Goal: Complete application form

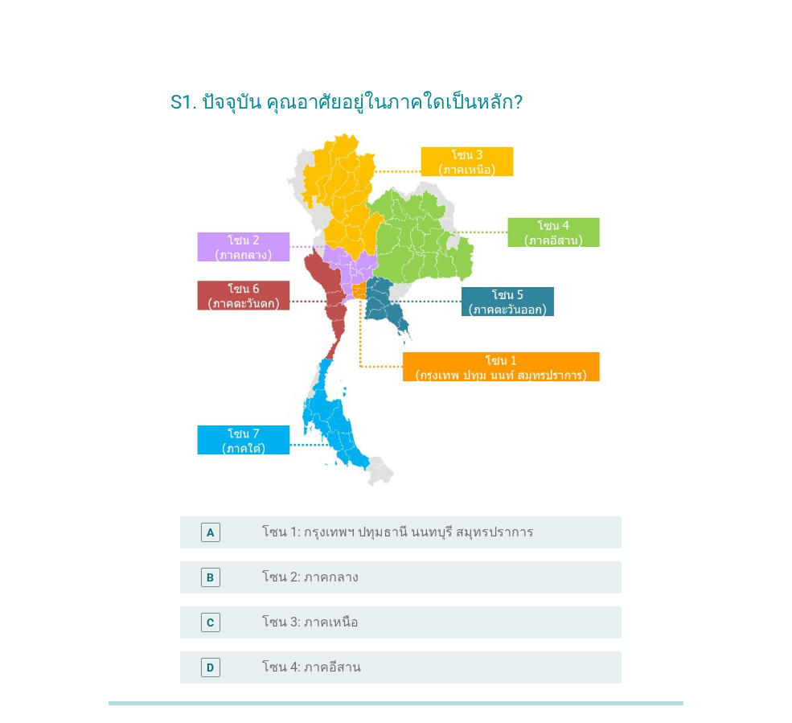
click at [380, 527] on label "โซน 1: กรุงเทพฯ ปทุมธานี นนทบุรี สมุทรปราการ" at bounding box center [398, 532] width 272 height 16
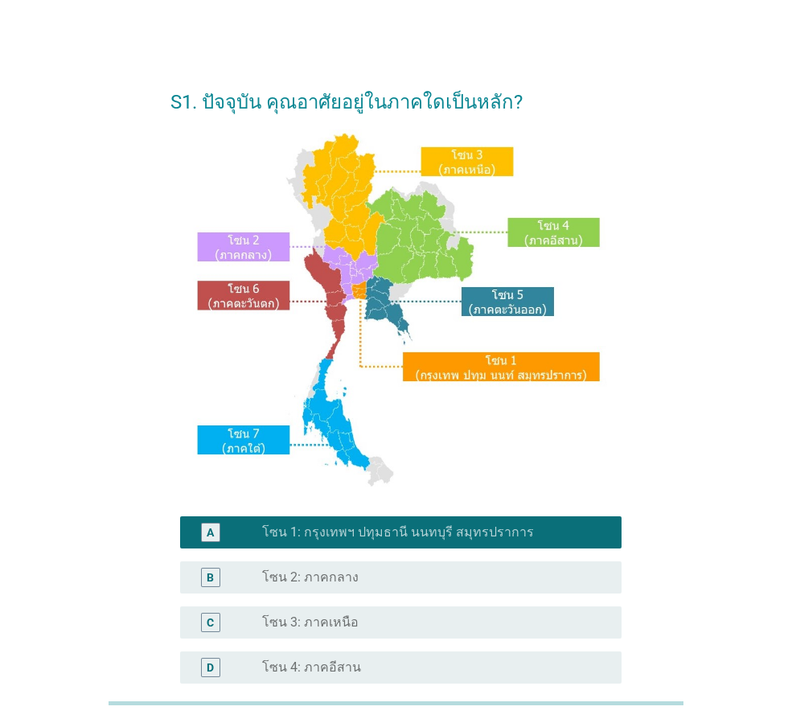
scroll to position [302, 0]
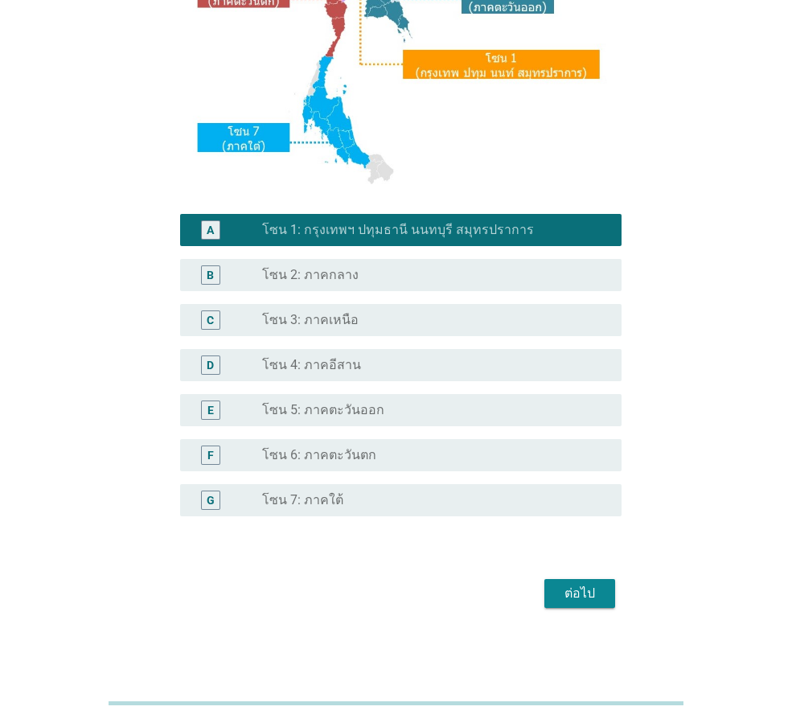
click at [560, 586] on div "ต่อไป" at bounding box center [579, 593] width 45 height 19
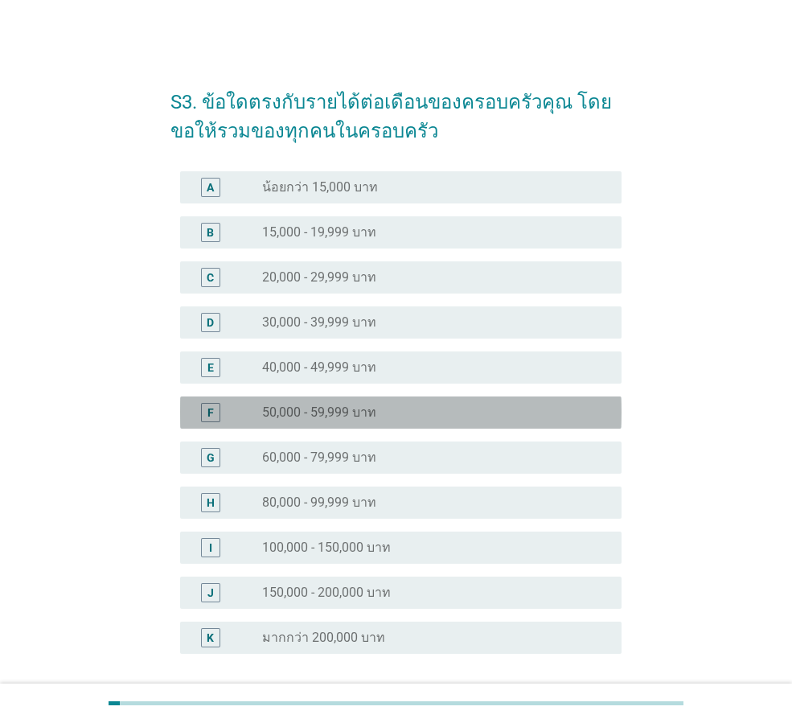
click at [310, 410] on label "50,000 - 59,999 บาท" at bounding box center [319, 413] width 114 height 16
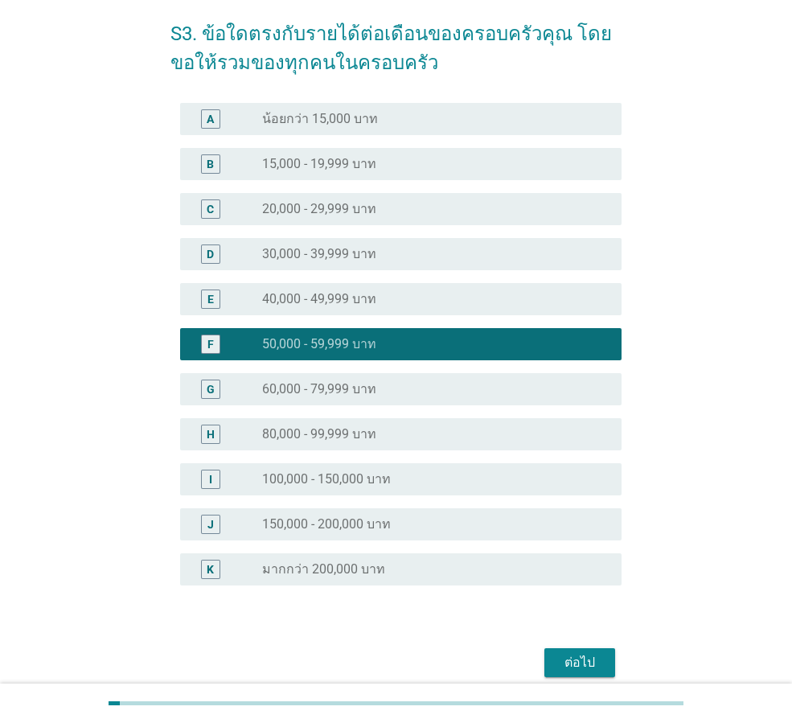
scroll to position [138, 0]
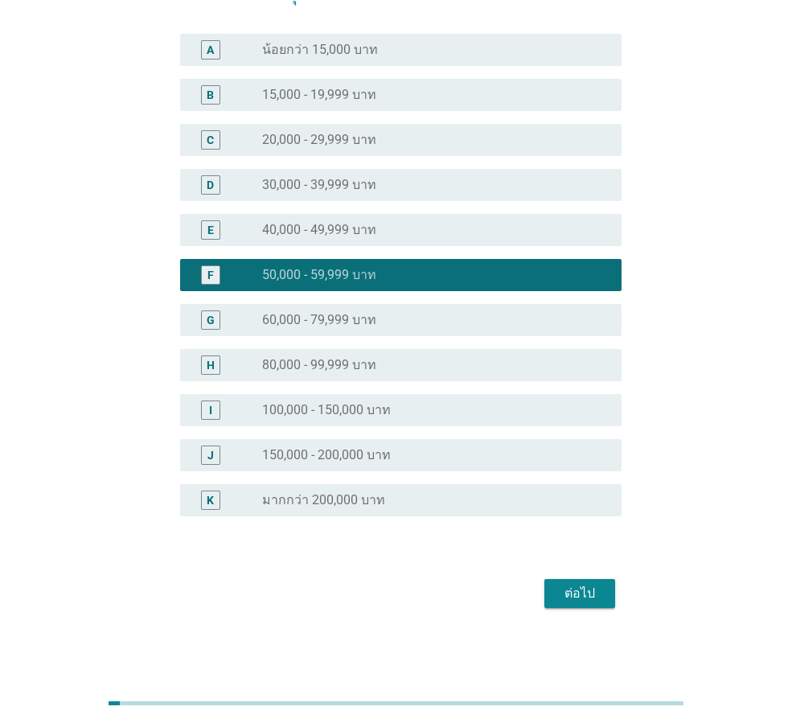
click at [586, 582] on button "ต่อไป" at bounding box center [580, 593] width 71 height 29
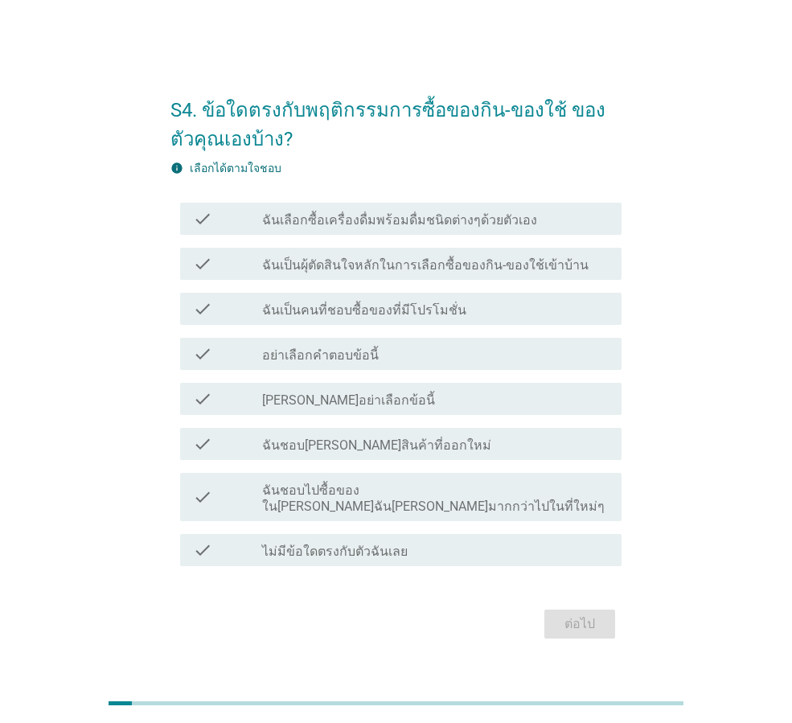
click at [307, 220] on div "check_box_outline_blank ฉันเลือกซื้อเครื่องดื่มพร้อมดื่มชนิดต่างๆด้วยตัวเอง" at bounding box center [435, 218] width 347 height 19
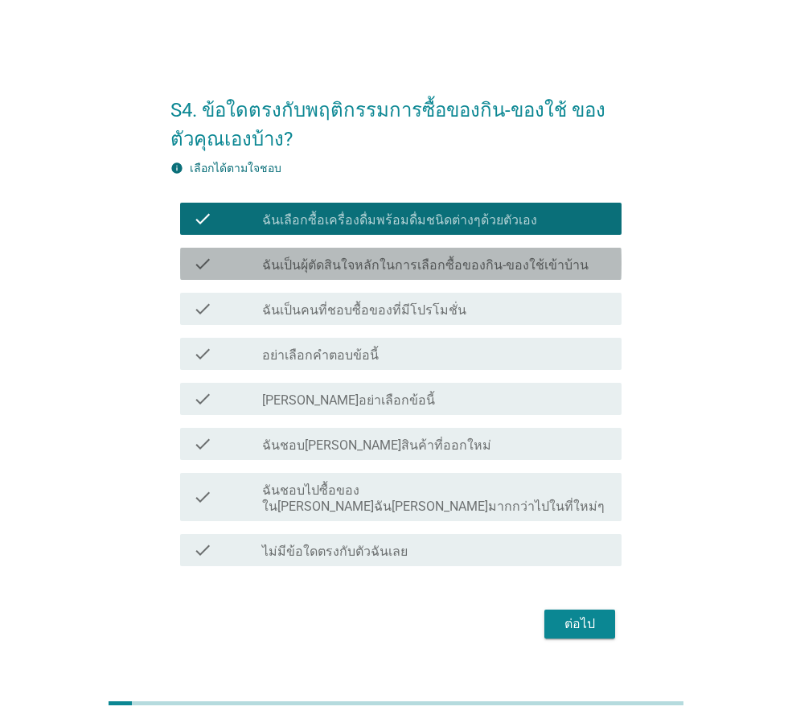
click at [299, 274] on label "ฉันเป็นผุ้ตัดสินใจหลักในการเลือกซื้อของกิน-ของใช้เข้าบ้าน" at bounding box center [425, 265] width 327 height 16
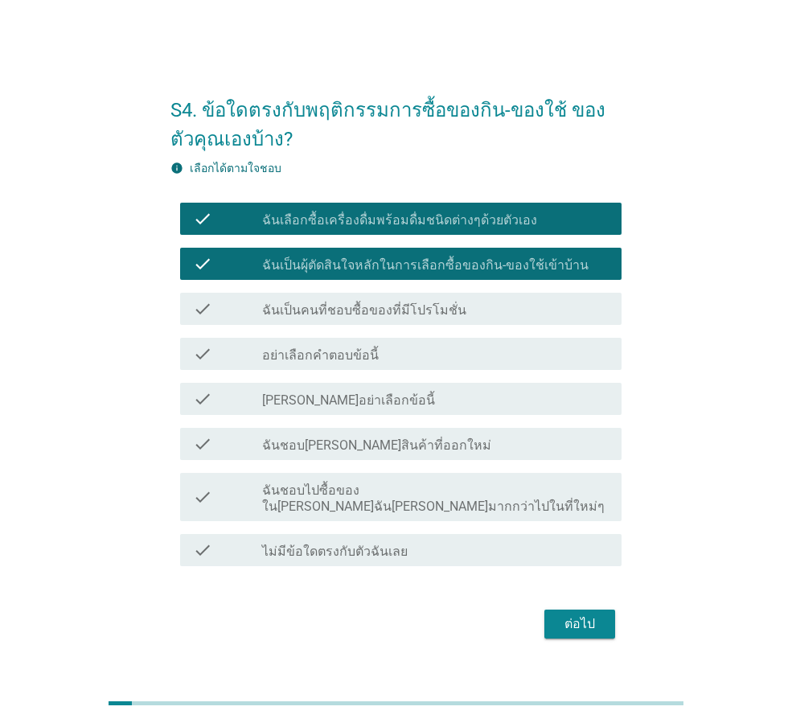
click at [360, 431] on div "check check_box_outline_blank ฉันชอบ[PERSON_NAME]สินค้าที่ออกใหม่" at bounding box center [396, 444] width 451 height 45
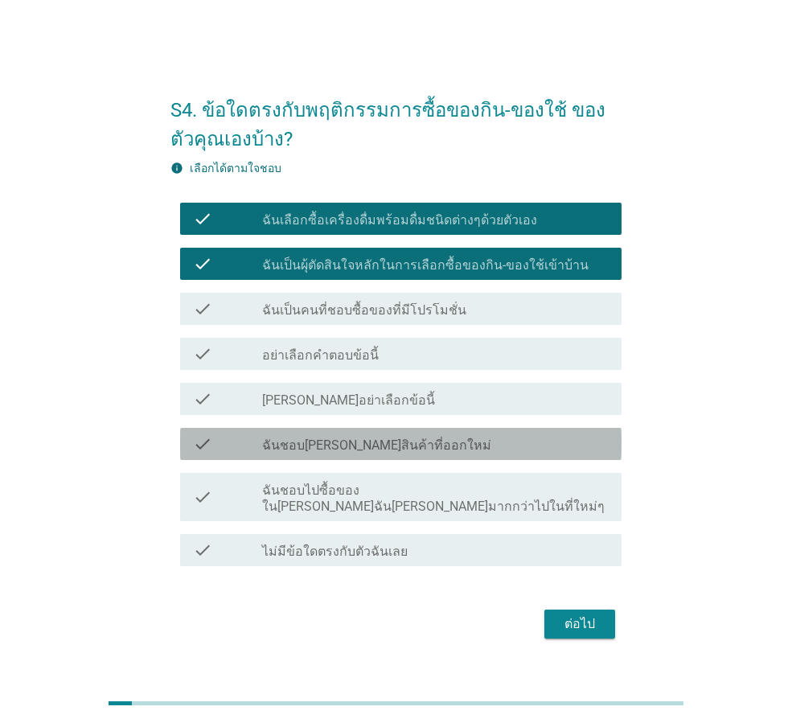
click at [360, 454] on label "ฉันชอบ[PERSON_NAME]สินค้าที่ออกใหม่" at bounding box center [376, 446] width 229 height 16
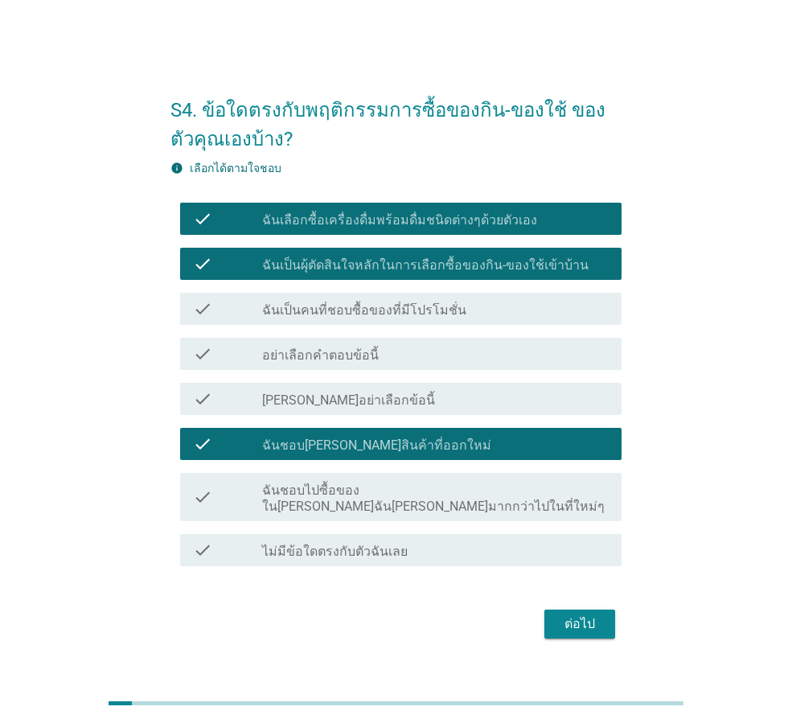
click at [581, 615] on div "ต่อไป" at bounding box center [579, 624] width 45 height 19
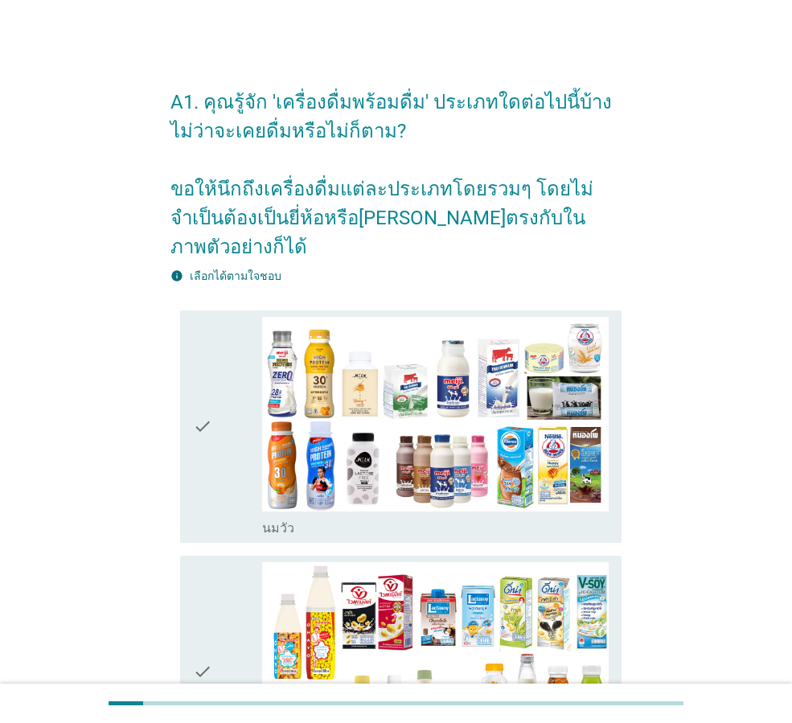
click at [251, 453] on div "check" at bounding box center [227, 427] width 69 height 220
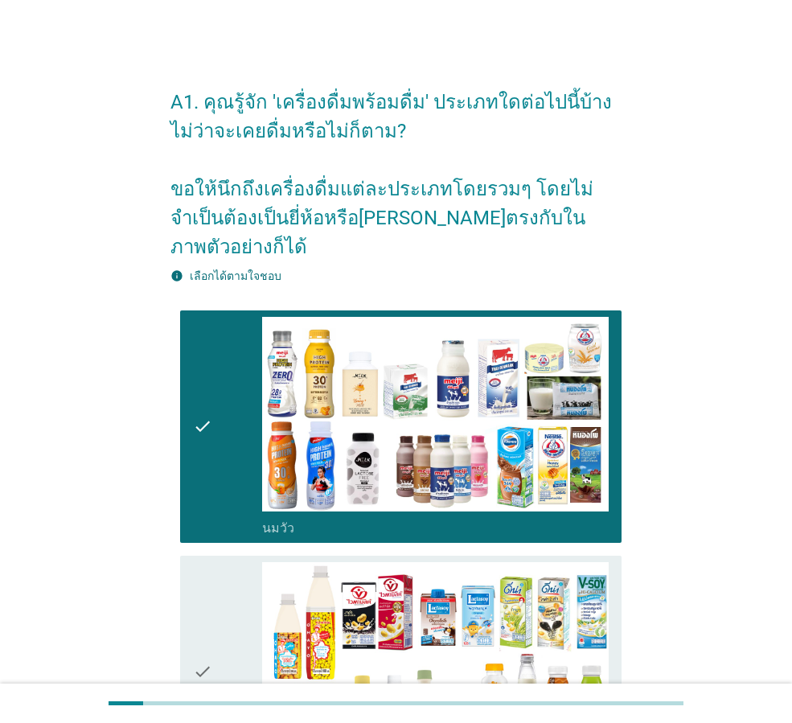
click at [258, 570] on div "check" at bounding box center [227, 672] width 69 height 220
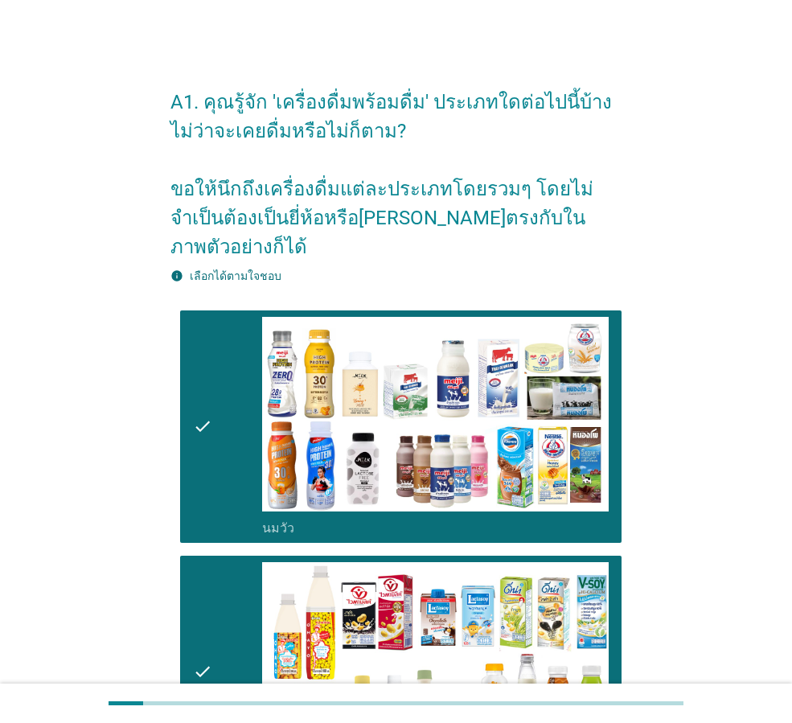
scroll to position [402, 0]
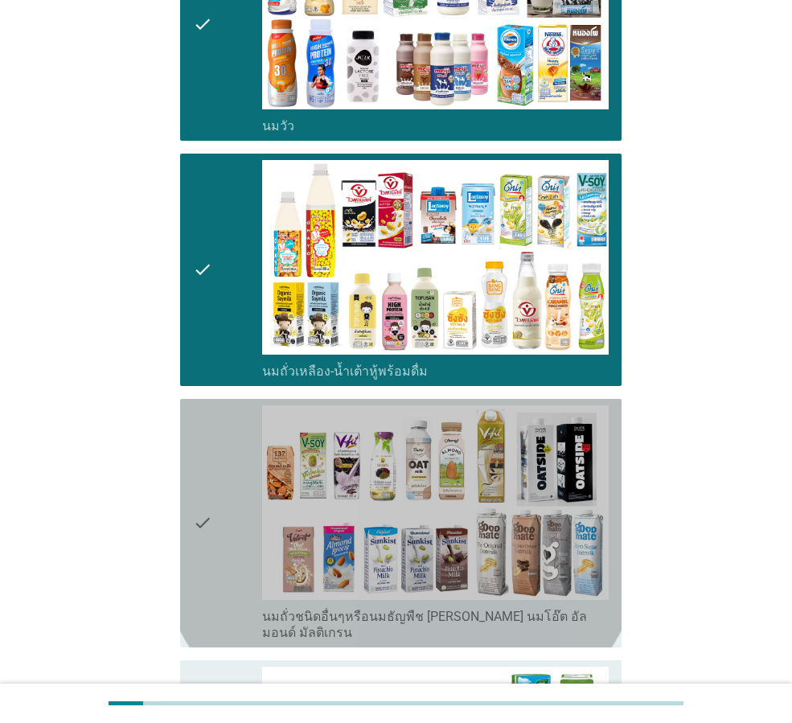
click at [223, 429] on div "check" at bounding box center [227, 523] width 69 height 236
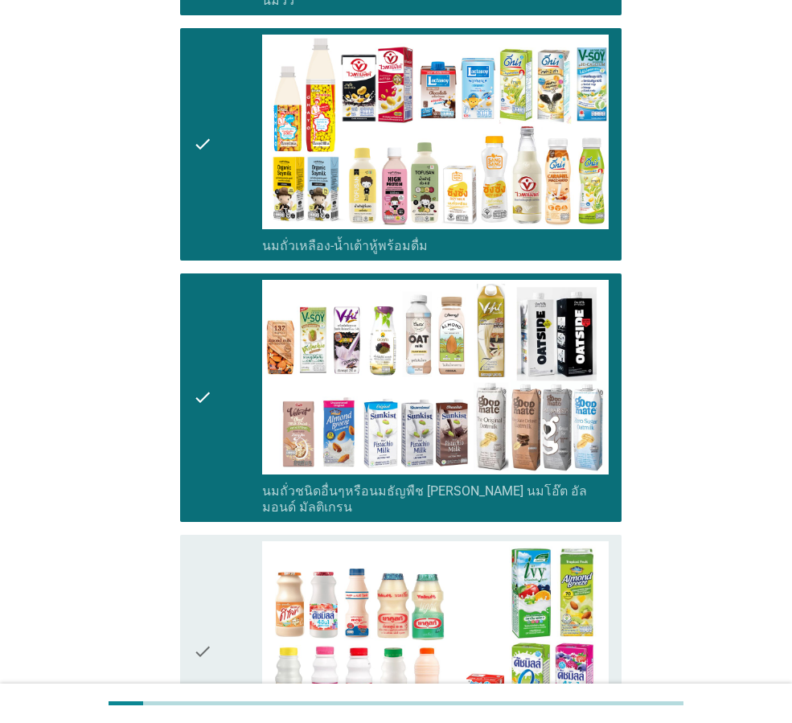
scroll to position [804, 0]
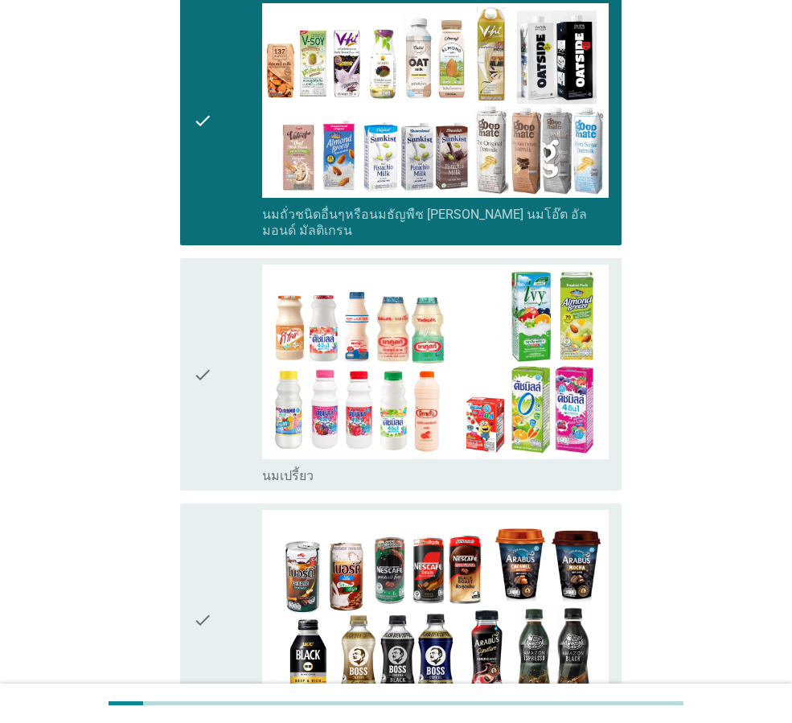
click at [251, 343] on div "check" at bounding box center [227, 375] width 69 height 220
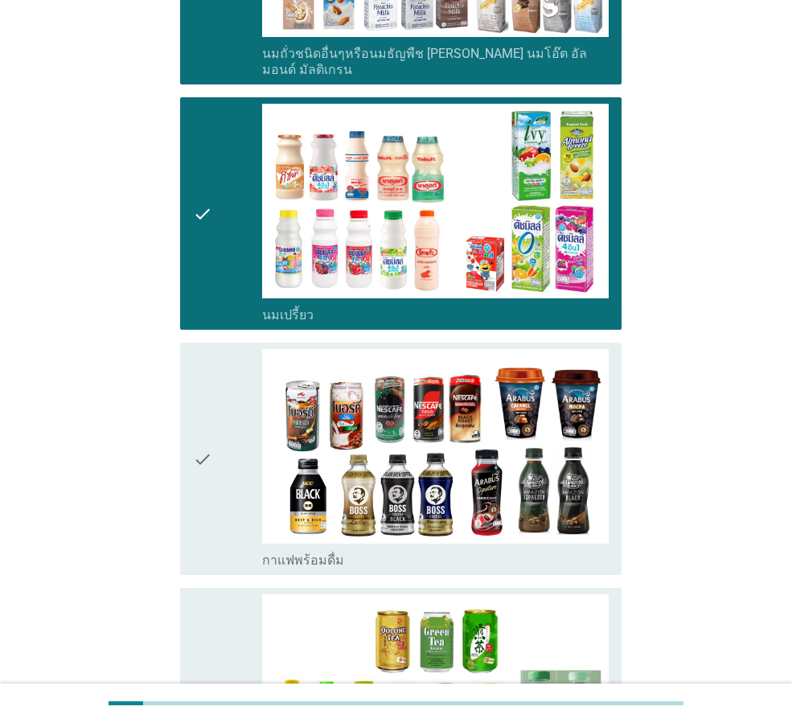
click at [219, 418] on div "check" at bounding box center [227, 459] width 69 height 220
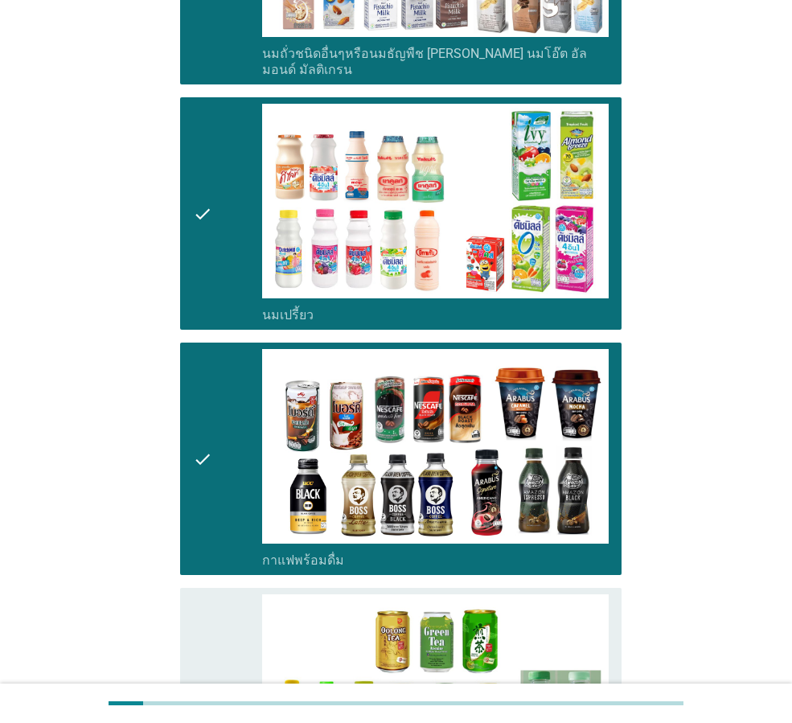
scroll to position [1368, 0]
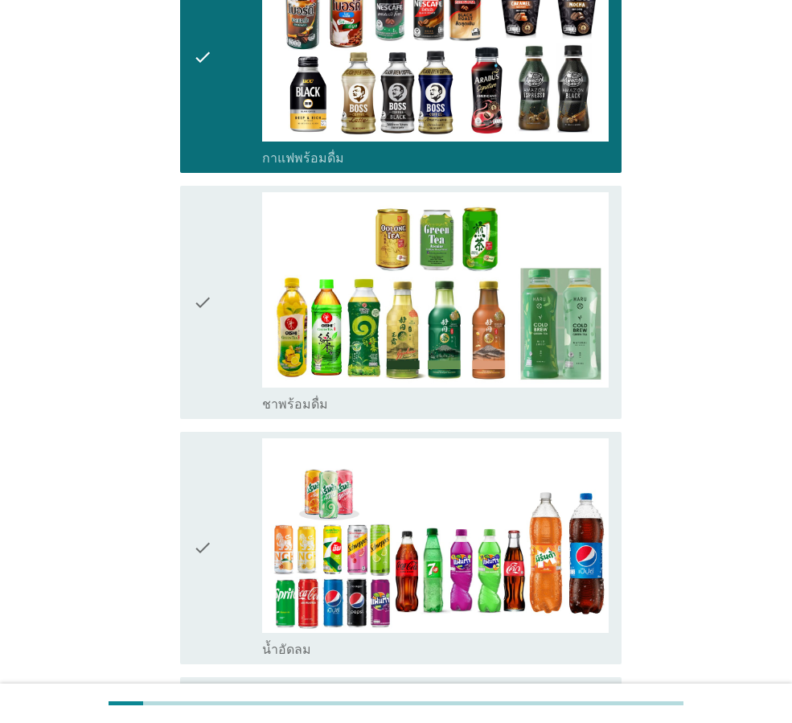
click at [225, 287] on div "check" at bounding box center [227, 302] width 69 height 220
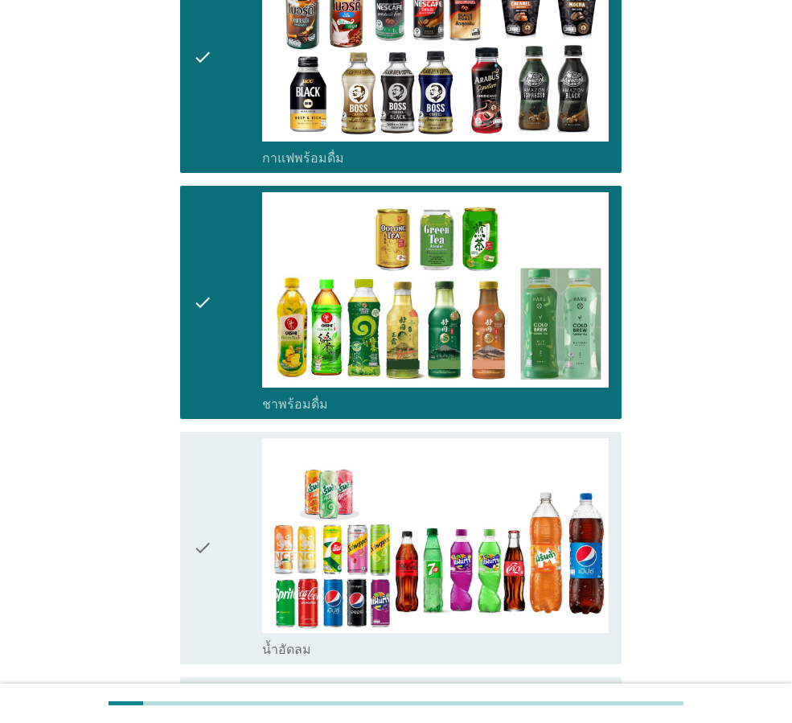
click at [239, 438] on div "check" at bounding box center [227, 548] width 69 height 220
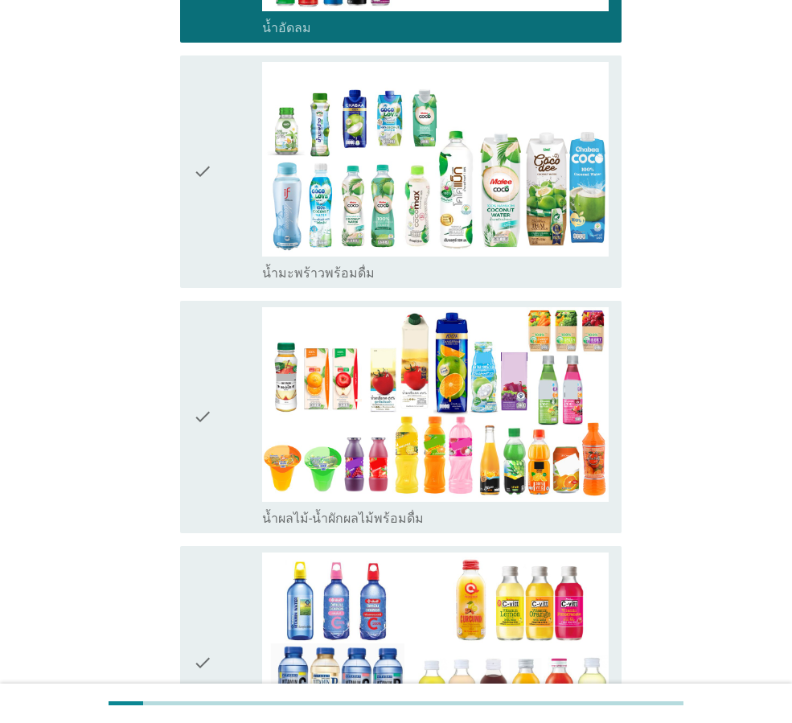
scroll to position [2011, 0]
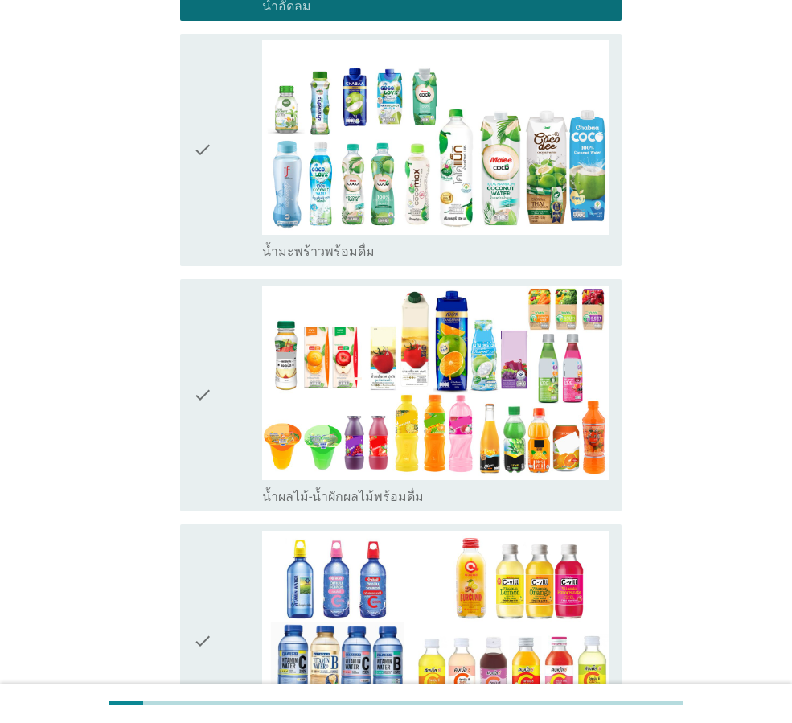
click at [249, 168] on div "check" at bounding box center [227, 150] width 69 height 220
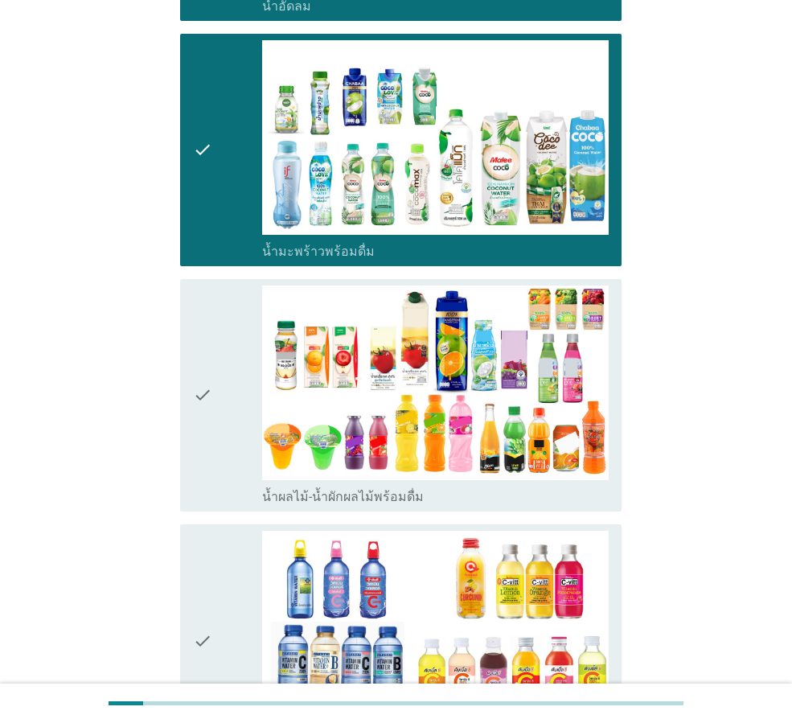
click at [241, 331] on div "check" at bounding box center [227, 396] width 69 height 220
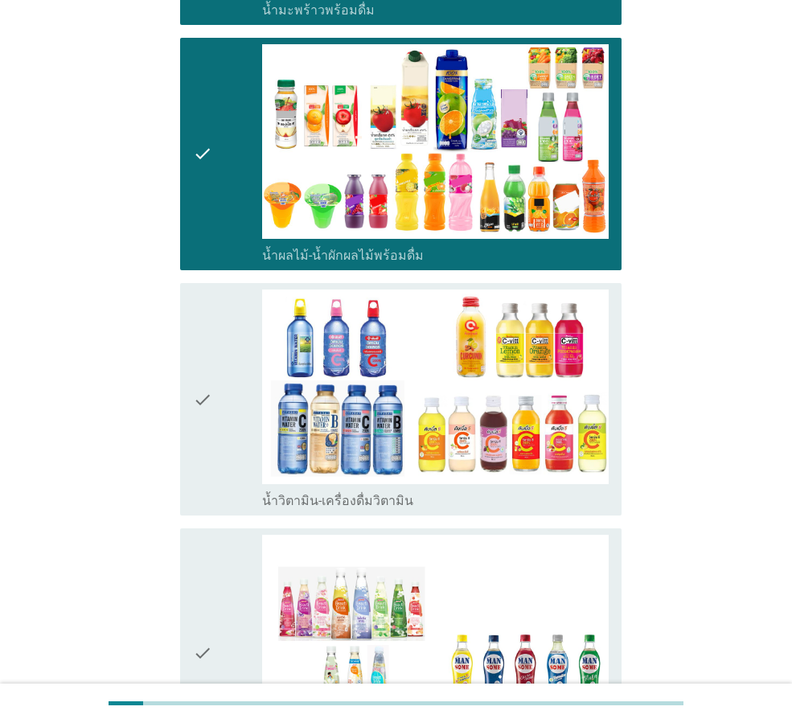
click at [235, 318] on div "check" at bounding box center [227, 400] width 69 height 220
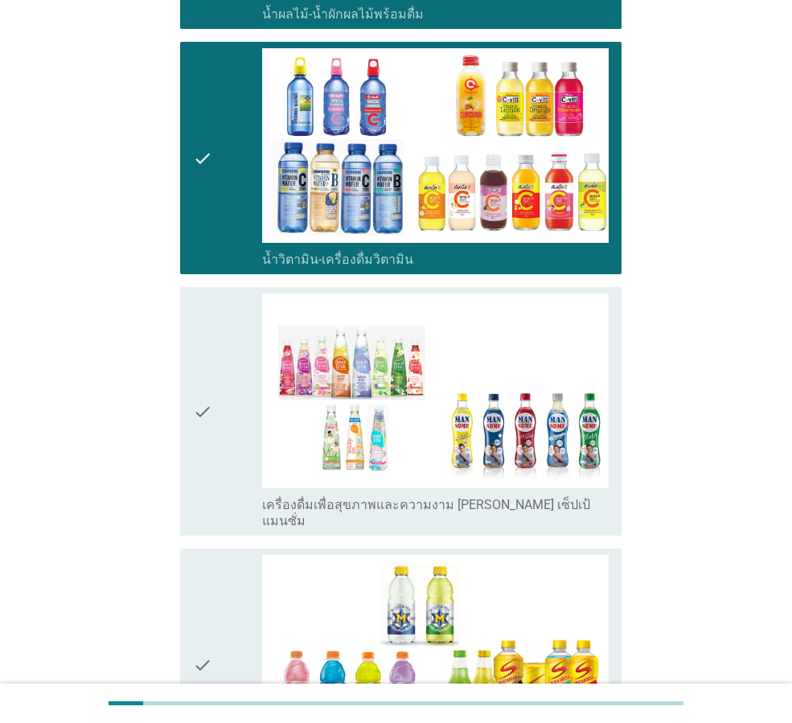
click at [235, 318] on div "check" at bounding box center [227, 412] width 69 height 236
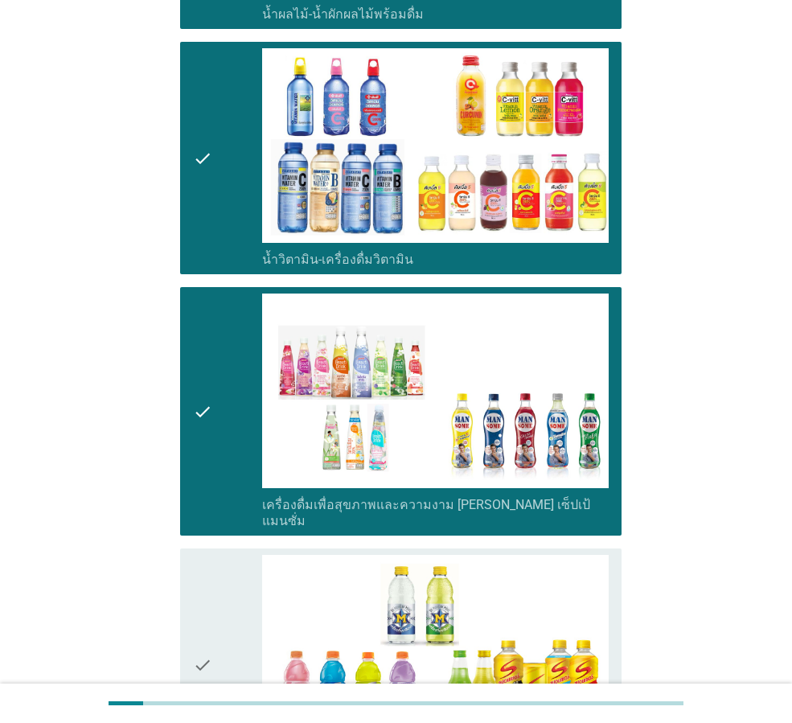
scroll to position [2815, 0]
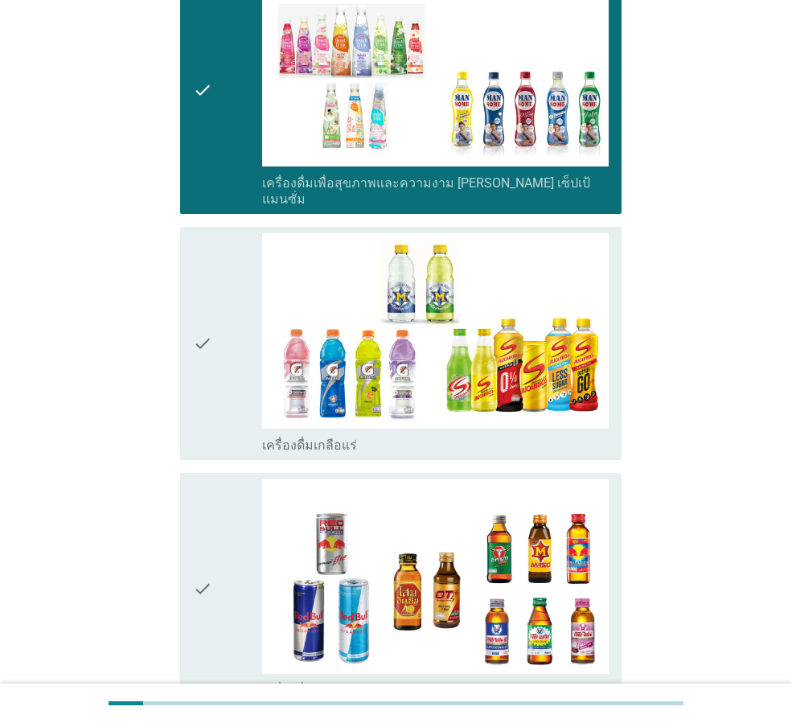
click at [235, 318] on div "check" at bounding box center [227, 343] width 69 height 220
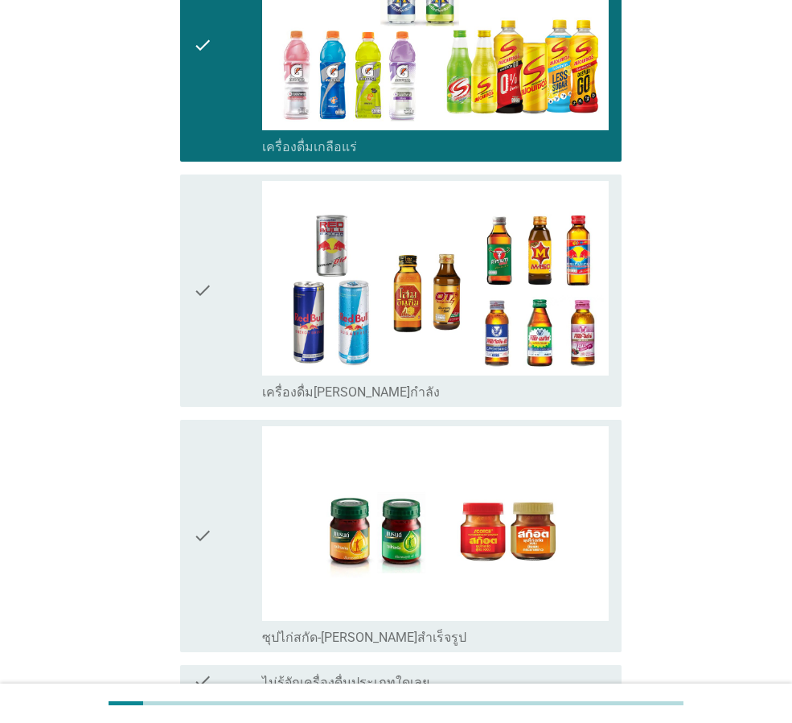
scroll to position [3214, 0]
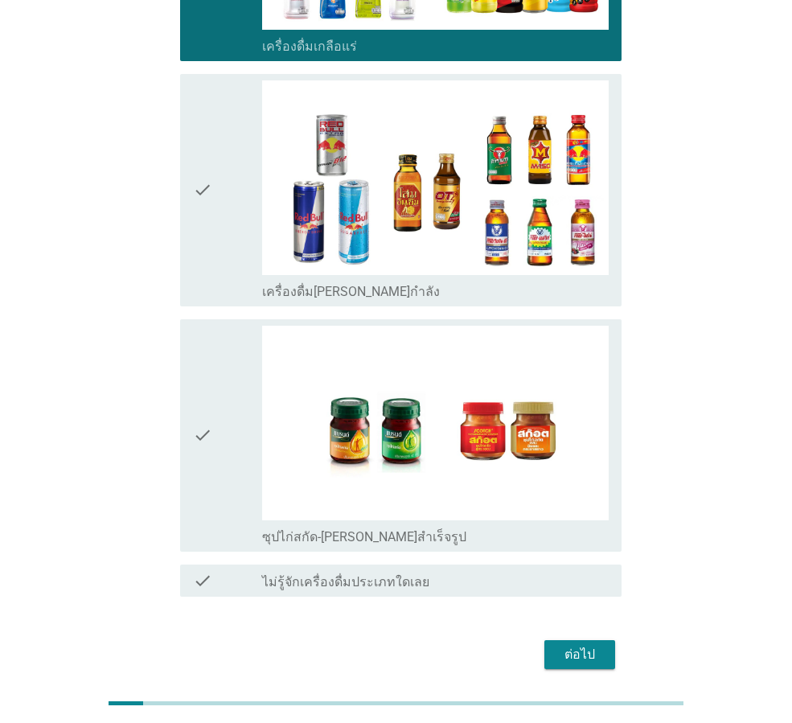
click at [235, 326] on div "check" at bounding box center [227, 436] width 69 height 220
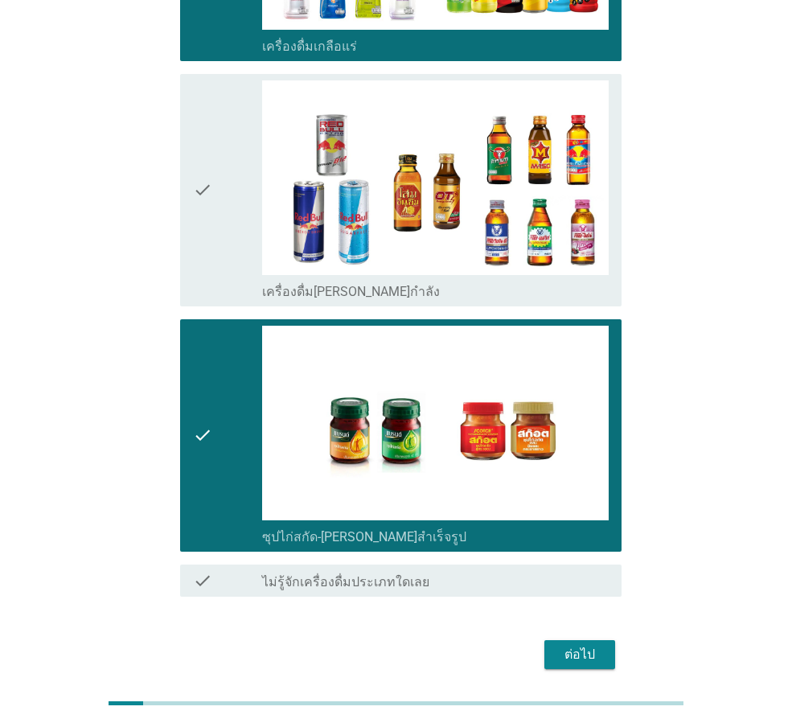
click at [578, 645] on div "ต่อไป" at bounding box center [579, 654] width 45 height 19
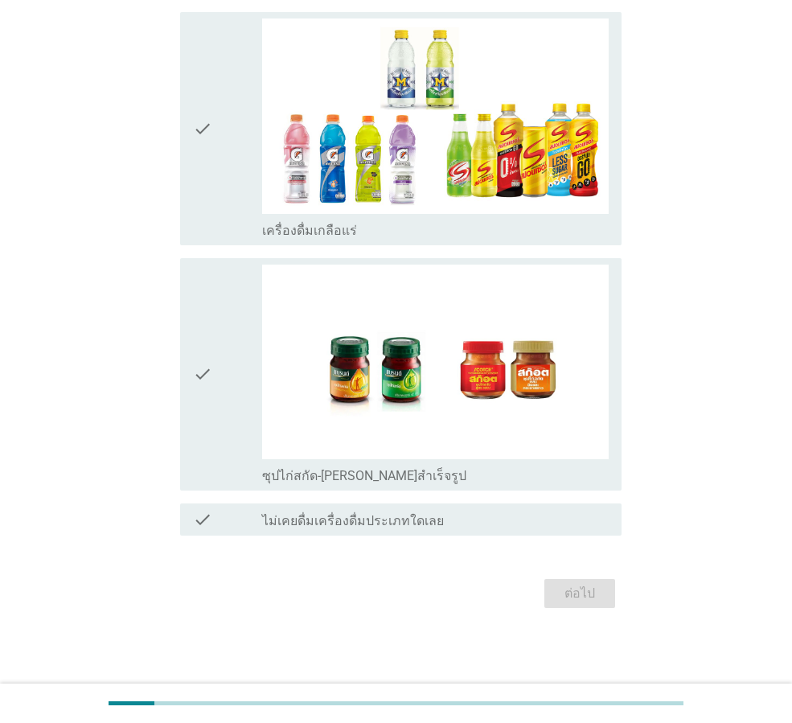
scroll to position [0, 0]
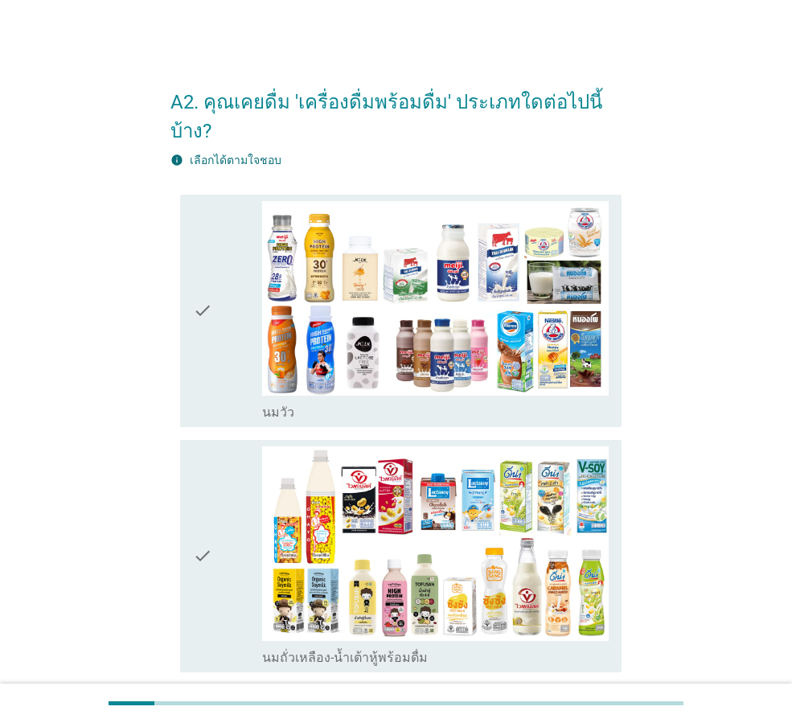
click at [243, 323] on div "check" at bounding box center [227, 311] width 69 height 220
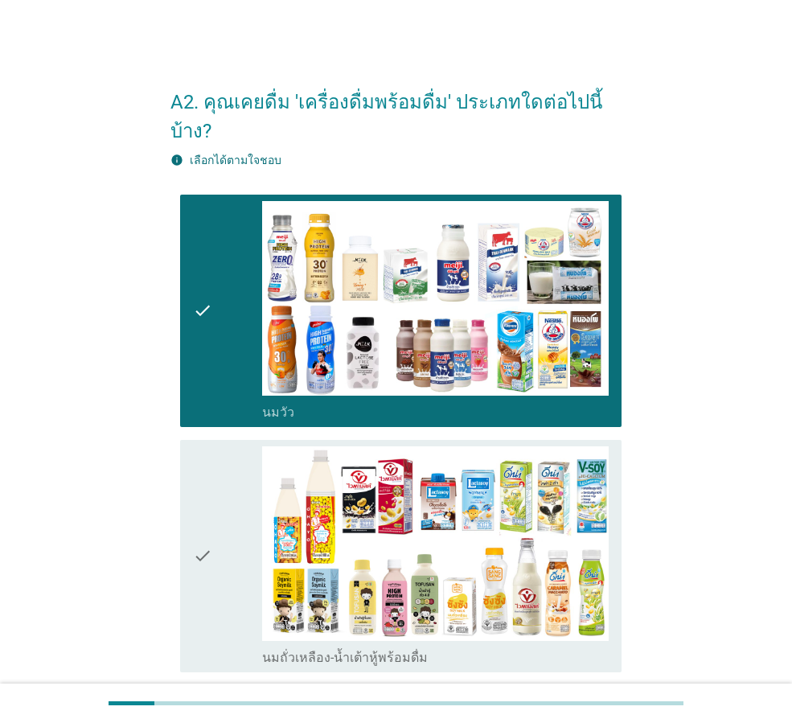
click at [242, 448] on div "check" at bounding box center [227, 556] width 69 height 220
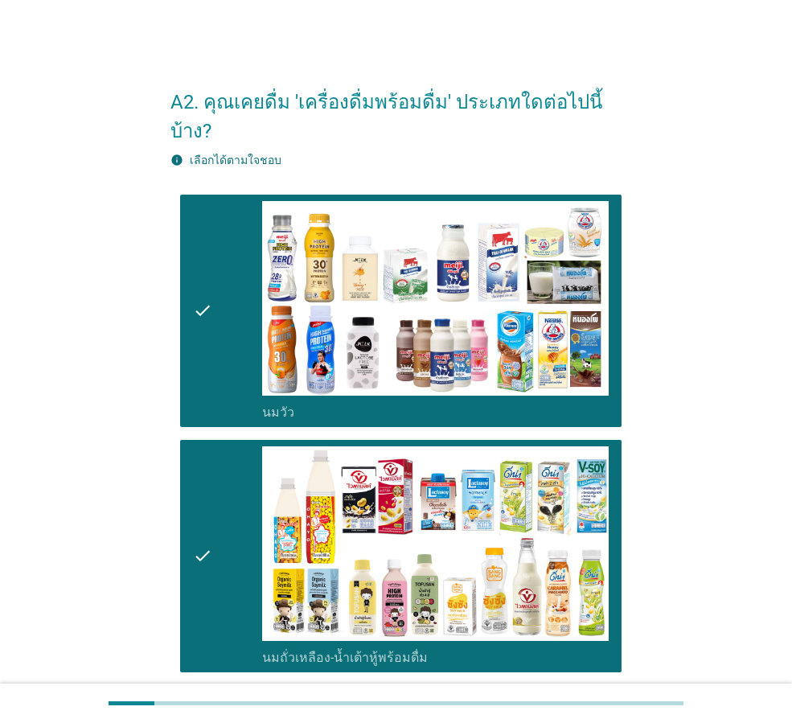
scroll to position [80, 0]
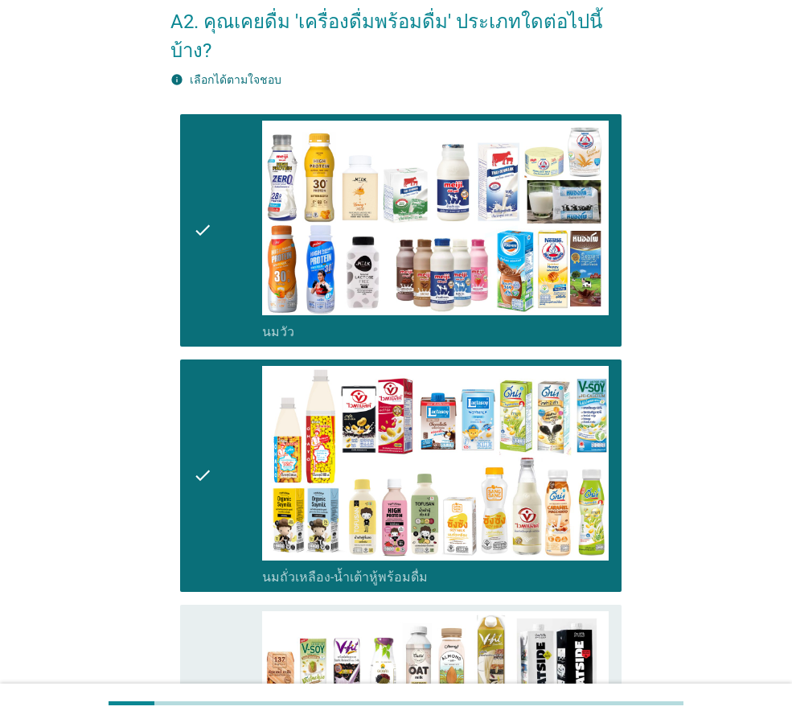
click at [233, 611] on div "check" at bounding box center [227, 729] width 69 height 236
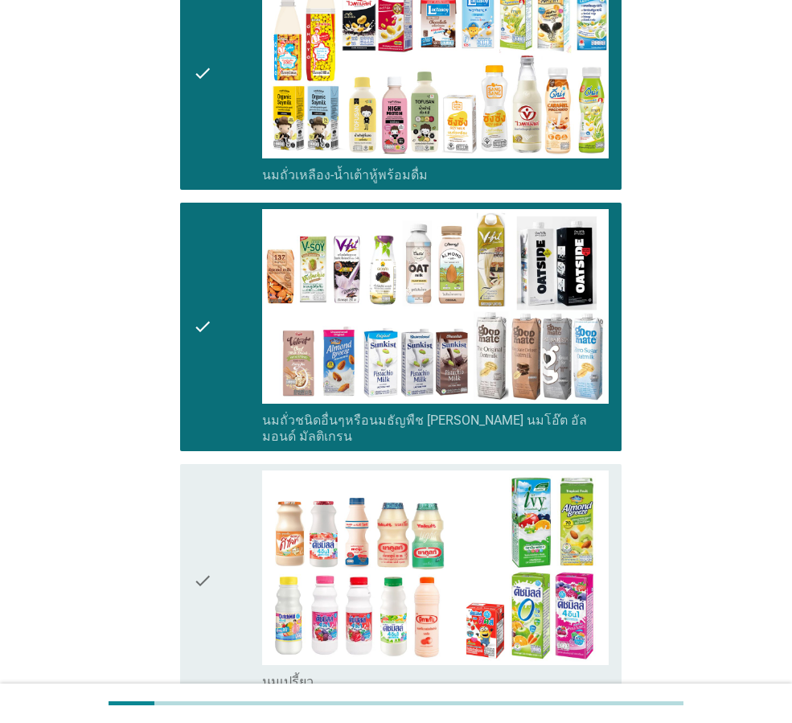
click at [259, 471] on div "check" at bounding box center [227, 581] width 69 height 220
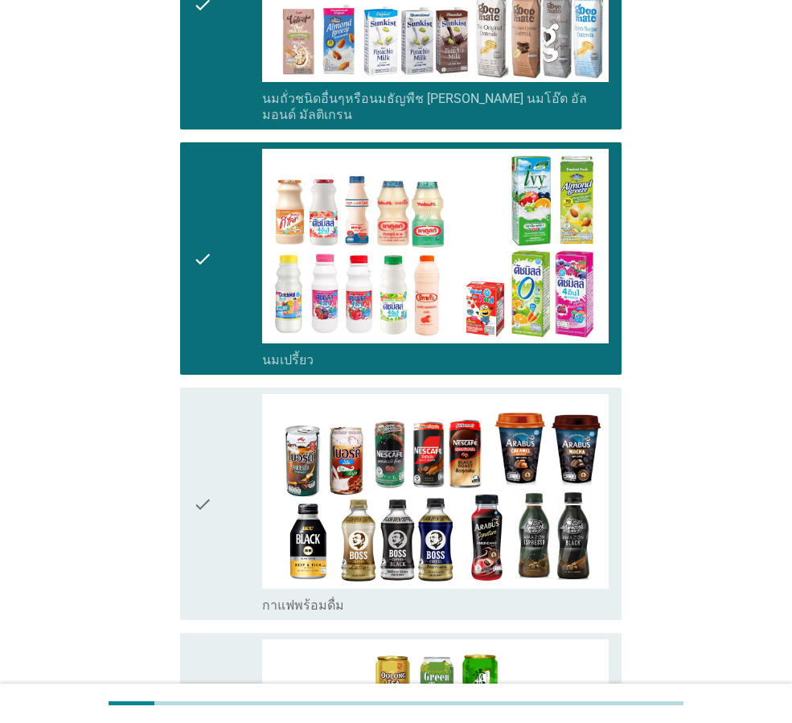
click at [245, 421] on div "check" at bounding box center [227, 504] width 69 height 220
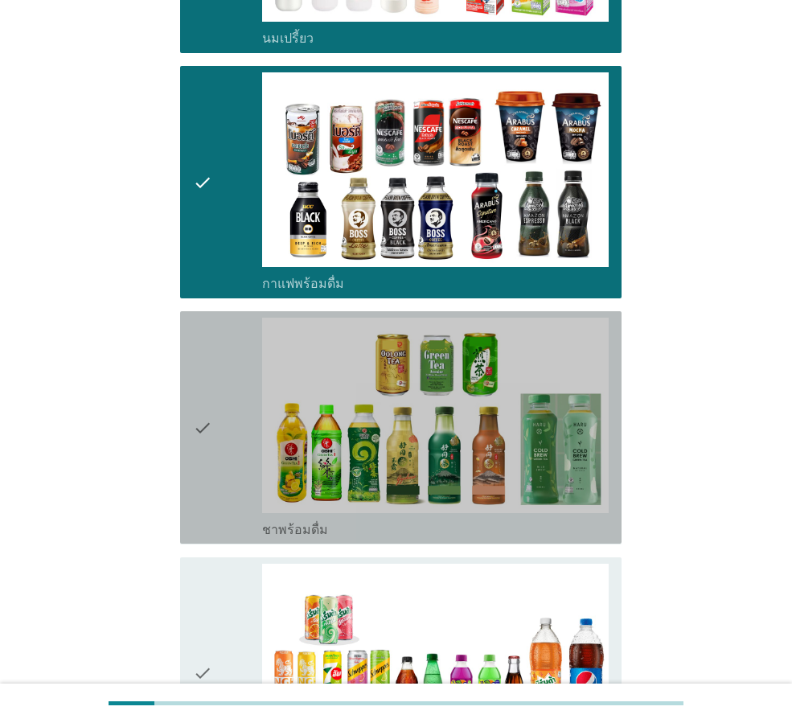
click at [242, 389] on div "check" at bounding box center [227, 428] width 69 height 220
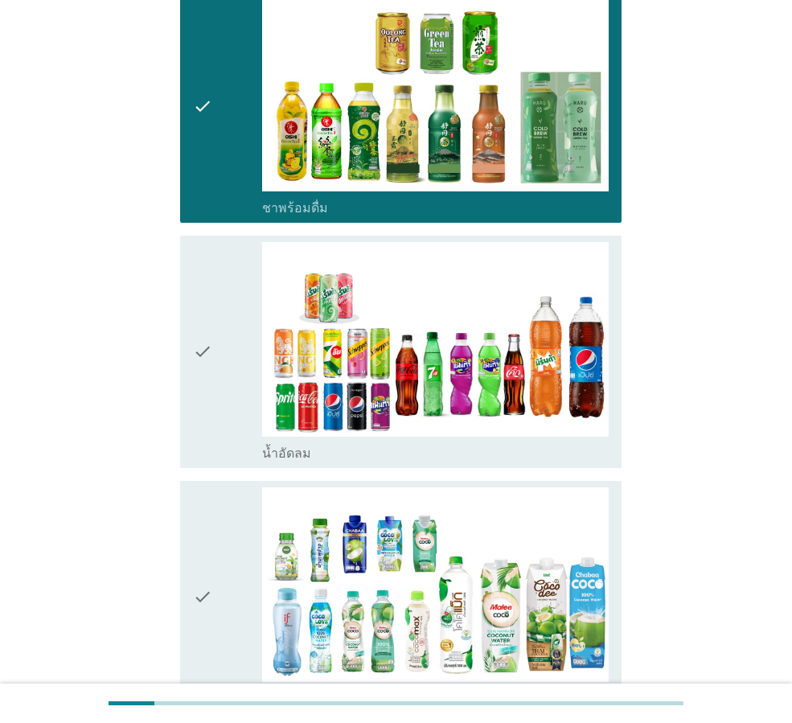
click at [226, 345] on div "check" at bounding box center [227, 352] width 69 height 220
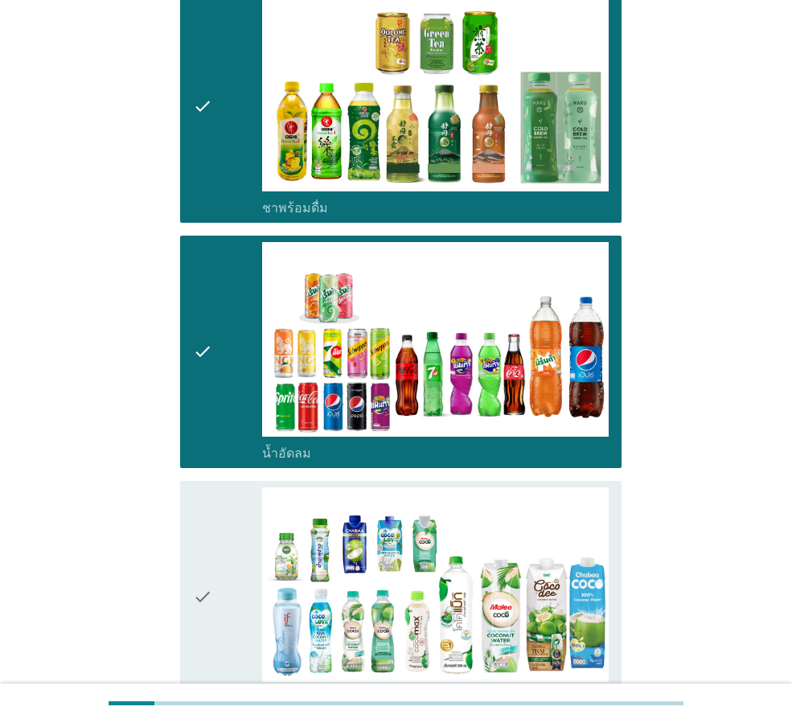
click at [219, 488] on div "check" at bounding box center [227, 597] width 69 height 220
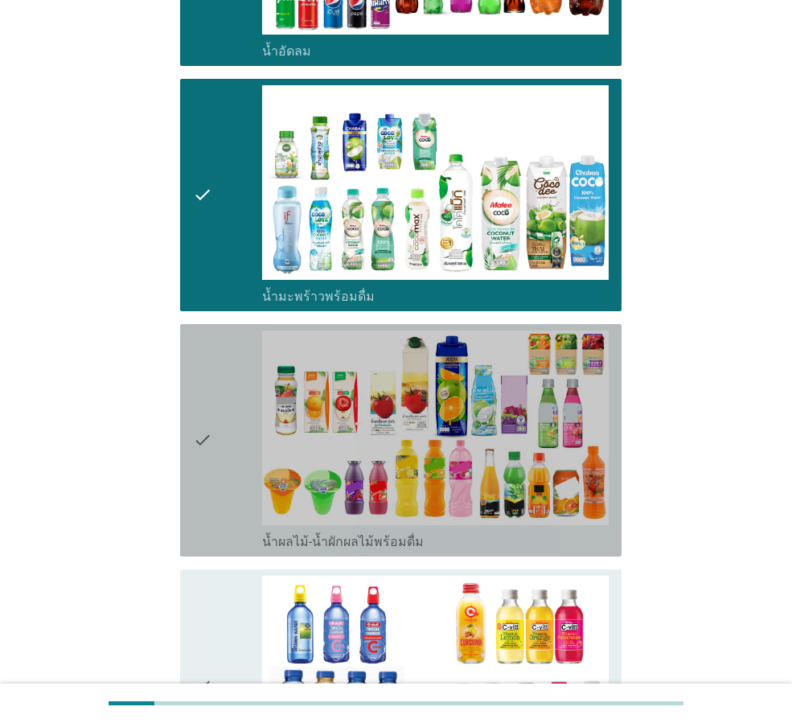
click at [233, 405] on div "check" at bounding box center [227, 441] width 69 height 220
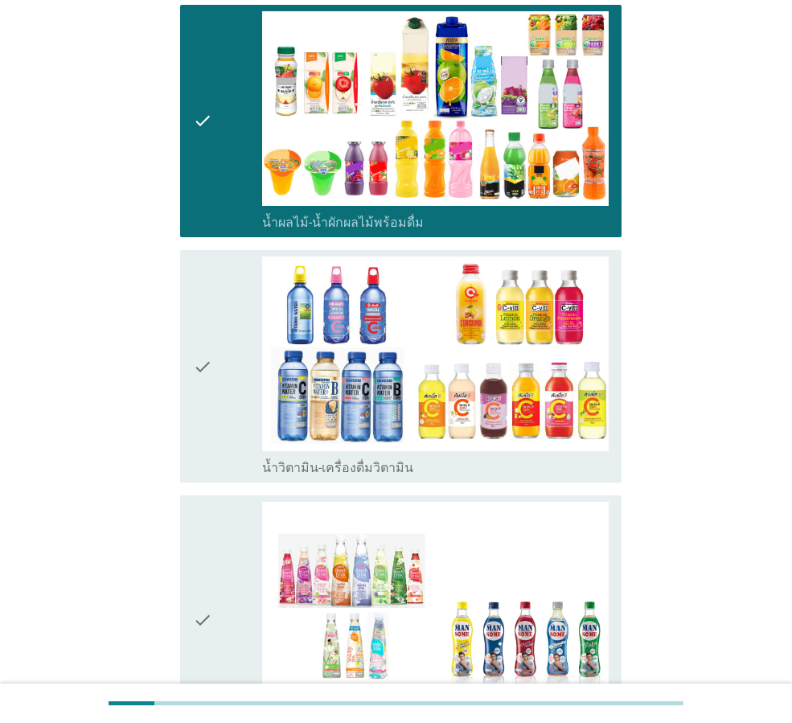
scroll to position [2172, 0]
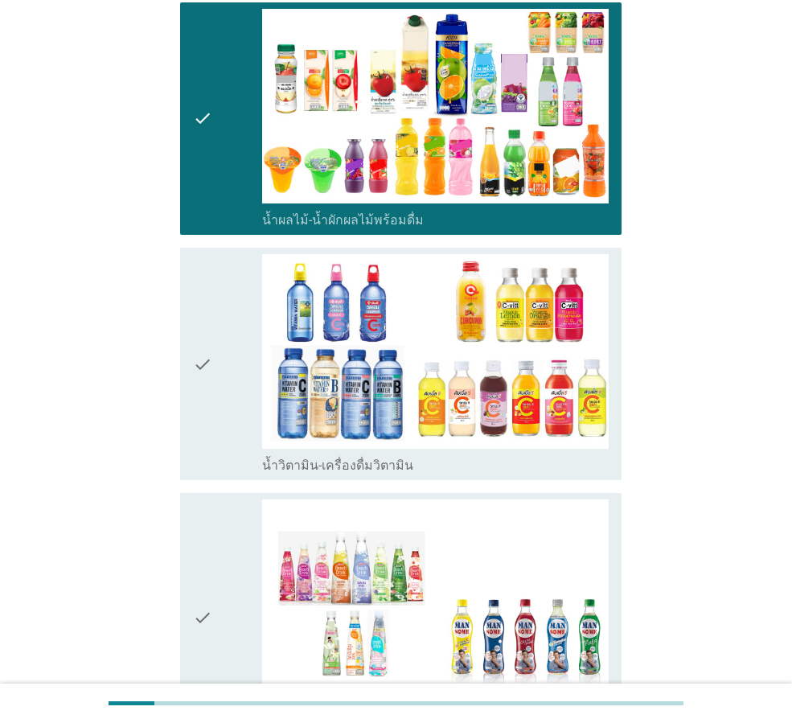
click at [222, 338] on div "check" at bounding box center [227, 364] width 69 height 220
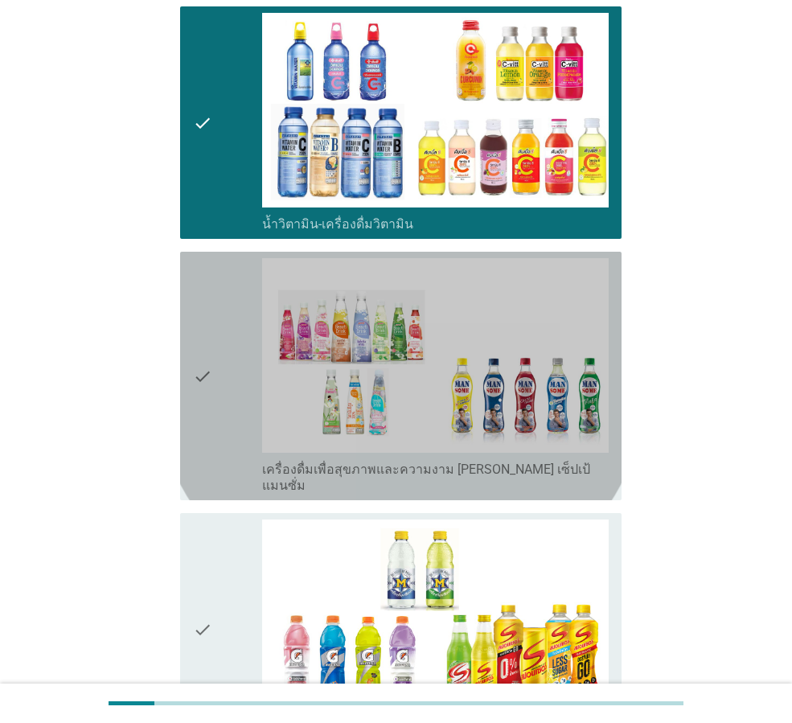
click at [230, 343] on div "check" at bounding box center [227, 376] width 69 height 236
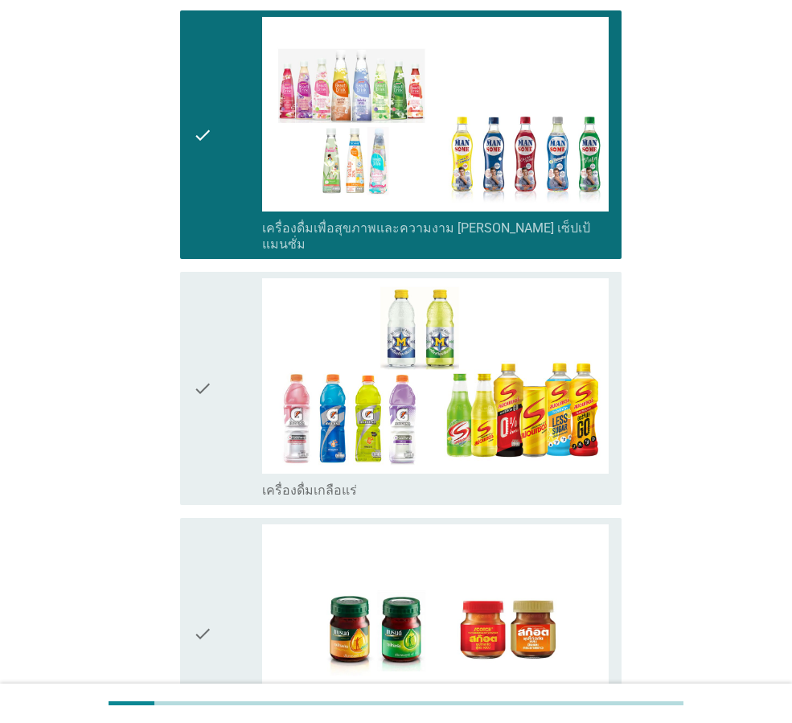
click at [232, 332] on div "check" at bounding box center [227, 388] width 69 height 220
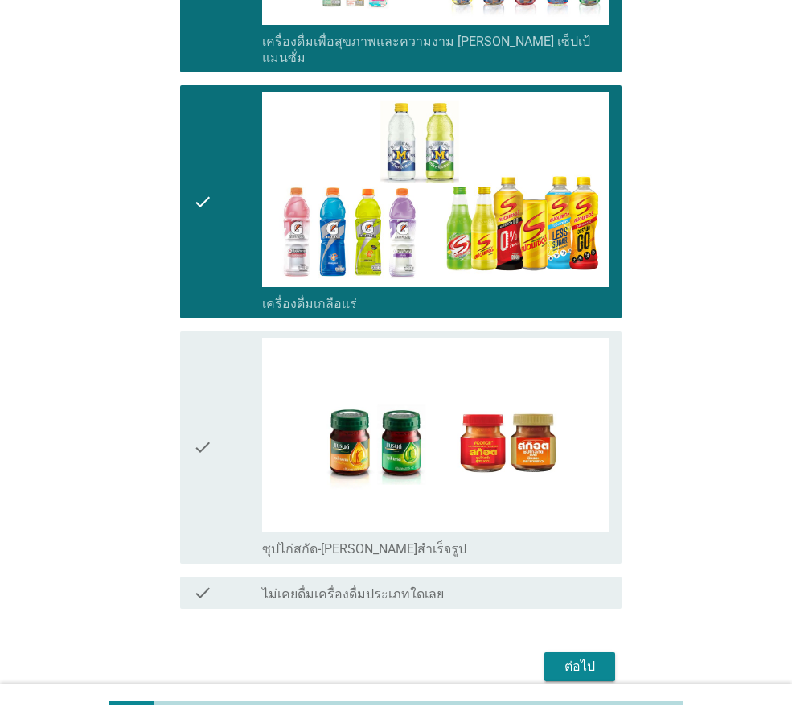
scroll to position [2853, 0]
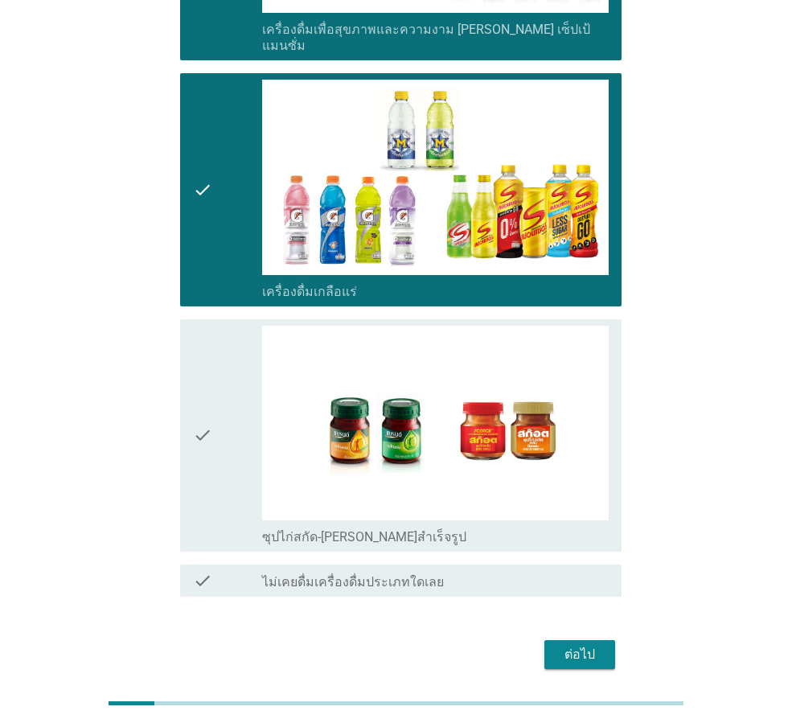
click at [230, 333] on div "check" at bounding box center [227, 436] width 69 height 220
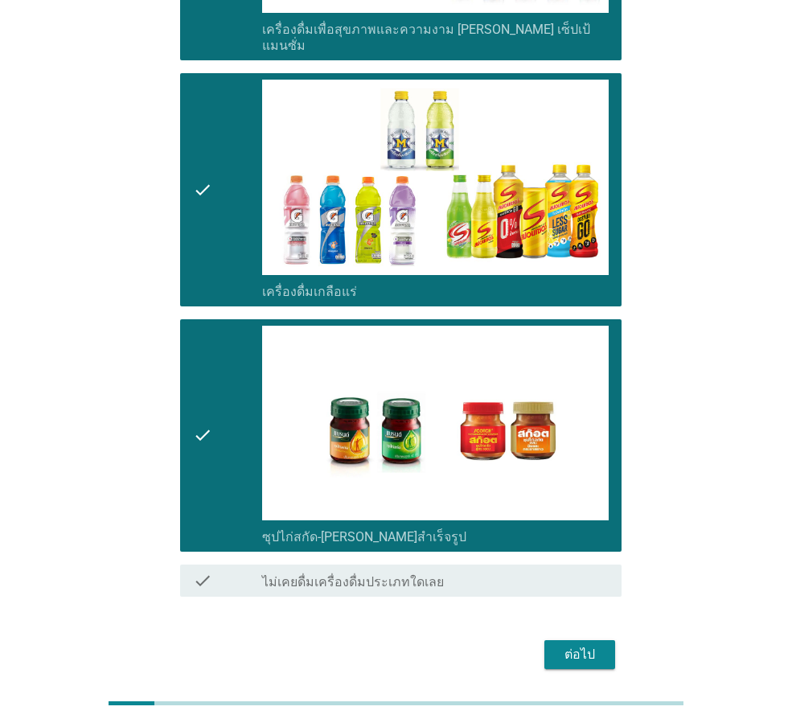
click at [607, 640] on button "ต่อไป" at bounding box center [580, 654] width 71 height 29
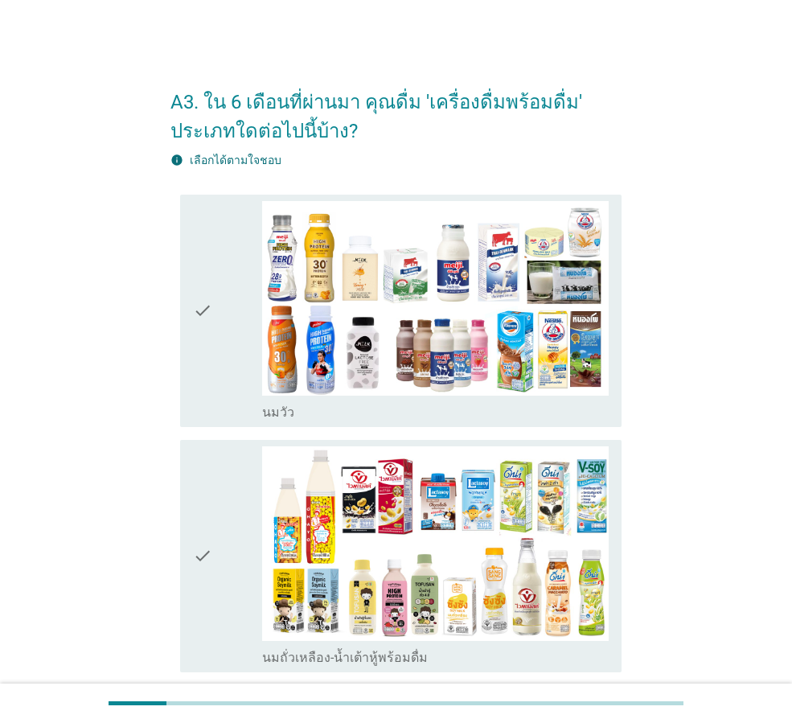
click at [245, 385] on div "check" at bounding box center [227, 311] width 69 height 220
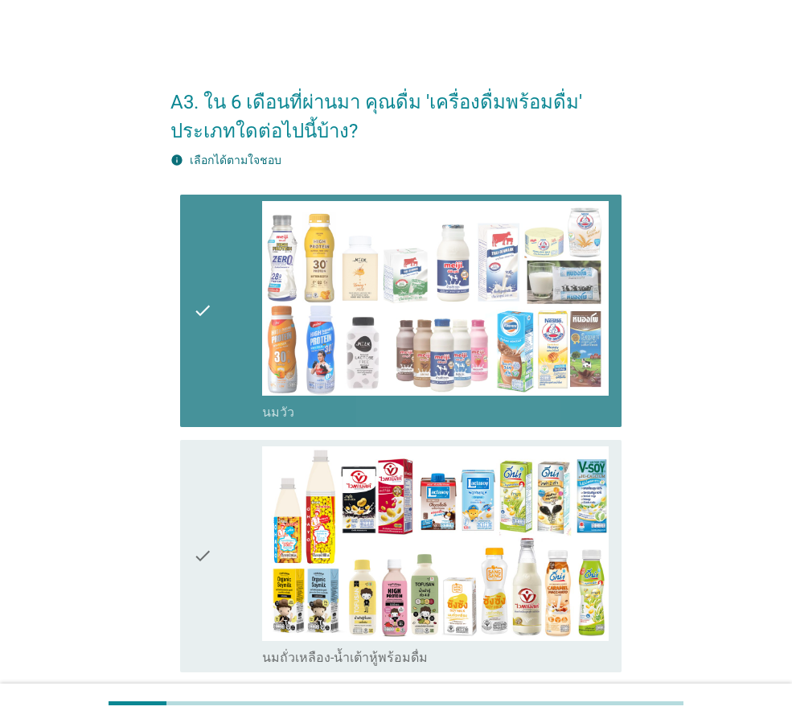
click at [218, 508] on div "check" at bounding box center [227, 556] width 69 height 220
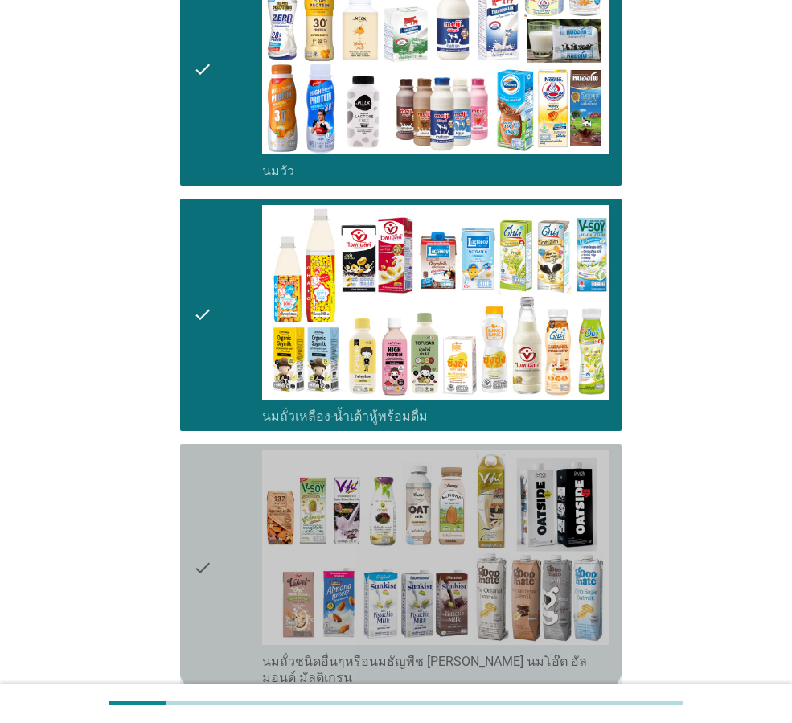
click at [225, 474] on div "check" at bounding box center [227, 568] width 69 height 236
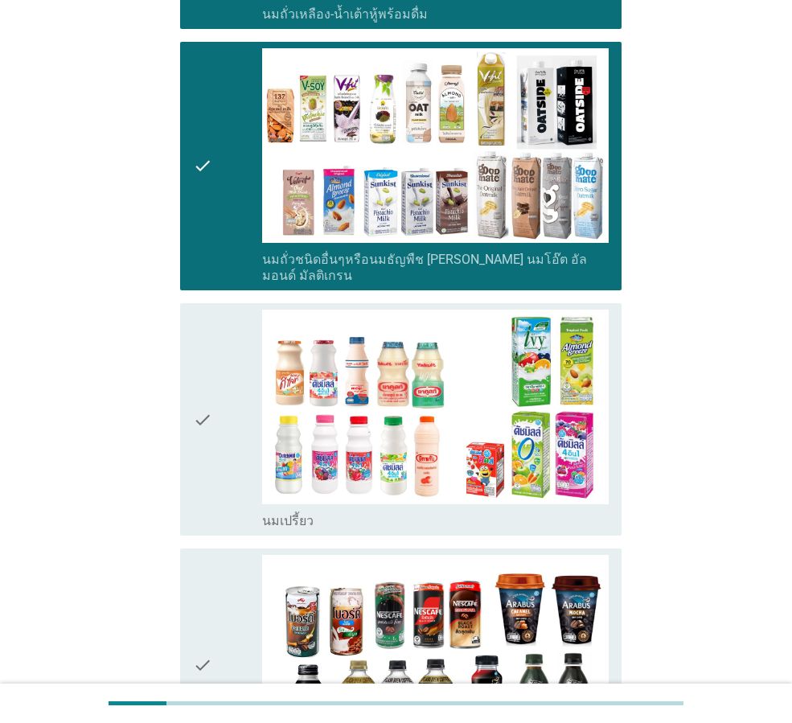
click at [242, 421] on div "check" at bounding box center [227, 420] width 69 height 220
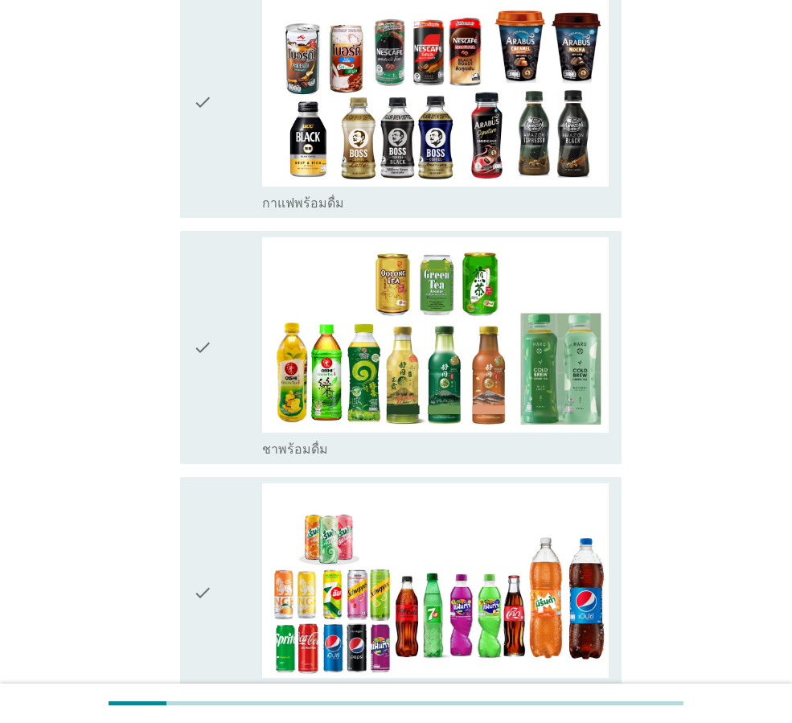
click at [242, 421] on div "check" at bounding box center [227, 347] width 69 height 220
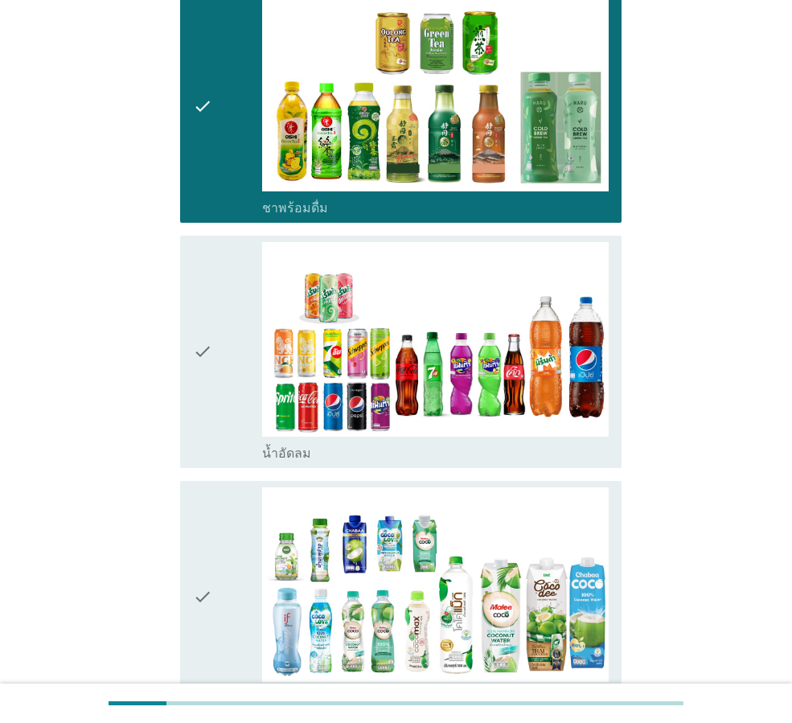
click at [254, 368] on div "check" at bounding box center [227, 352] width 69 height 220
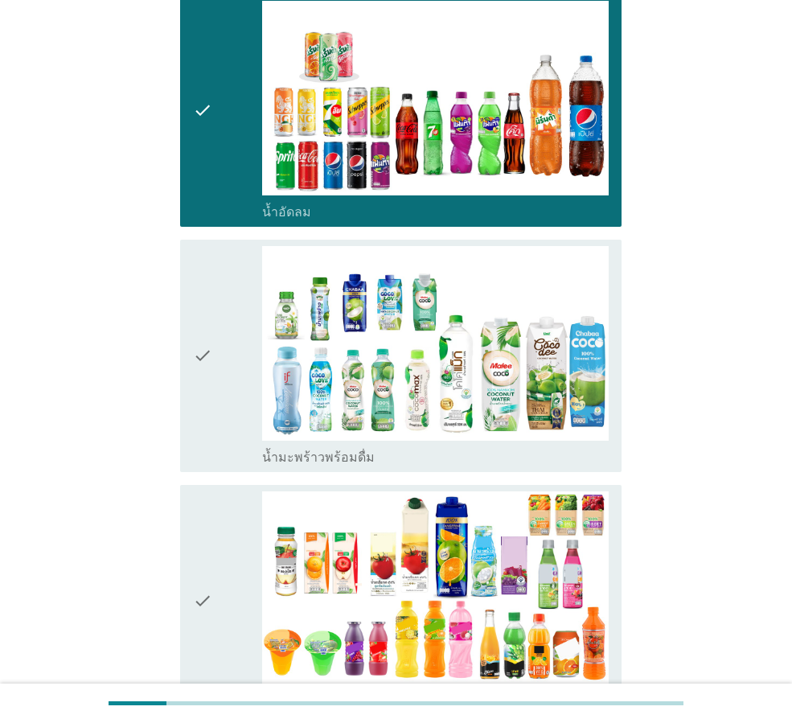
click at [254, 368] on div "check" at bounding box center [227, 356] width 69 height 220
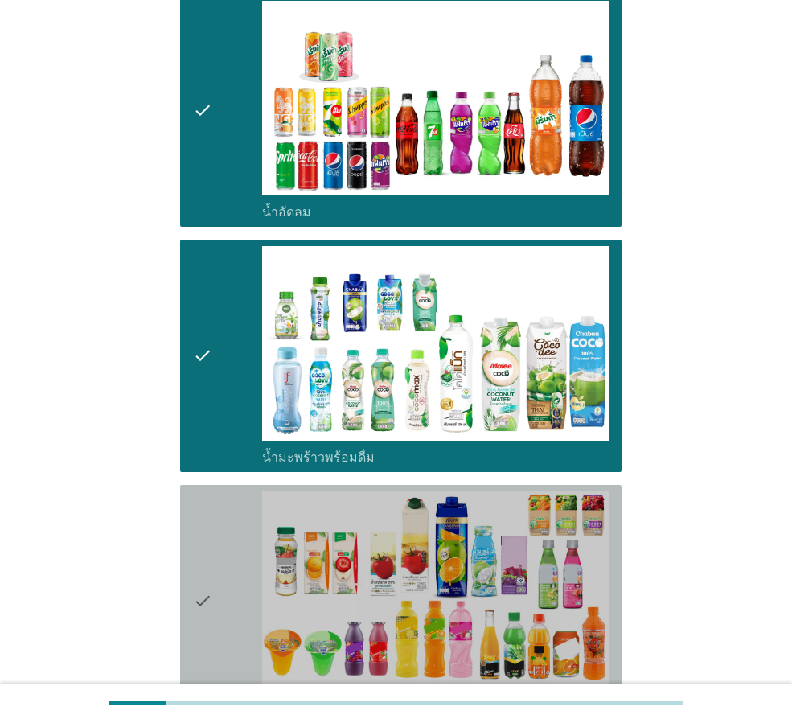
click at [220, 496] on div "check" at bounding box center [227, 602] width 69 height 220
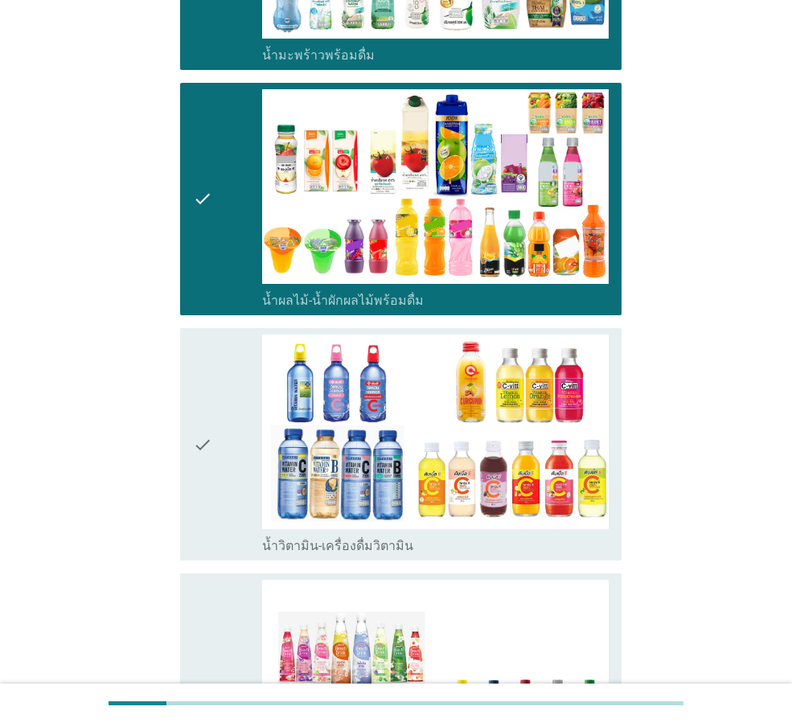
click at [231, 454] on div "check" at bounding box center [227, 445] width 69 height 220
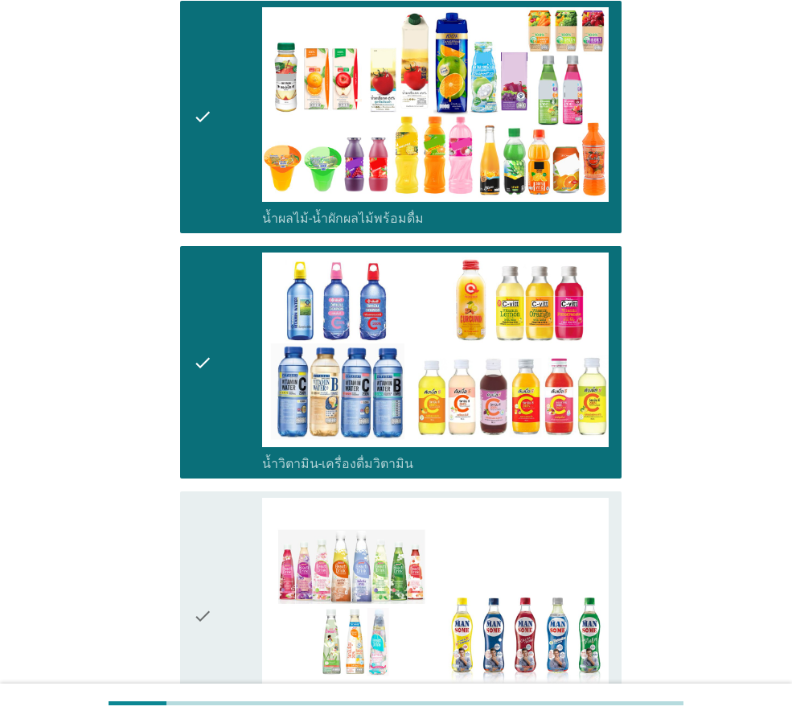
scroll to position [2252, 0]
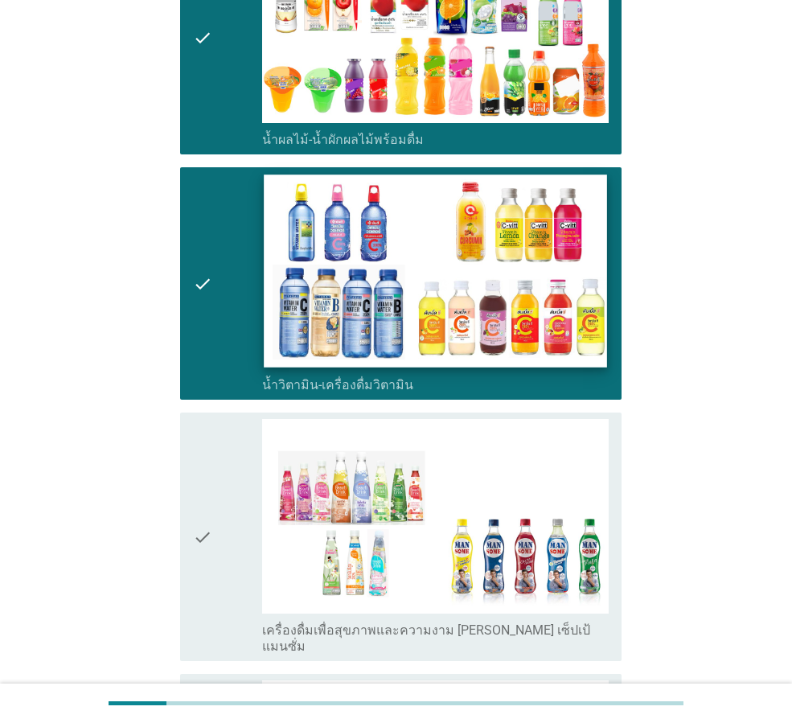
click at [262, 220] on div "check_box_outline_blank น้ำวิตามิน-เครื่องดื่มวิตามิน" at bounding box center [435, 284] width 347 height 220
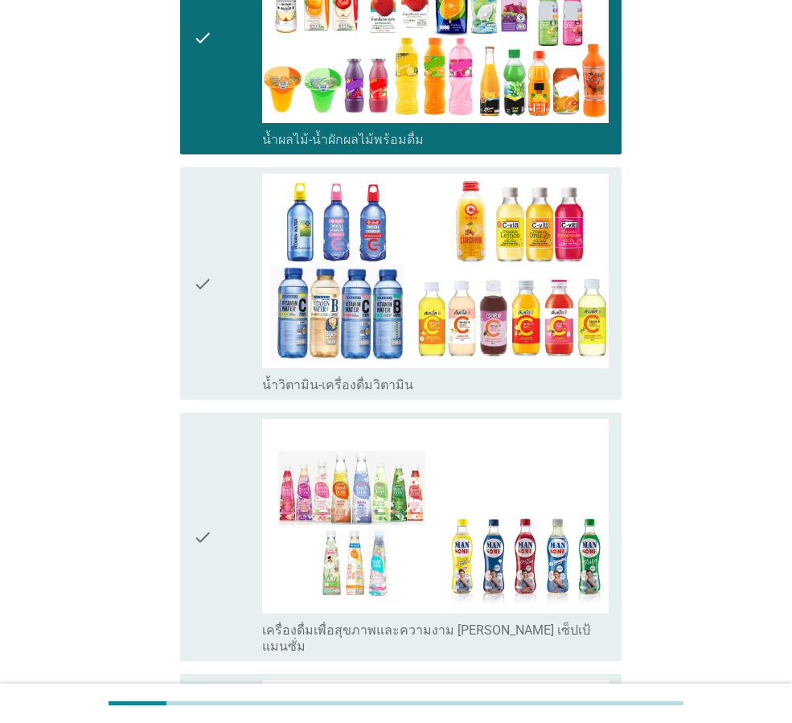
click at [239, 451] on div "check" at bounding box center [227, 537] width 69 height 236
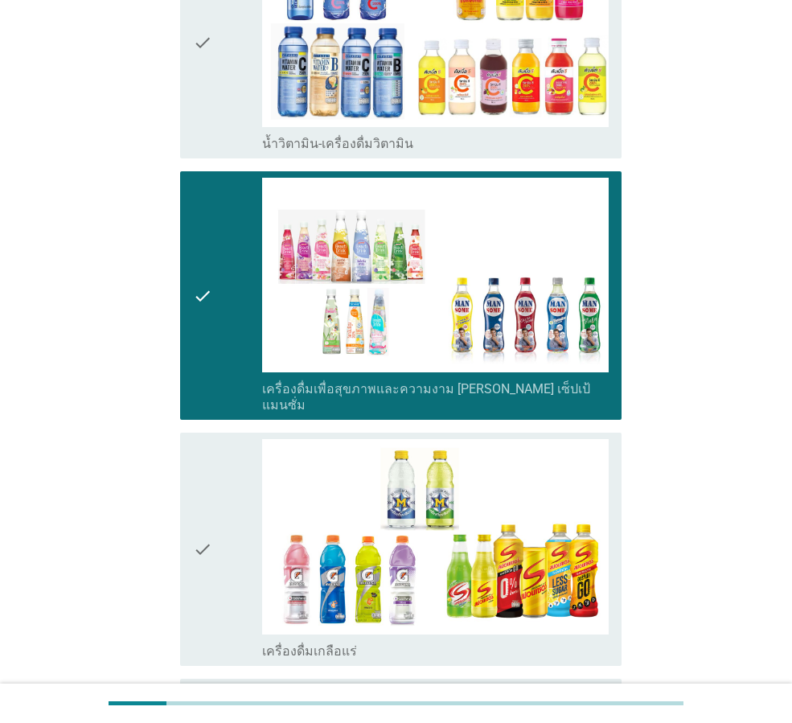
scroll to position [2882, 0]
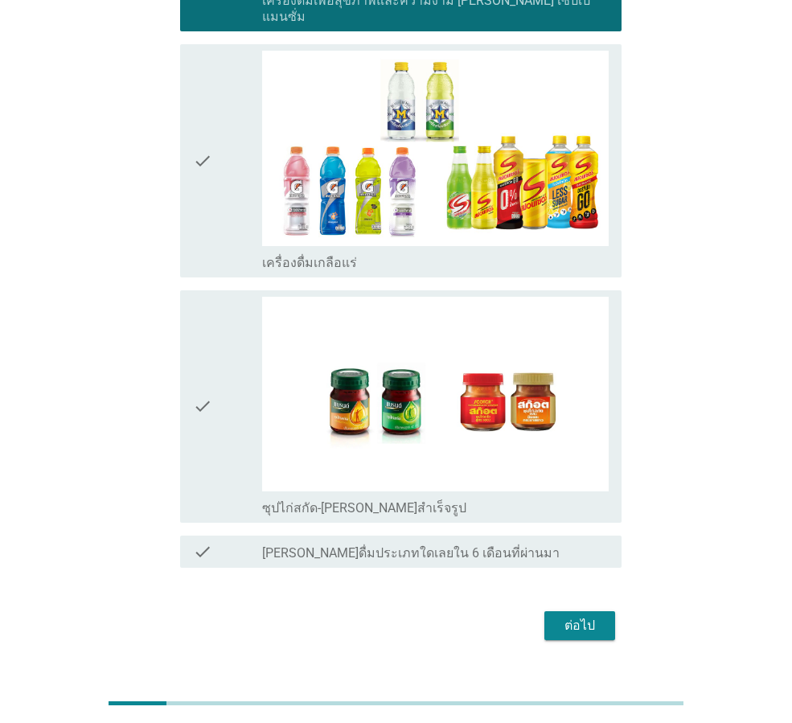
click at [588, 607] on div "ต่อไป" at bounding box center [396, 626] width 451 height 39
click at [586, 616] on div "ต่อไป" at bounding box center [579, 625] width 45 height 19
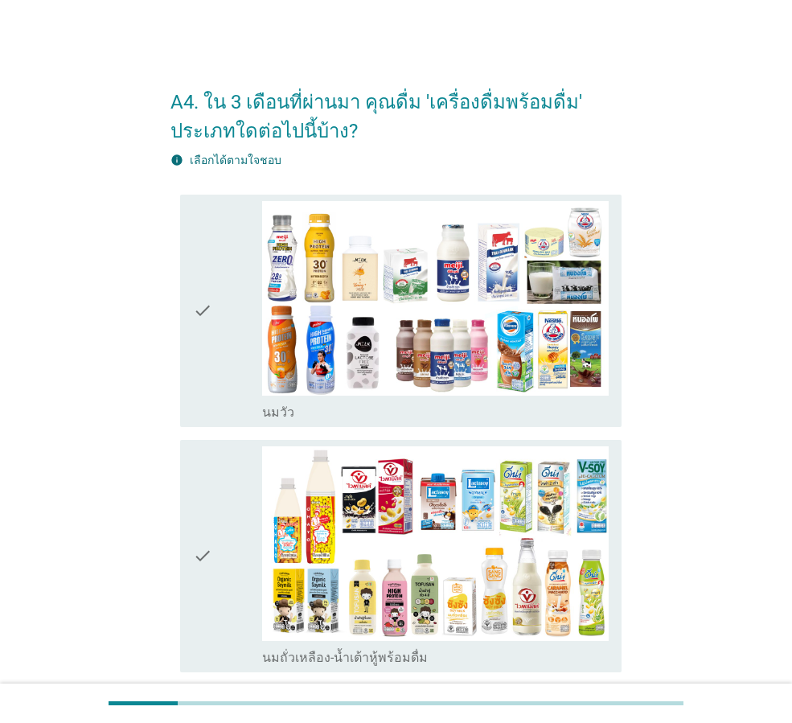
click at [239, 339] on div "check" at bounding box center [227, 311] width 69 height 220
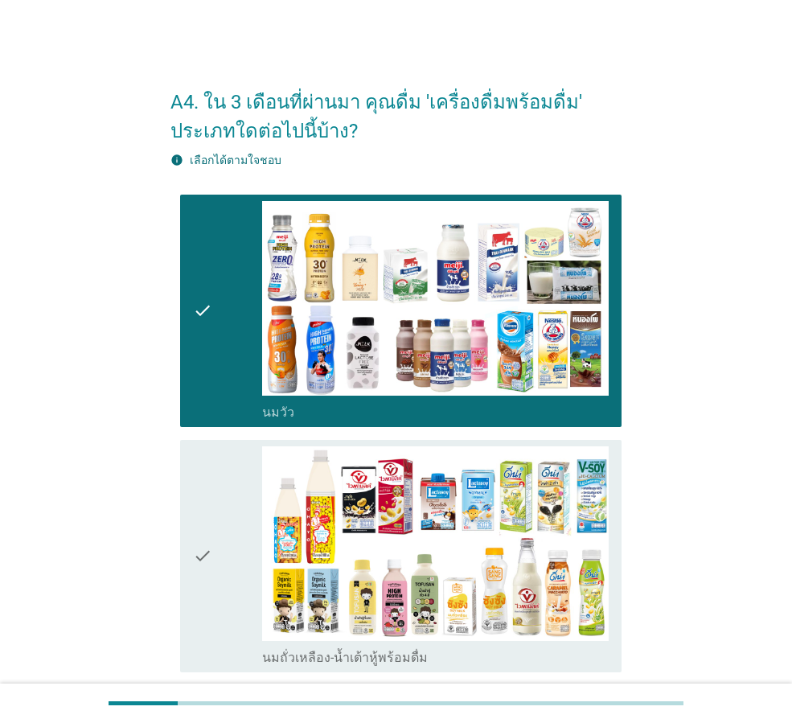
click at [247, 463] on div "check" at bounding box center [227, 556] width 69 height 220
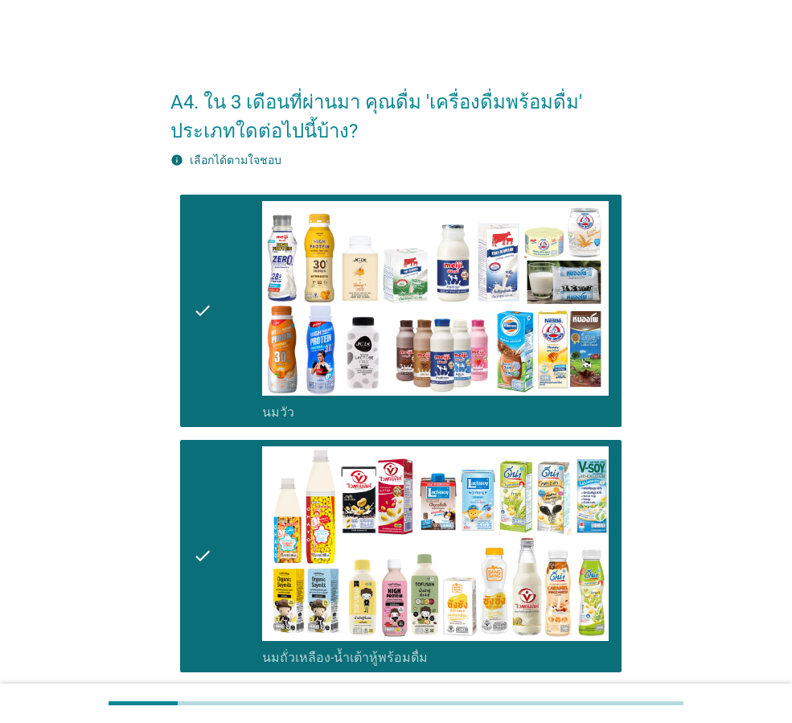
scroll to position [322, 0]
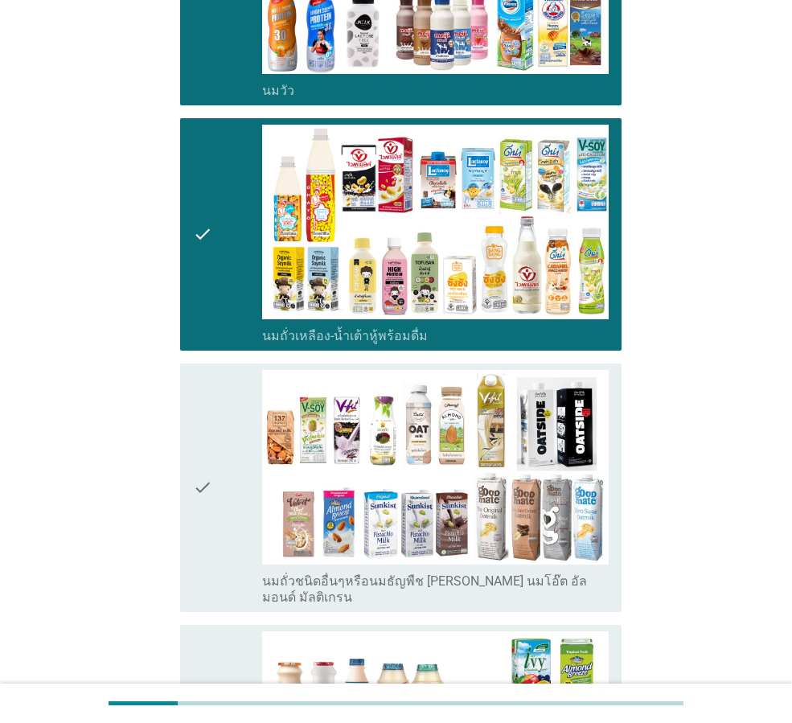
click at [247, 463] on div "check" at bounding box center [227, 488] width 69 height 236
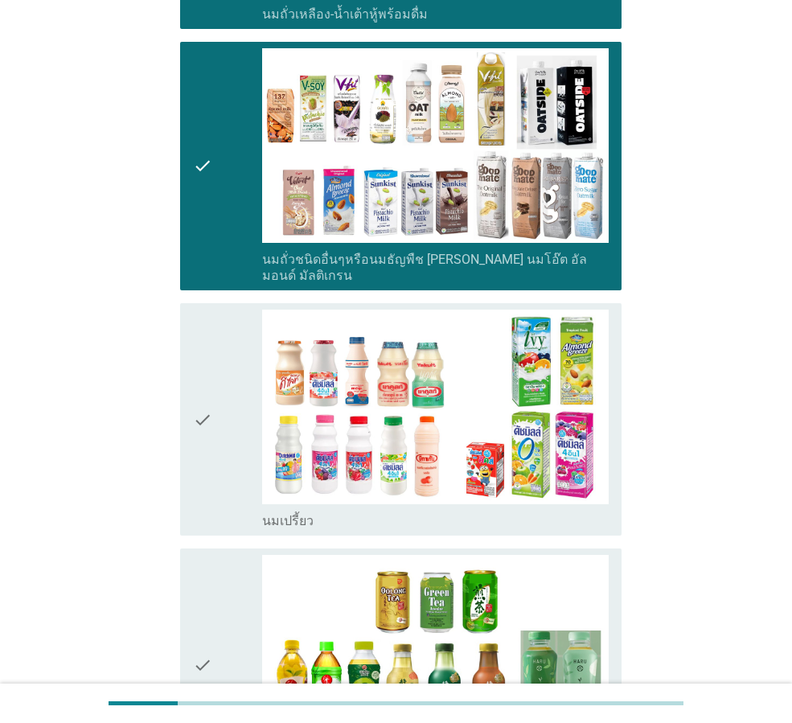
click at [247, 423] on div "check" at bounding box center [227, 420] width 69 height 220
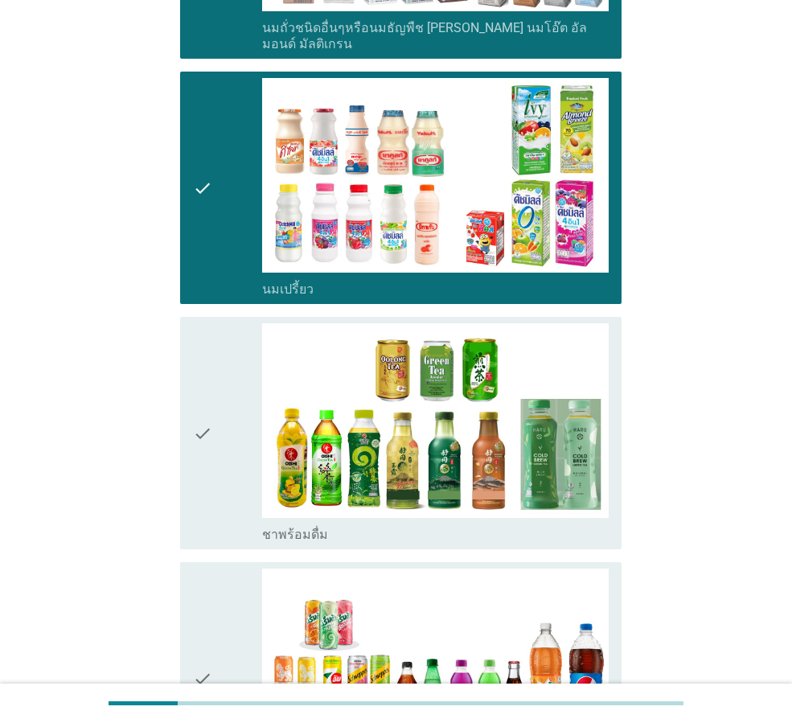
scroll to position [885, 0]
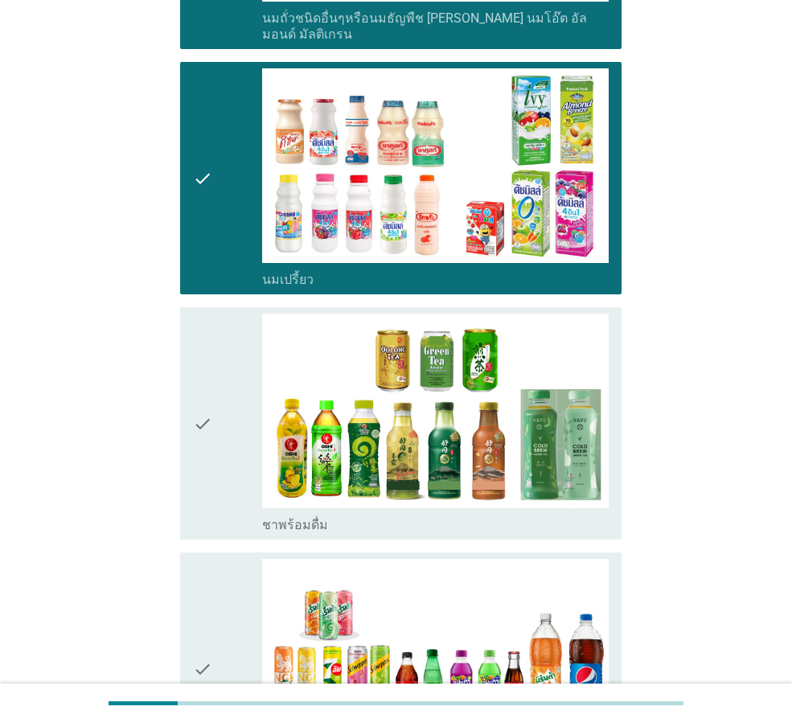
click at [247, 423] on div "check" at bounding box center [227, 424] width 69 height 220
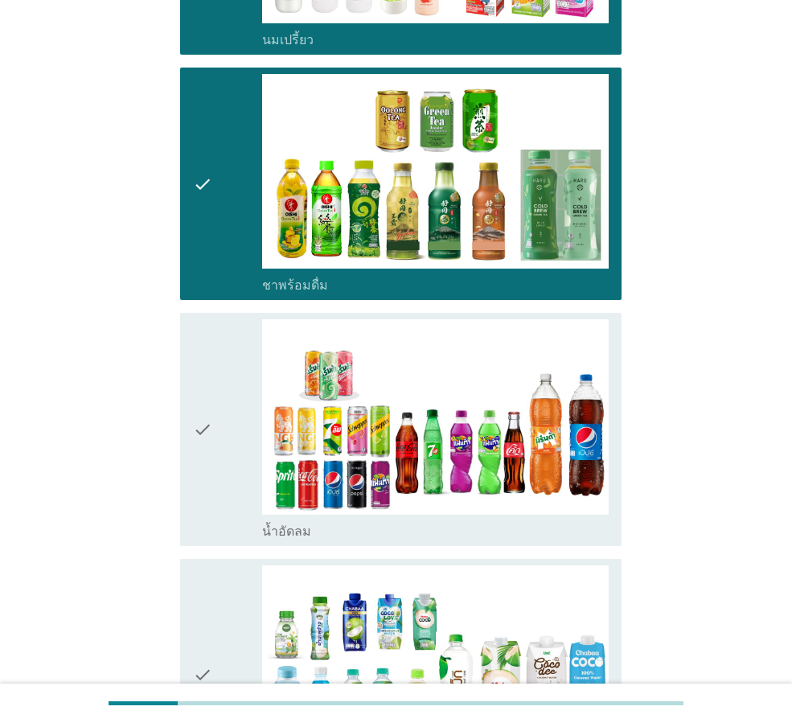
scroll to position [1126, 0]
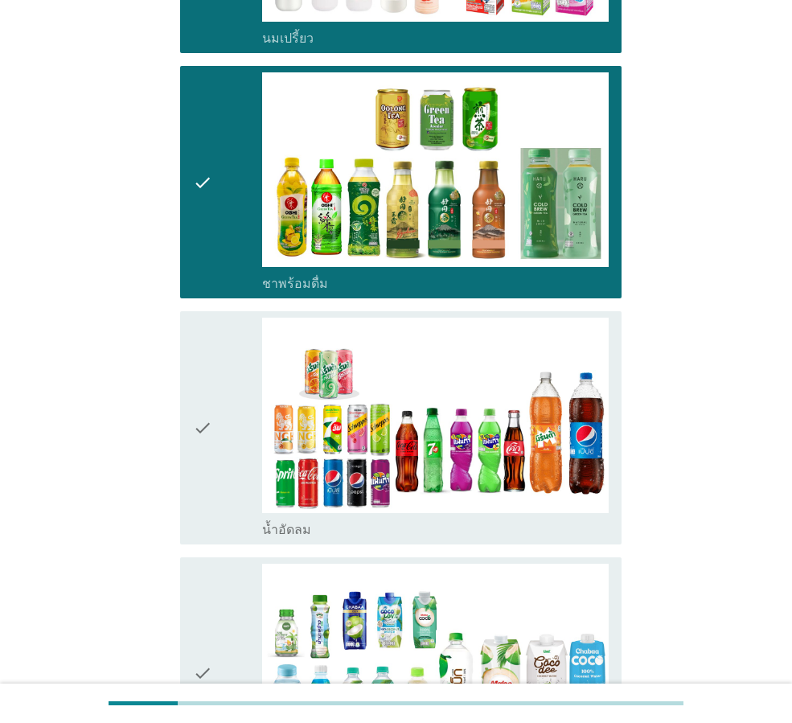
click at [247, 423] on div "check" at bounding box center [227, 428] width 69 height 220
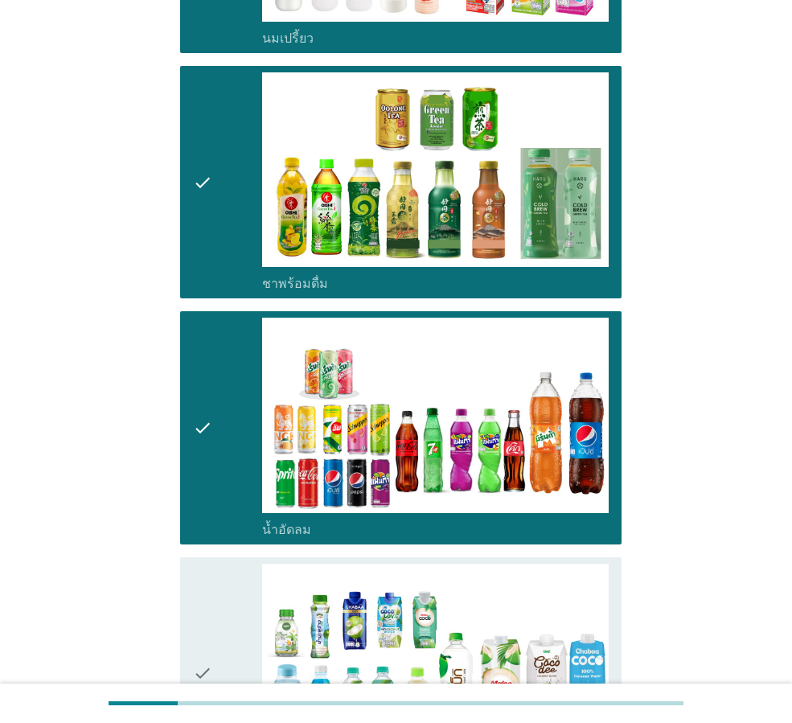
click at [241, 581] on div "check" at bounding box center [227, 674] width 69 height 220
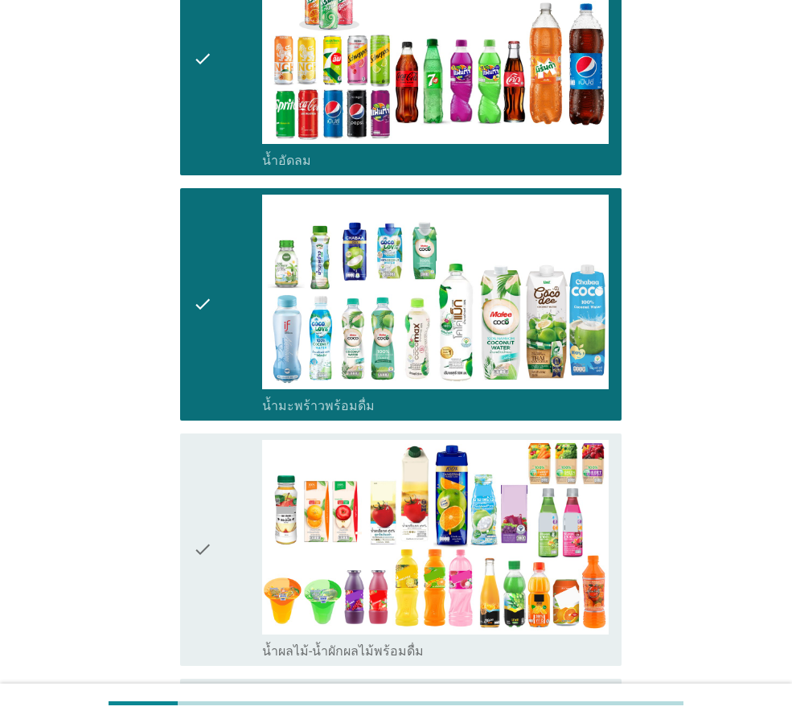
scroll to position [1528, 0]
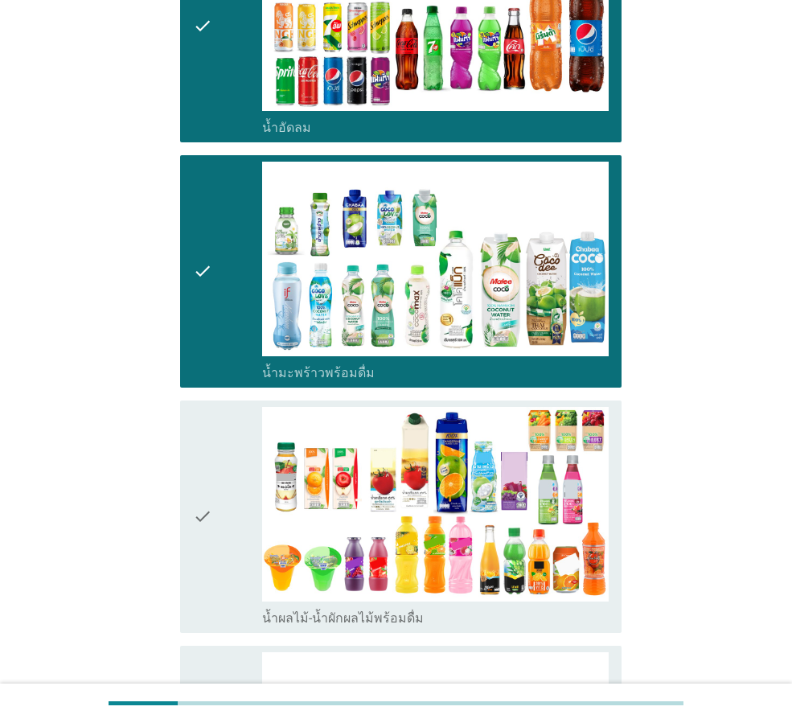
click at [187, 535] on div "check check_box น้ำผลไม้-น้ำผักผลไม้พร้อมดื่ม" at bounding box center [401, 517] width 442 height 232
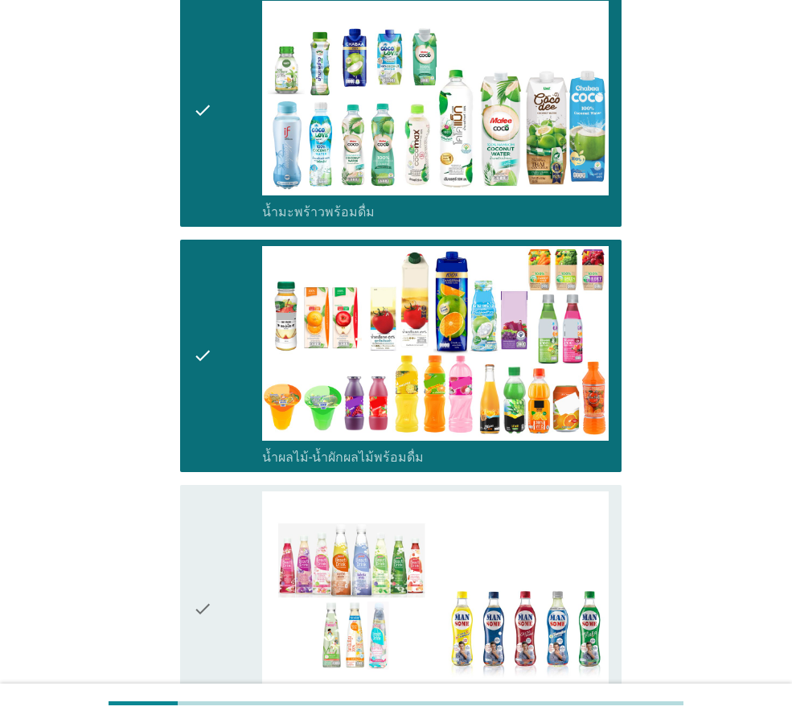
scroll to position [1850, 0]
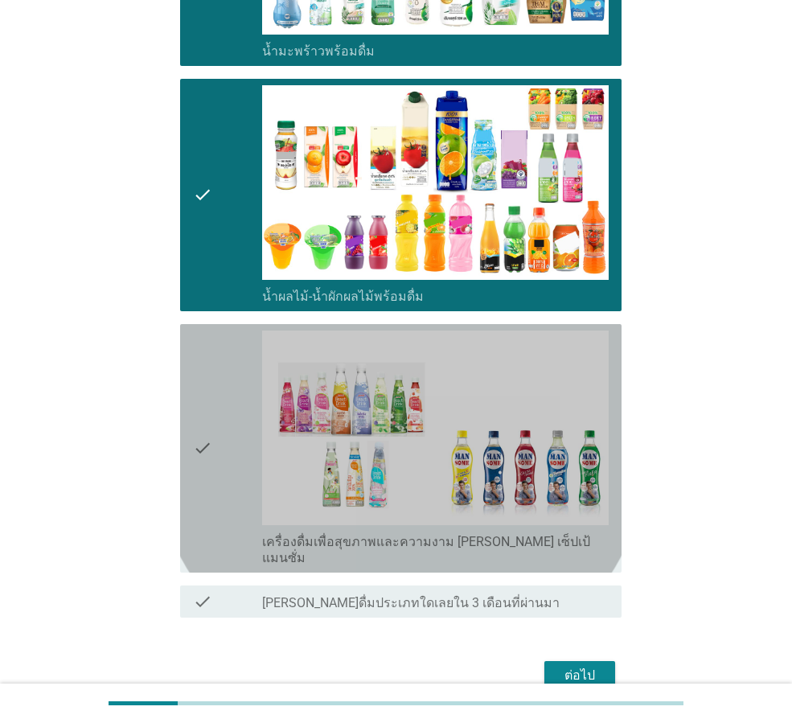
click at [222, 442] on div "check" at bounding box center [227, 449] width 69 height 236
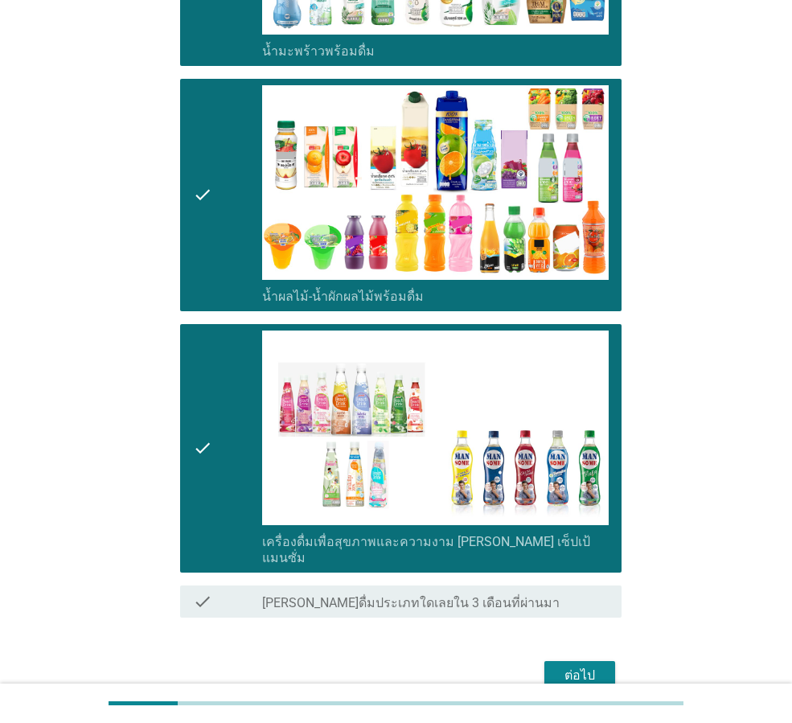
click at [570, 666] on div "ต่อไป" at bounding box center [579, 675] width 45 height 19
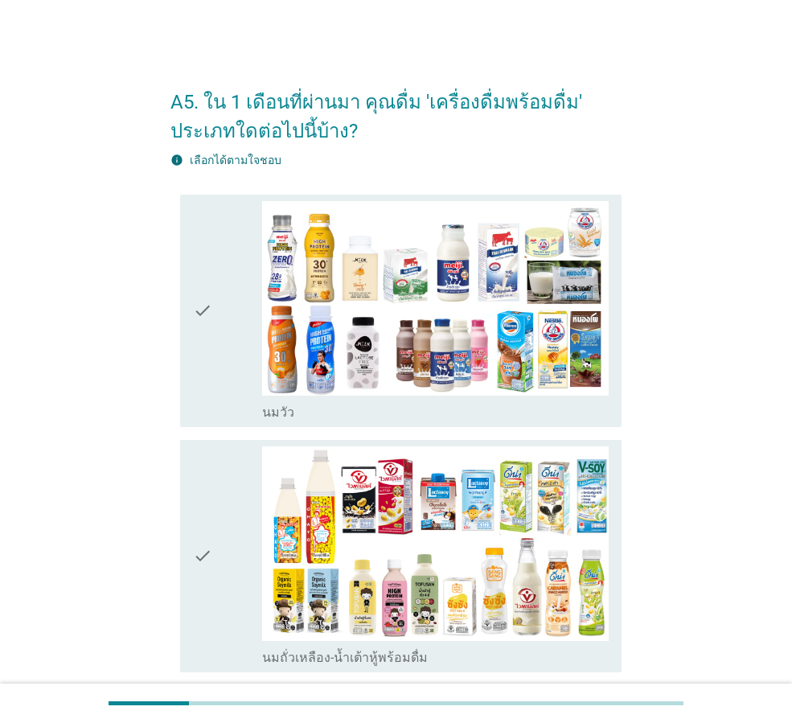
click at [230, 354] on div "check" at bounding box center [227, 311] width 69 height 220
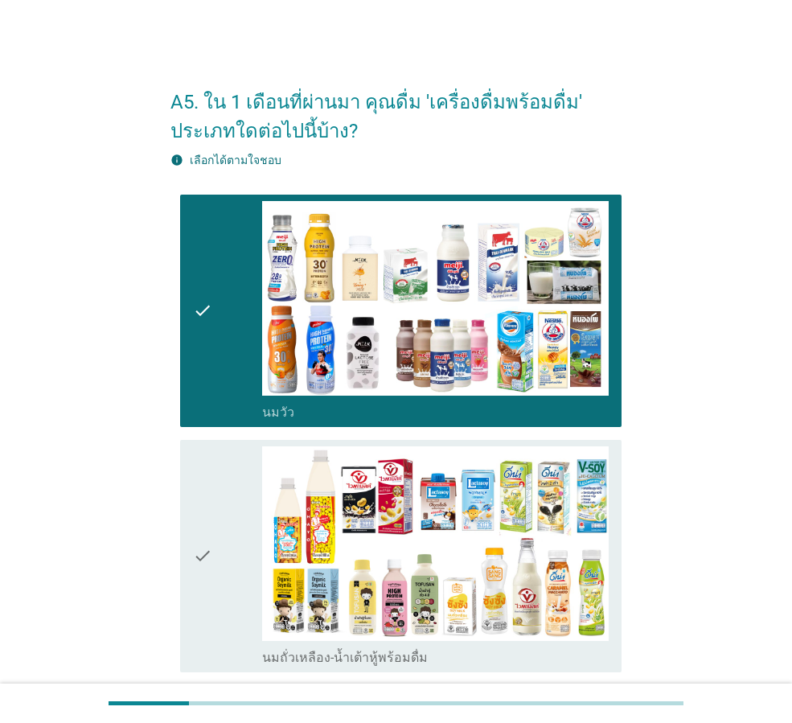
click at [230, 354] on div "check" at bounding box center [227, 311] width 69 height 220
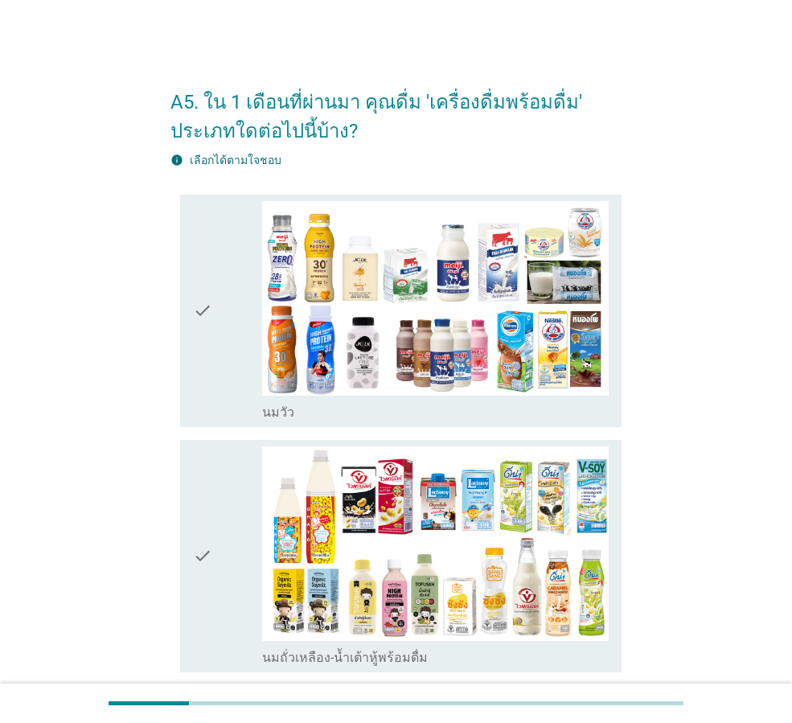
click at [230, 354] on div "check" at bounding box center [227, 311] width 69 height 220
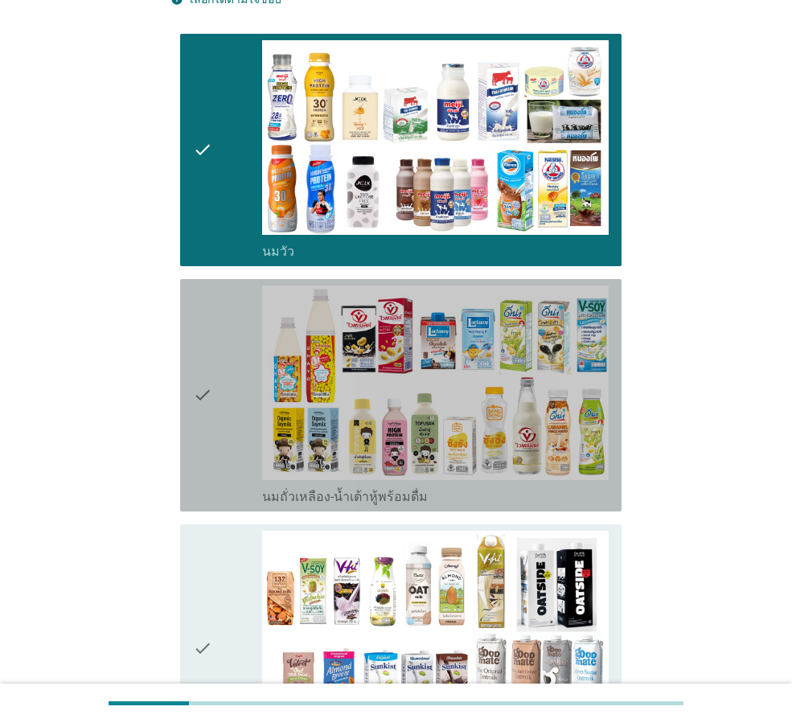
click at [230, 354] on div "check" at bounding box center [227, 396] width 69 height 220
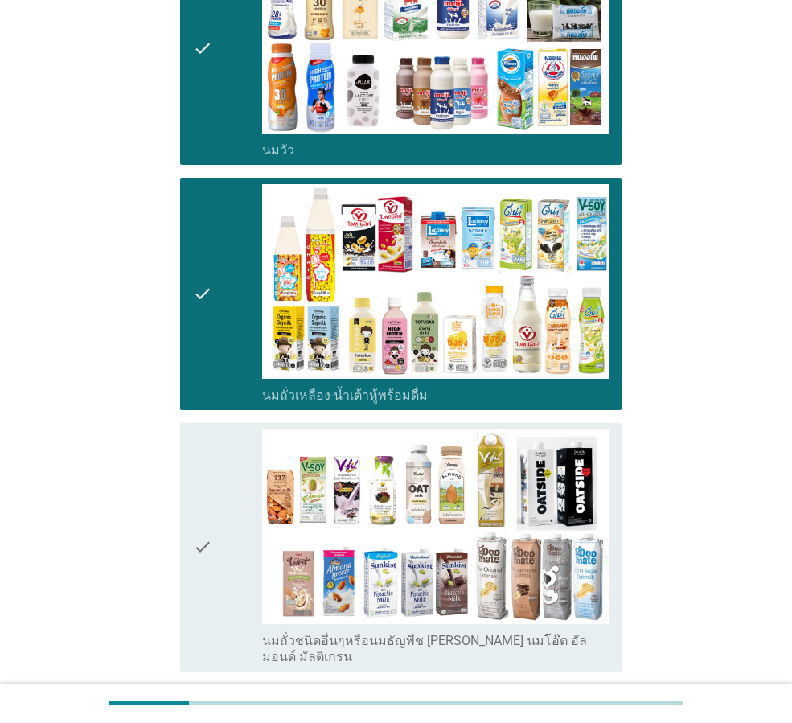
scroll to position [322, 0]
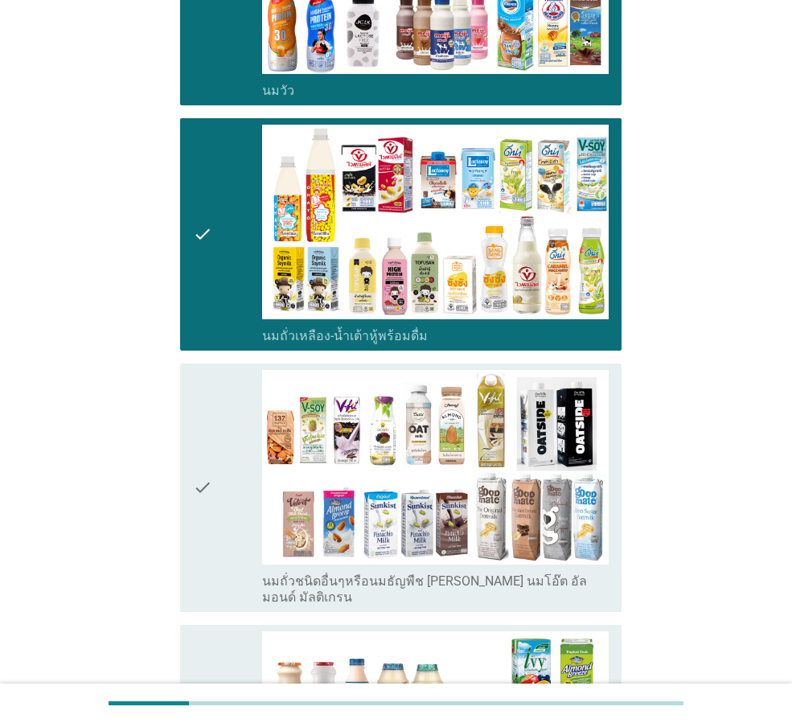
click at [230, 354] on div "check check_box_outline_blank นมถั่วเหลือง-น้ำเต้าหู้พร้อมดื่ม" at bounding box center [396, 234] width 451 height 245
click at [210, 418] on icon "check" at bounding box center [202, 488] width 19 height 236
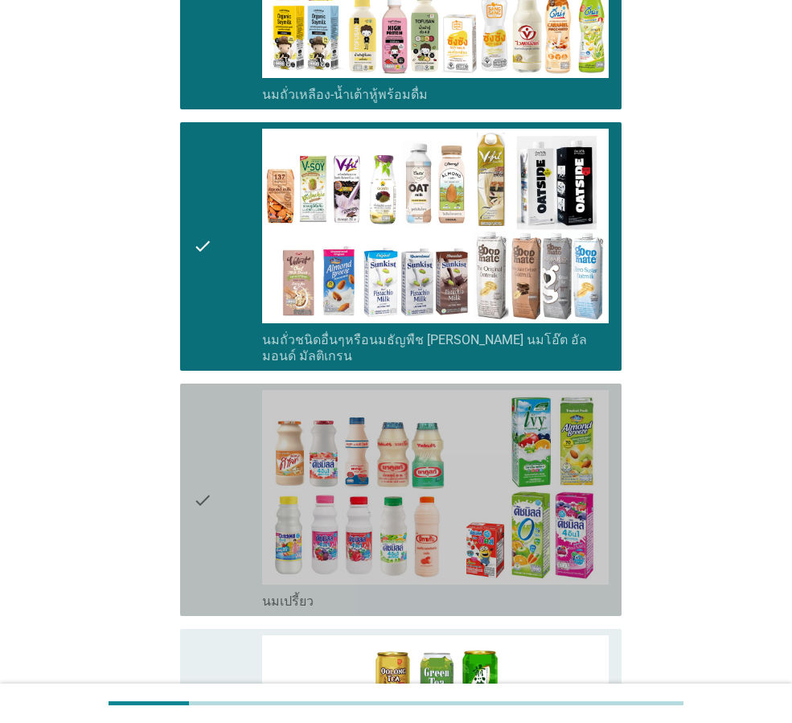
click at [213, 417] on div "check" at bounding box center [227, 500] width 69 height 220
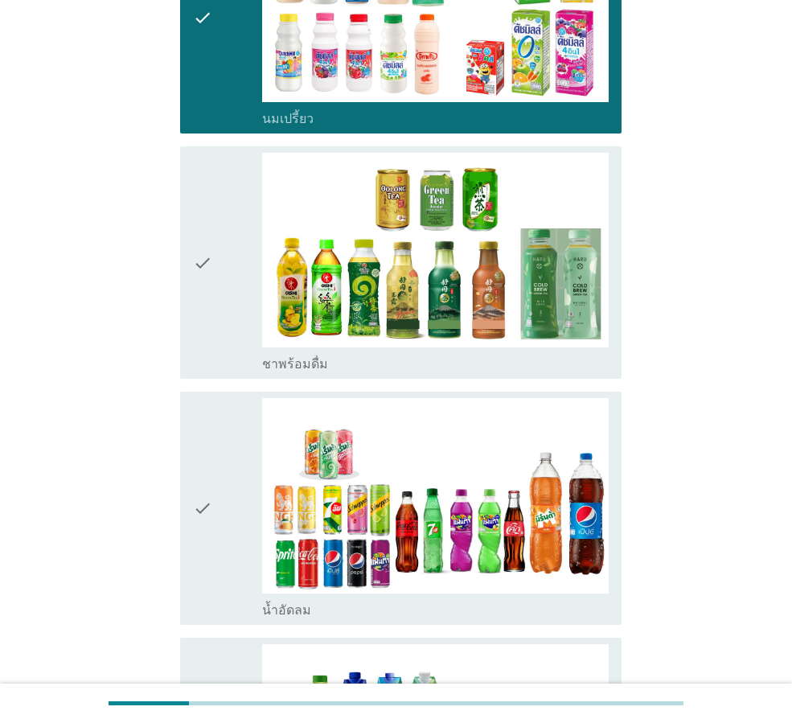
click at [214, 417] on div "check" at bounding box center [227, 508] width 69 height 220
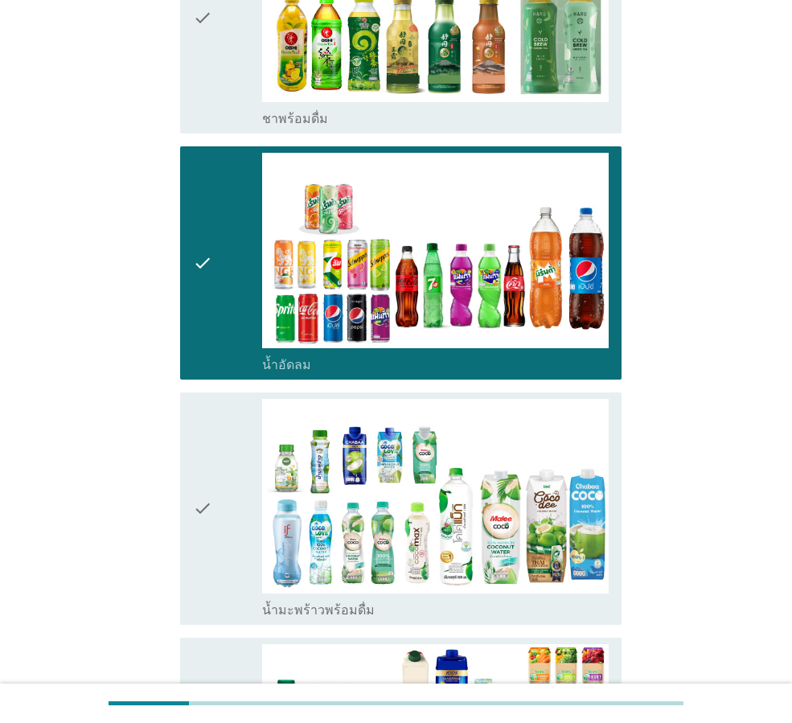
scroll to position [1448, 0]
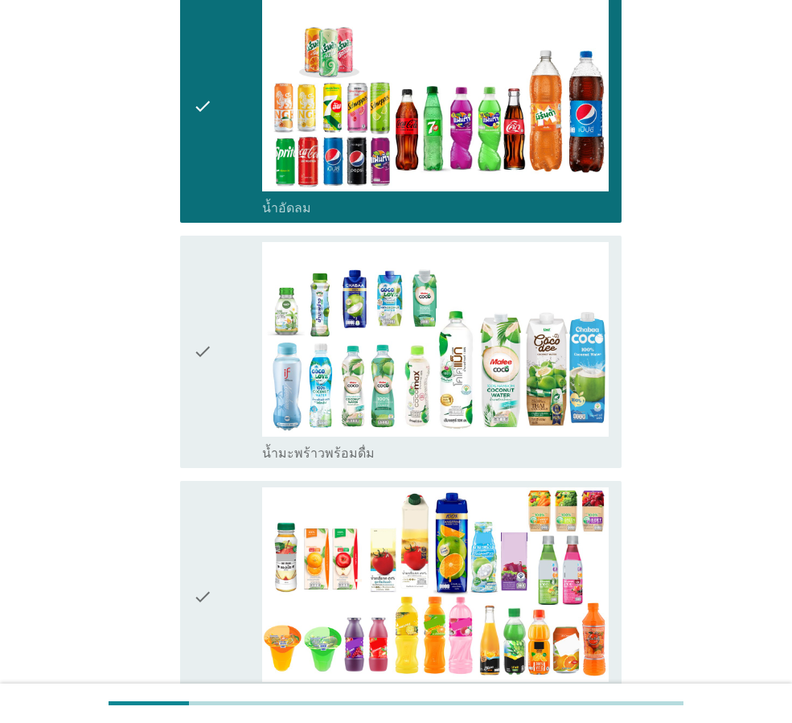
click at [241, 368] on div "check" at bounding box center [227, 352] width 69 height 220
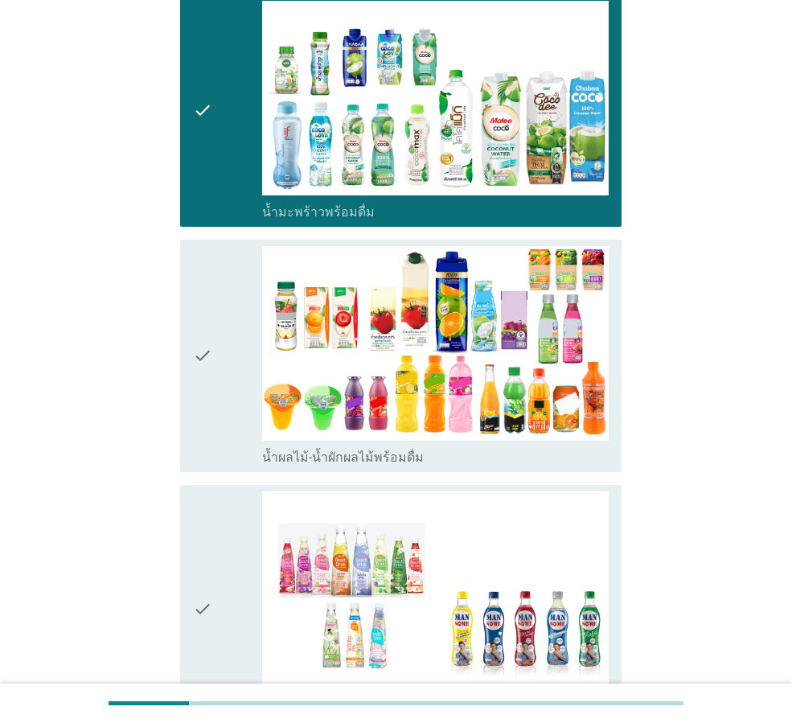
click at [241, 368] on div "check" at bounding box center [227, 356] width 69 height 220
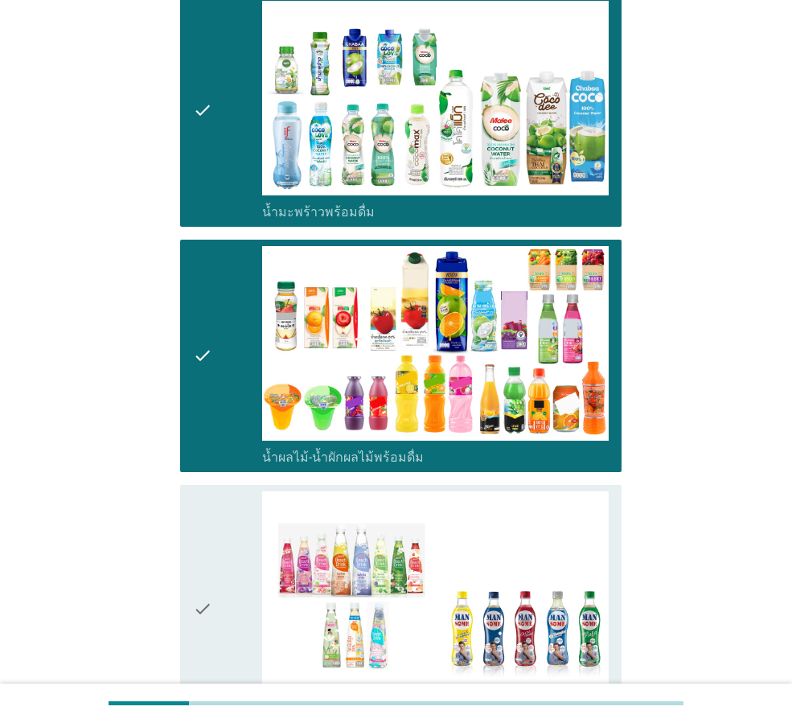
scroll to position [1901, 0]
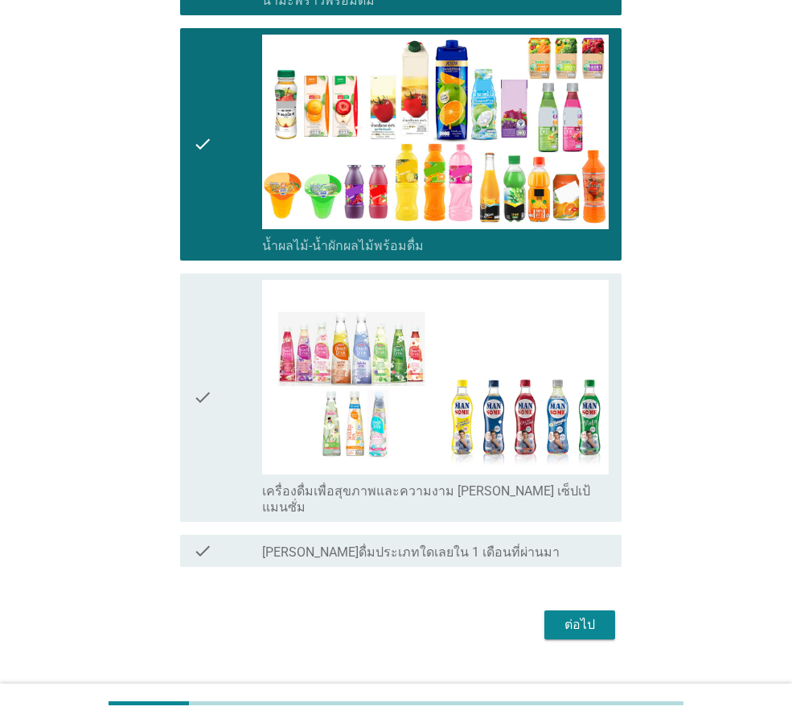
click at [241, 368] on div "check" at bounding box center [227, 398] width 69 height 236
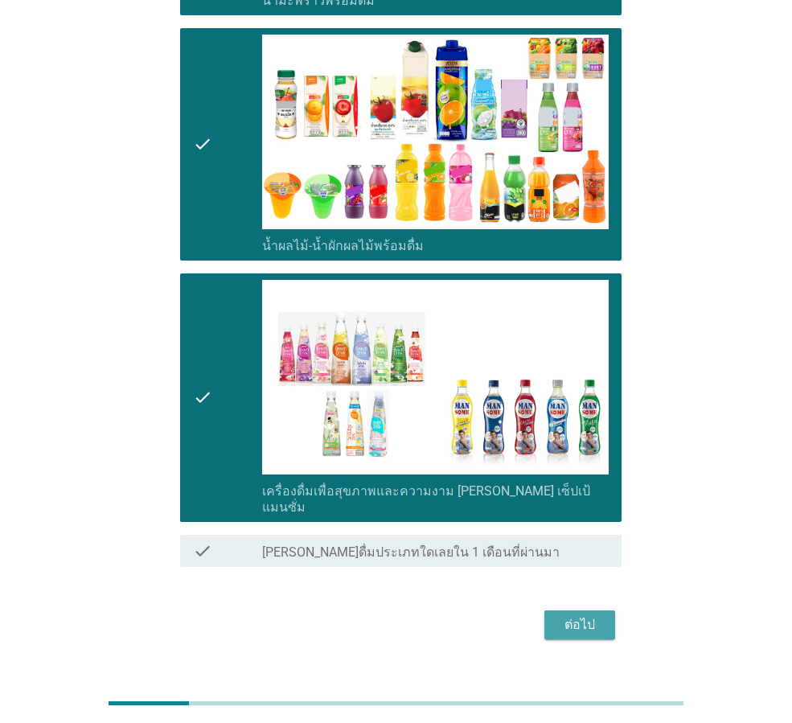
click at [574, 615] on div "ต่อไป" at bounding box center [579, 624] width 45 height 19
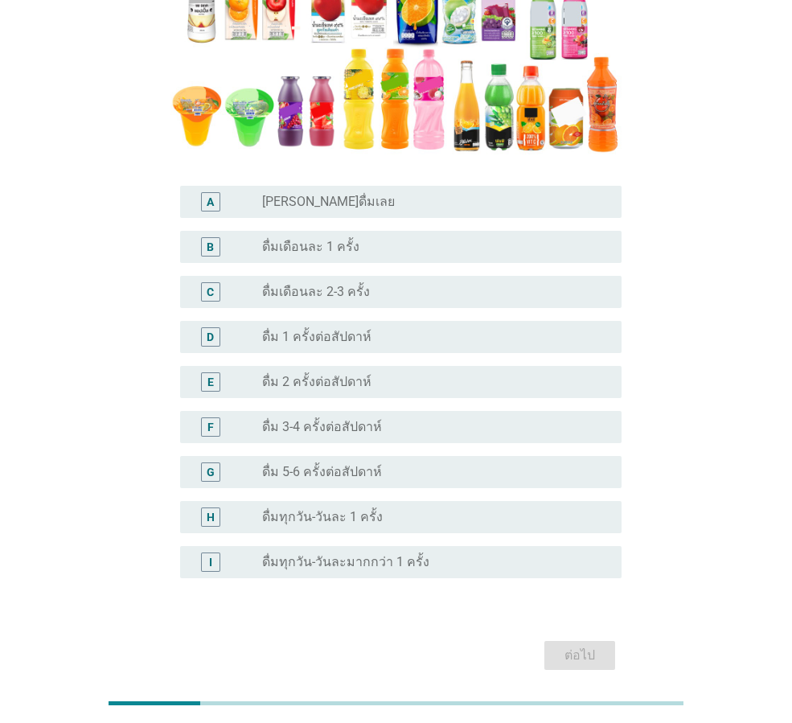
scroll to position [320, 0]
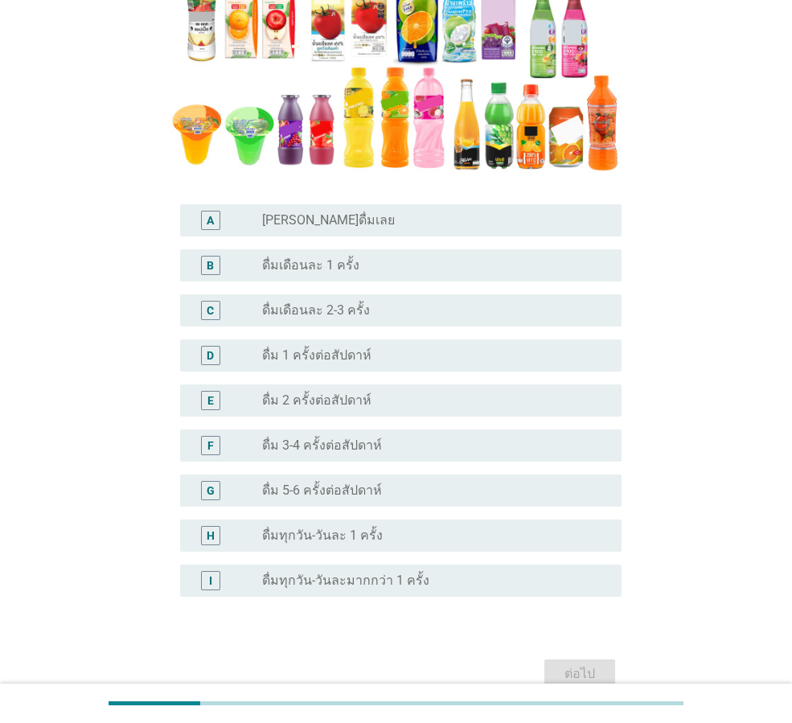
click at [294, 484] on label "ดื่ม 5-6 ครั้งต่อสัปดาห์" at bounding box center [322, 491] width 120 height 16
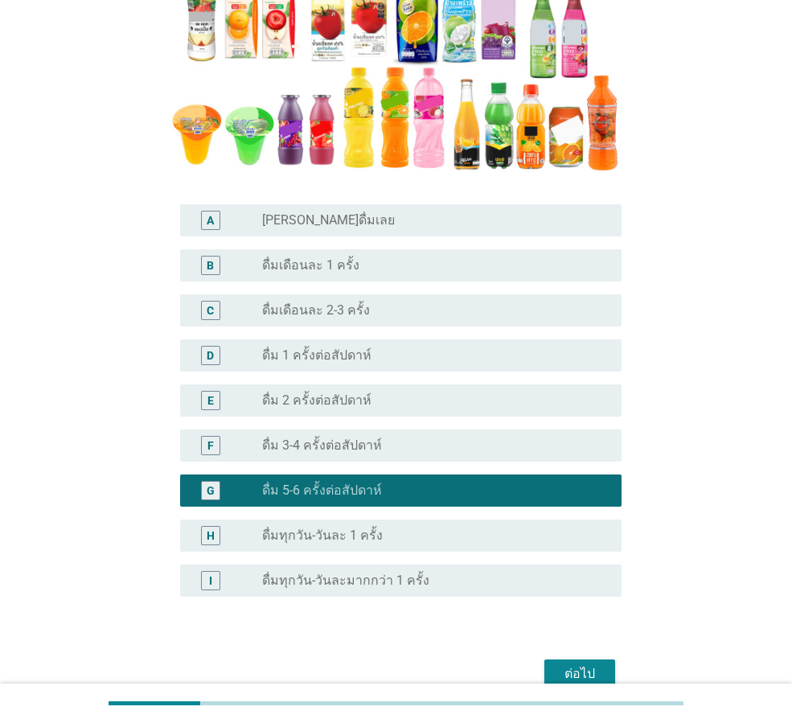
click at [582, 667] on div "ต่อไป" at bounding box center [579, 673] width 45 height 19
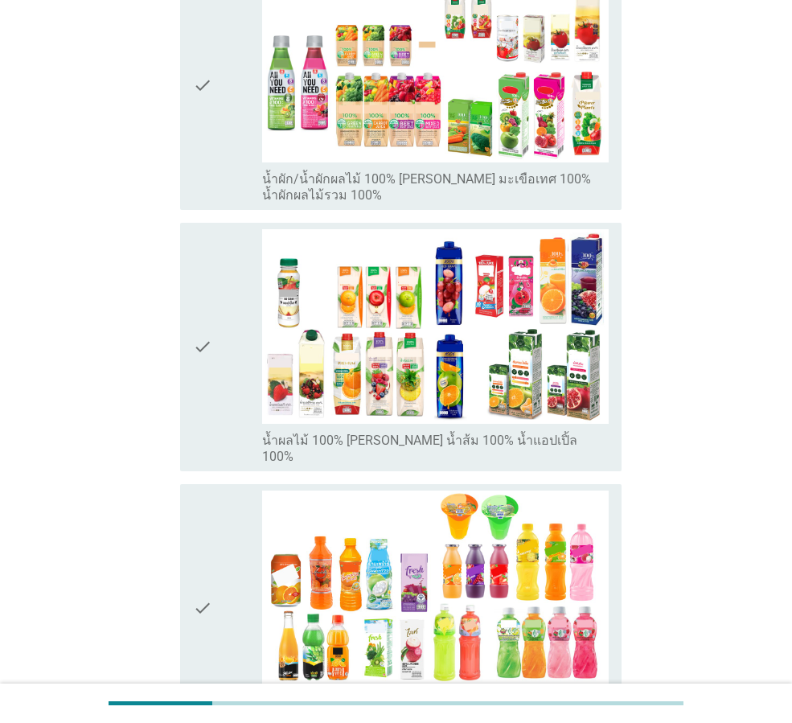
scroll to position [0, 0]
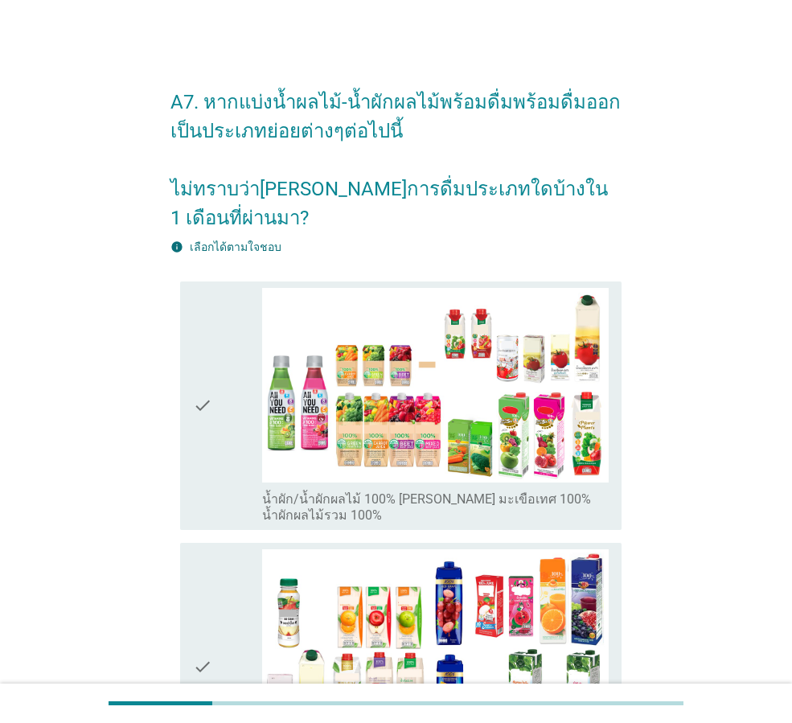
click at [216, 422] on div "check" at bounding box center [227, 406] width 69 height 236
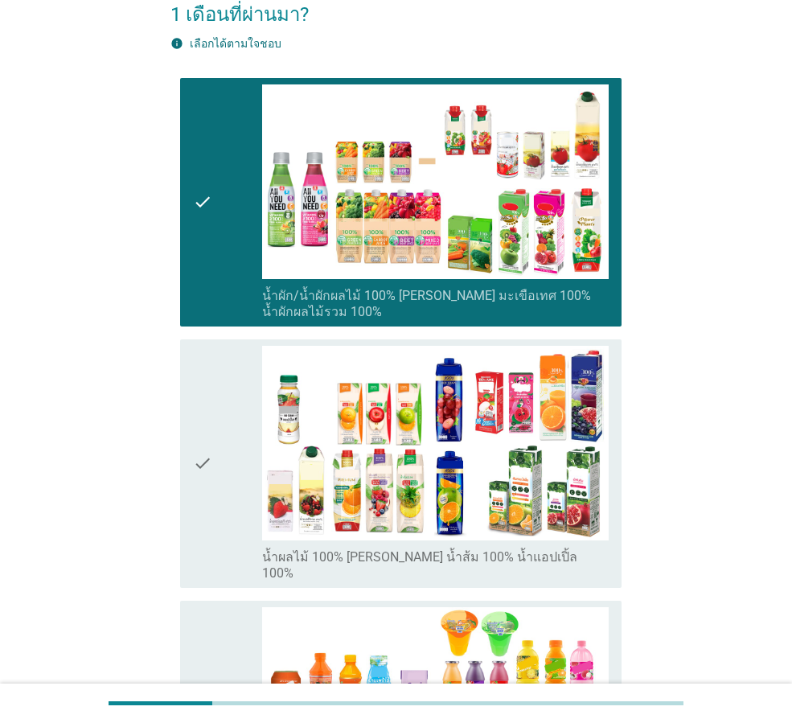
scroll to position [241, 0]
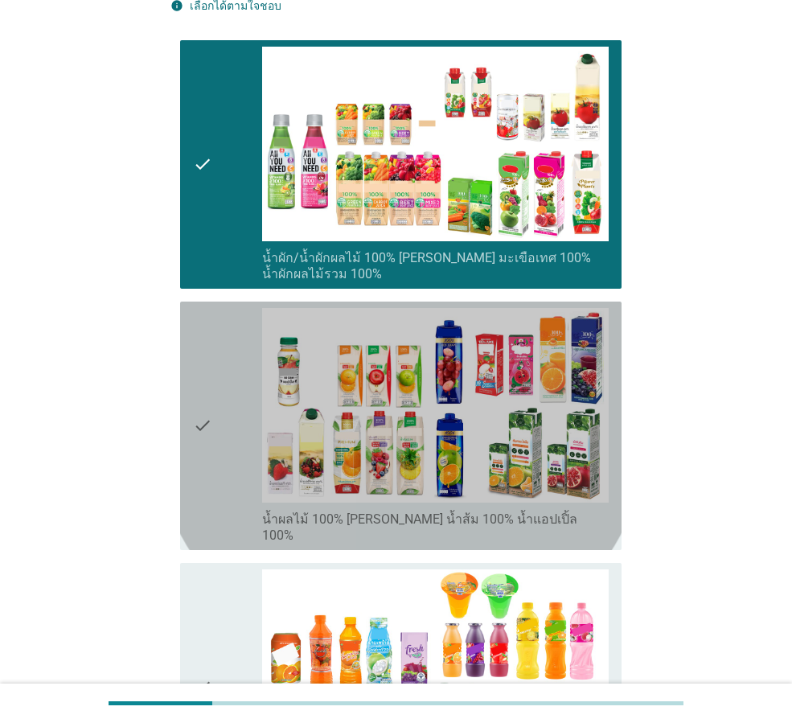
click at [241, 410] on div "check" at bounding box center [227, 426] width 69 height 236
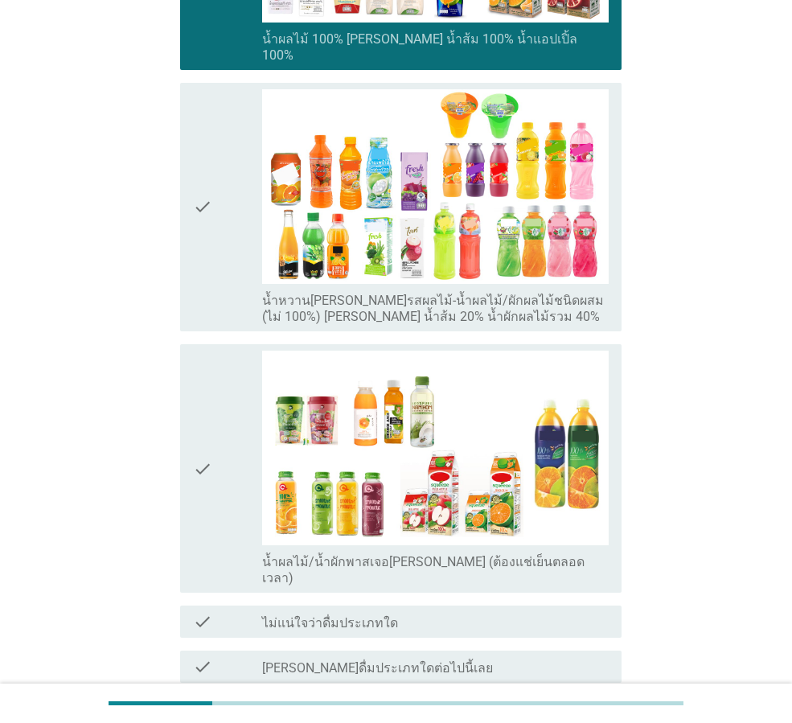
scroll to position [724, 0]
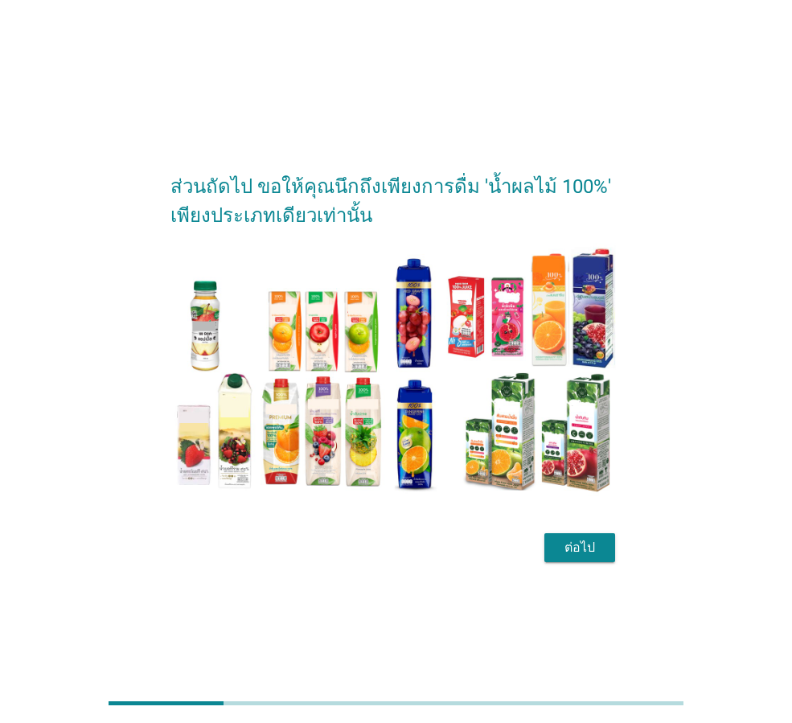
click at [565, 548] on div "ต่อไป" at bounding box center [579, 547] width 45 height 19
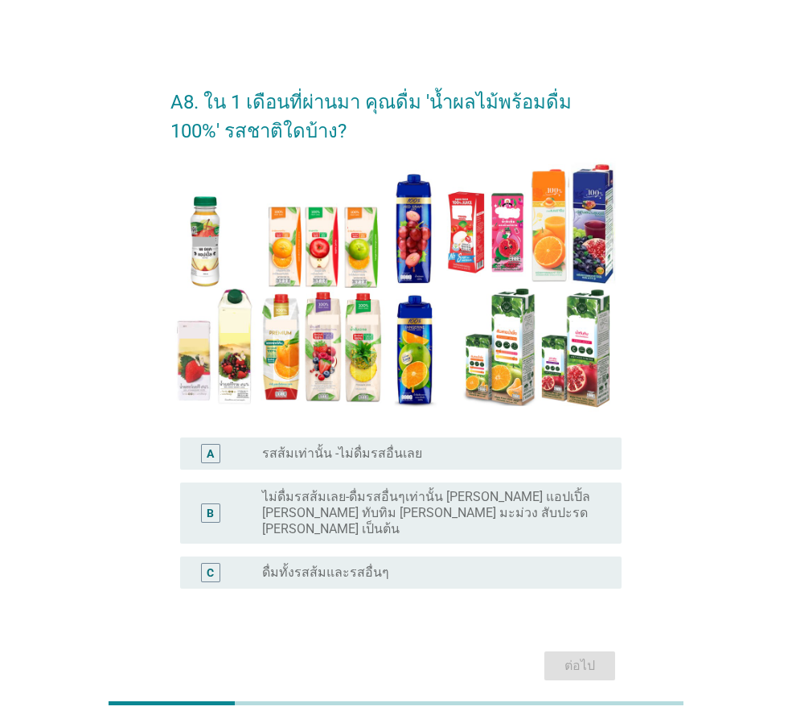
click at [397, 565] on div "radio_button_unchecked ดื่มทั้งรสส้มและรสอื่นๆ" at bounding box center [429, 573] width 334 height 16
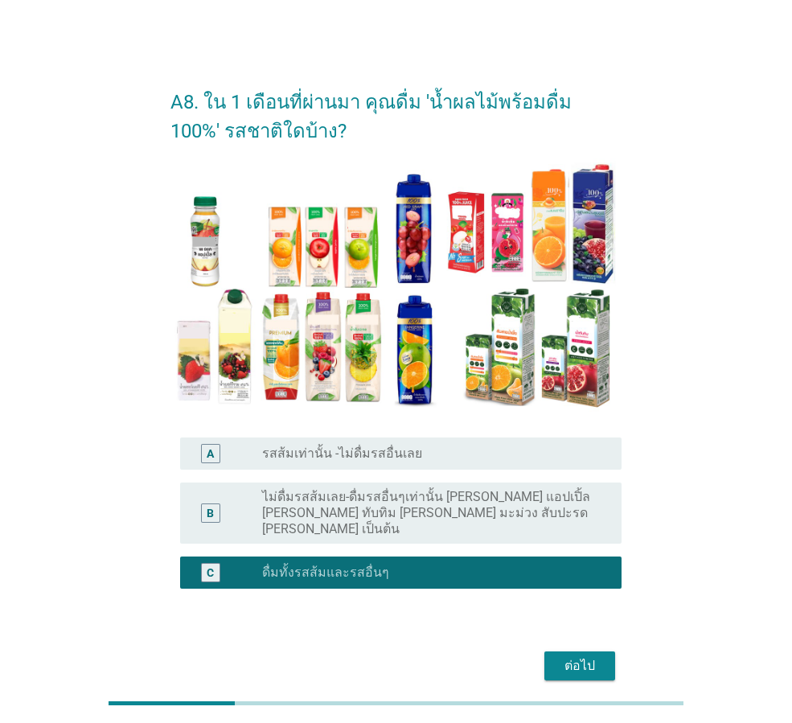
click at [573, 656] on div "ต่อไป" at bounding box center [579, 665] width 45 height 19
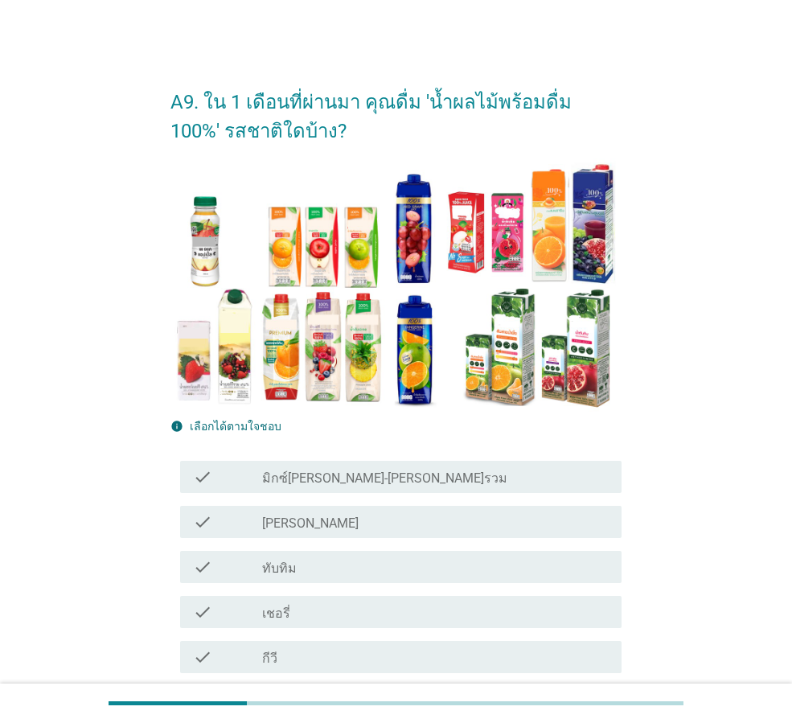
click at [366, 471] on div "check_box_outline_blank มิกซ์[PERSON_NAME]-[PERSON_NAME]รวม" at bounding box center [435, 476] width 347 height 19
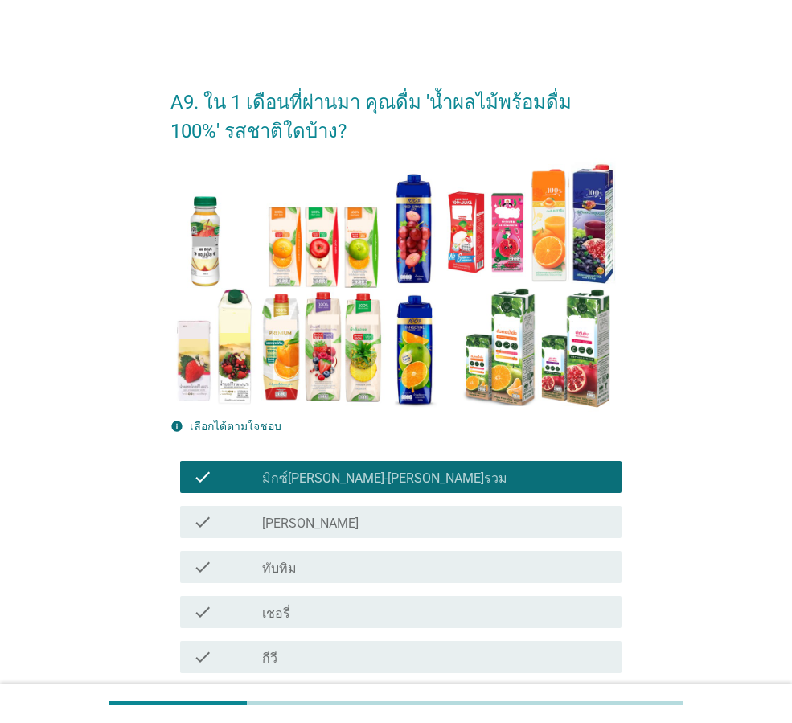
click at [308, 561] on div "check_box_outline_blank ทับทิม" at bounding box center [435, 566] width 347 height 19
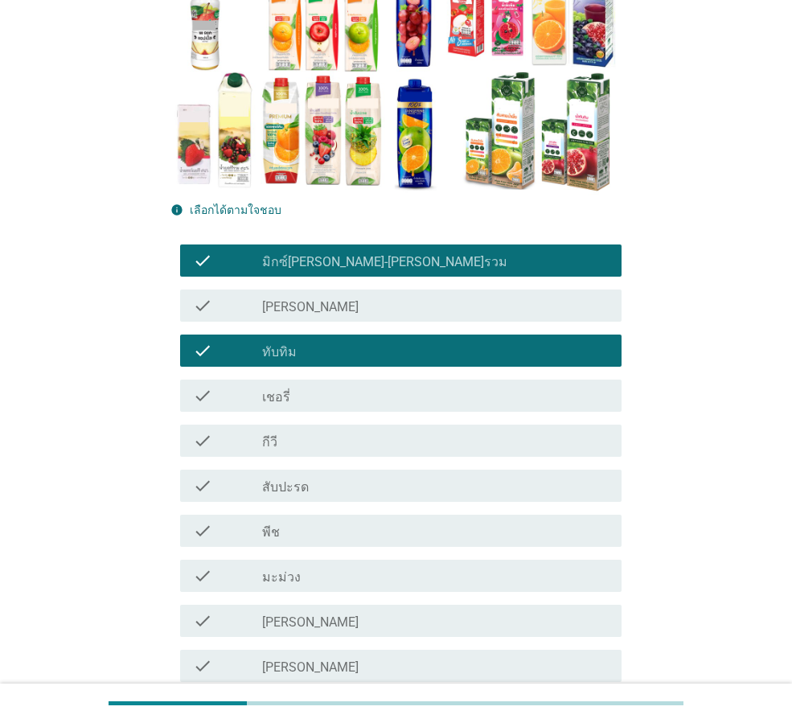
scroll to position [241, 0]
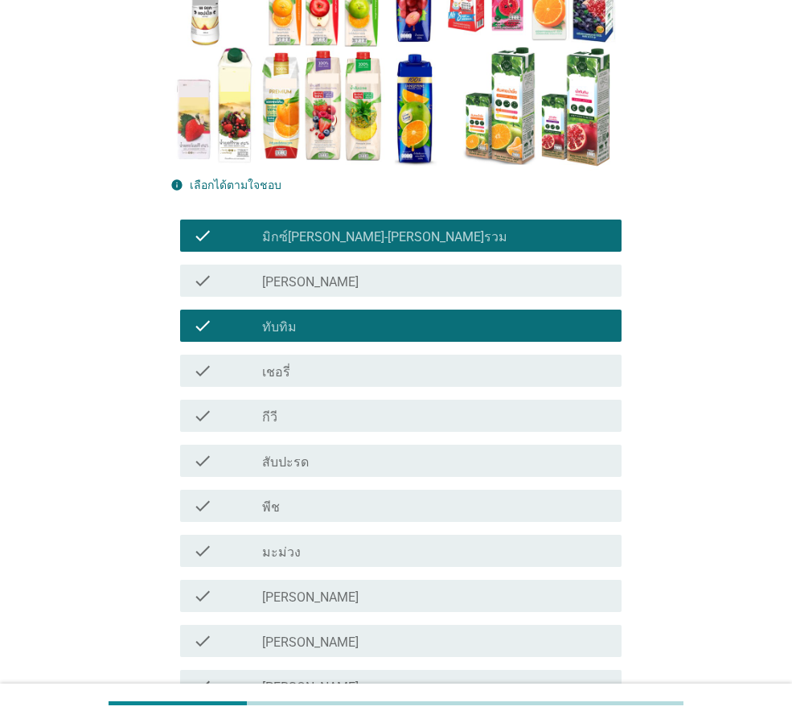
click at [264, 600] on label "[PERSON_NAME]" at bounding box center [310, 598] width 97 height 16
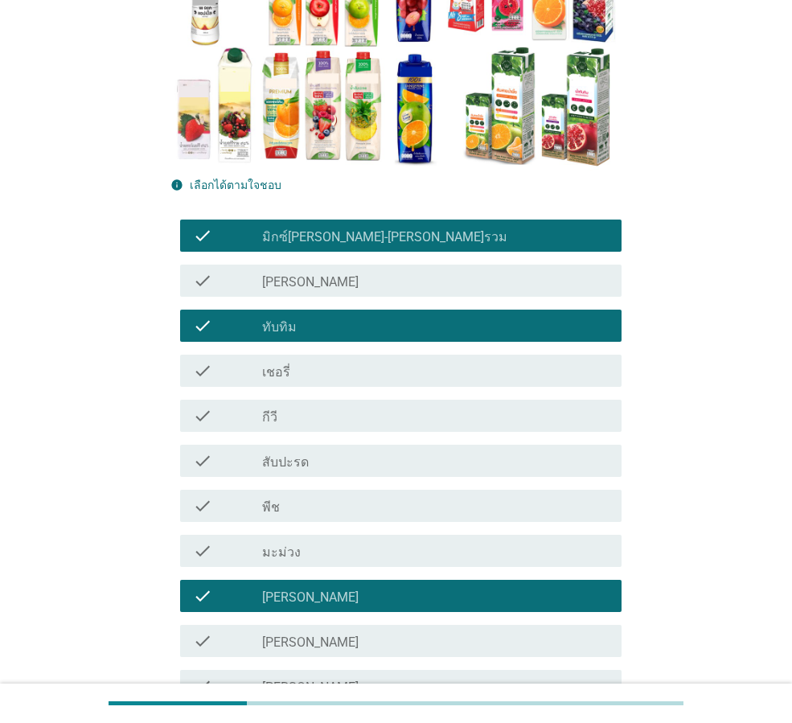
click at [276, 637] on label "[PERSON_NAME]" at bounding box center [310, 643] width 97 height 16
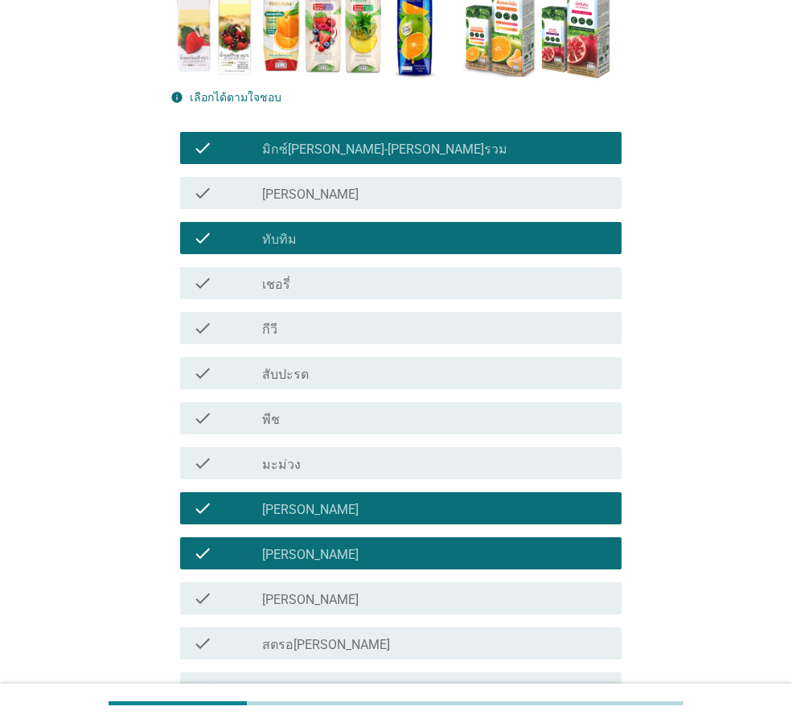
scroll to position [402, 0]
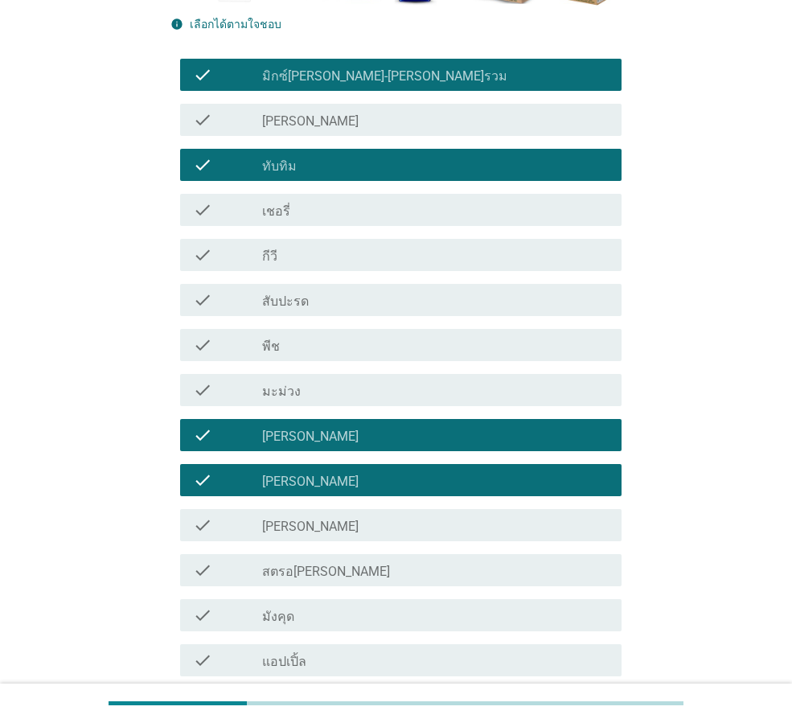
click at [273, 572] on label "สตรอ[PERSON_NAME]" at bounding box center [326, 572] width 128 height 16
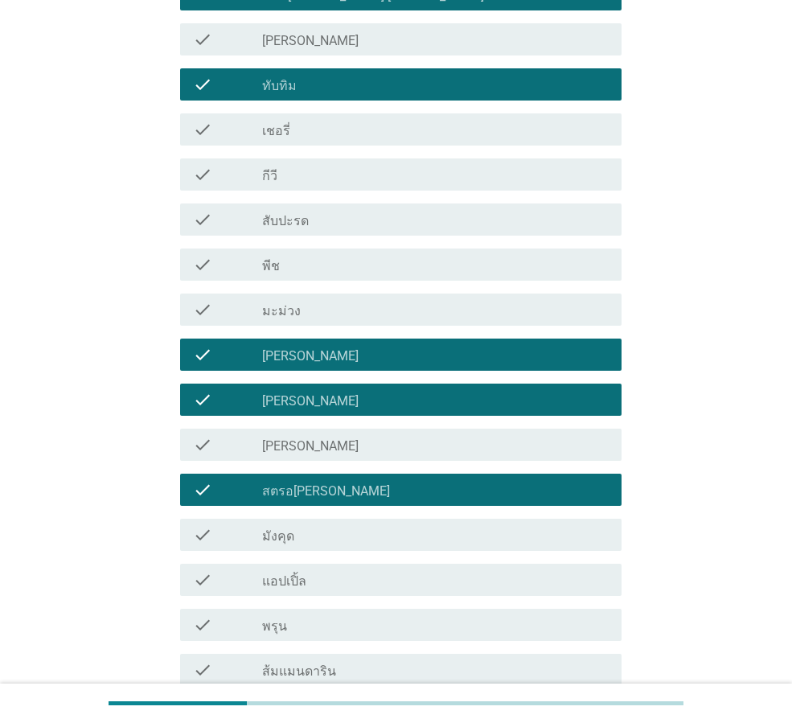
click at [273, 581] on label "แอปเปิ้ล" at bounding box center [284, 582] width 44 height 16
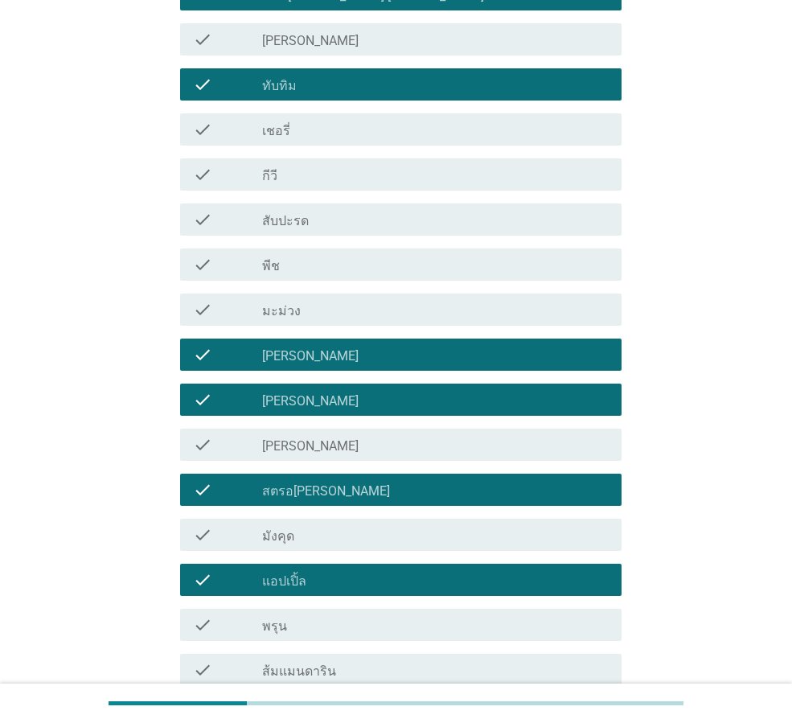
scroll to position [644, 0]
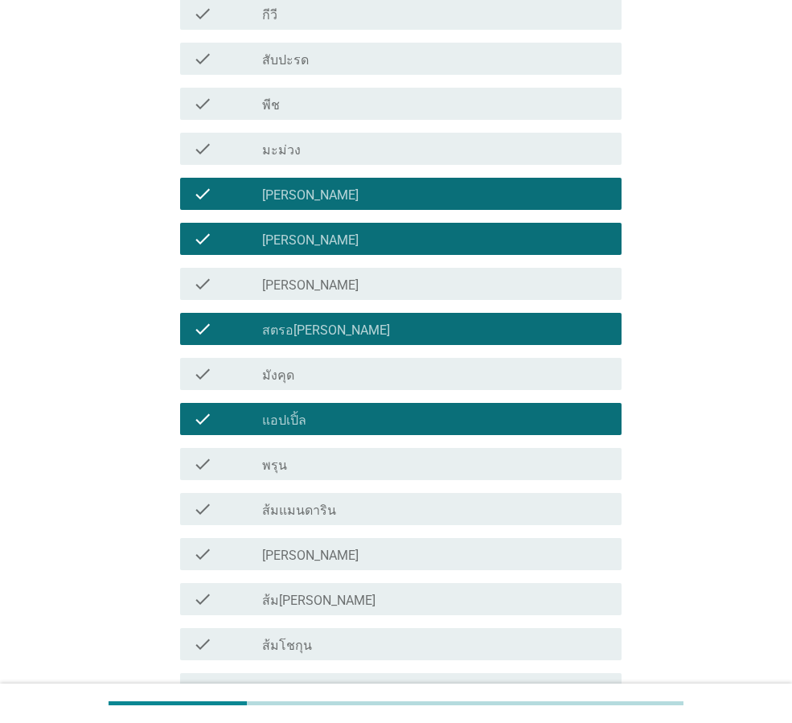
drag, startPoint x: 261, startPoint y: 504, endPoint x: 257, endPoint y: 526, distance: 22.2
click at [260, 506] on div "check check_box_outline_blank ส้มแมนดาริน" at bounding box center [401, 509] width 416 height 19
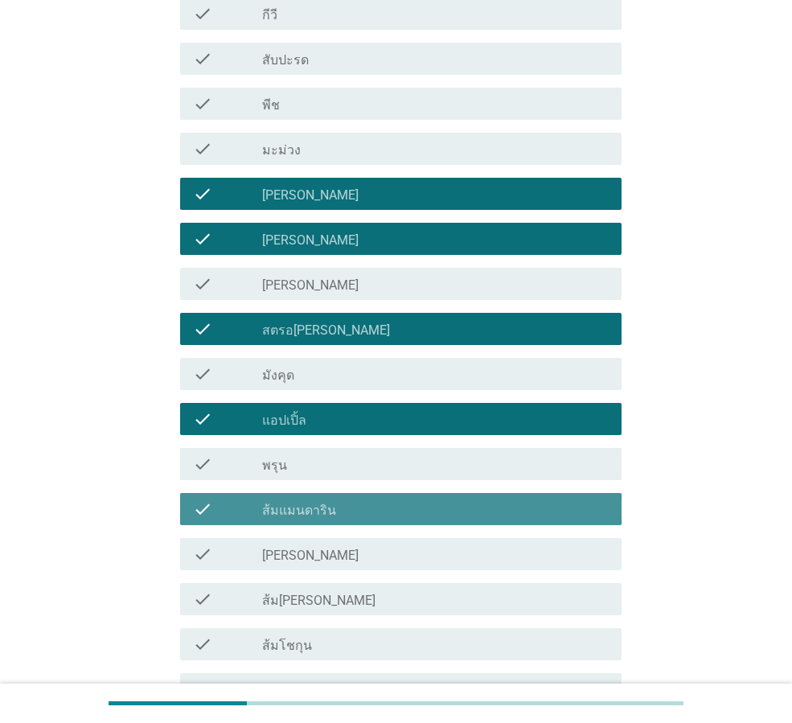
click at [253, 561] on div "check" at bounding box center [227, 554] width 69 height 19
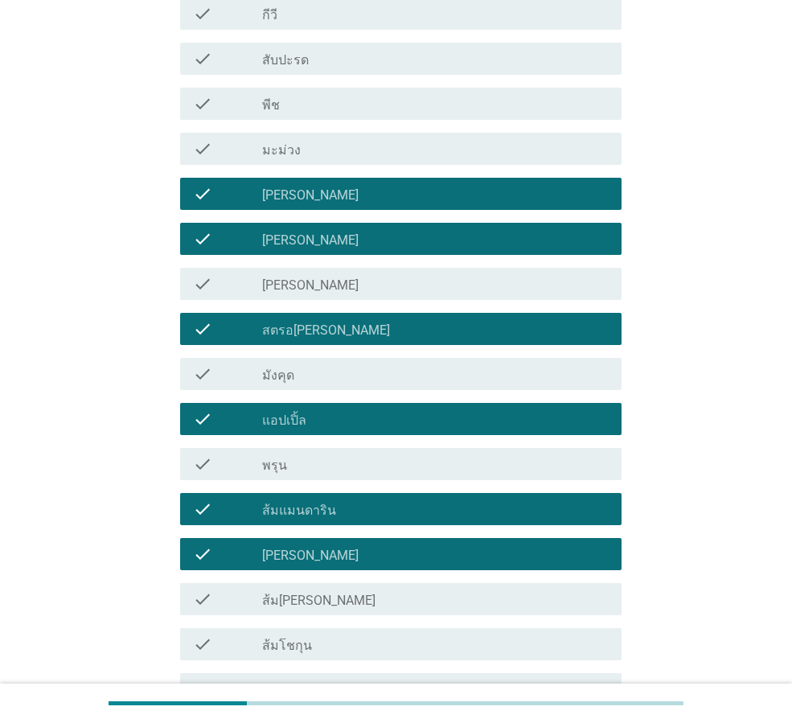
click at [257, 587] on div "check check_box_outline_blank ส้ม[PERSON_NAME]" at bounding box center [401, 599] width 442 height 32
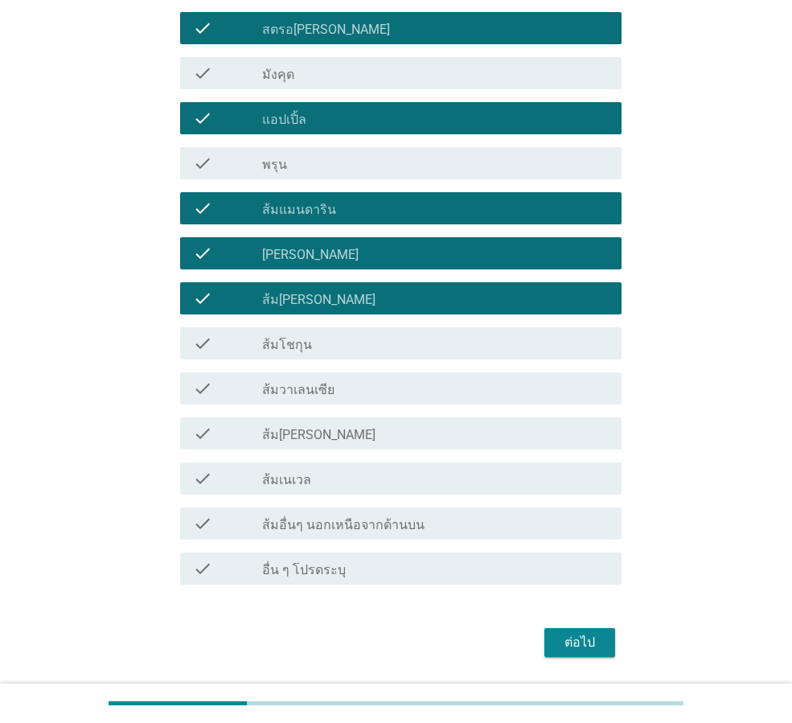
scroll to position [993, 0]
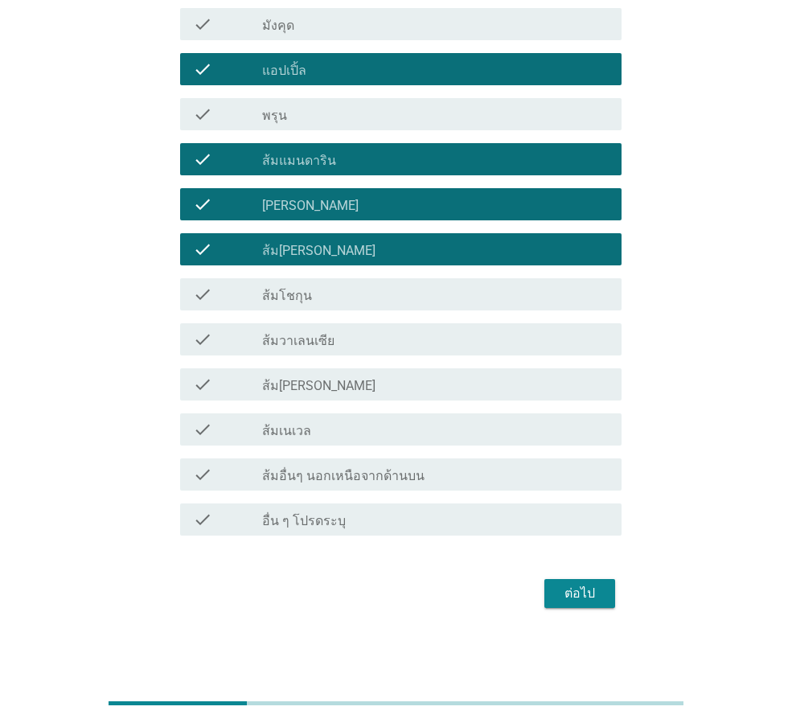
click at [574, 593] on div "ต่อไป" at bounding box center [579, 593] width 45 height 19
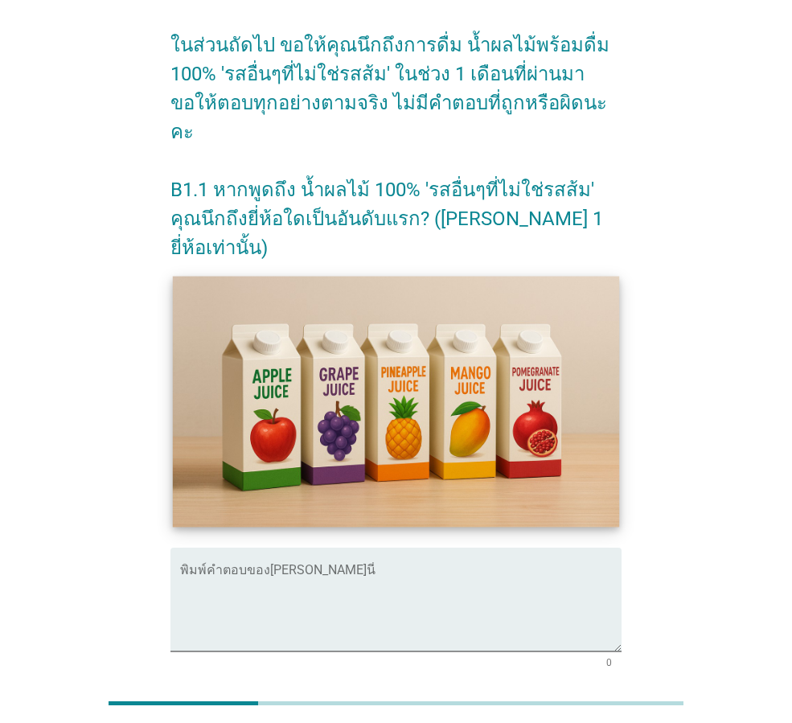
scroll to position [57, 0]
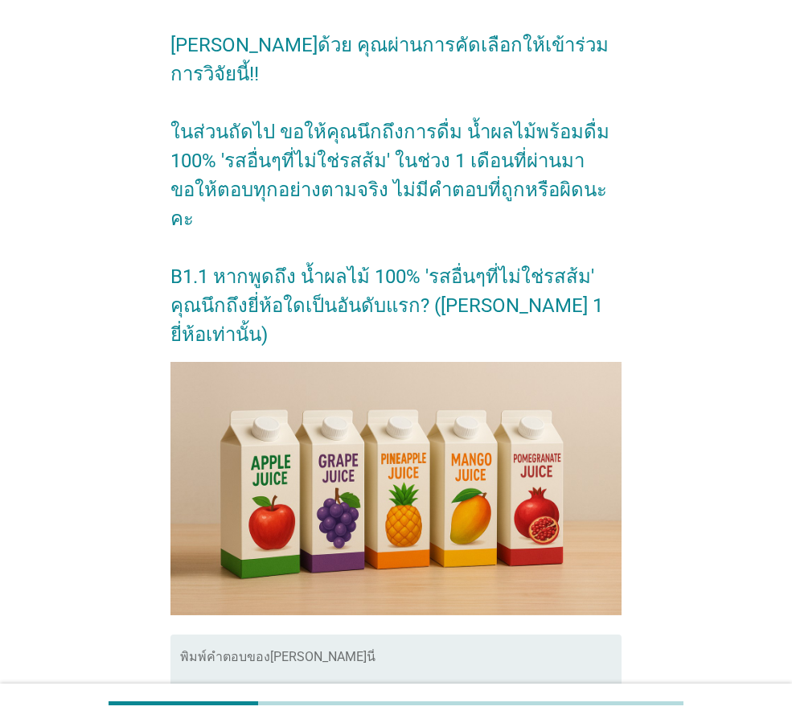
click at [261, 654] on textarea "พิมพ์คำตอบของคุณ ที่นี่" at bounding box center [401, 696] width 442 height 84
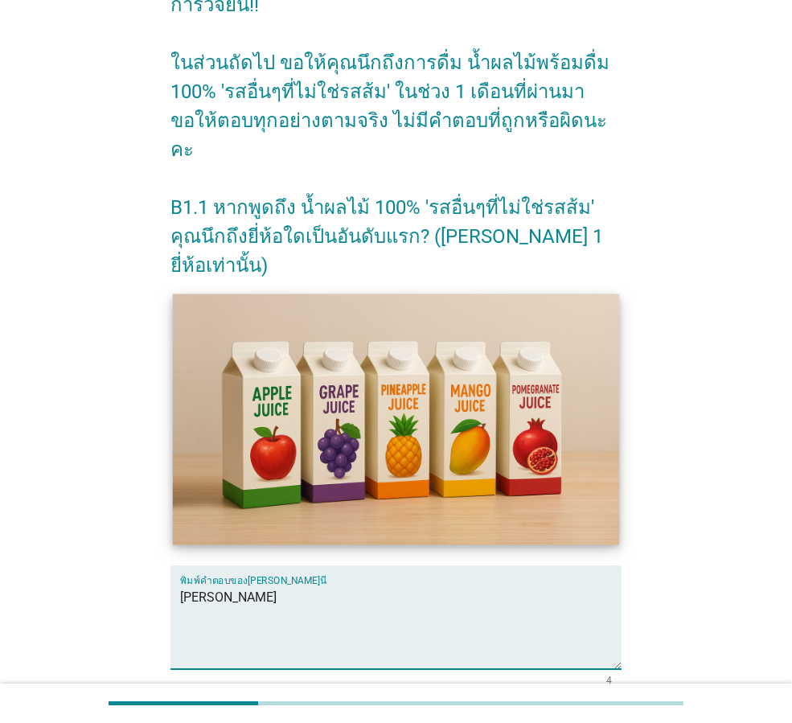
scroll to position [218, 0]
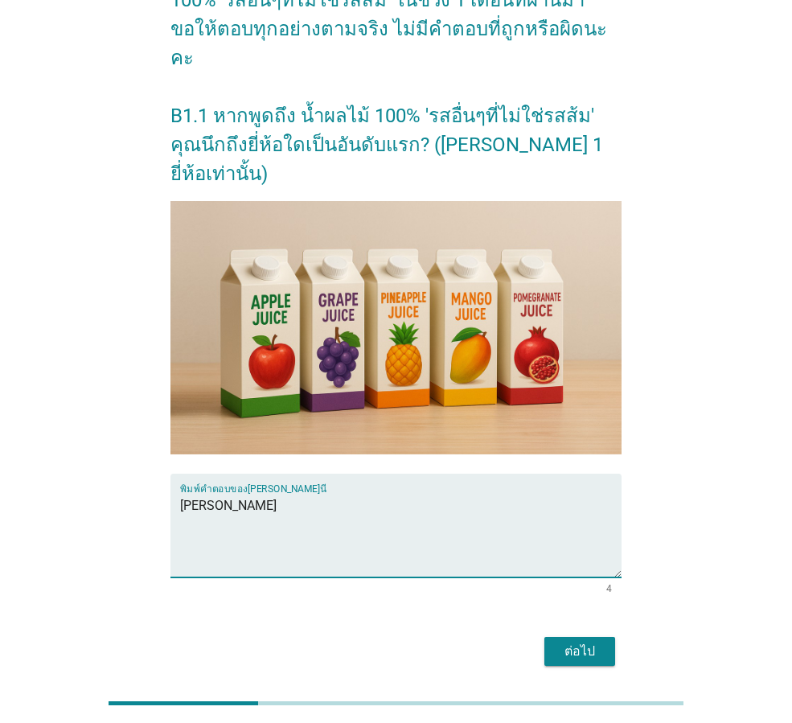
type textarea "[PERSON_NAME]"
click at [595, 642] on div "ต่อไป" at bounding box center [579, 651] width 45 height 19
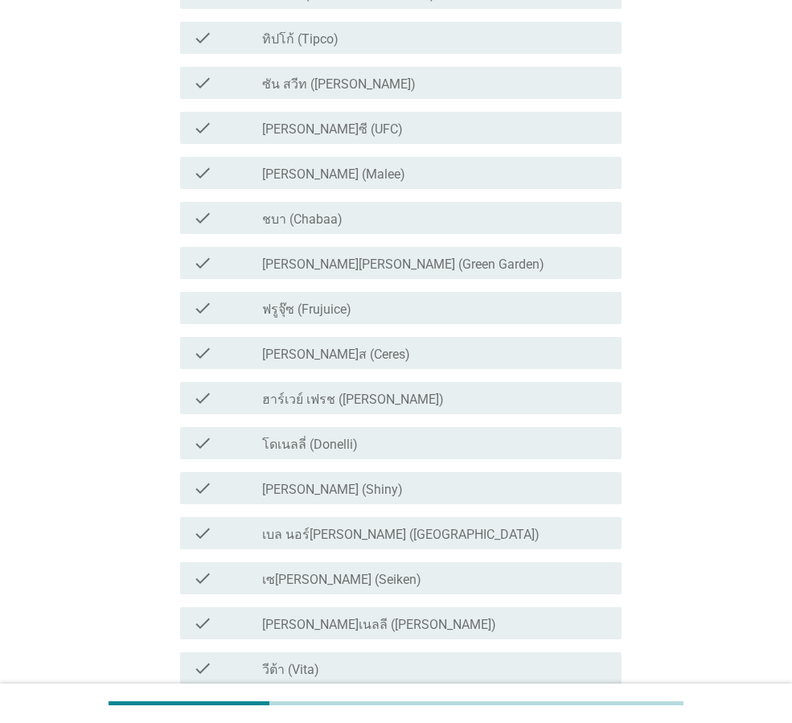
scroll to position [0, 0]
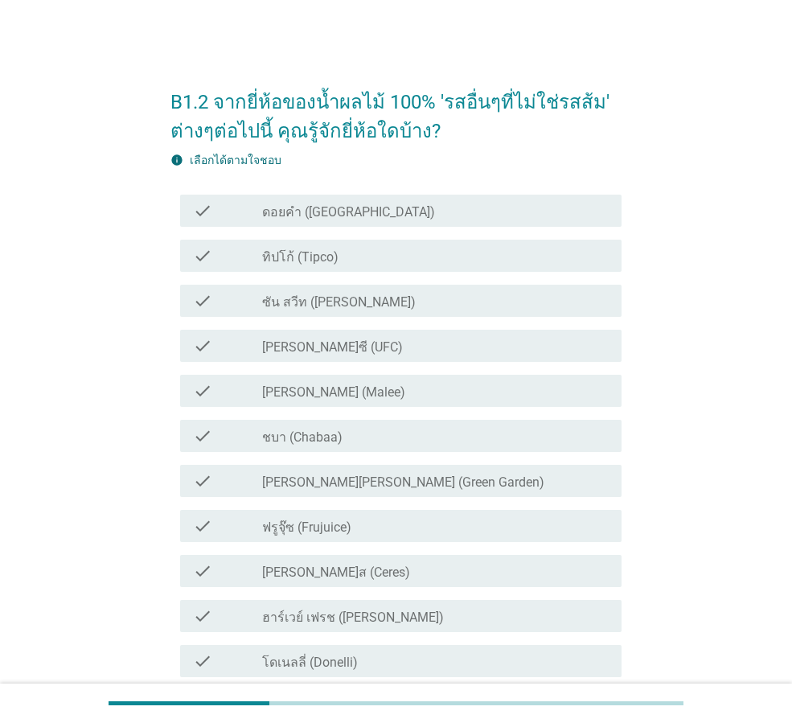
click at [265, 206] on label "ดอยคำ ([GEOGRAPHIC_DATA])" at bounding box center [348, 212] width 173 height 16
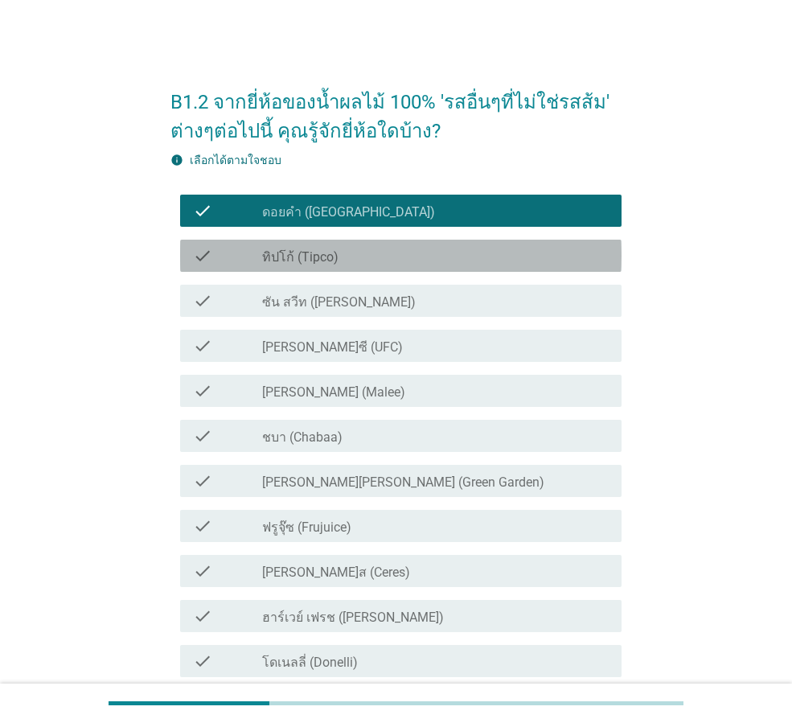
click at [315, 257] on label "ทิปโก้ (Tipco)" at bounding box center [300, 257] width 76 height 16
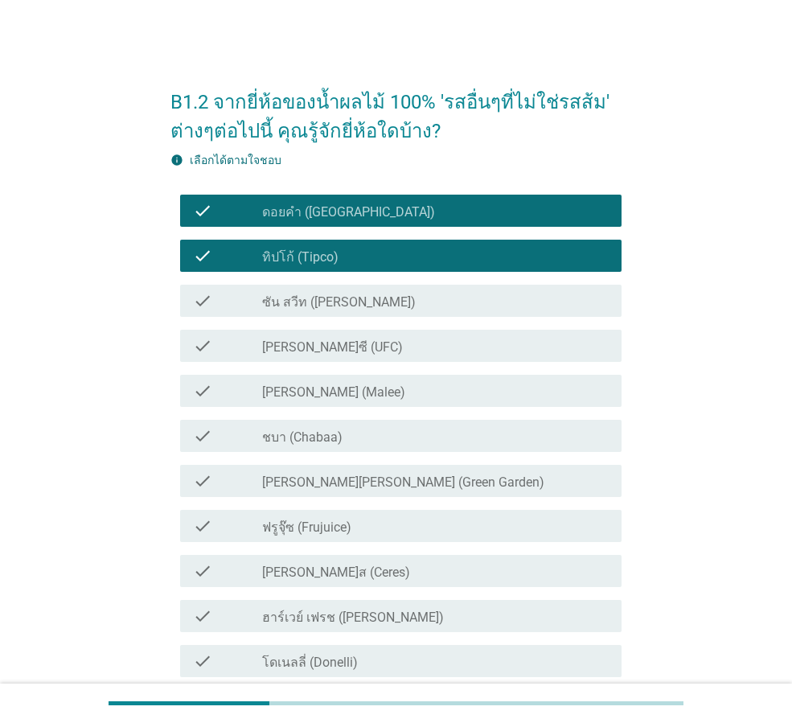
click at [286, 392] on label "[PERSON_NAME] (Malee)" at bounding box center [333, 393] width 143 height 16
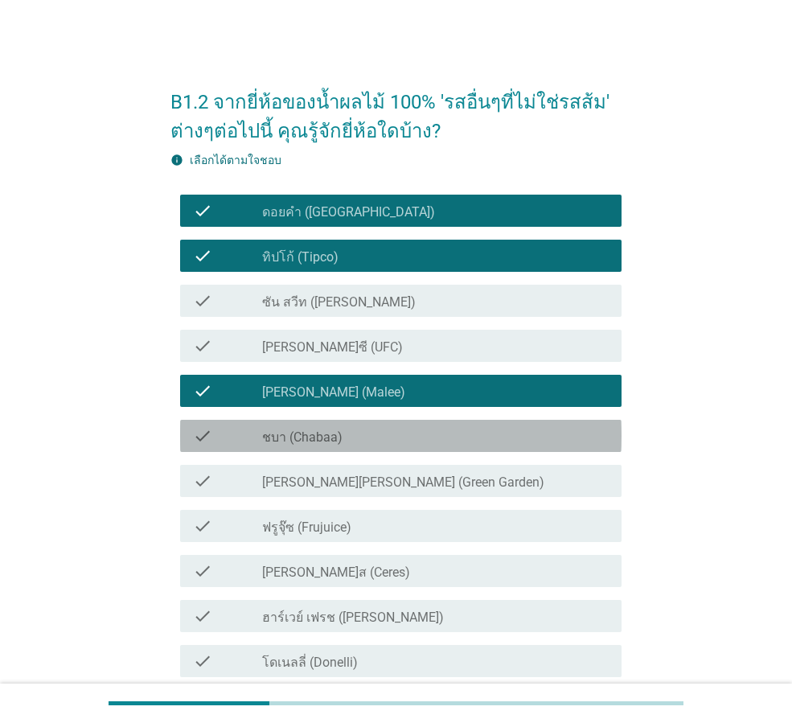
click at [282, 443] on label "ชบา (Chabaa)" at bounding box center [302, 438] width 80 height 16
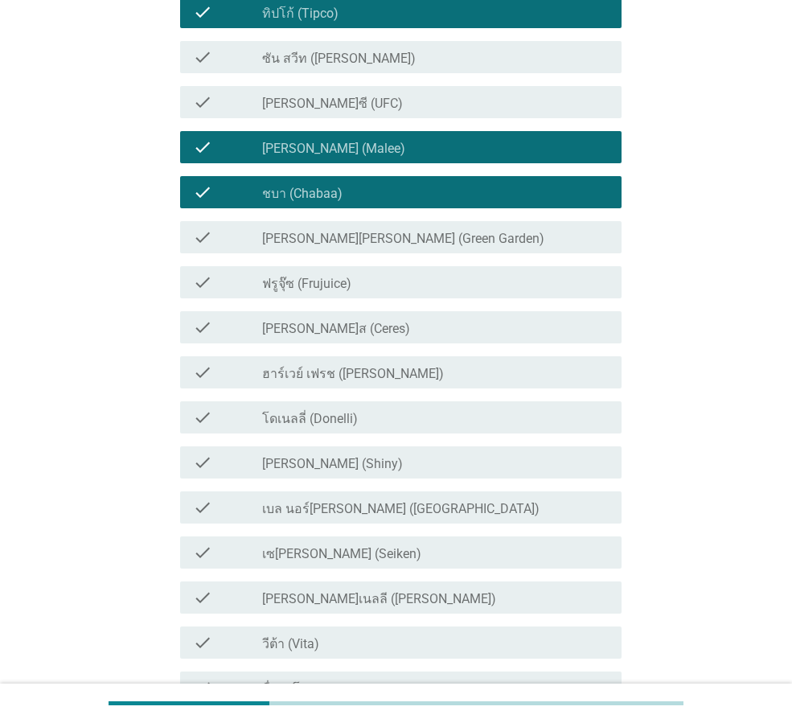
scroll to position [322, 0]
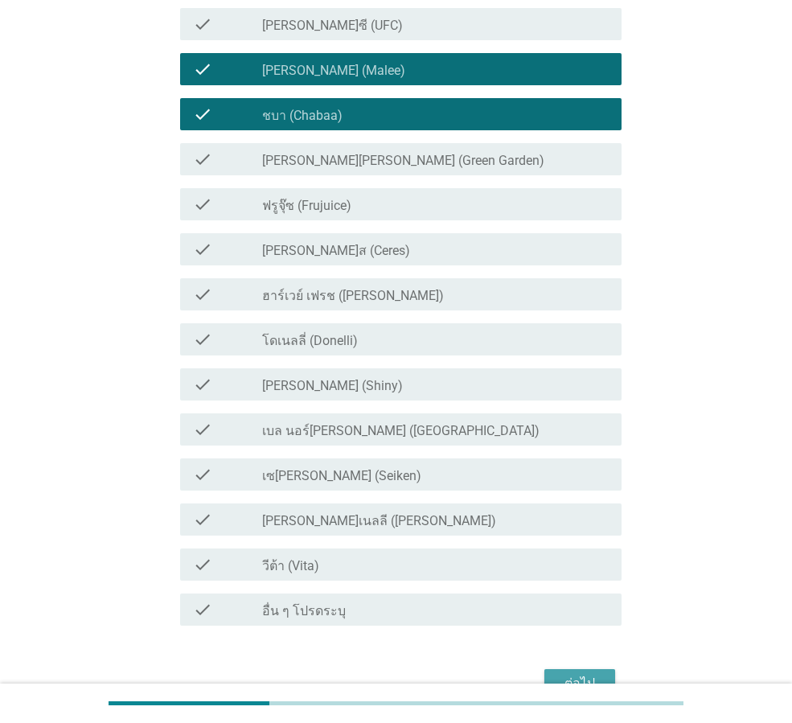
click at [578, 670] on button "ต่อไป" at bounding box center [580, 683] width 71 height 29
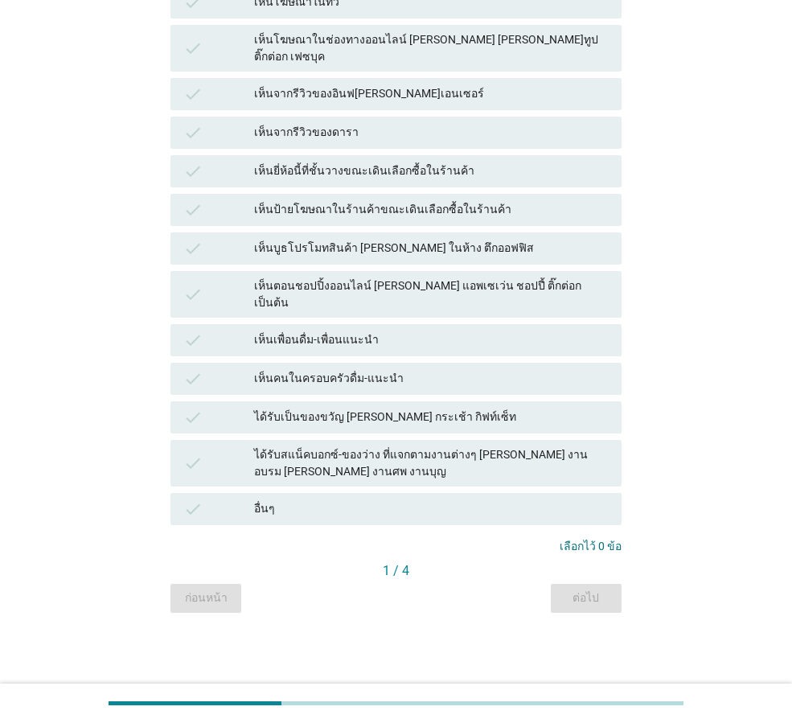
scroll to position [0, 0]
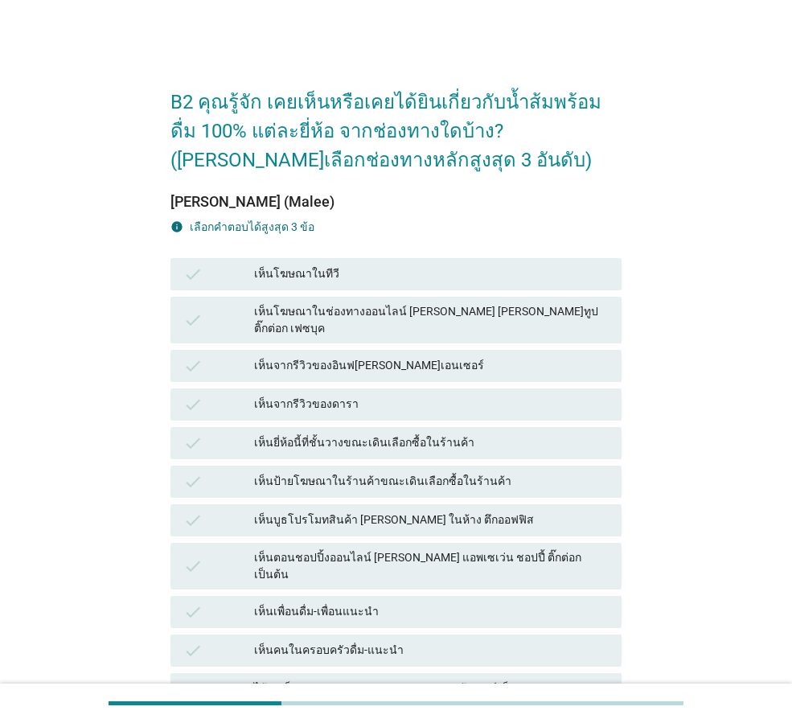
click at [336, 286] on div "check เห็นโฆษณาในทีวี" at bounding box center [396, 274] width 451 height 32
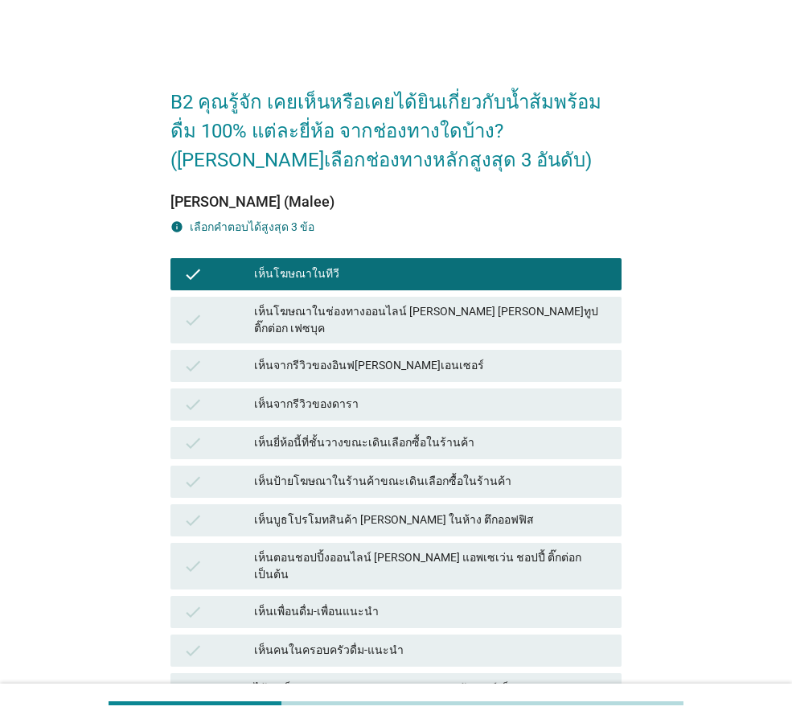
scroll to position [161, 0]
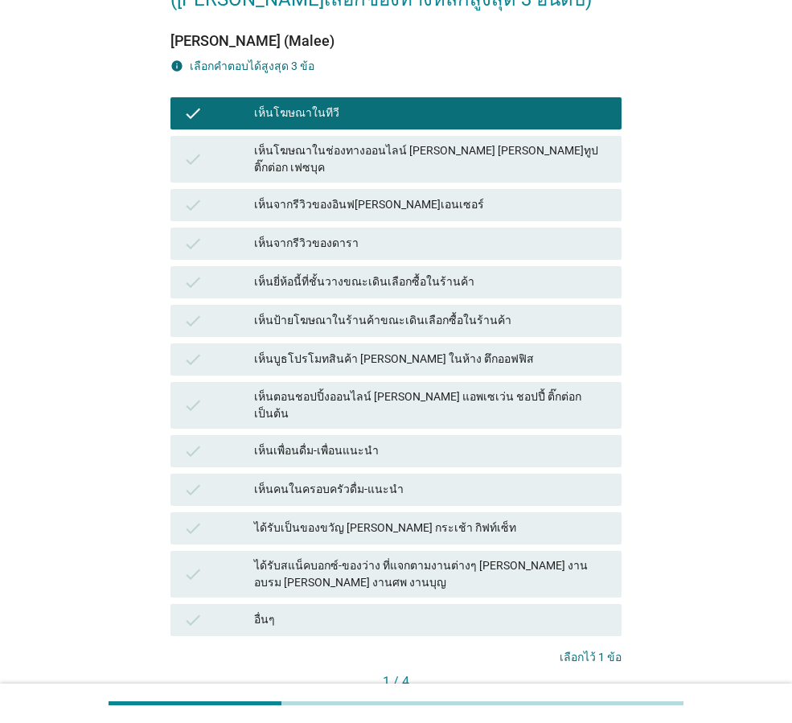
click at [326, 323] on div "check เห็นป้ายโฆษณาในร้านค้าขณะเดินเลือกซื้อในร้านค้า" at bounding box center [396, 321] width 458 height 39
click at [333, 471] on div "check เห็นคนในครอบครัวดื่ม-แนะนำ" at bounding box center [396, 490] width 458 height 39
click at [316, 389] on div "เห็นตอนชอปปิ้งออนไลน์ [PERSON_NAME] แอพเซเว่น ชอปปี้ ติ๊กต่อก เป็นต้น" at bounding box center [431, 406] width 355 height 34
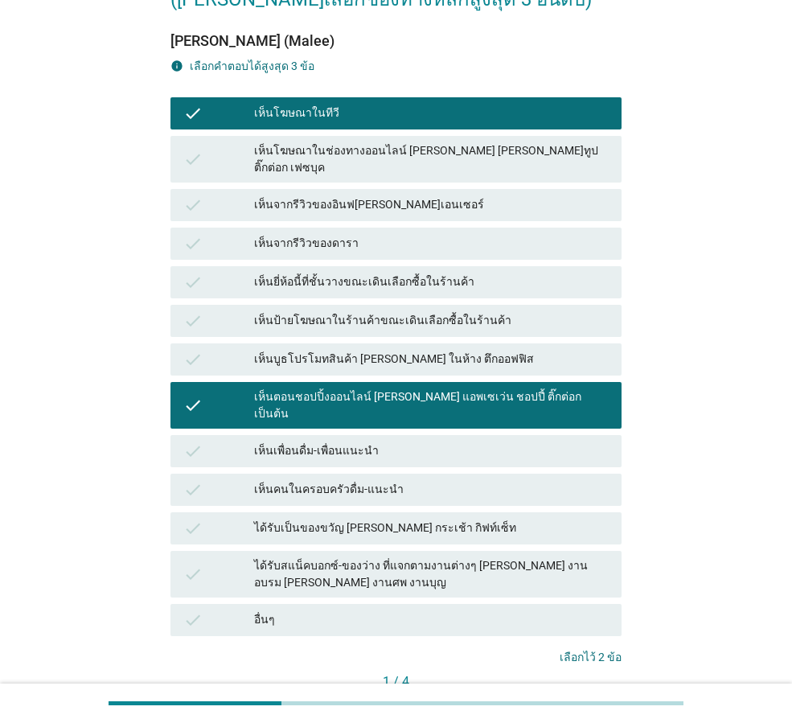
drag, startPoint x: 309, startPoint y: 421, endPoint x: 380, endPoint y: 474, distance: 89.1
click at [313, 442] on div "เห็นเพื่อนดื่ม-เพื่อนแนะนำ" at bounding box center [431, 451] width 355 height 19
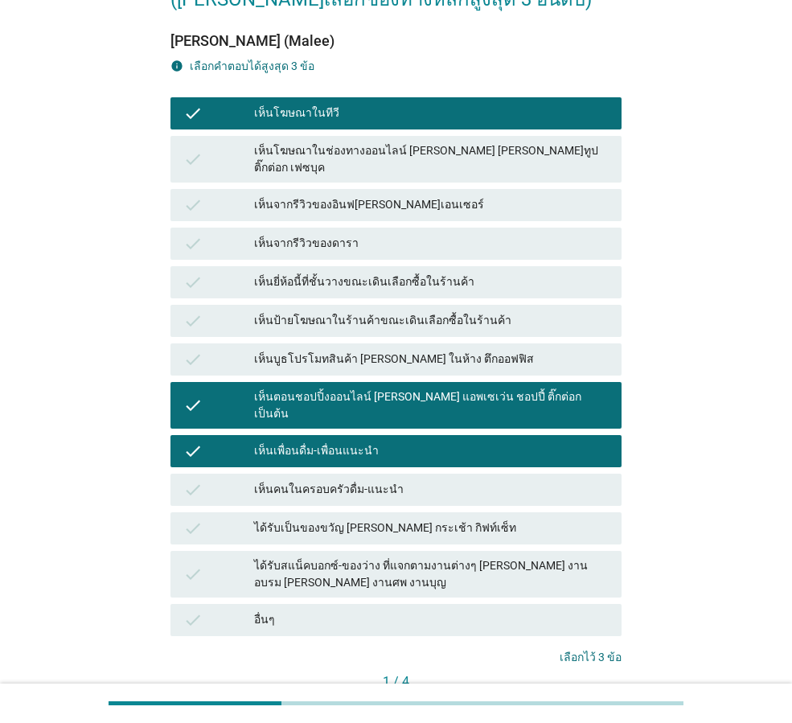
click at [579, 701] on div "ต่อไป" at bounding box center [586, 709] width 45 height 17
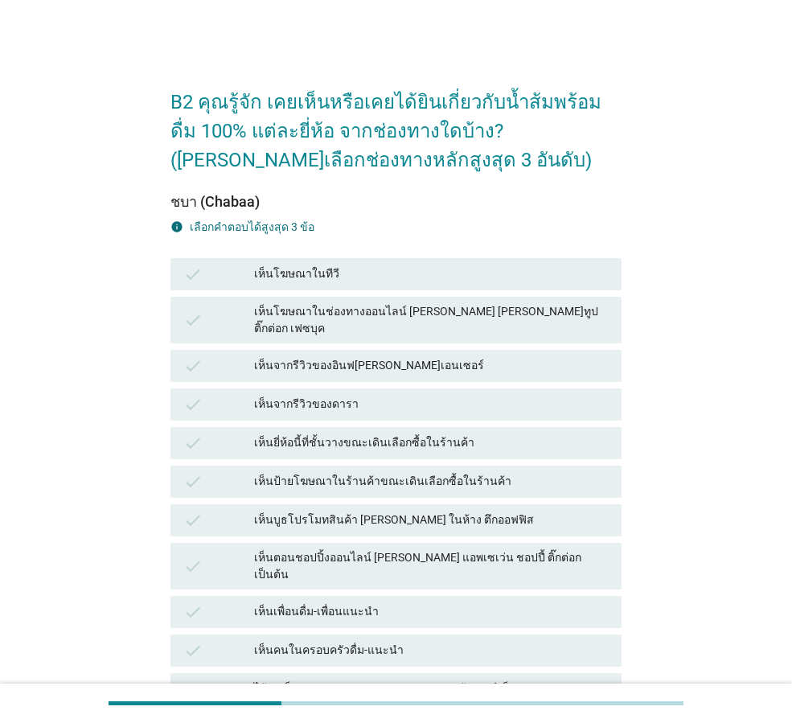
click at [292, 356] on div "เห็นจากรีวิวของอินฟ[PERSON_NAME]เอนเซอร์" at bounding box center [431, 365] width 355 height 19
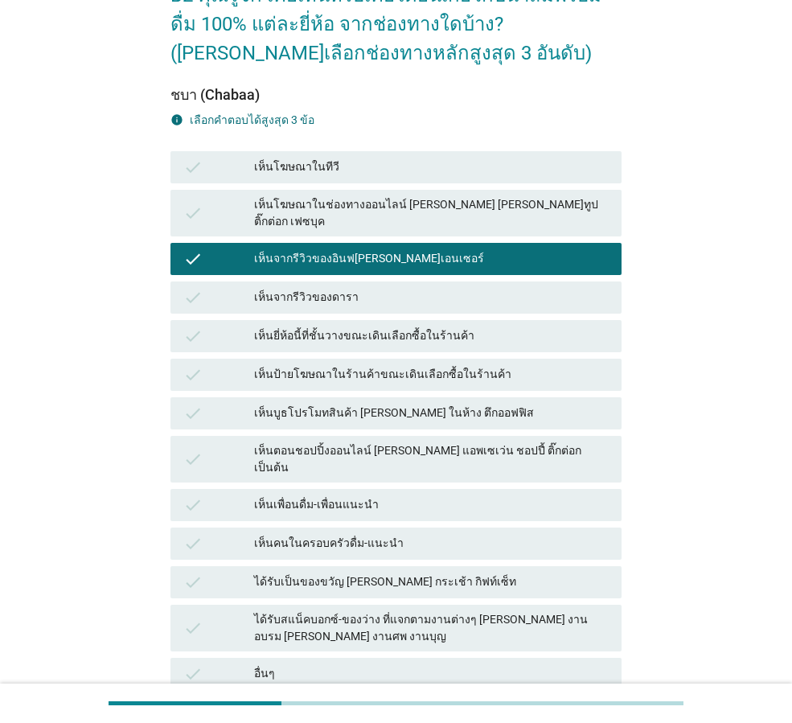
scroll to position [243, 0]
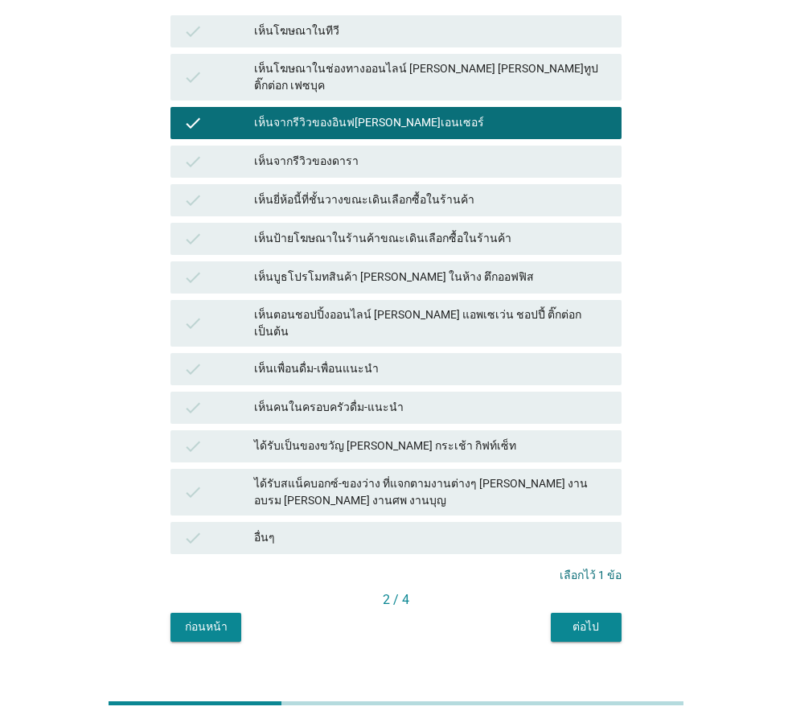
click at [315, 437] on div "ได้รับเป็นของขวัญ [PERSON_NAME] กระเช้า กิฟท์เซ็ท" at bounding box center [431, 446] width 355 height 19
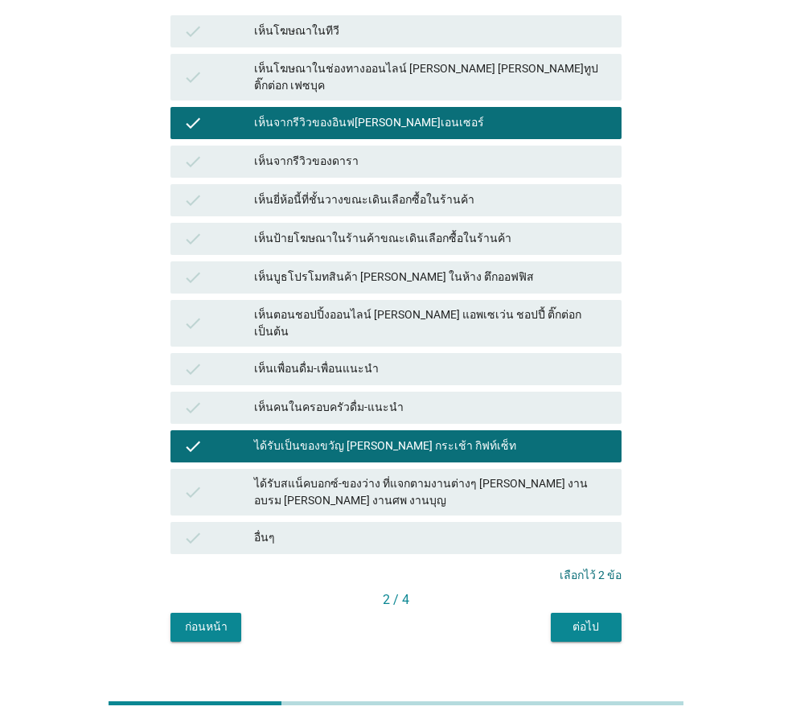
drag, startPoint x: 315, startPoint y: 457, endPoint x: 341, endPoint y: 457, distance: 25.7
click at [315, 475] on div "ได้รับสแน็คบอกซ์-ของว่าง ที่แจกตามงานต่างๆ [PERSON_NAME] งานอบรม [PERSON_NAME] …" at bounding box center [431, 492] width 355 height 34
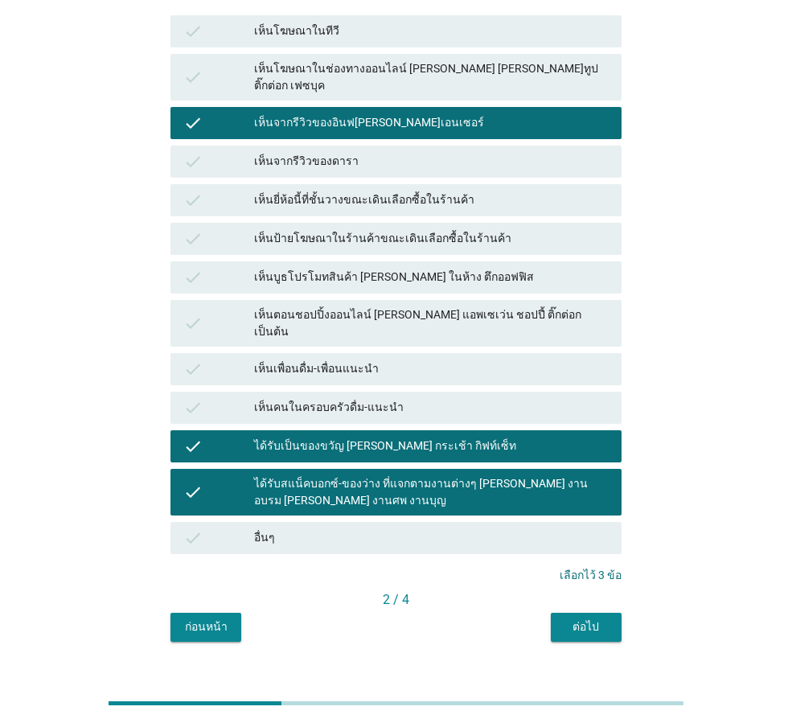
click at [580, 619] on div "ต่อไป" at bounding box center [586, 627] width 45 height 17
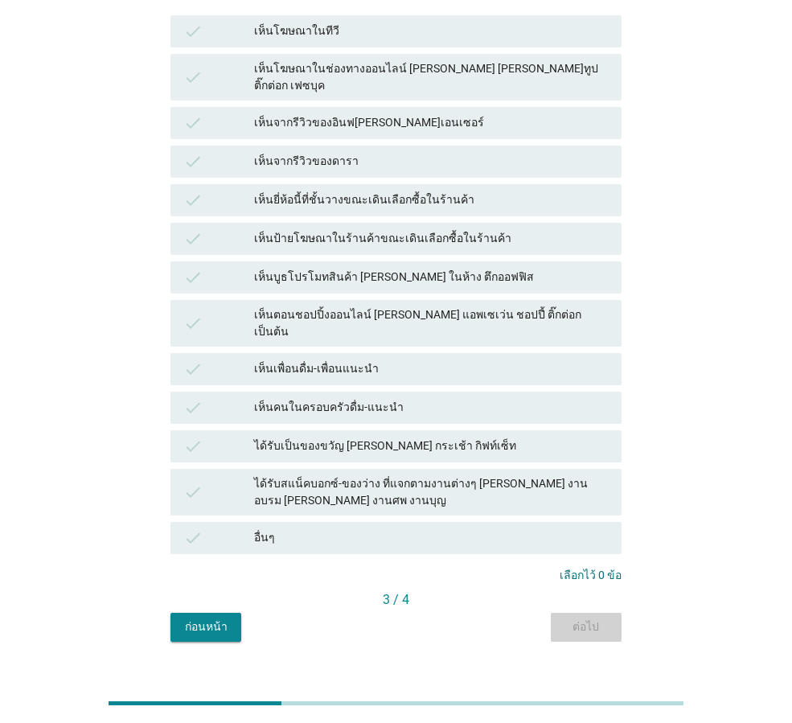
scroll to position [0, 0]
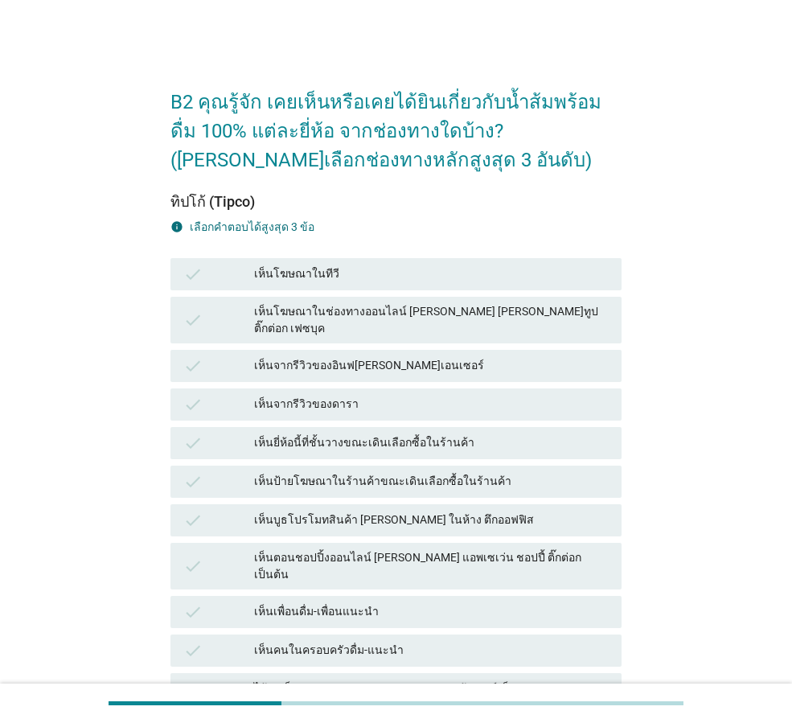
click at [301, 397] on div "เห็นจากรีวิวของดารา" at bounding box center [431, 404] width 355 height 19
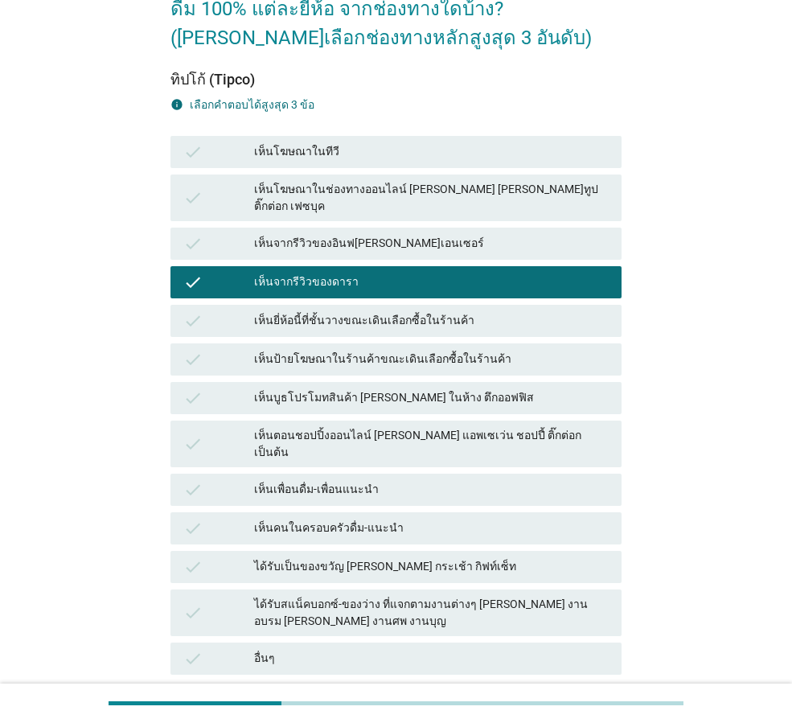
scroll to position [243, 0]
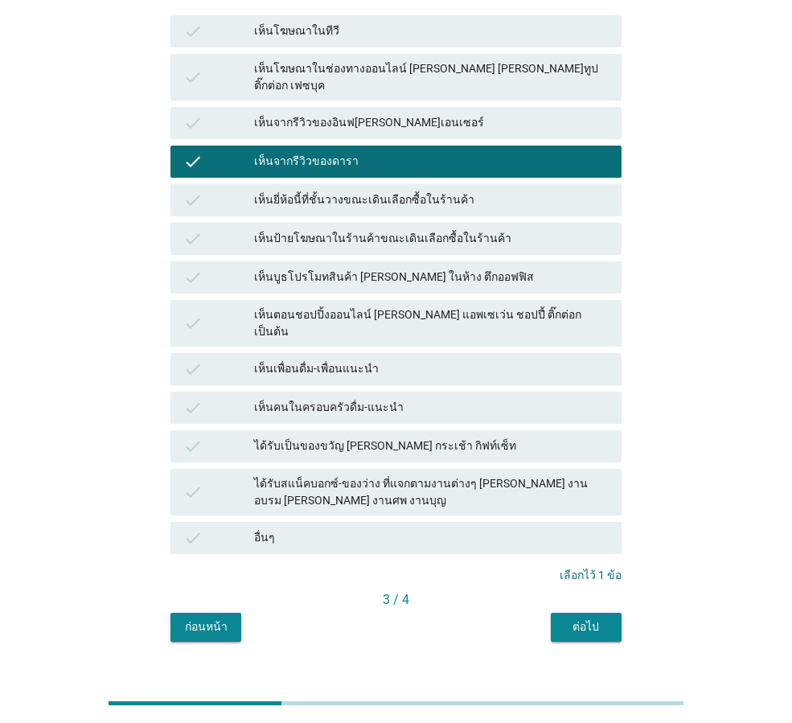
click at [302, 268] on div "เห็นบูธโปรโมทสินค้า [PERSON_NAME] ในห้าง ตึกออฟฟิส" at bounding box center [431, 277] width 355 height 19
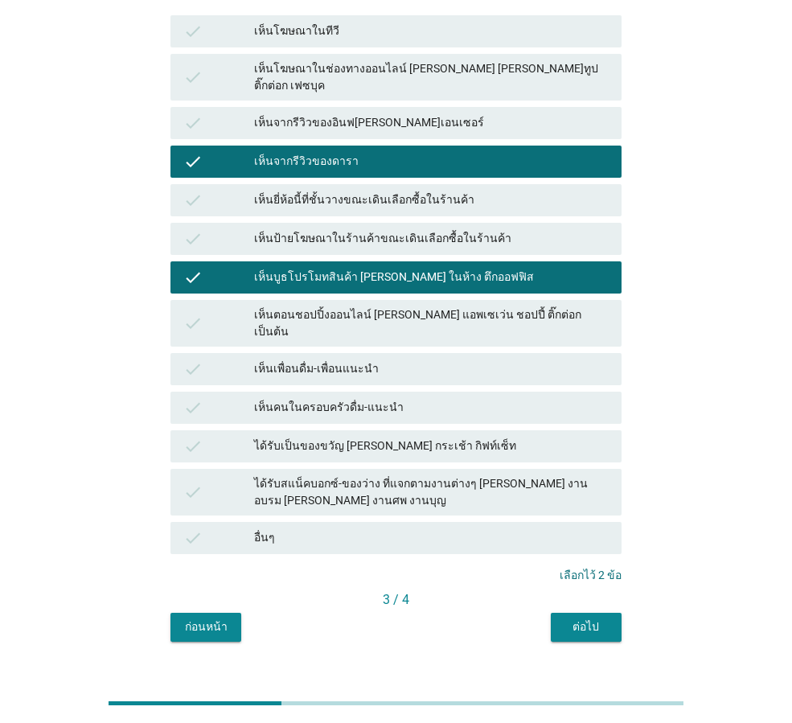
click at [286, 306] on div "เห็นตอนชอปปิ้งออนไลน์ [PERSON_NAME] แอพเซเว่น ชอปปี้ ติ๊กต่อก เป็นต้น" at bounding box center [431, 323] width 355 height 34
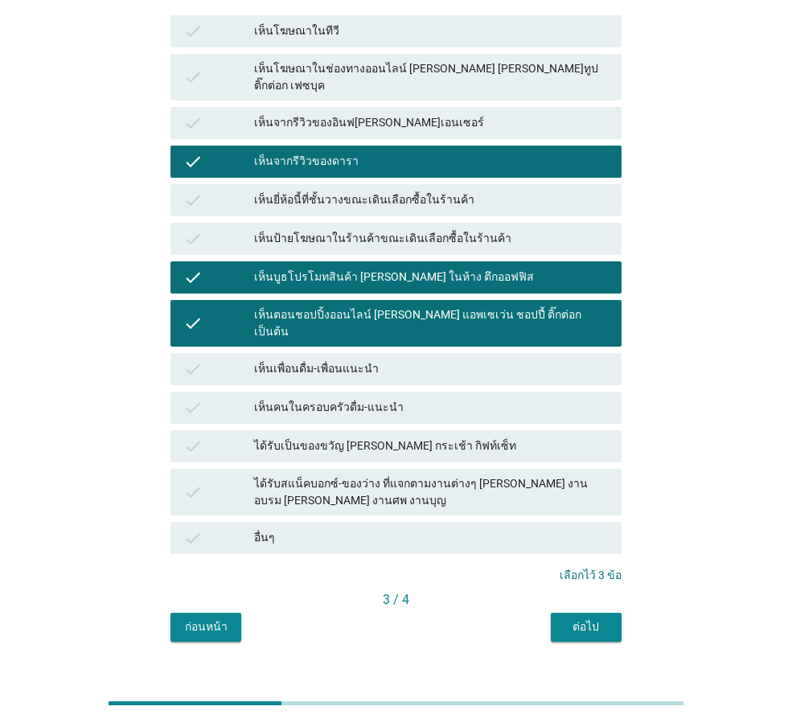
click at [592, 619] on div "ต่อไป" at bounding box center [586, 627] width 45 height 17
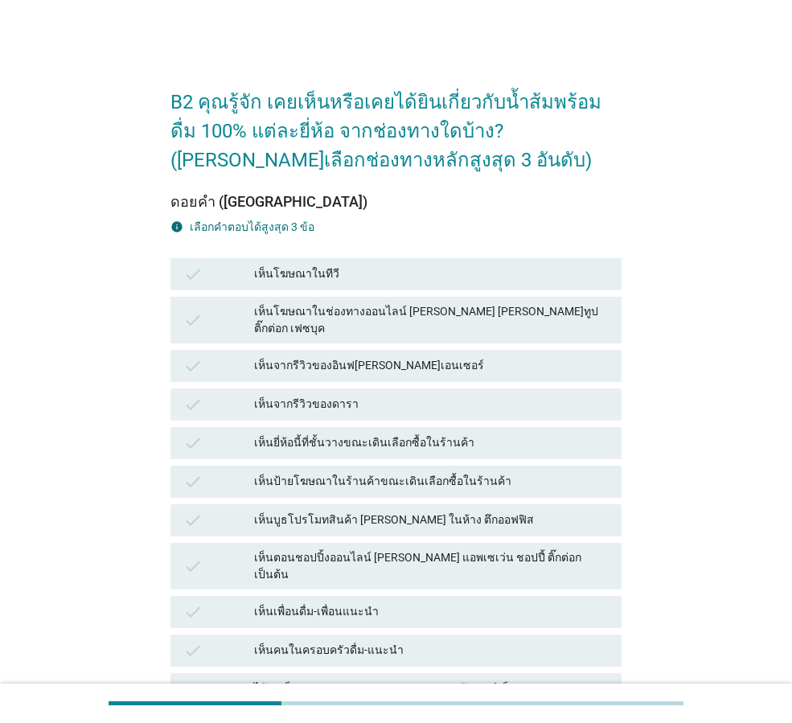
click at [457, 356] on div "เห็นจากรีวิวของอินฟ[PERSON_NAME]เอนเซอร์" at bounding box center [431, 365] width 355 height 19
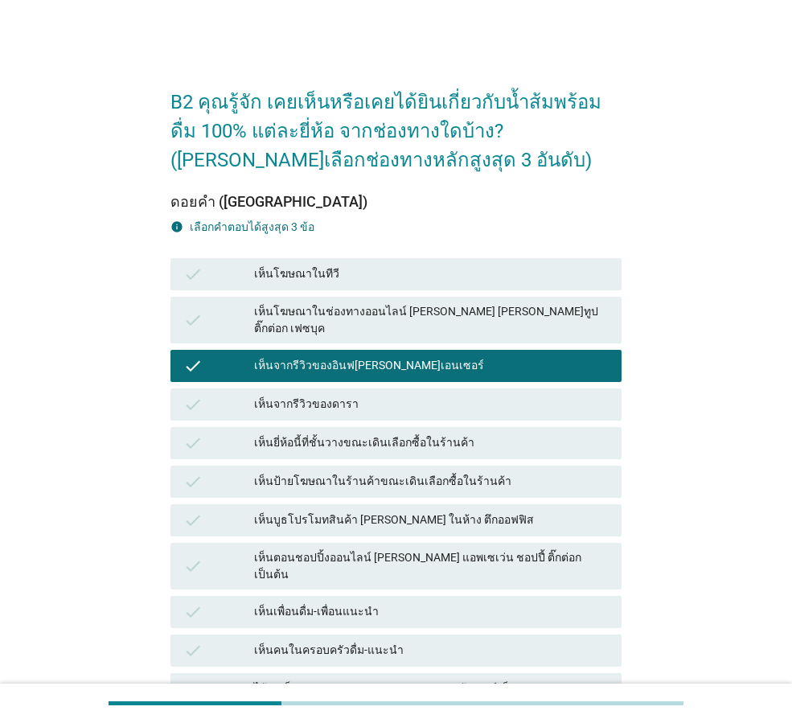
scroll to position [243, 0]
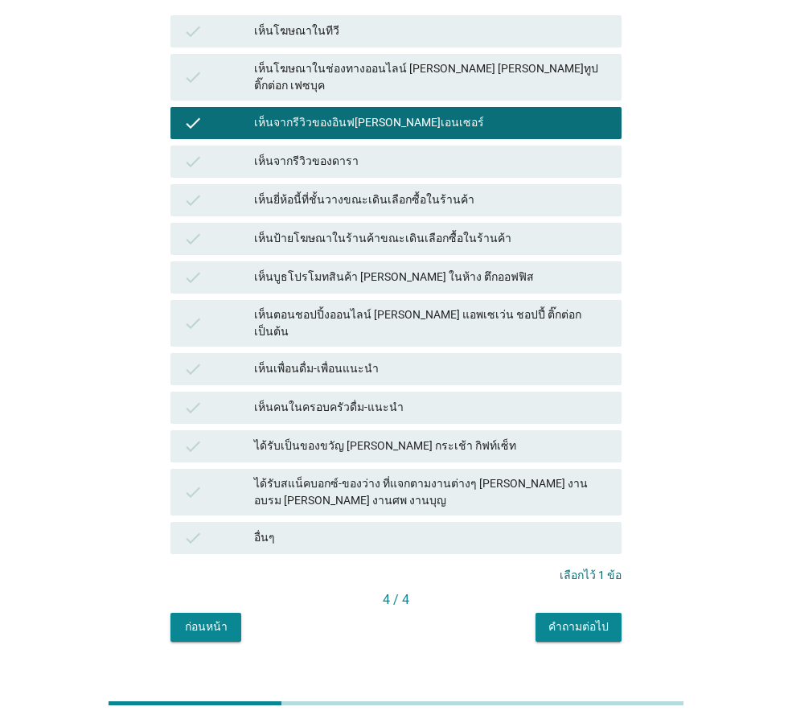
click at [431, 398] on div "เห็นคนในครอบครัวดื่ม-แนะนำ" at bounding box center [431, 407] width 355 height 19
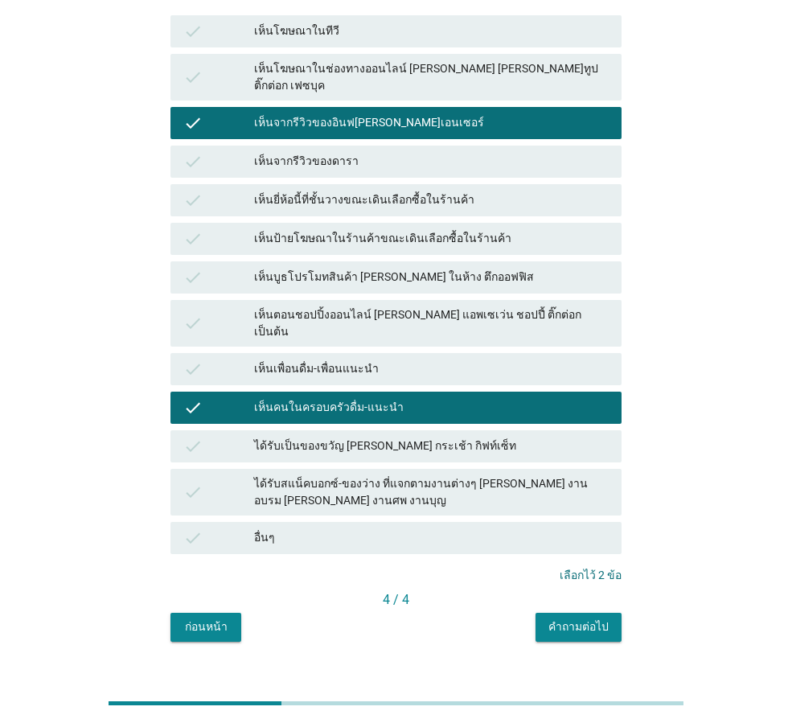
click at [416, 437] on div "ได้รับเป็นของขวัญ [PERSON_NAME] กระเช้า กิฟท์เซ็ท" at bounding box center [431, 446] width 355 height 19
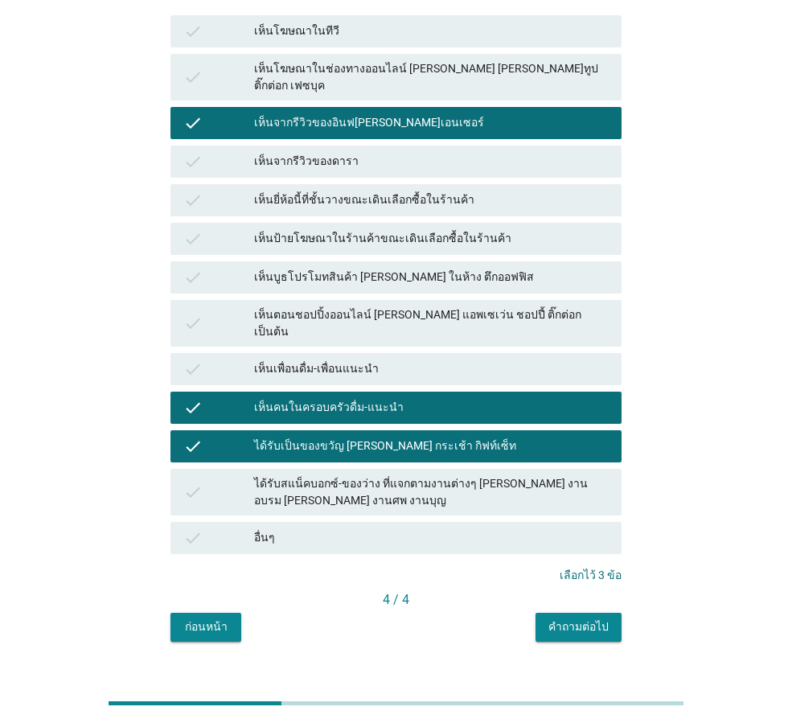
click at [570, 619] on div "คำถามต่อไป" at bounding box center [579, 627] width 60 height 17
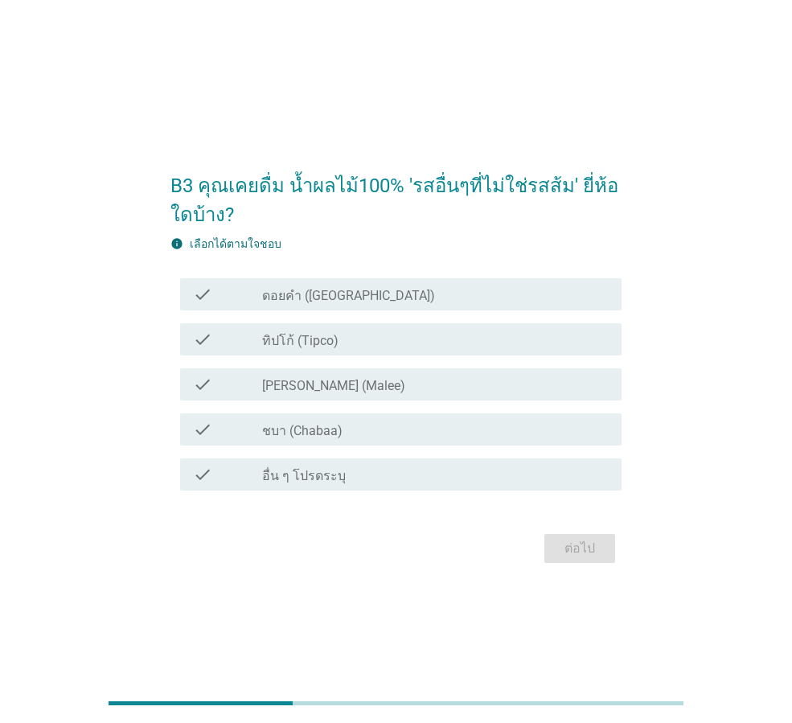
click at [288, 390] on label "[PERSON_NAME] (Malee)" at bounding box center [333, 386] width 143 height 16
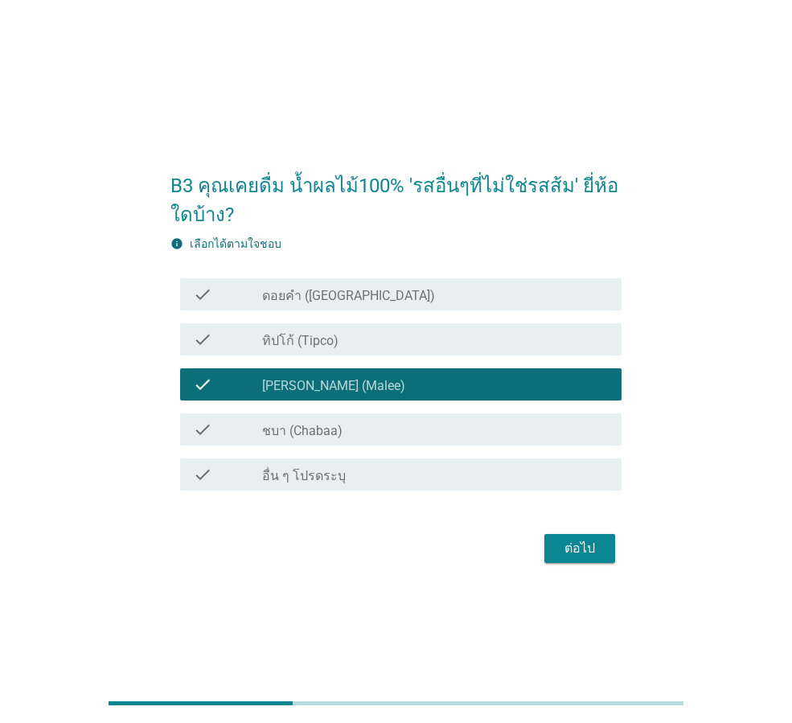
click at [288, 319] on div "check check_box_outline_blank ทิปโก้ (Tipco)" at bounding box center [396, 339] width 451 height 45
click at [279, 338] on label "ทิปโก้ (Tipco)" at bounding box center [300, 341] width 76 height 16
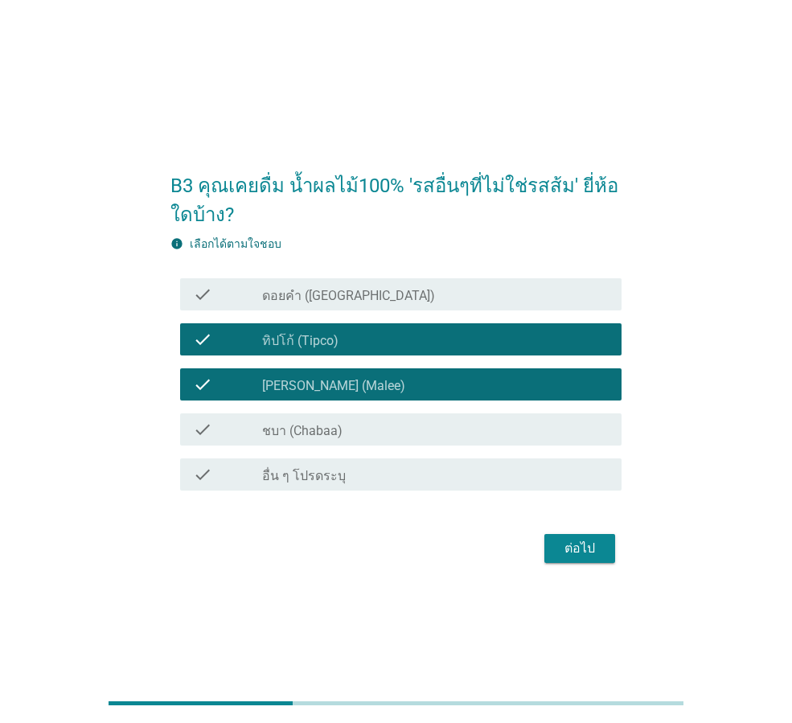
click at [283, 305] on div "check check_box_outline_blank ดอยคำ (Doi-Khham)" at bounding box center [401, 294] width 442 height 32
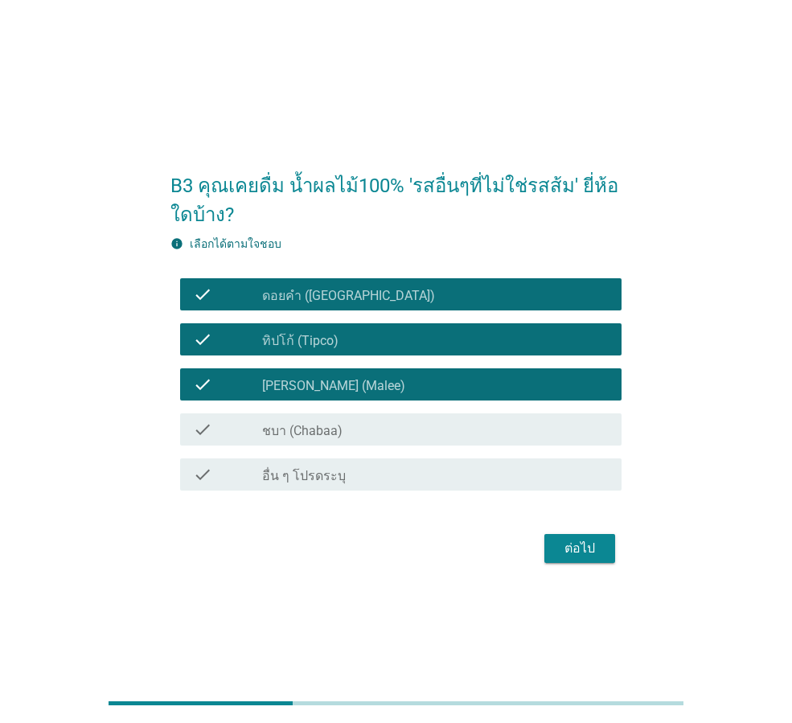
click at [597, 551] on div "ต่อไป" at bounding box center [579, 548] width 45 height 19
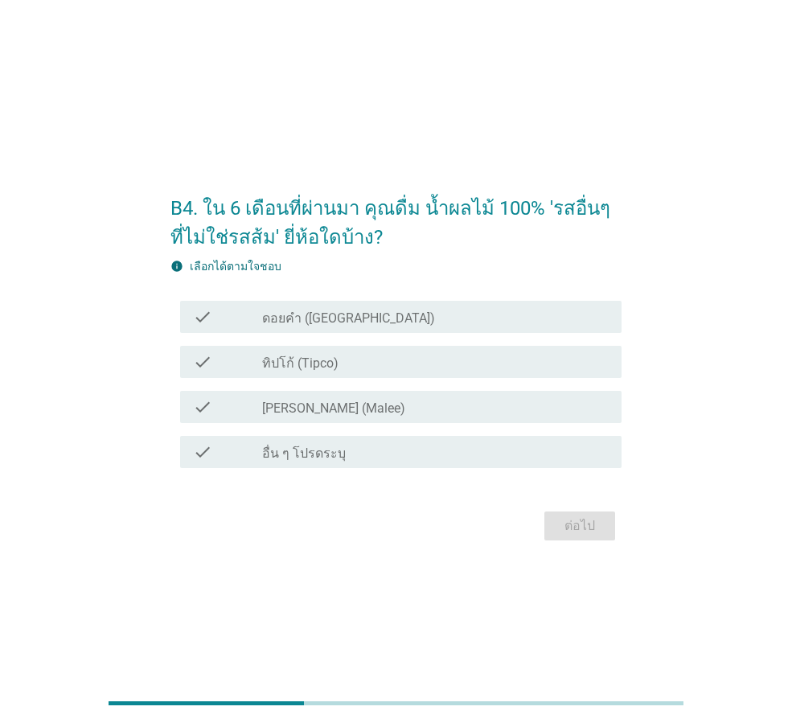
click at [260, 307] on div "check" at bounding box center [227, 316] width 69 height 19
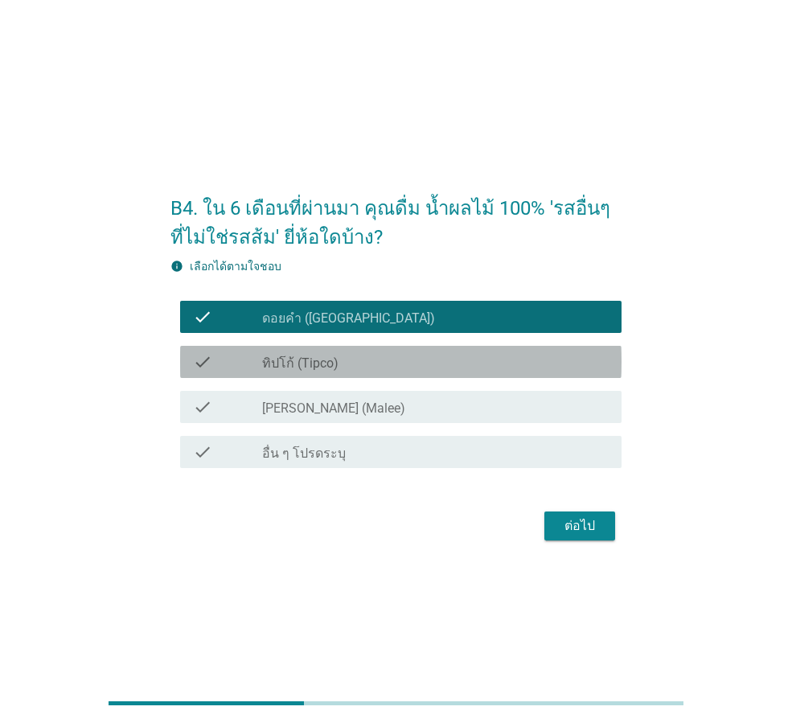
click at [255, 360] on div "check" at bounding box center [227, 361] width 69 height 19
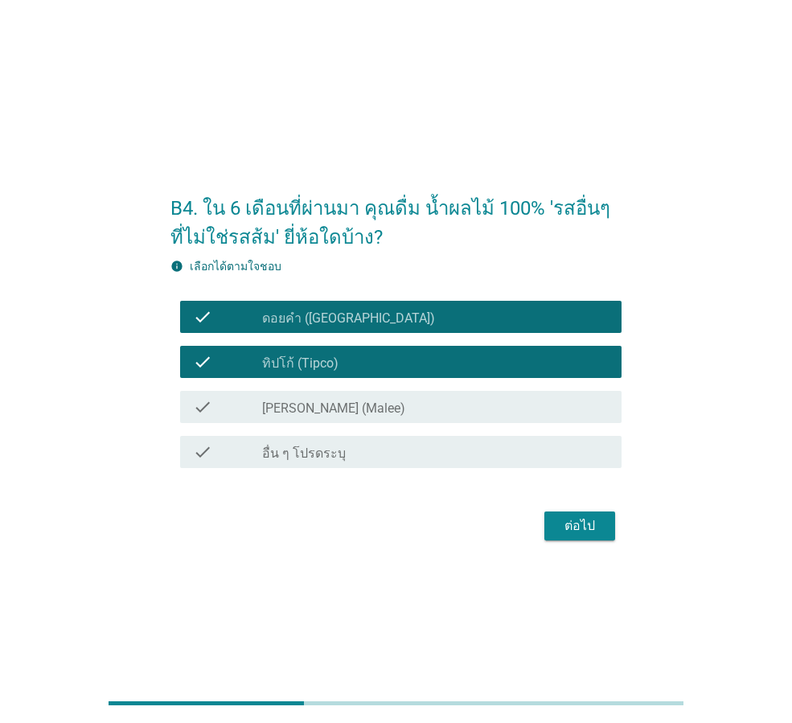
drag, startPoint x: 253, startPoint y: 406, endPoint x: 306, endPoint y: 434, distance: 59.7
click at [253, 406] on div "check" at bounding box center [227, 406] width 69 height 19
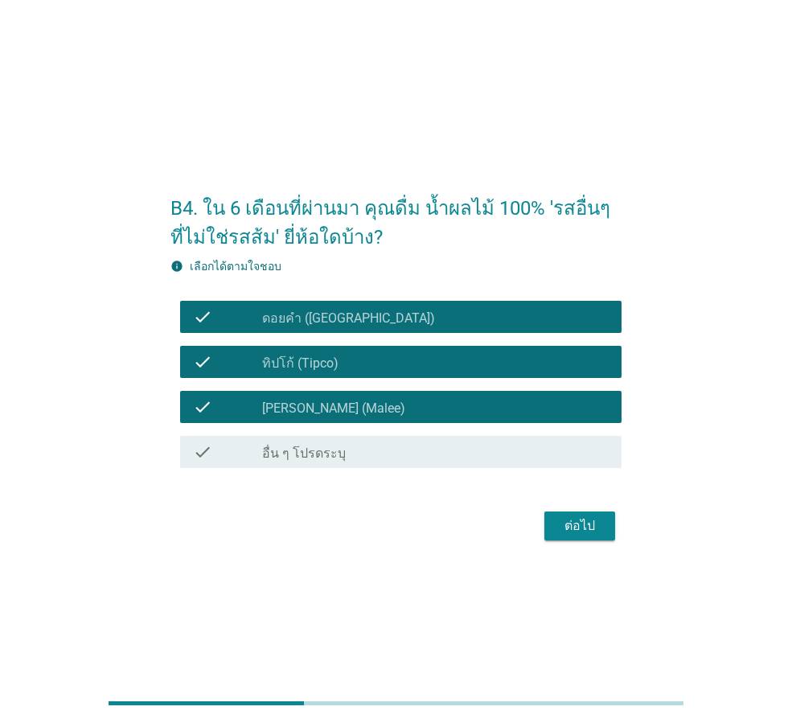
click at [577, 524] on div "ต่อไป" at bounding box center [579, 525] width 45 height 19
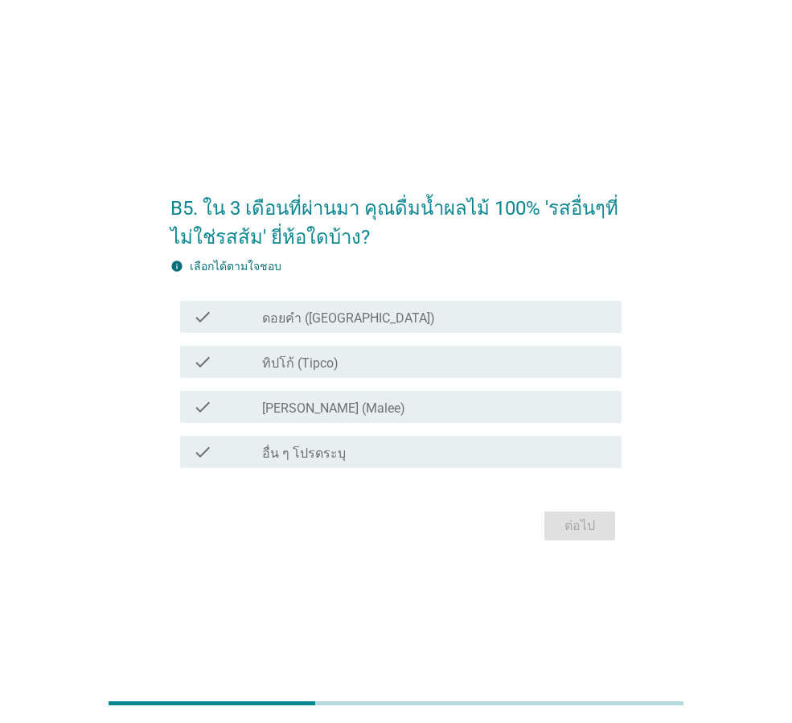
click at [368, 364] on div "check_box ทิปโก้ (Tipco)" at bounding box center [435, 361] width 347 height 19
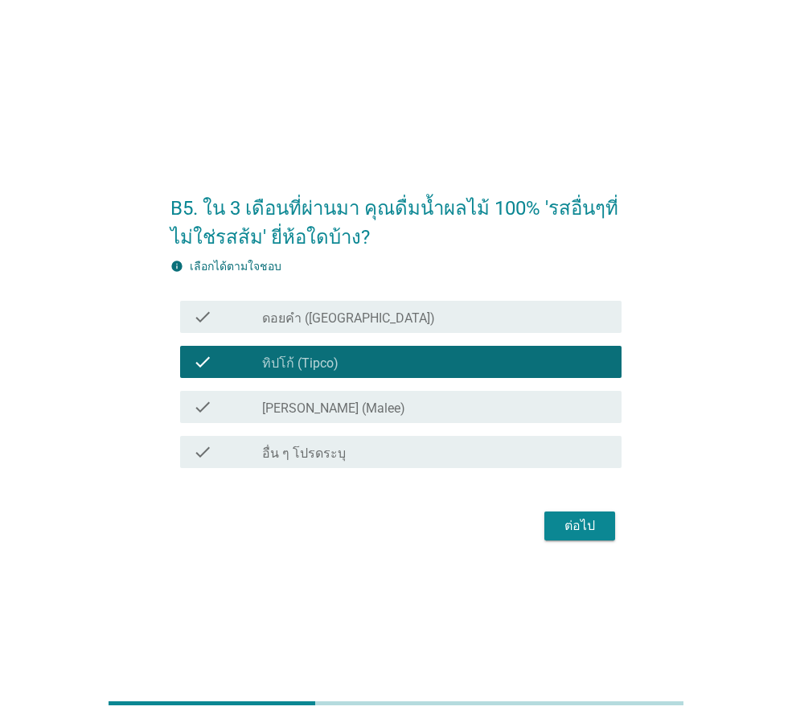
click at [360, 323] on label "ดอยคำ ([GEOGRAPHIC_DATA])" at bounding box center [348, 319] width 173 height 16
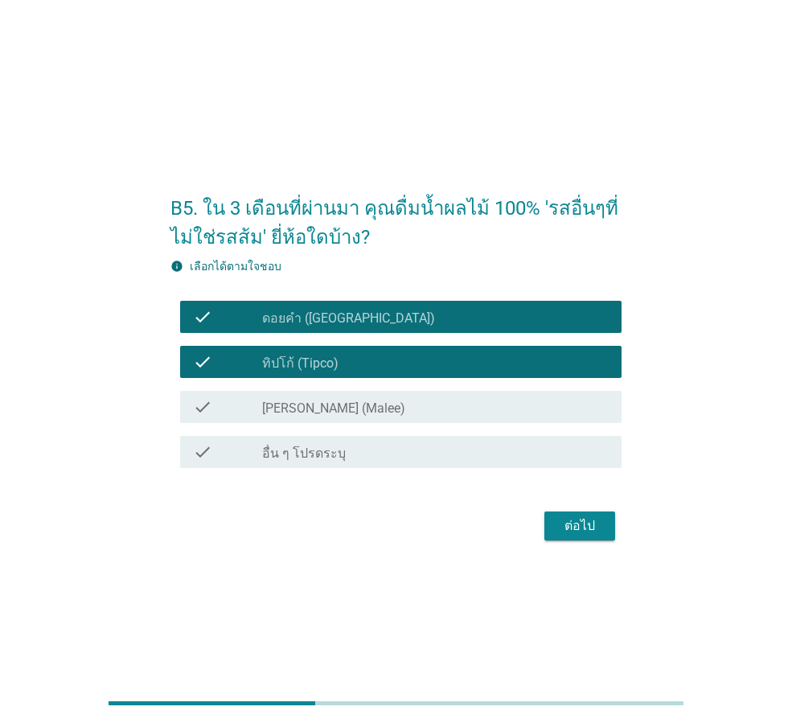
click at [338, 419] on div "check check_box [PERSON_NAME] (Malee)" at bounding box center [401, 407] width 442 height 32
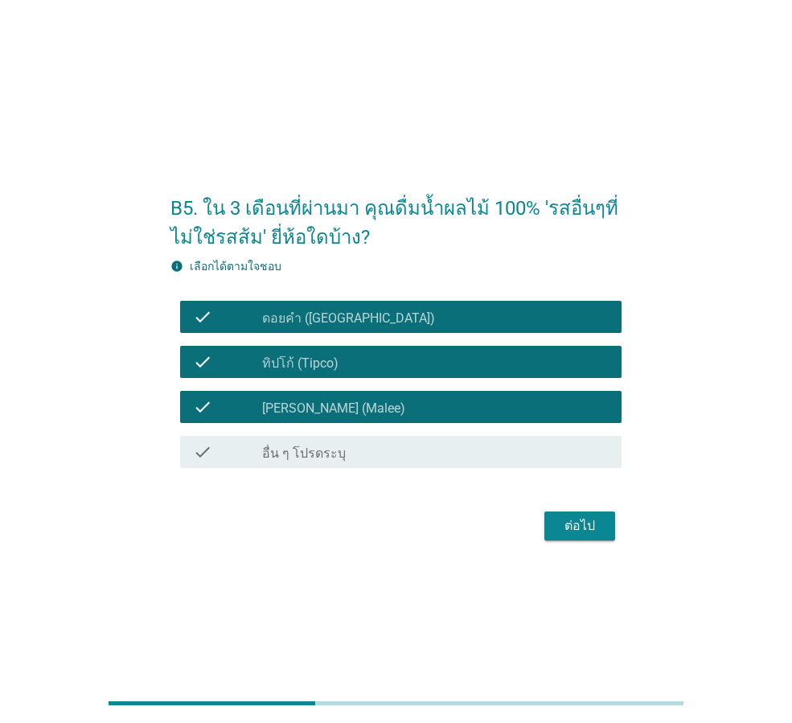
click at [593, 531] on div "ต่อไป" at bounding box center [579, 525] width 45 height 19
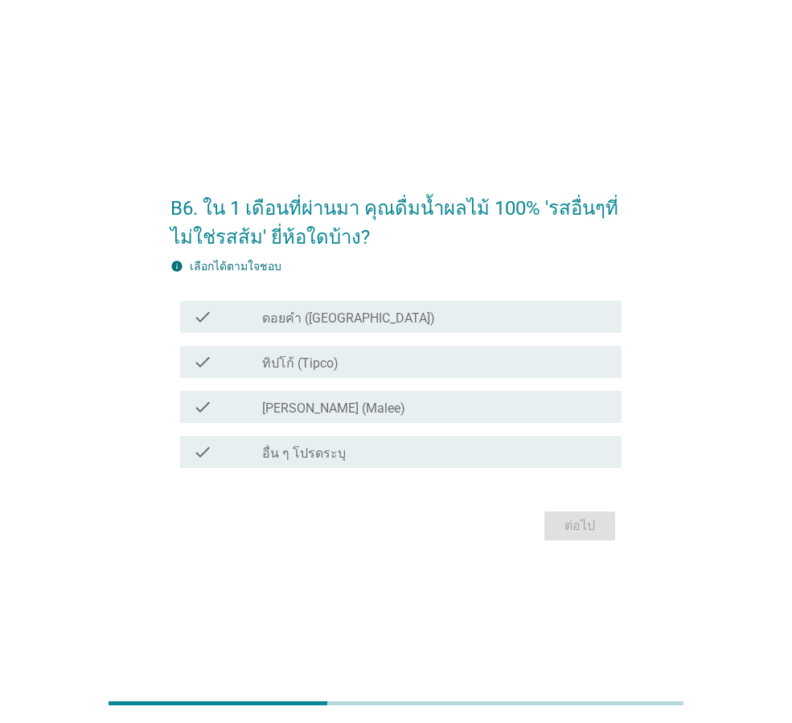
click at [429, 364] on div "check_box ทิปโก้ (Tipco)" at bounding box center [435, 361] width 347 height 19
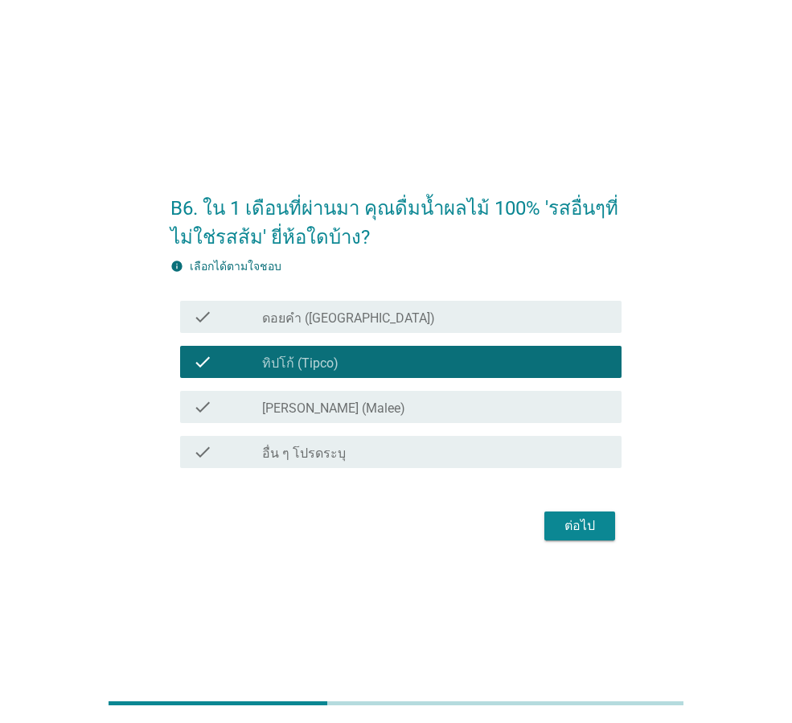
click at [423, 315] on div "check_box ดอยคำ ([GEOGRAPHIC_DATA])" at bounding box center [435, 316] width 347 height 19
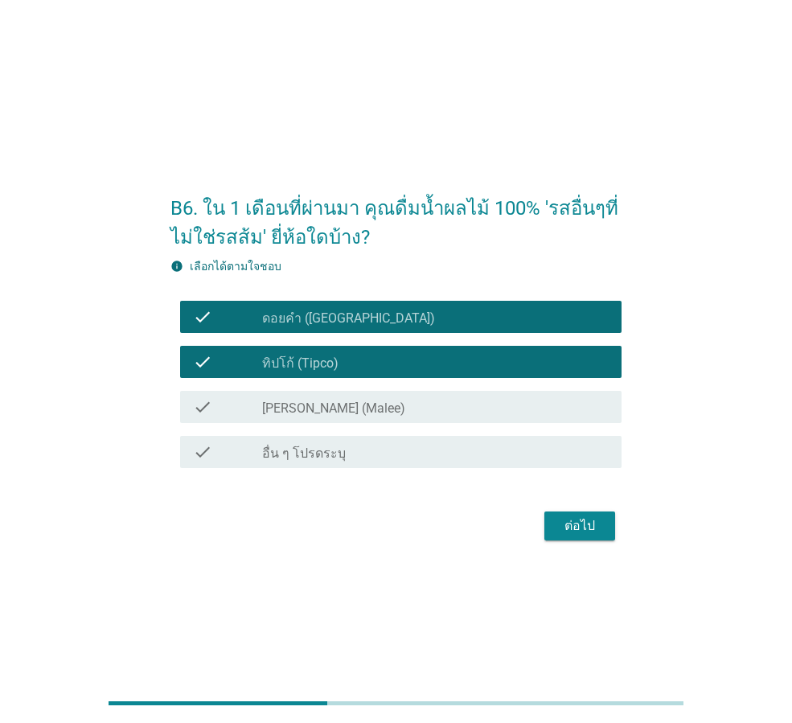
click at [557, 529] on div "ต่อไป" at bounding box center [579, 525] width 45 height 19
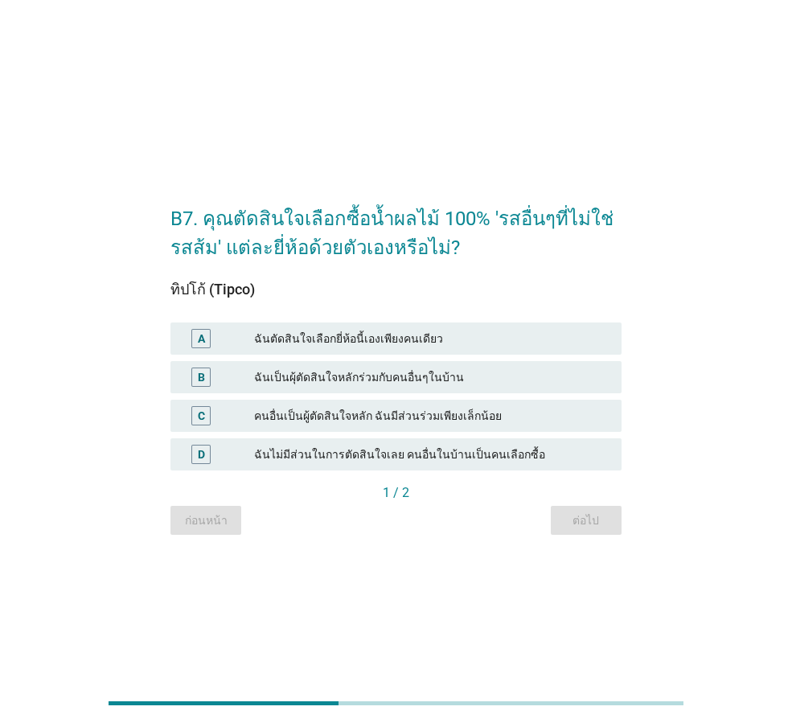
click at [318, 334] on div "ฉันตัดสินใจเลือกยี่ห้อนี้เองเพียงคนเดียว" at bounding box center [431, 338] width 355 height 19
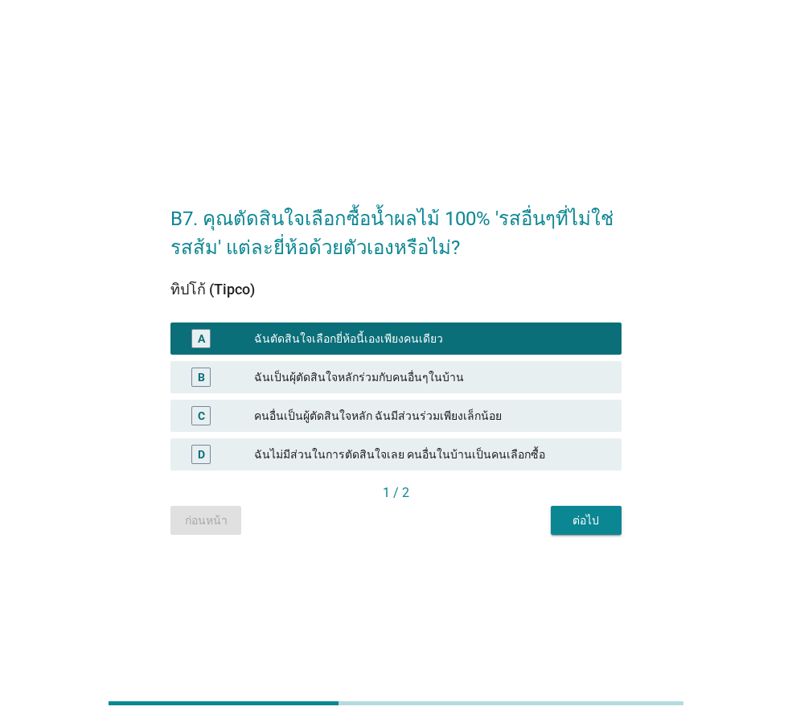
click at [569, 528] on div "ต่อไป" at bounding box center [586, 520] width 45 height 17
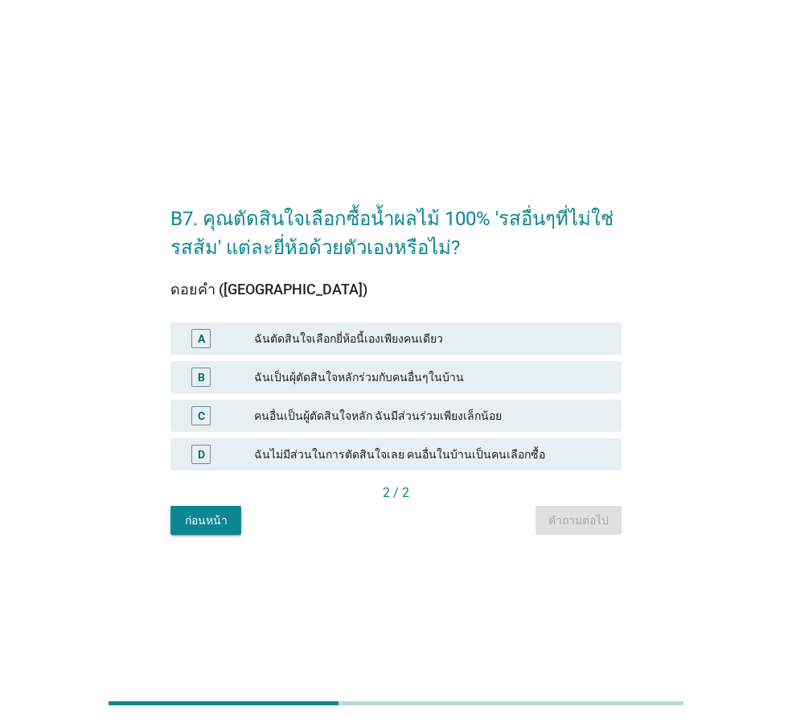
click at [447, 343] on div "ฉันตัดสินใจเลือกยี่ห้อนี้เองเพียงคนเดียว" at bounding box center [431, 338] width 355 height 19
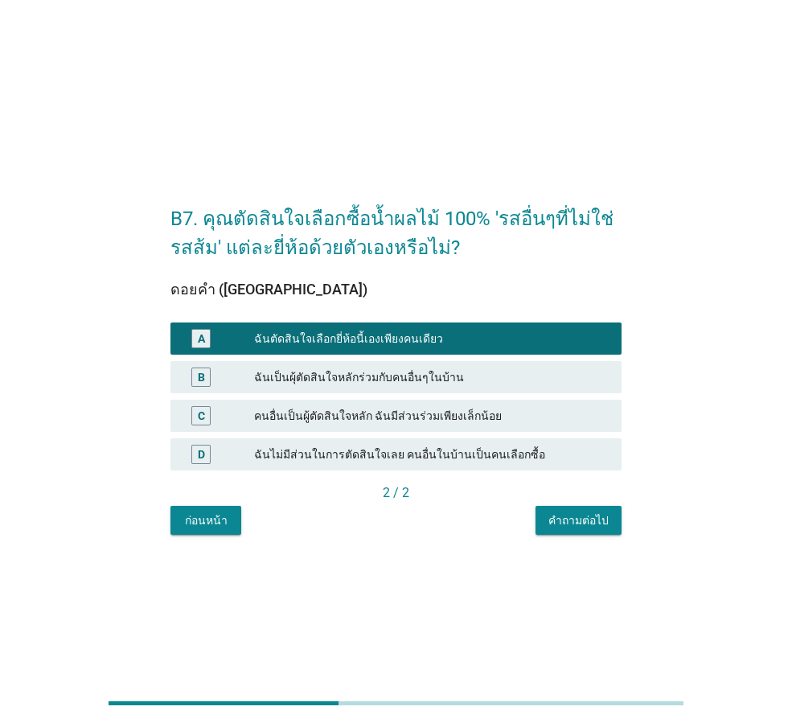
click at [589, 520] on div "คำถามต่อไป" at bounding box center [579, 520] width 60 height 17
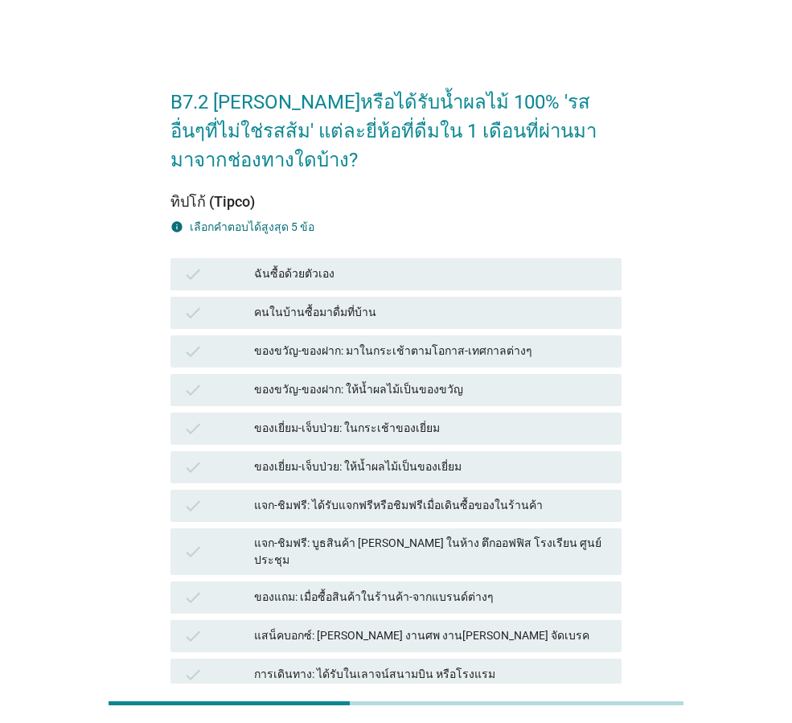
click at [301, 268] on div "ฉันซื้อด้วยตัวเอง" at bounding box center [431, 274] width 355 height 19
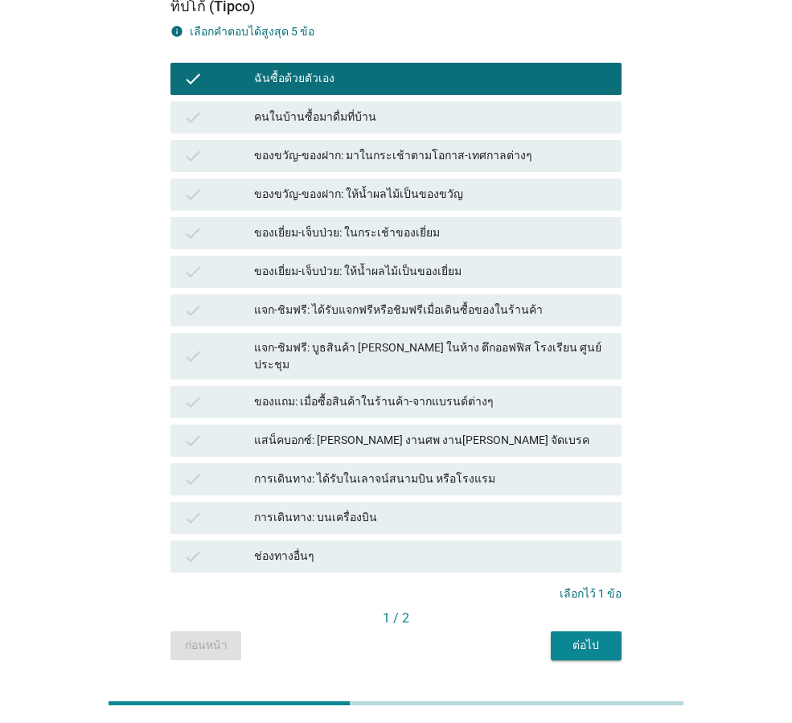
scroll to position [228, 0]
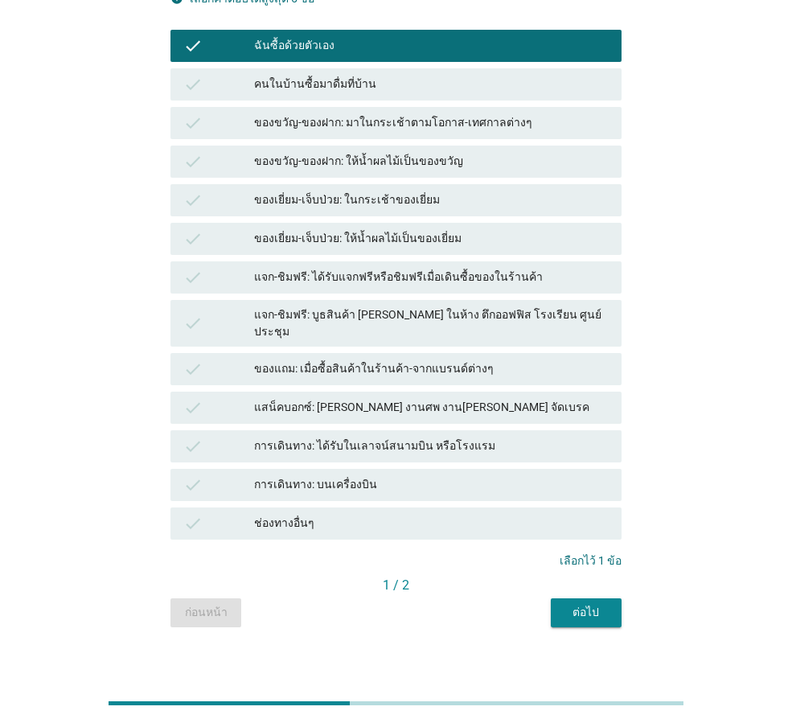
click at [312, 84] on div "คนในบ้านซื้อมาดื่มที่บ้าน" at bounding box center [431, 84] width 355 height 19
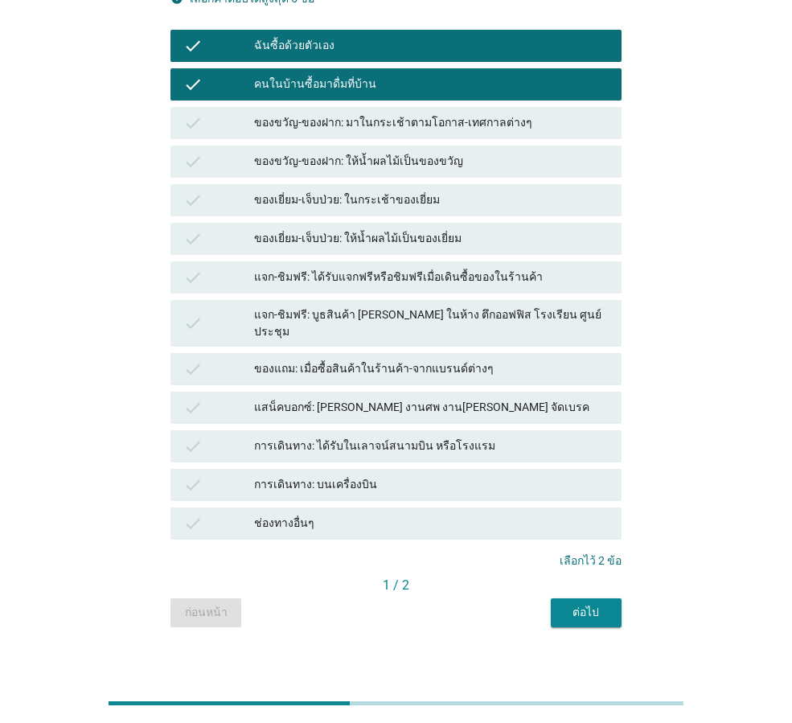
click at [604, 604] on div "ต่อไป" at bounding box center [586, 612] width 45 height 17
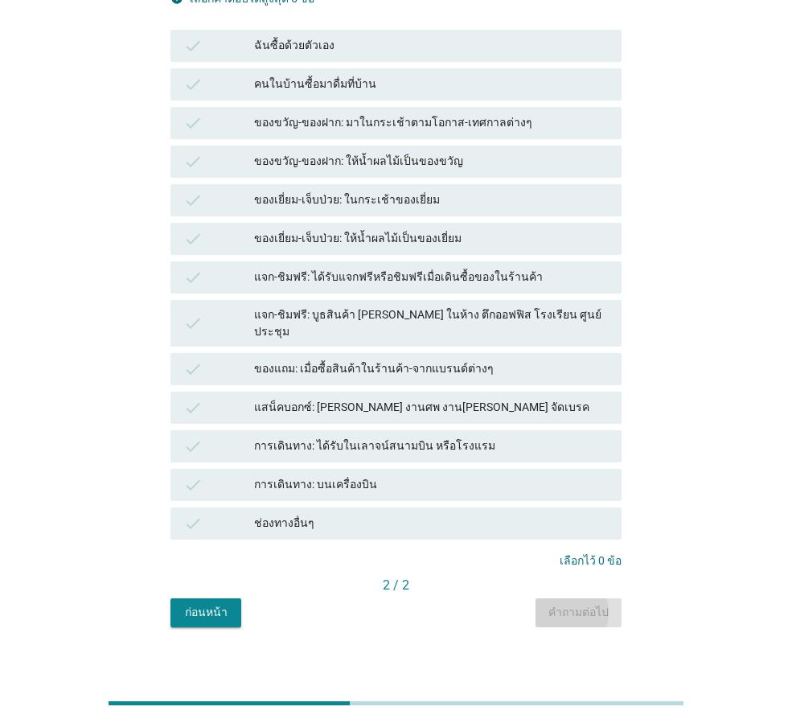
scroll to position [0, 0]
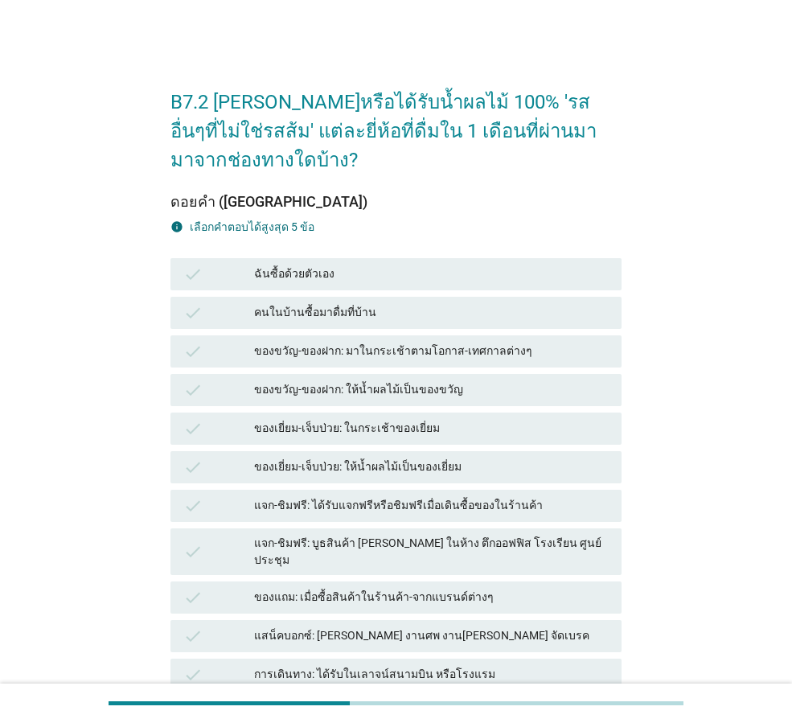
click at [248, 268] on div "check" at bounding box center [218, 274] width 71 height 19
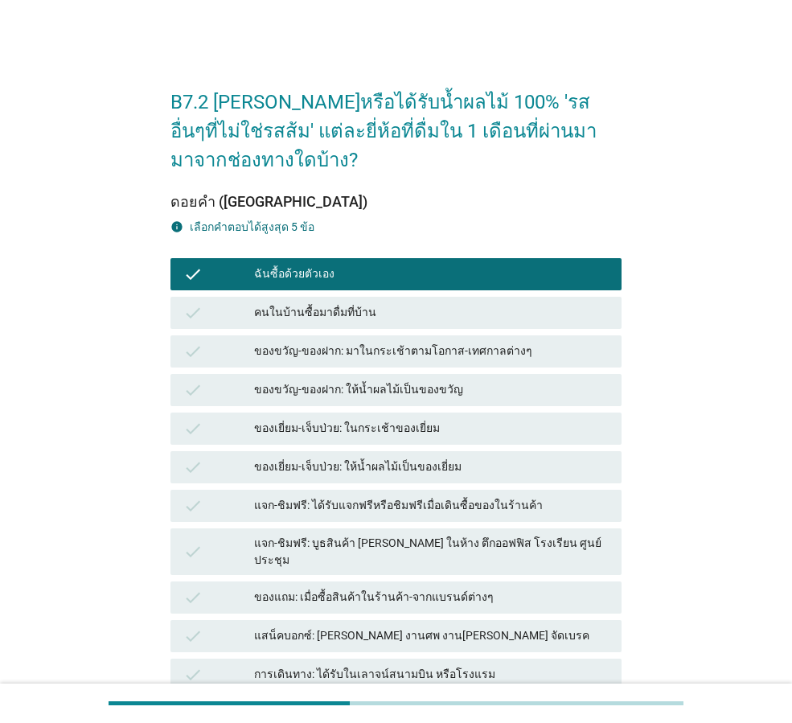
scroll to position [228, 0]
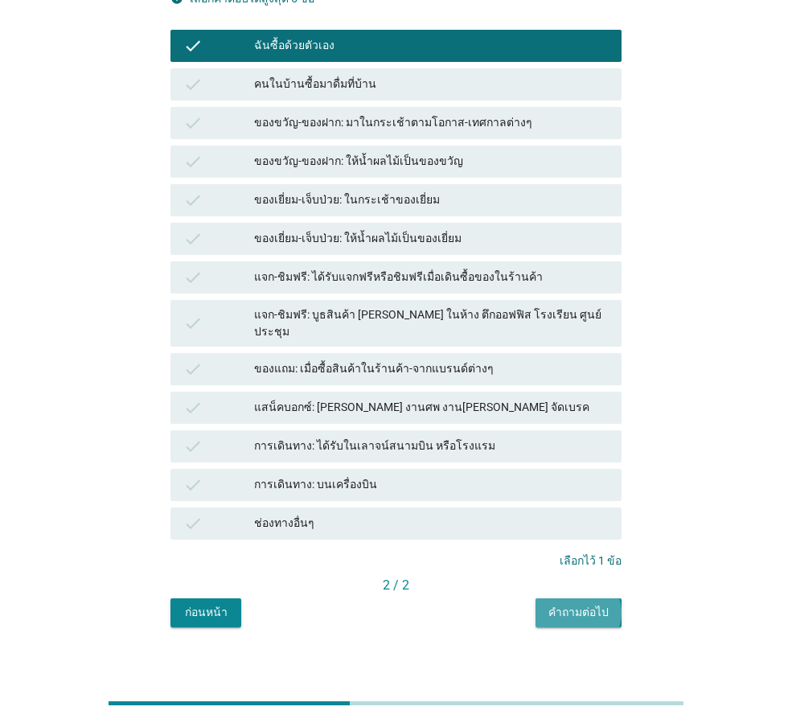
click at [575, 604] on div "คำถามต่อไป" at bounding box center [579, 612] width 60 height 17
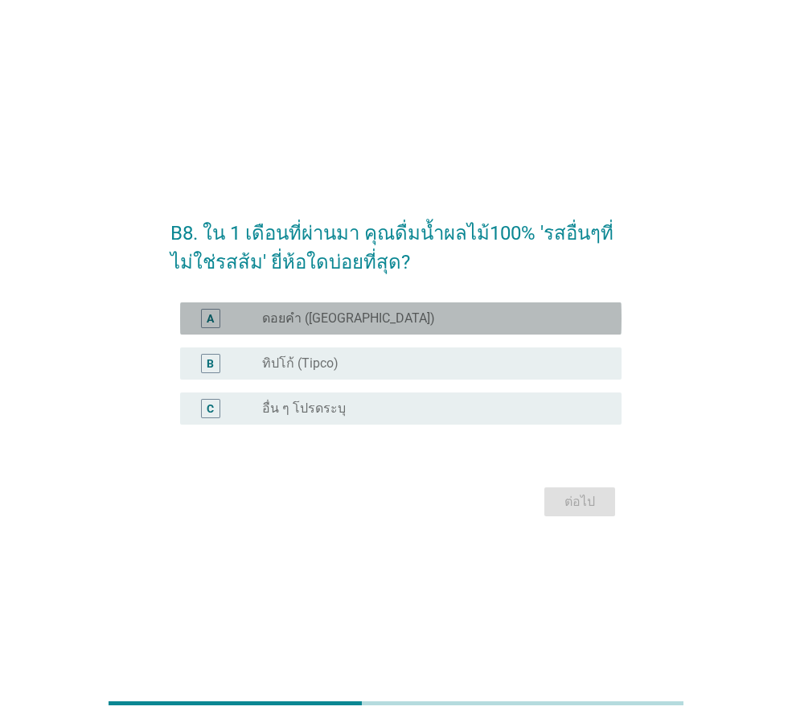
click at [364, 315] on label "ดอยคำ ([GEOGRAPHIC_DATA])" at bounding box center [348, 319] width 173 height 16
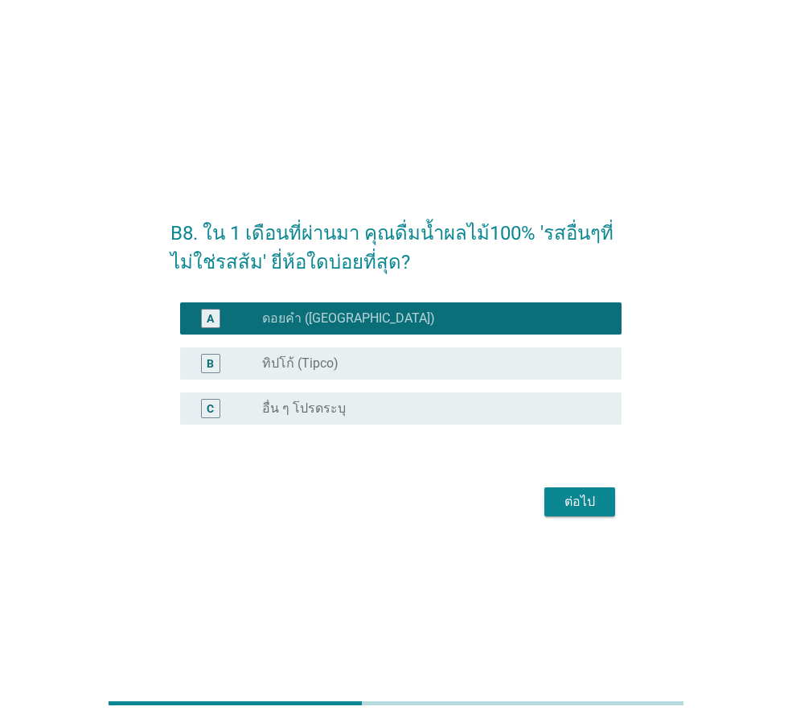
click at [346, 354] on div "radio_button_unchecked ทิปโก้ (Tipco)" at bounding box center [435, 363] width 347 height 19
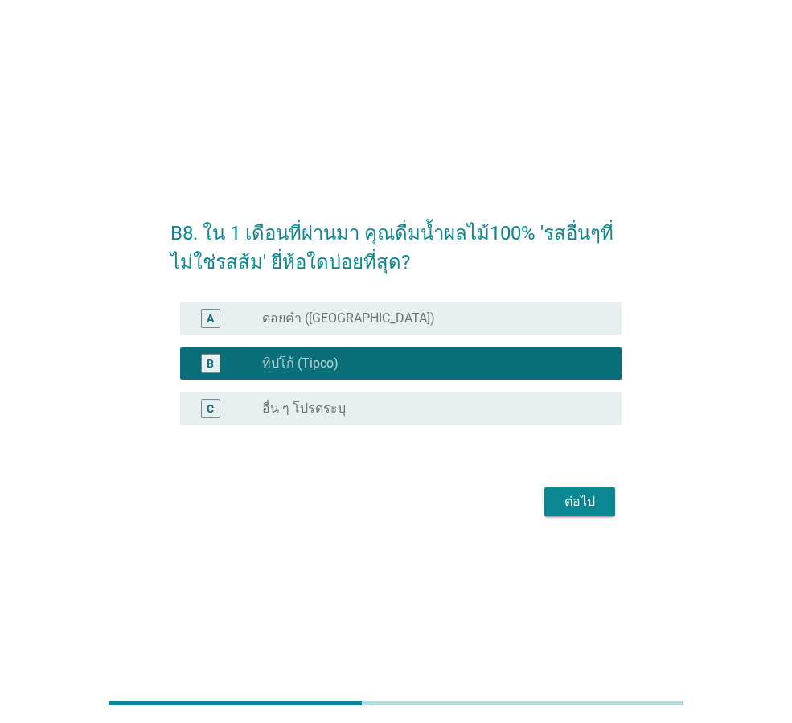
click at [346, 313] on label "ดอยคำ ([GEOGRAPHIC_DATA])" at bounding box center [348, 319] width 173 height 16
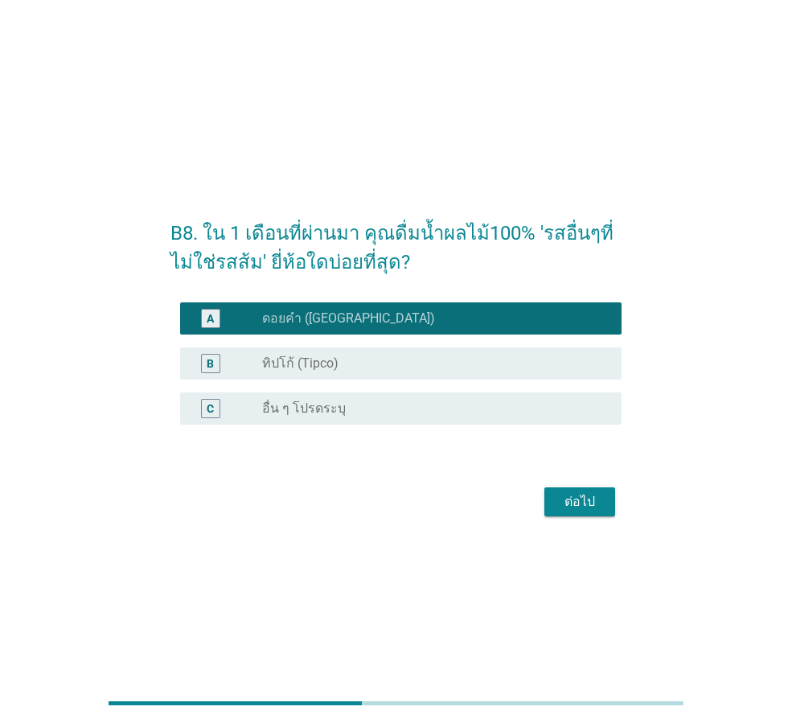
click at [398, 360] on div "radio_button_unchecked ทิปโก้ (Tipco)" at bounding box center [429, 364] width 334 height 16
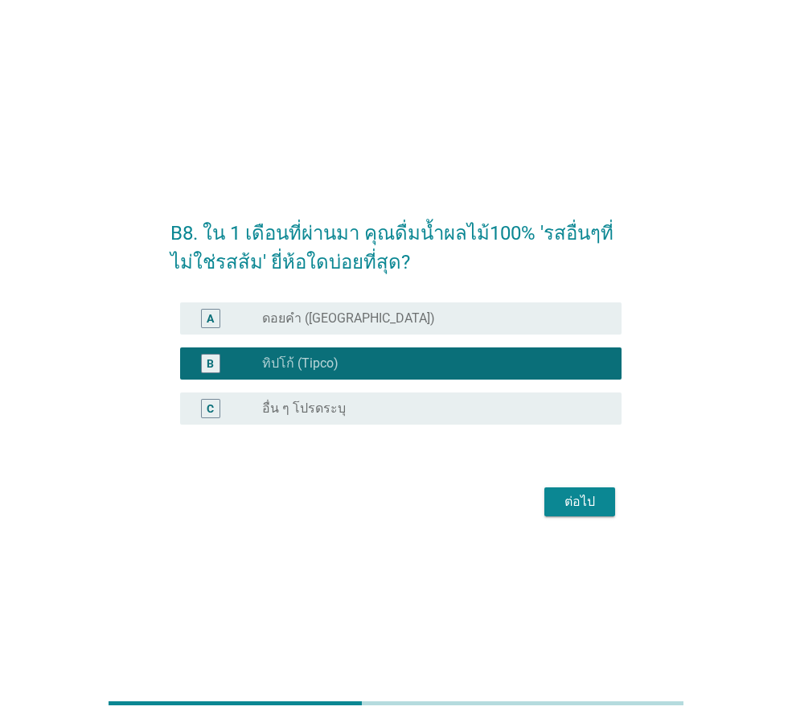
click at [558, 501] on div "ต่อไป" at bounding box center [579, 501] width 45 height 19
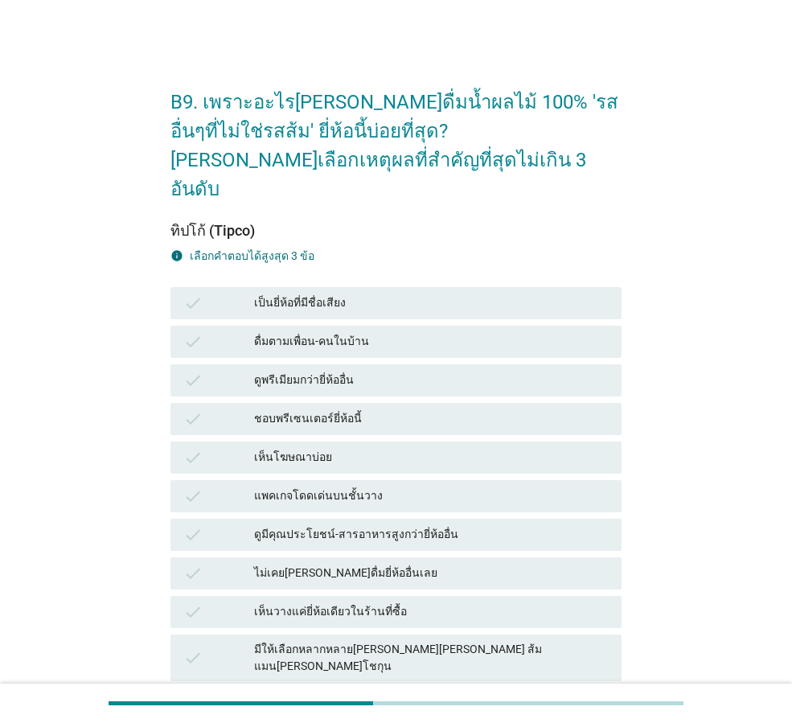
click at [368, 371] on div "ดูพรีเมียมกว่ายี่ห้ออื่น" at bounding box center [431, 380] width 355 height 19
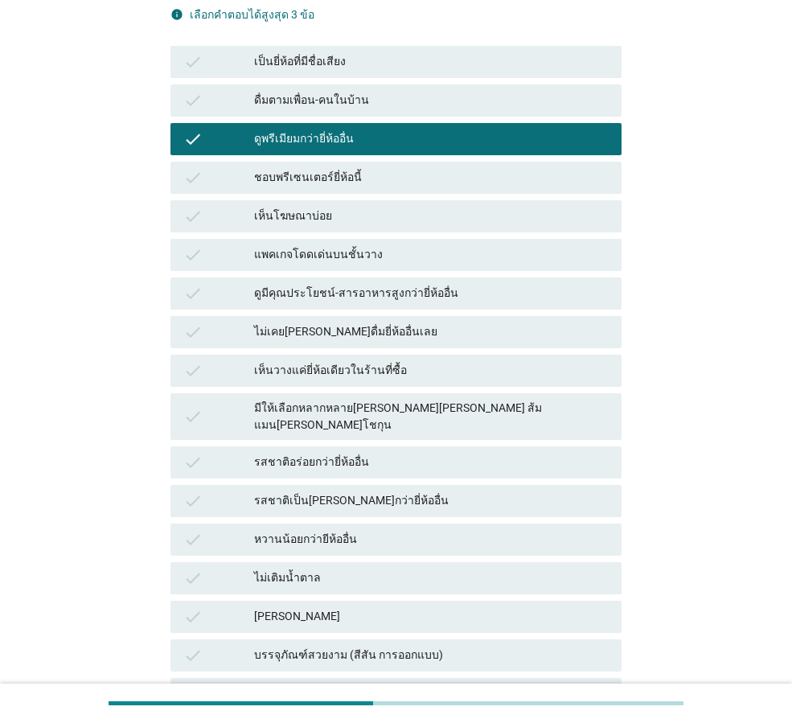
click at [368, 361] on div "เห็นวางแค่ยี่ห้อเดียวในร้านที่ซื้อ" at bounding box center [431, 370] width 355 height 19
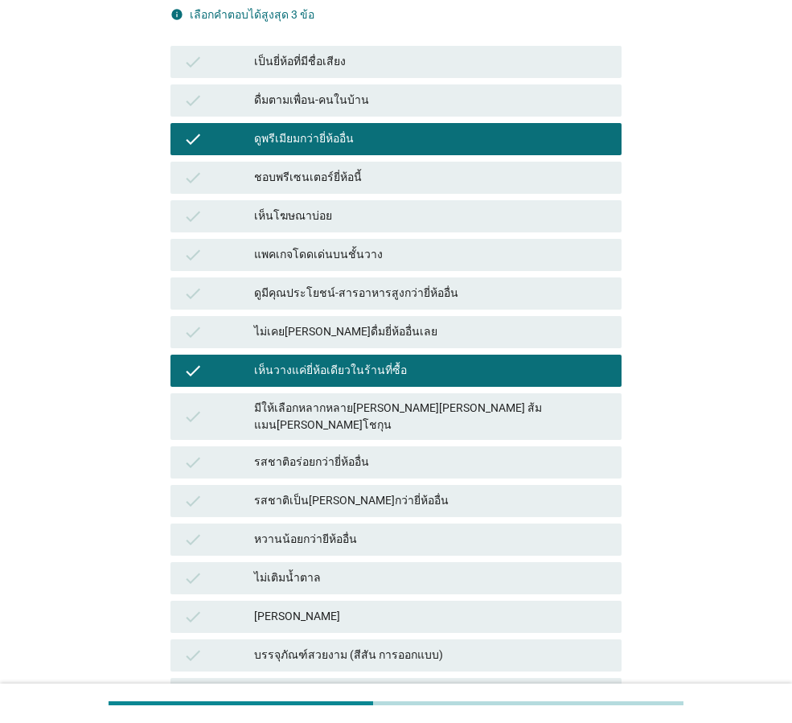
scroll to position [483, 0]
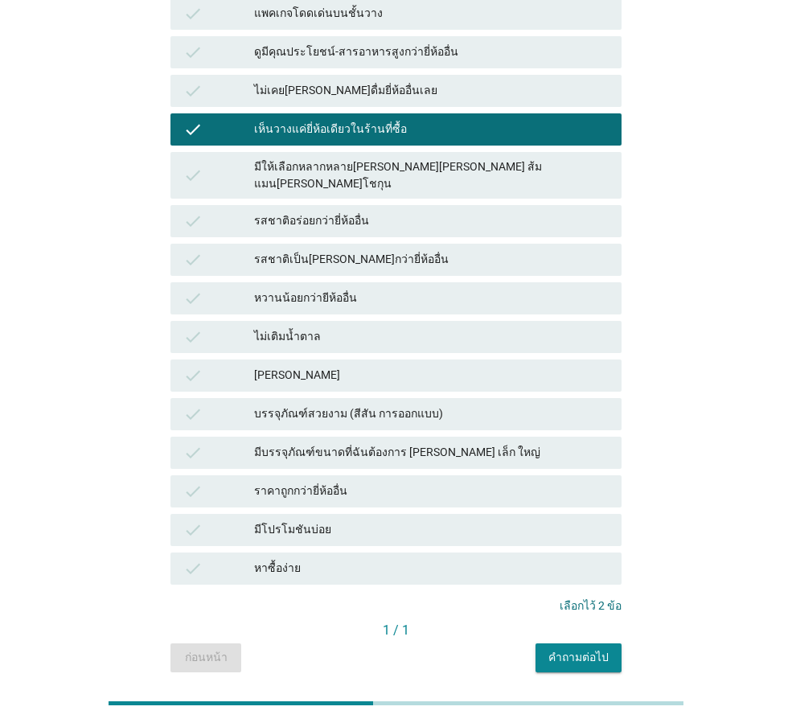
click at [370, 443] on div "มีบรรจุภัณฑ์ขนาดที่ฉันต้องการ [PERSON_NAME] เล็ก ใหญ่" at bounding box center [431, 452] width 355 height 19
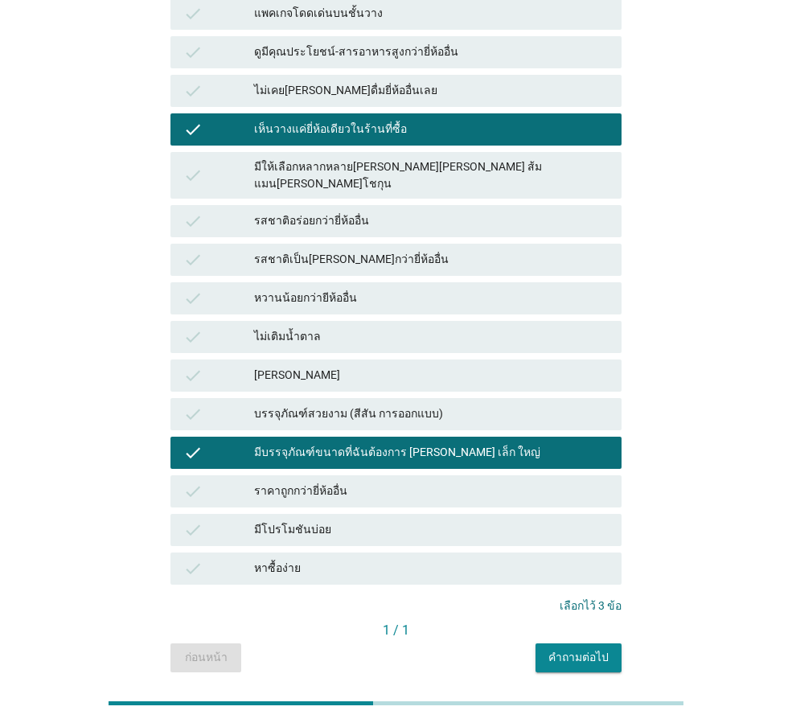
click at [607, 649] on div "คำถามต่อไป" at bounding box center [579, 657] width 60 height 17
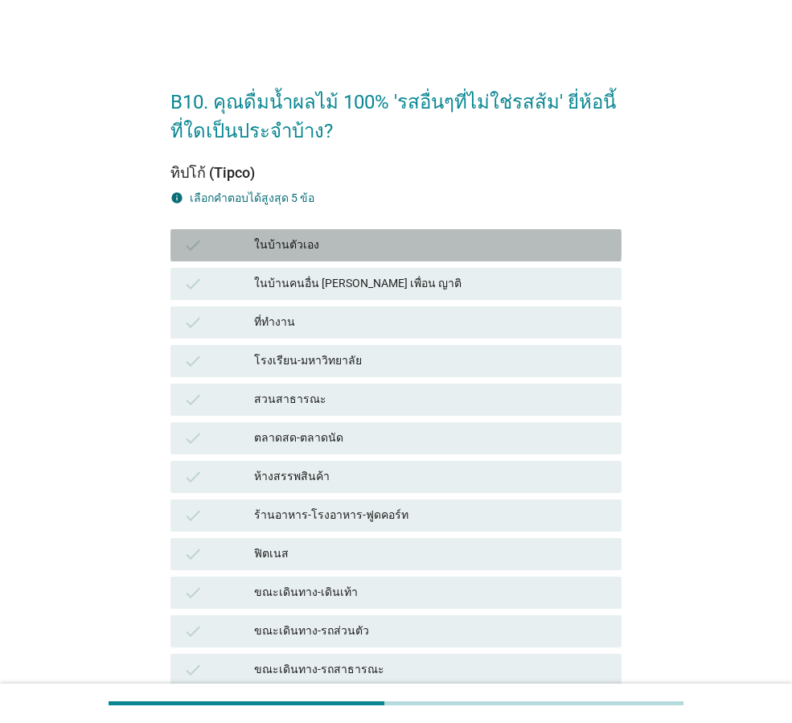
click at [273, 245] on div "ในบ้านตัวเอง" at bounding box center [431, 245] width 355 height 19
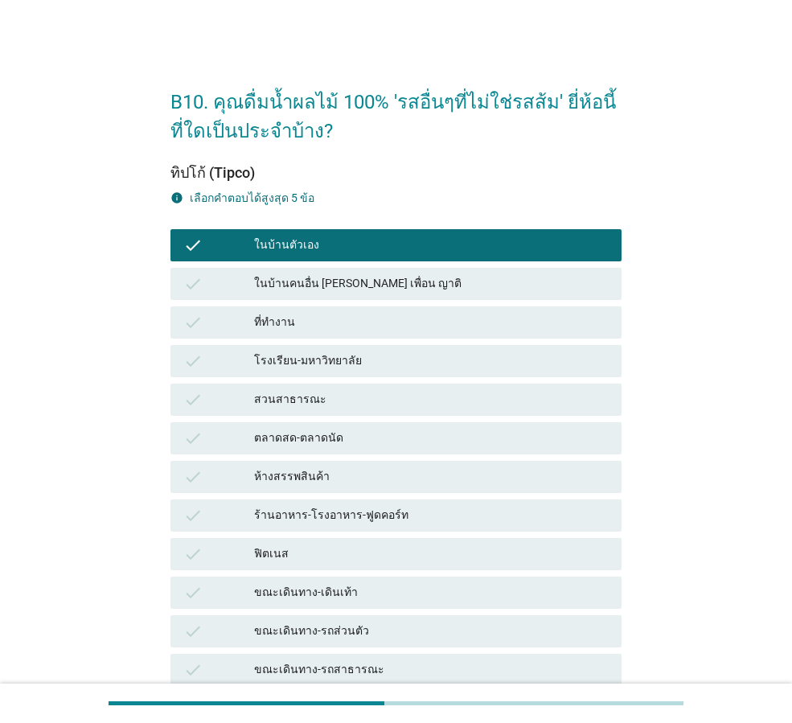
click at [298, 436] on div "ตลาดสด-ตลาดนัด" at bounding box center [431, 438] width 355 height 19
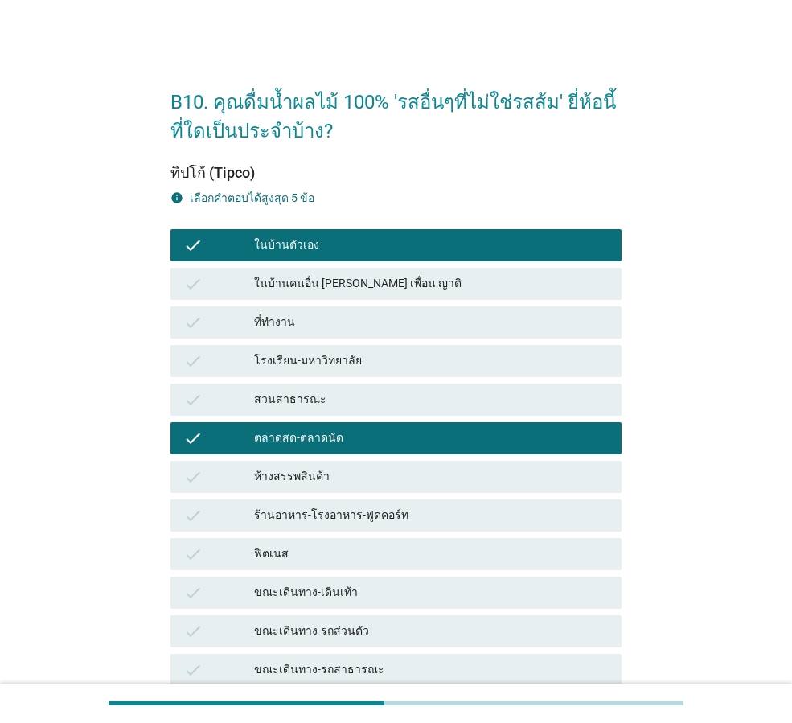
scroll to position [161, 0]
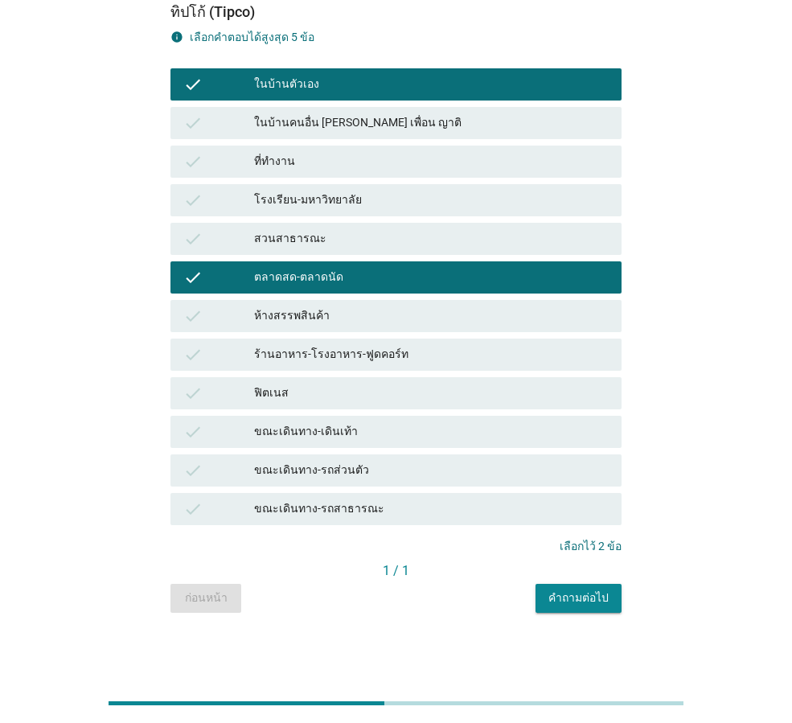
click at [298, 476] on div "ขณะเดินทาง-รถส่วนตัว" at bounding box center [431, 470] width 355 height 19
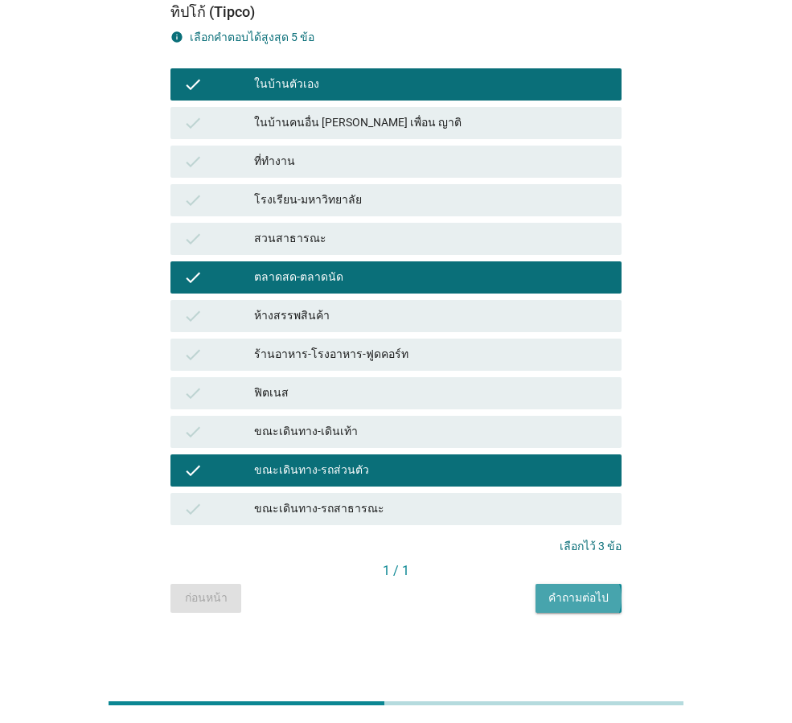
click at [570, 598] on div "คำถามต่อไป" at bounding box center [579, 598] width 60 height 17
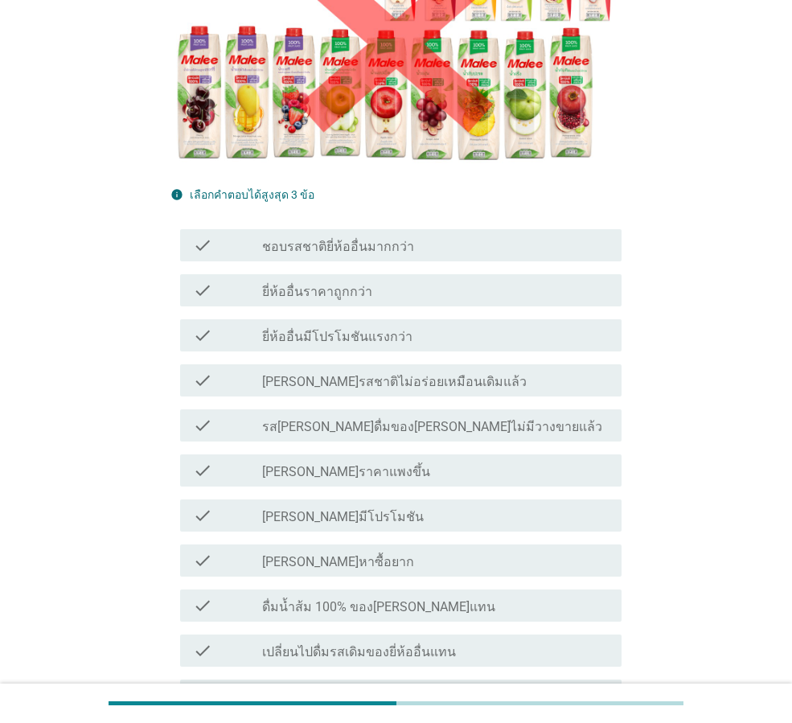
scroll to position [322, 0]
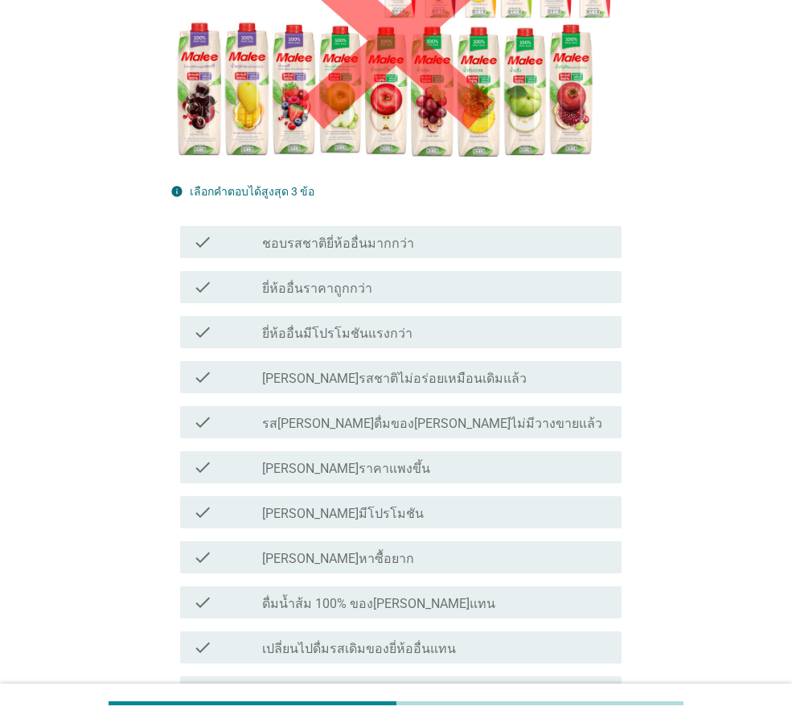
click at [290, 220] on div "check check_box_outline_blank ชอบรสชาติยี่ห้ออื่นมากกว่า" at bounding box center [396, 242] width 451 height 45
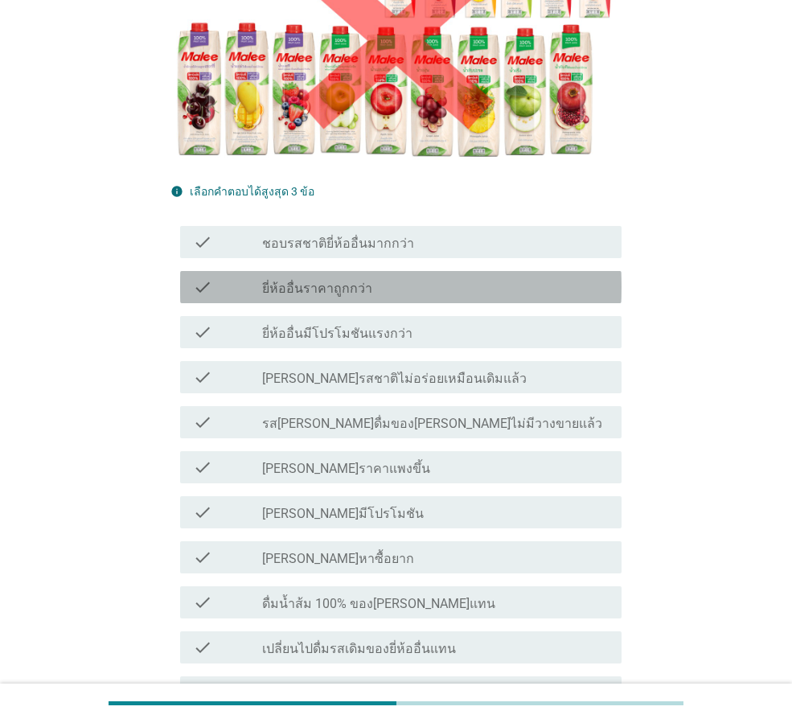
click at [308, 271] on div "check check_box_outline_blank ยี่ห้ออื่นราคาถูกกว่า" at bounding box center [401, 287] width 442 height 32
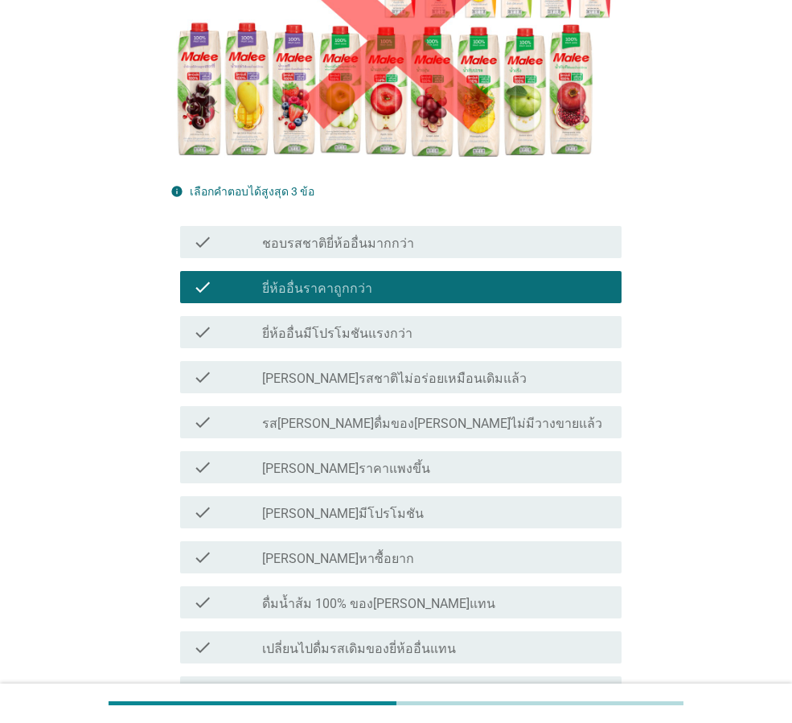
click at [341, 503] on div "check_box_outline_blank [PERSON_NAME]มีโปรโมชัน" at bounding box center [435, 512] width 347 height 19
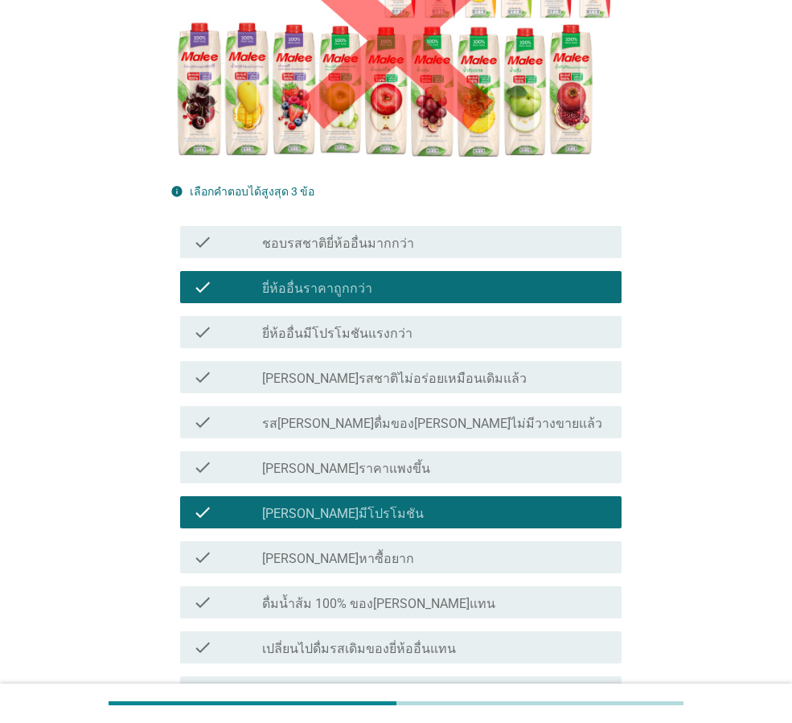
scroll to position [521, 0]
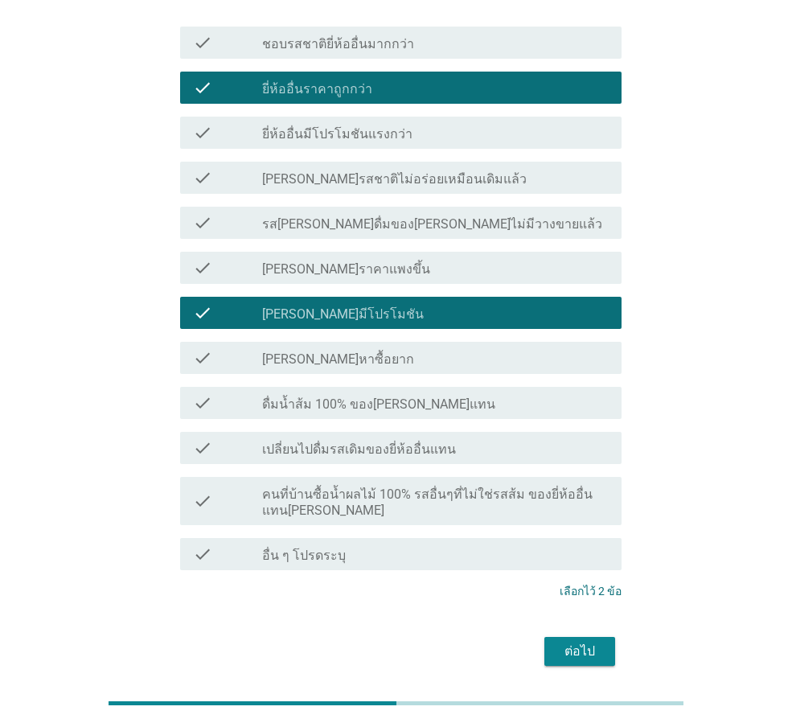
click at [298, 352] on label "[PERSON_NAME]หาซื้อยาก" at bounding box center [338, 360] width 152 height 16
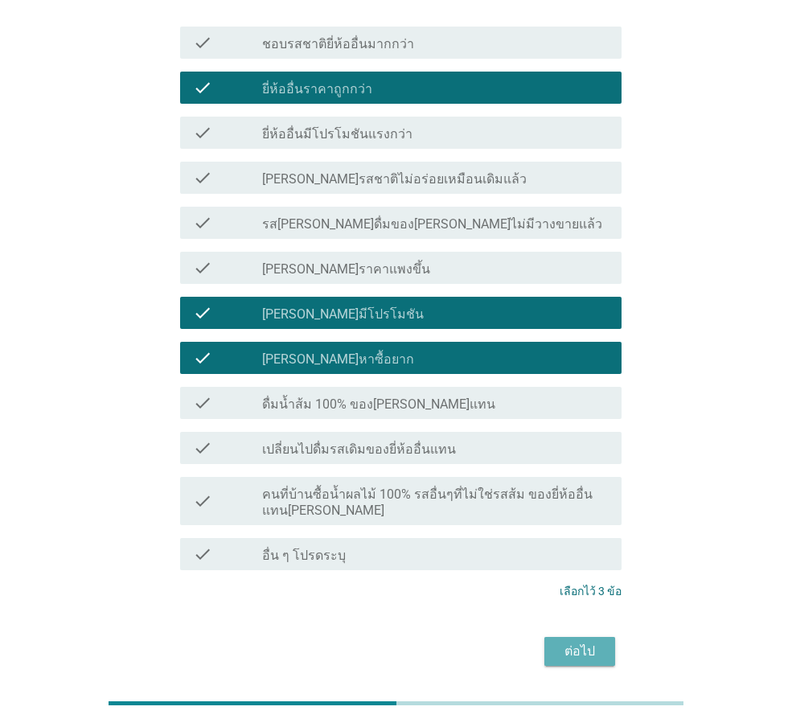
click at [594, 637] on button "ต่อไป" at bounding box center [580, 651] width 71 height 29
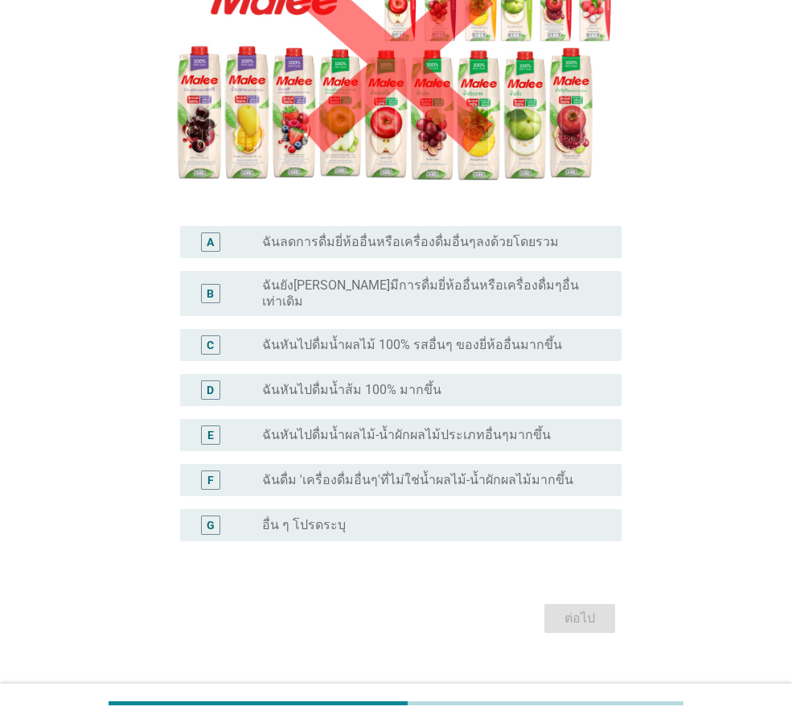
scroll to position [241, 0]
click at [361, 381] on label "ฉันหันไปดื่มน้ำส้ม 100% มากขึ้น" at bounding box center [351, 389] width 179 height 16
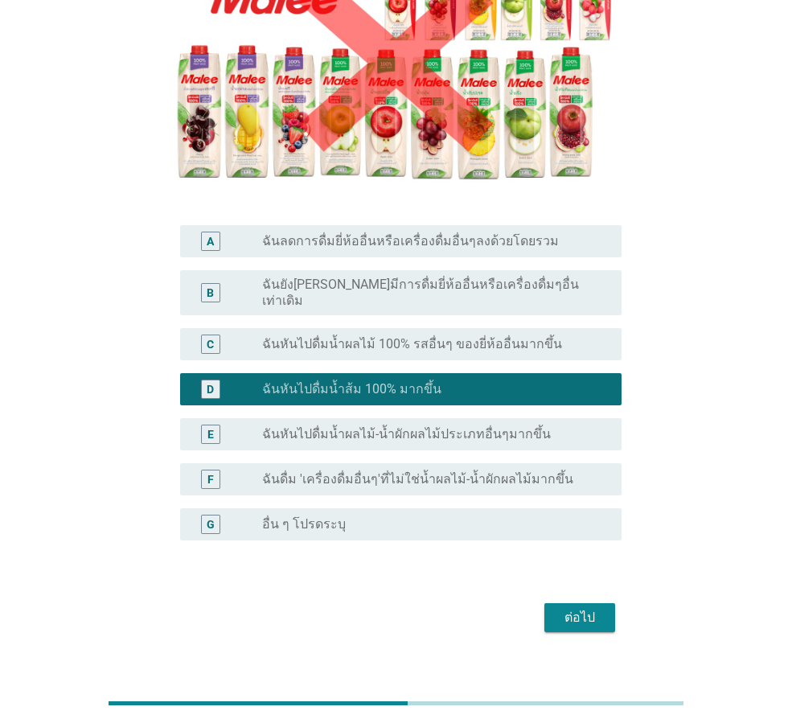
click at [570, 608] on div "ต่อไป" at bounding box center [579, 617] width 45 height 19
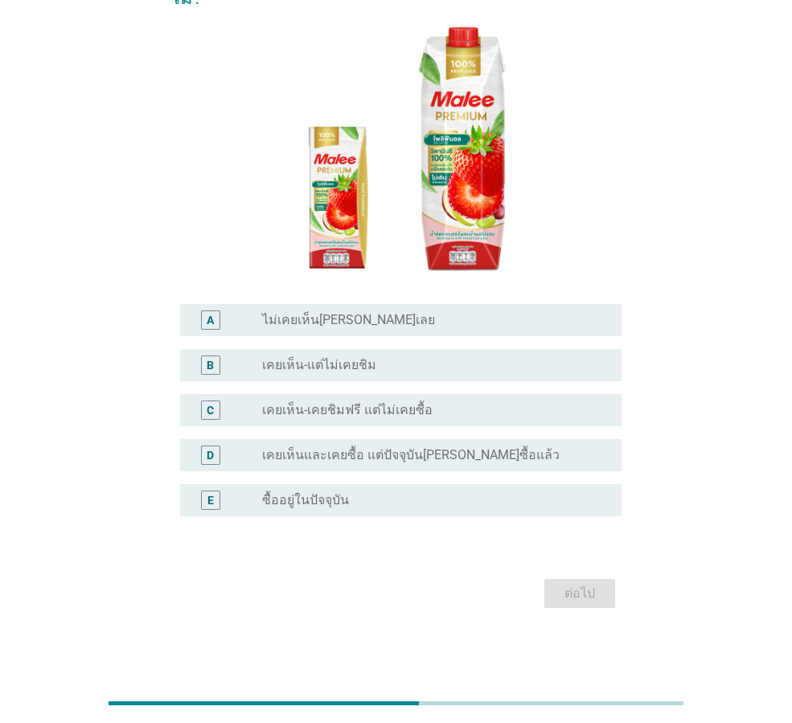
scroll to position [0, 0]
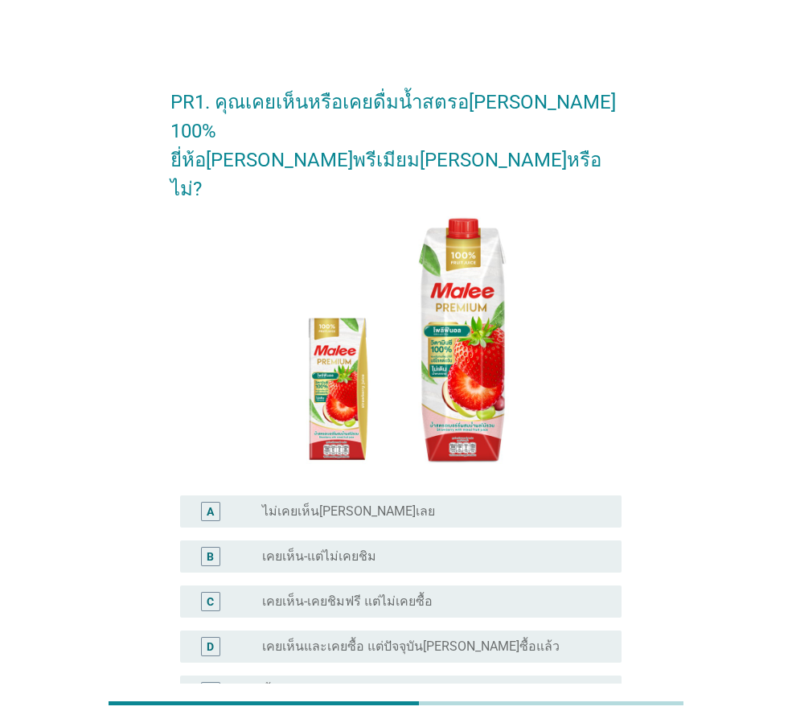
click at [368, 684] on div "radio_button_unchecked ซื้ออยู่ในปัจจุบัน" at bounding box center [429, 692] width 334 height 16
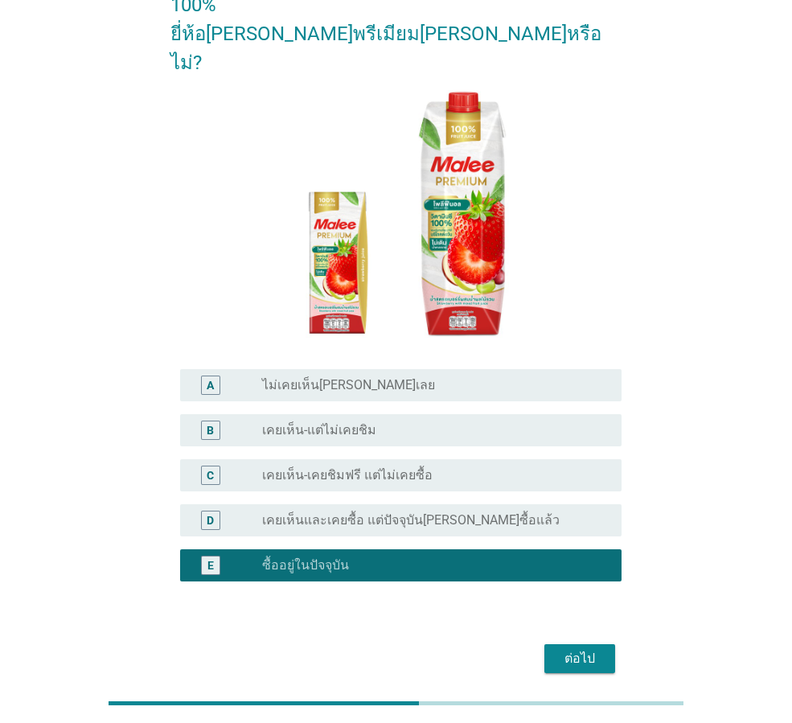
scroll to position [134, 0]
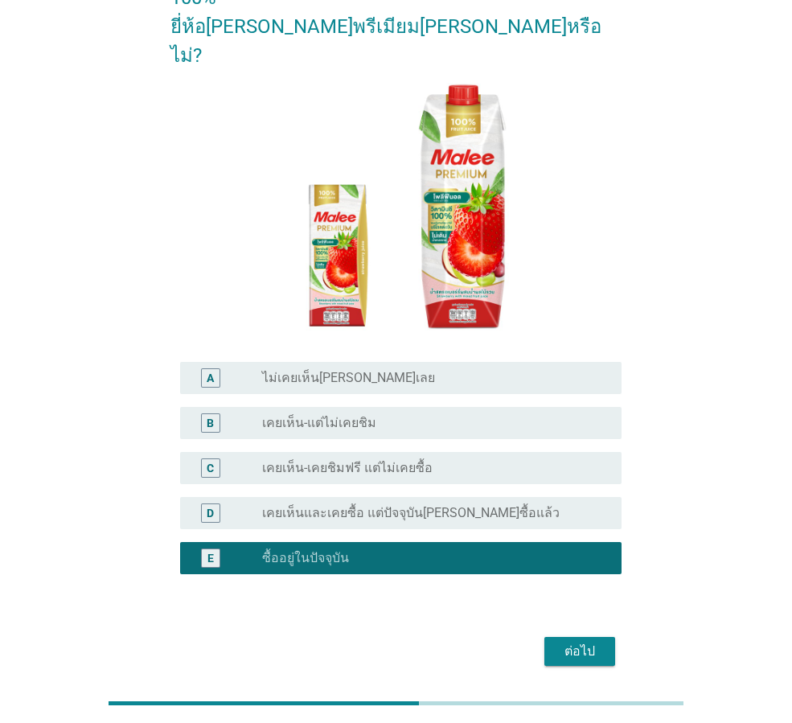
click at [545, 637] on button "ต่อไป" at bounding box center [580, 651] width 71 height 29
click at [560, 632] on div "ต่อไป" at bounding box center [396, 651] width 451 height 39
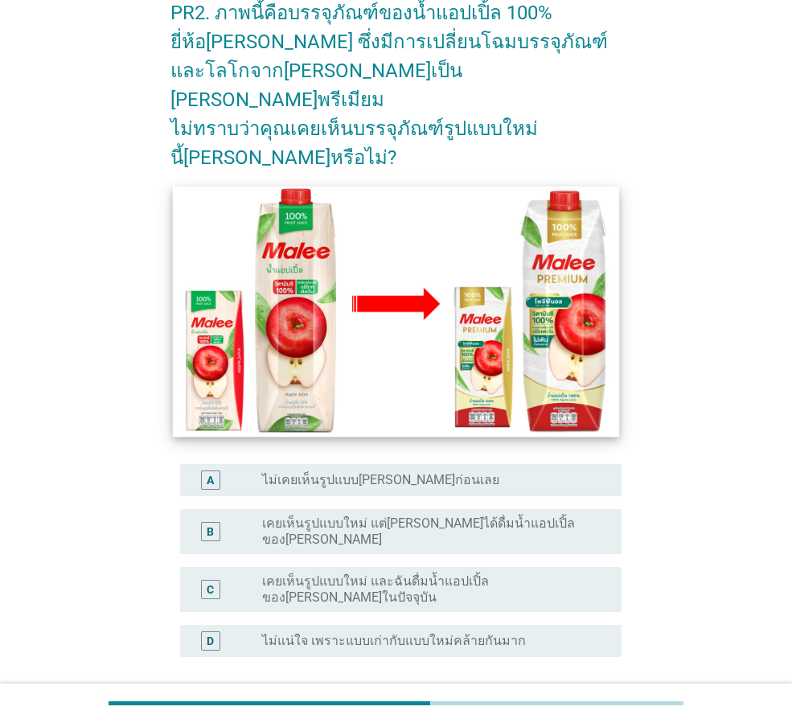
scroll to position [175, 0]
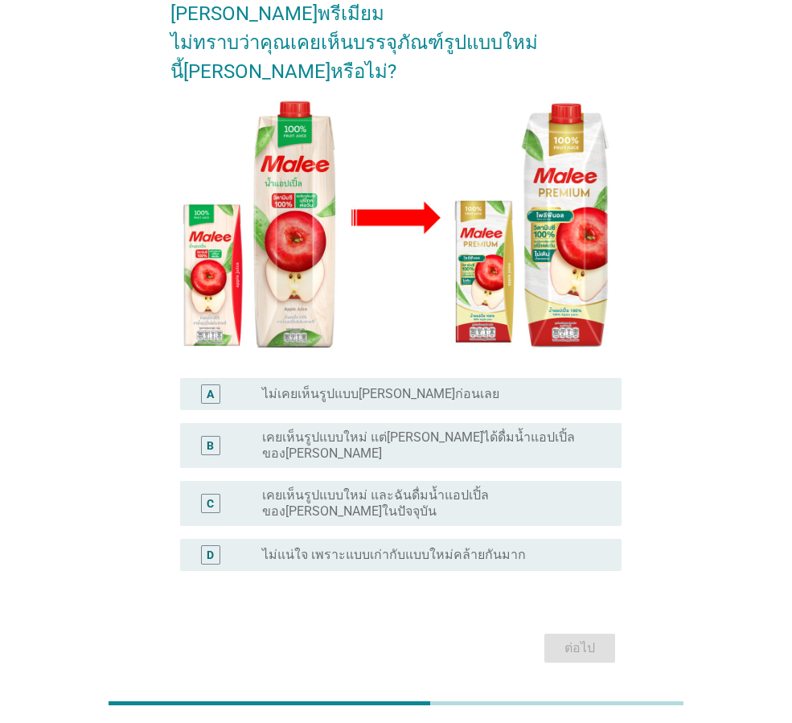
click at [444, 487] on label "เคยเห็นรูปแบบใหม่ และฉันดื่มน้ำแอปเปิ้ลของ[PERSON_NAME]ในปัจจุบัน" at bounding box center [429, 503] width 334 height 32
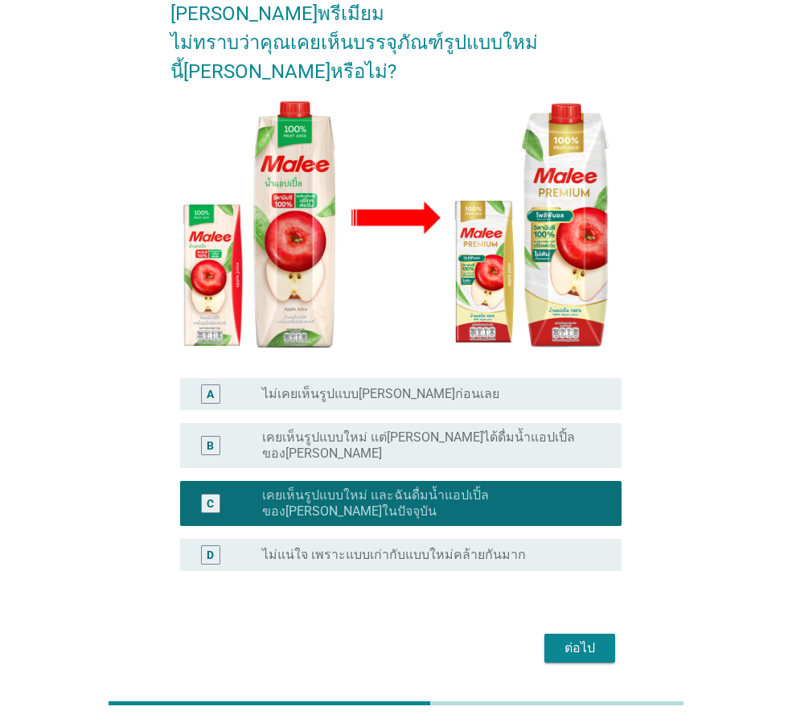
click at [576, 639] on div "ต่อไป" at bounding box center [579, 648] width 45 height 19
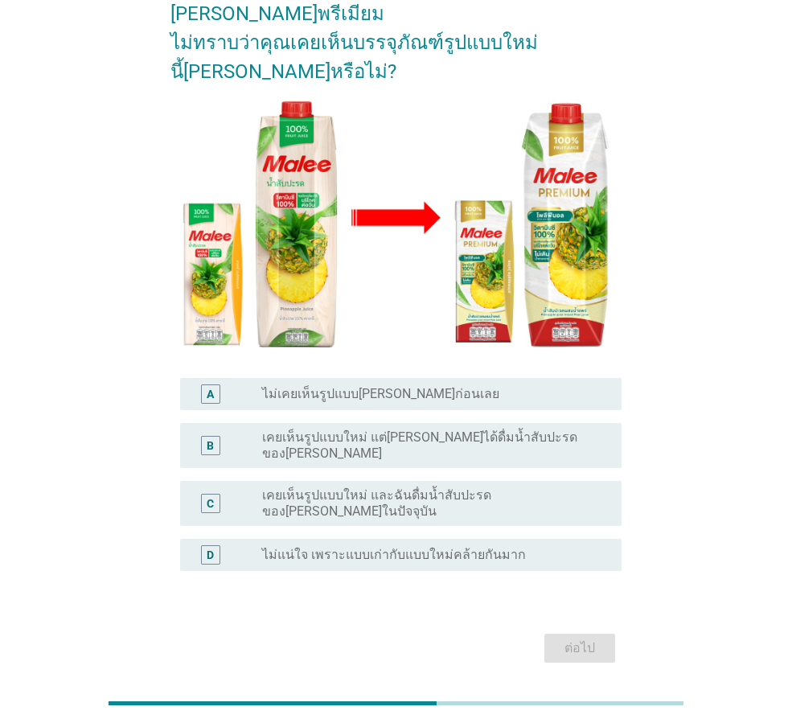
scroll to position [0, 0]
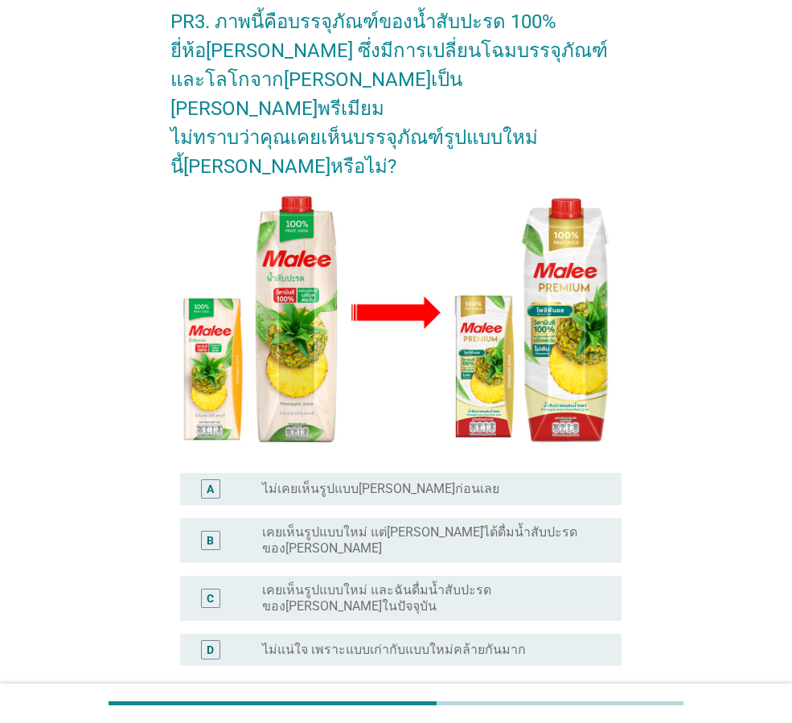
click at [562, 582] on label "เคยเห็นรูปแบบใหม่ และฉันดื่มน้ำสับปะรดของ[PERSON_NAME]ในปัจจุบัน" at bounding box center [429, 598] width 334 height 32
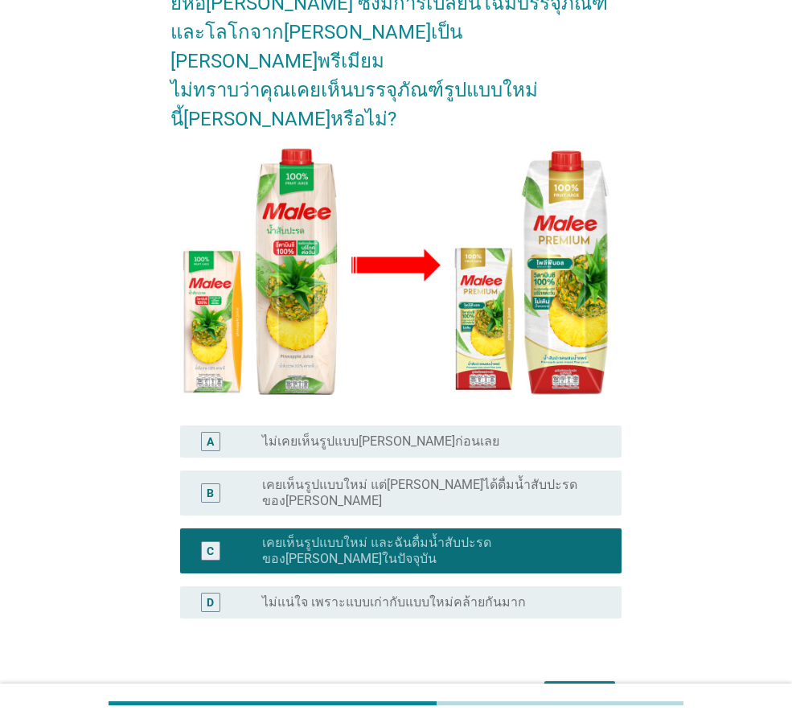
scroll to position [175, 0]
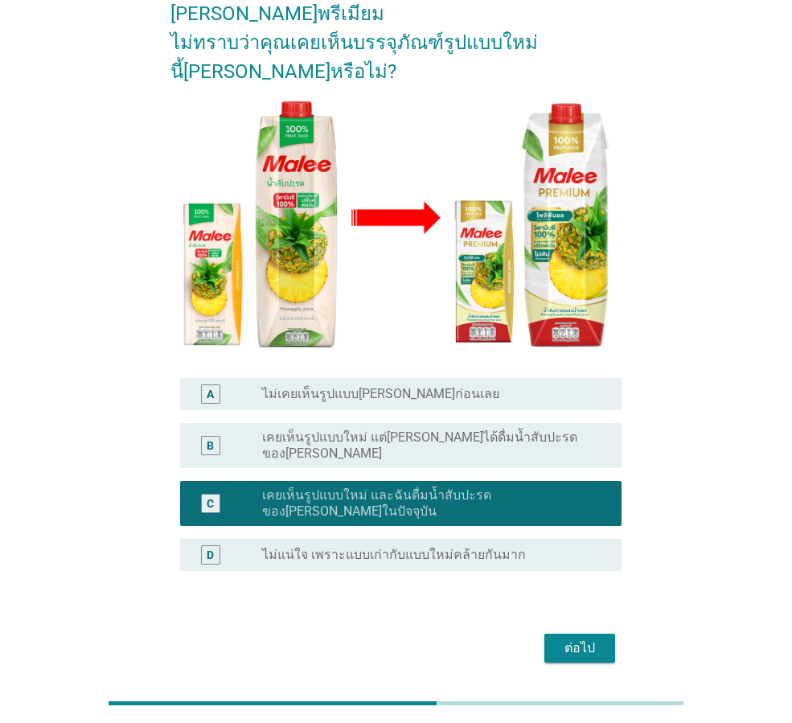
click at [564, 639] on div "ต่อไป" at bounding box center [579, 648] width 45 height 19
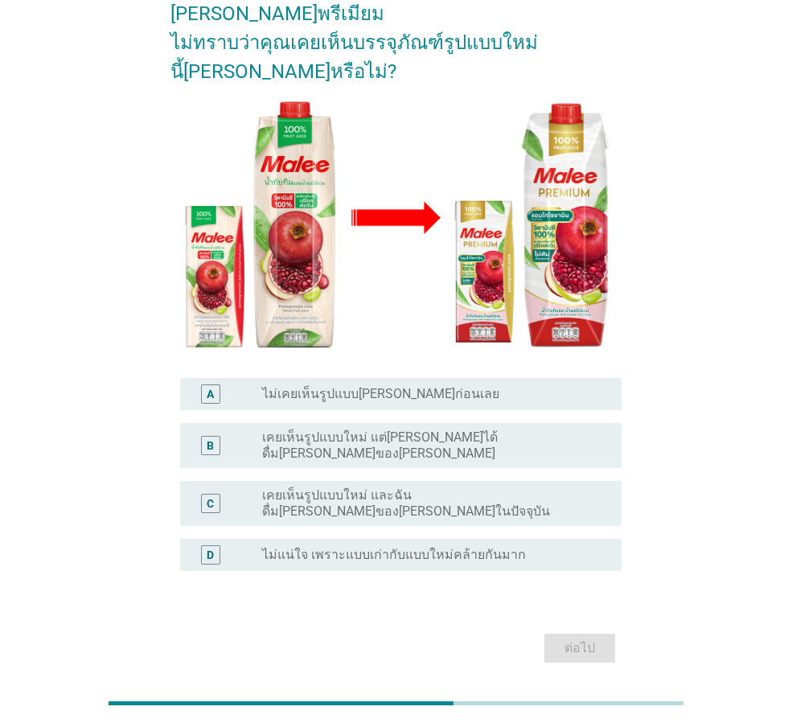
click at [508, 487] on label "เคยเห็นรูปแบบใหม่ และฉันดื่ม[PERSON_NAME]ของ[PERSON_NAME]ในปัจจุบัน" at bounding box center [429, 503] width 334 height 32
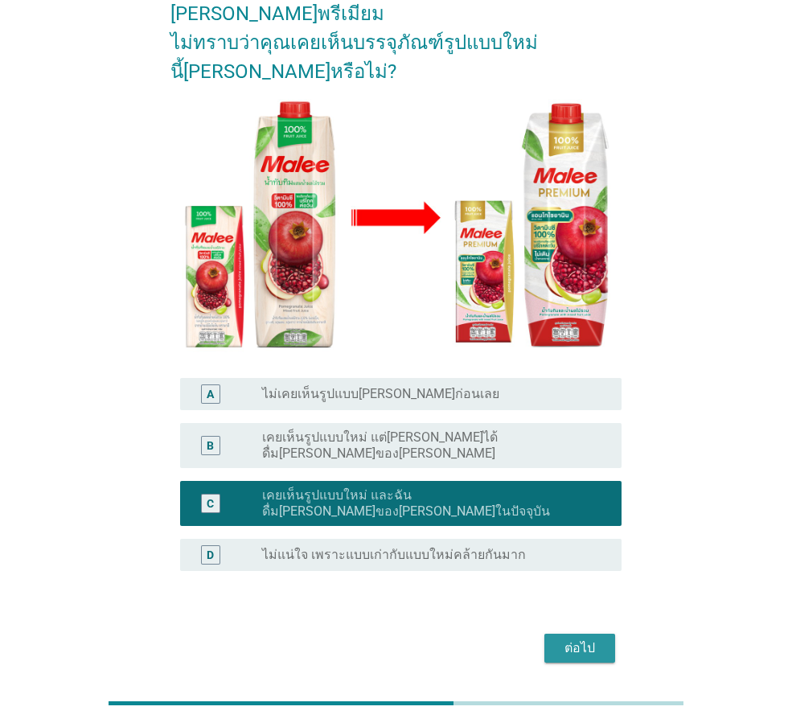
click at [555, 634] on button "ต่อไป" at bounding box center [580, 648] width 71 height 29
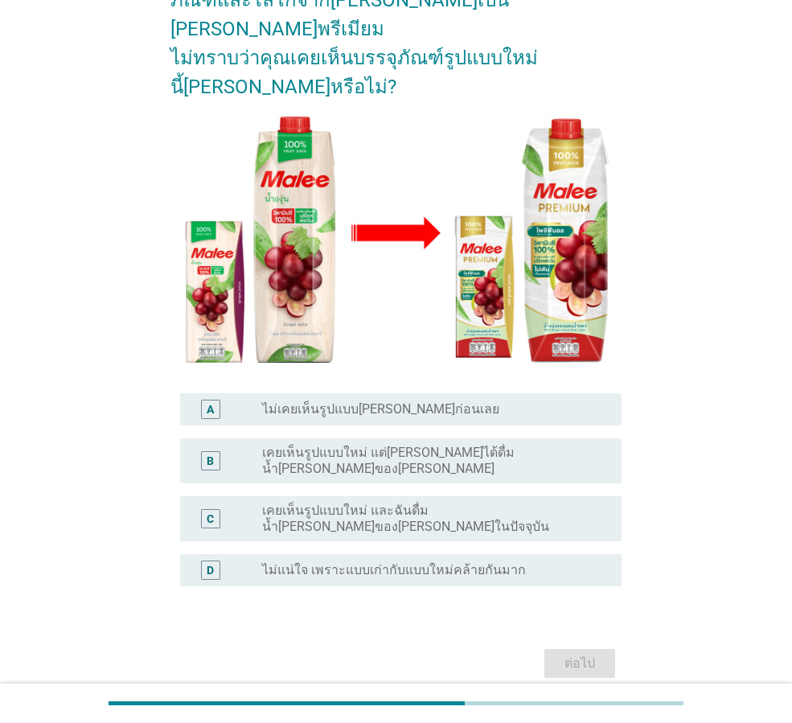
scroll to position [161, 0]
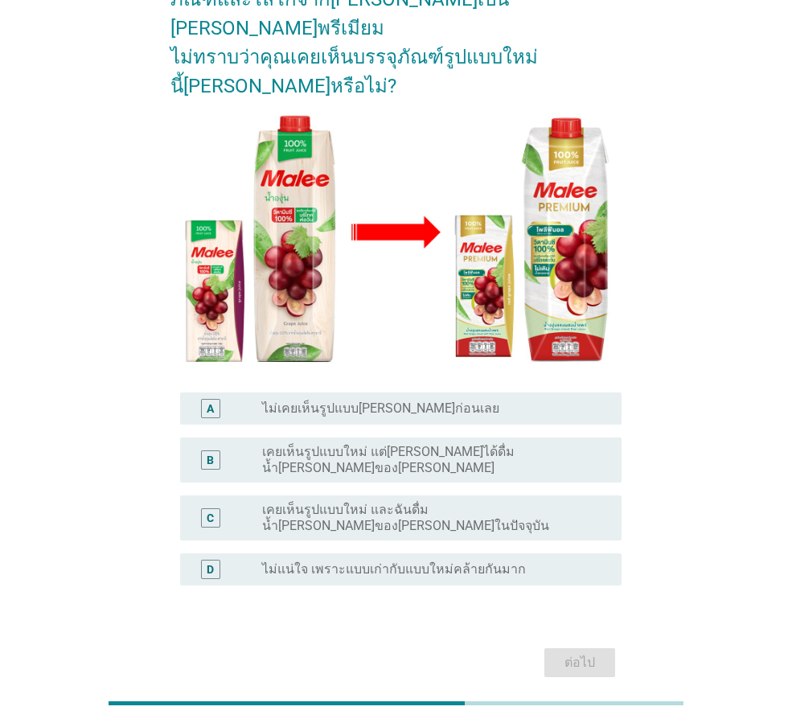
click at [548, 502] on label "เคยเห็นรูปแบบใหม่ และฉันดื่มน้ำ[PERSON_NAME]ของ[PERSON_NAME]ในปัจจุบัน" at bounding box center [429, 518] width 334 height 32
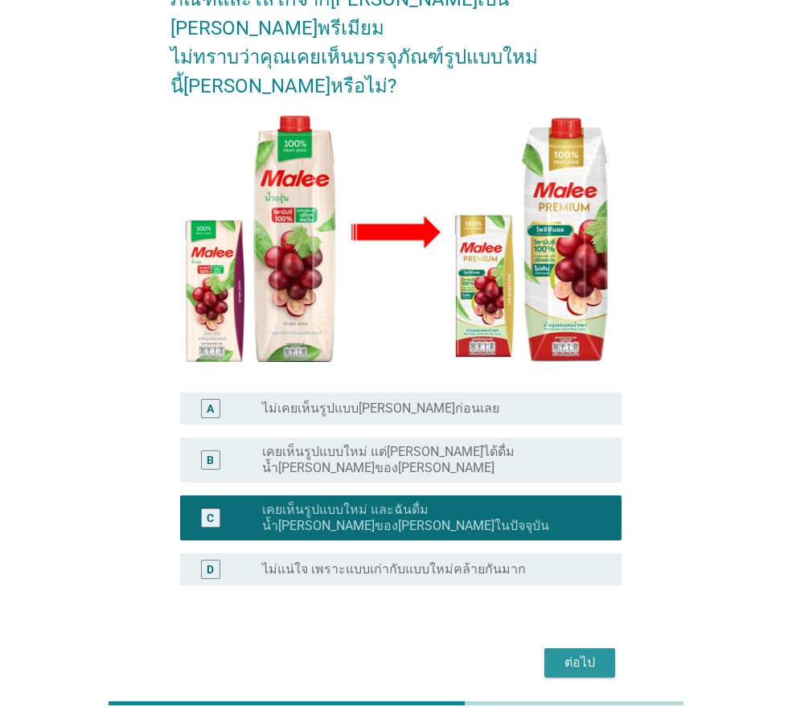
click at [564, 653] on div "ต่อไป" at bounding box center [579, 662] width 45 height 19
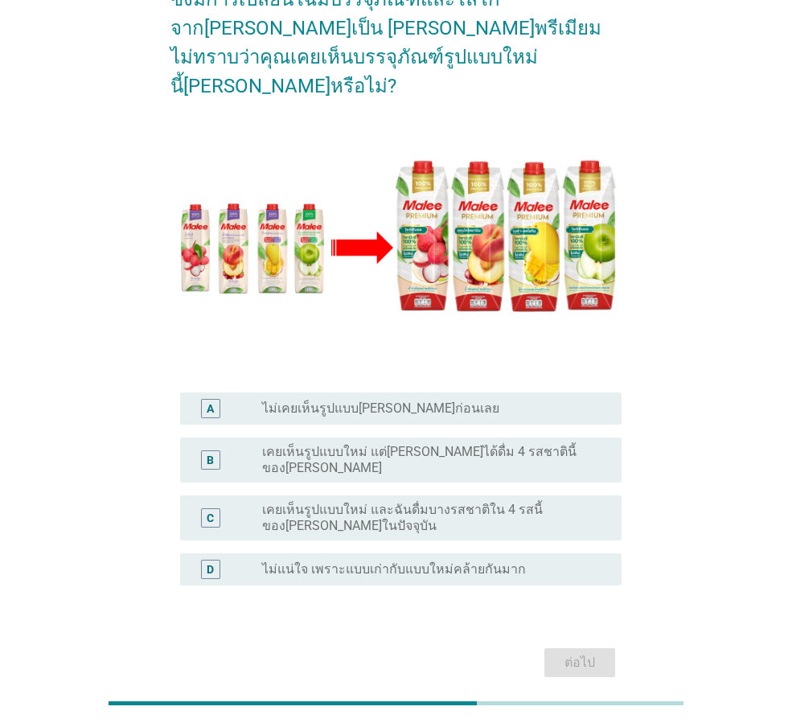
click at [529, 502] on label "เคยเห็นรูปแบบใหม่ และฉันดื่มบางรสชาติใน 4 รสนี้ของ[PERSON_NAME]ในปัจจุบัน" at bounding box center [429, 518] width 334 height 32
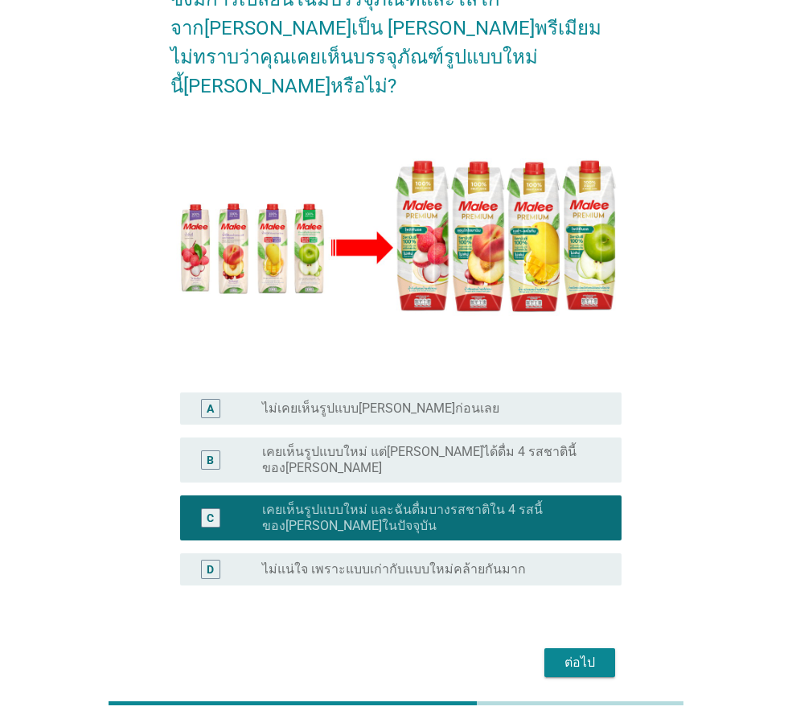
click at [598, 653] on div "ต่อไป" at bounding box center [579, 662] width 45 height 19
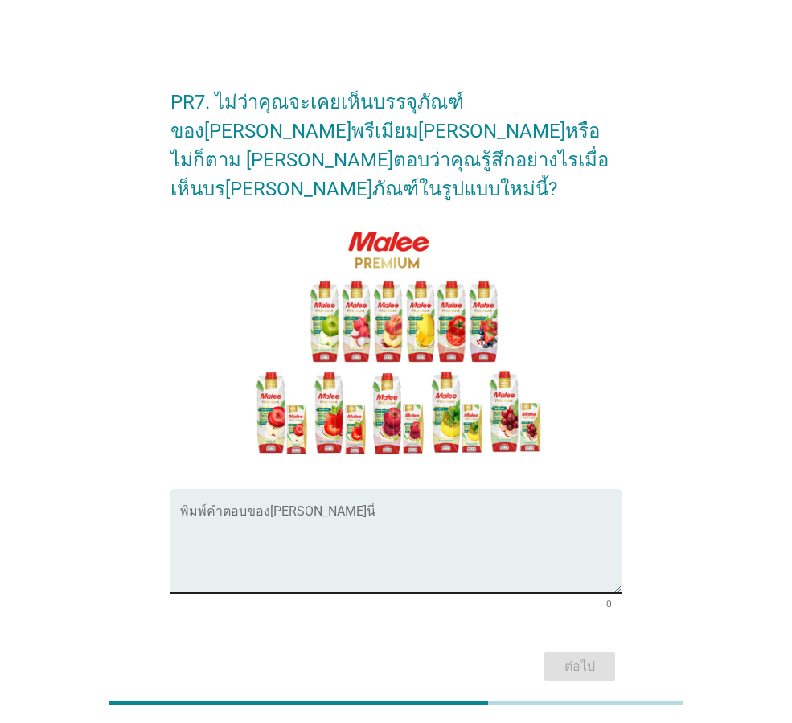
click at [237, 508] on textarea "พิมพ์คำตอบของคุณ ที่นี่" at bounding box center [401, 550] width 442 height 84
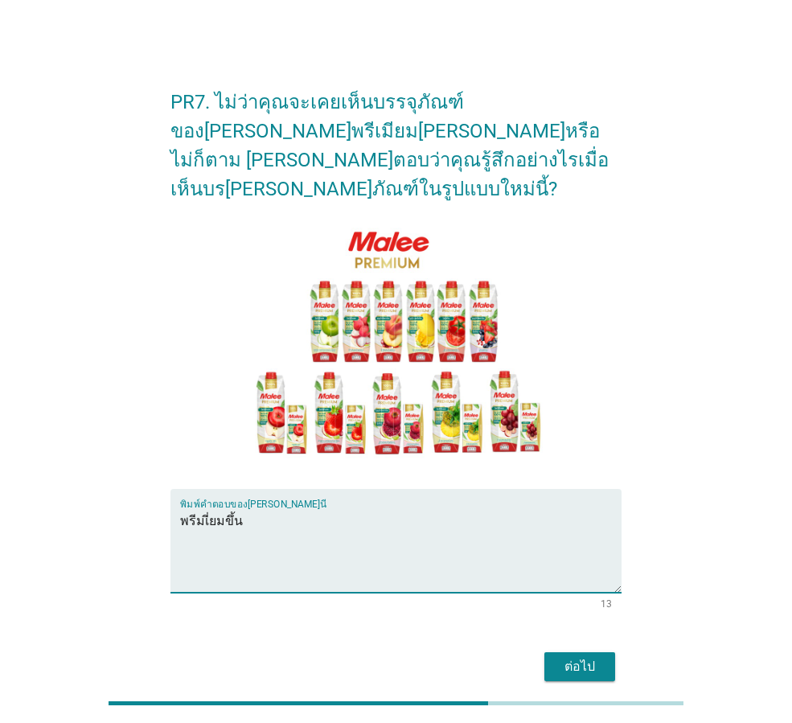
click at [221, 508] on textarea "พรีมเี่ยมขึ้น" at bounding box center [401, 550] width 442 height 84
type textarea "พรีเมี่ยมขึ้น"
click at [598, 657] on div "ต่อไป" at bounding box center [579, 666] width 45 height 19
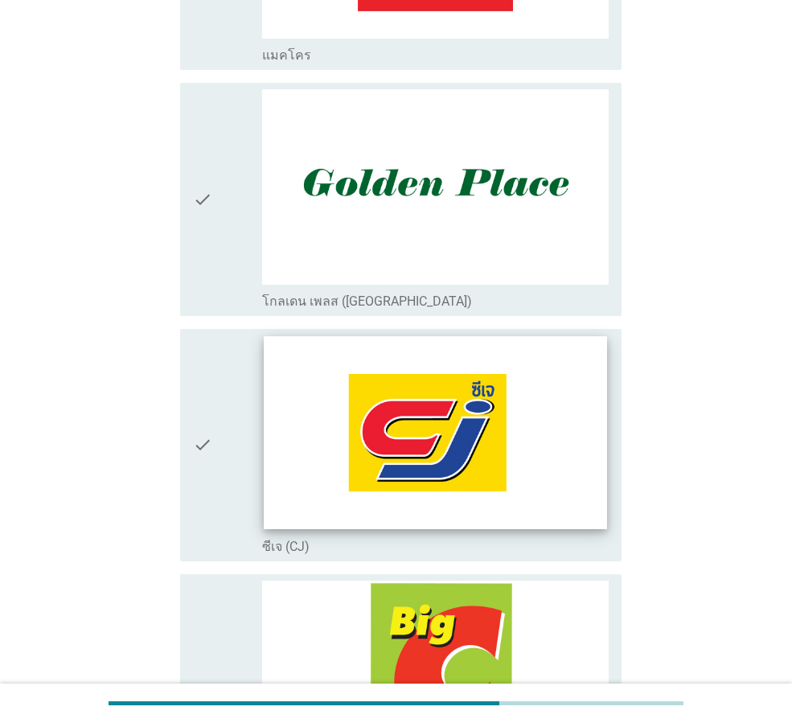
click at [339, 428] on img at bounding box center [435, 432] width 343 height 193
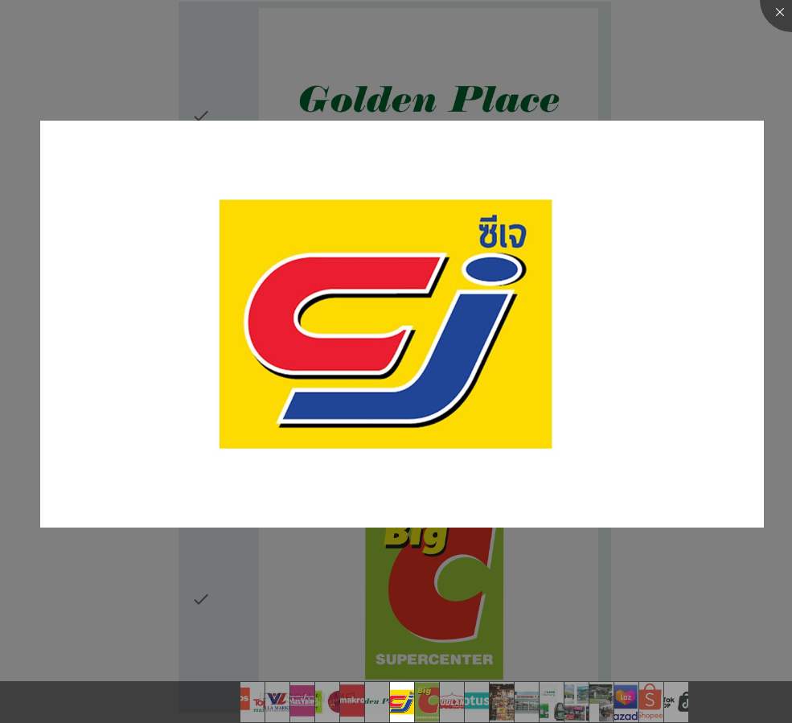
scroll to position [1448, 0]
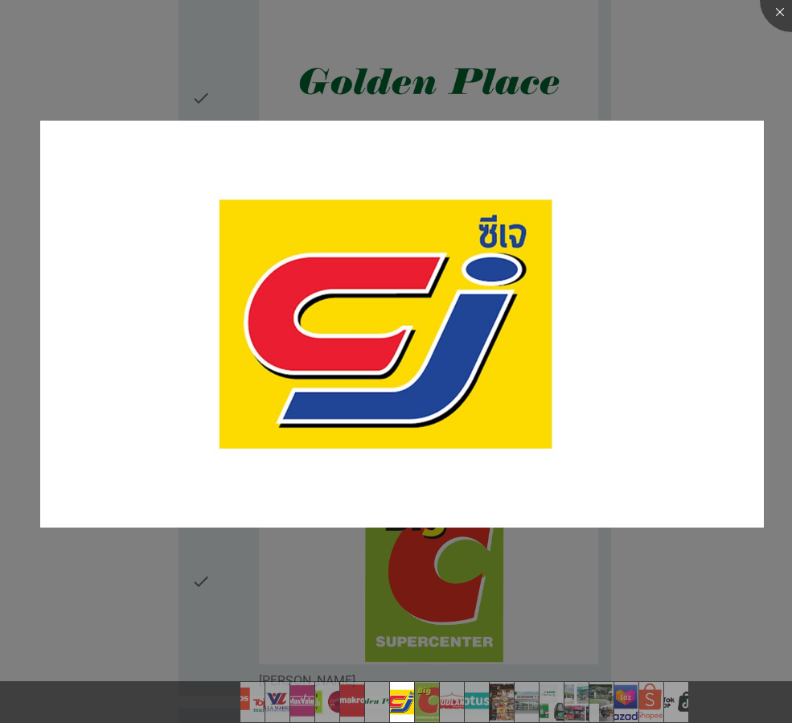
click at [518, 598] on div at bounding box center [396, 361] width 792 height 723
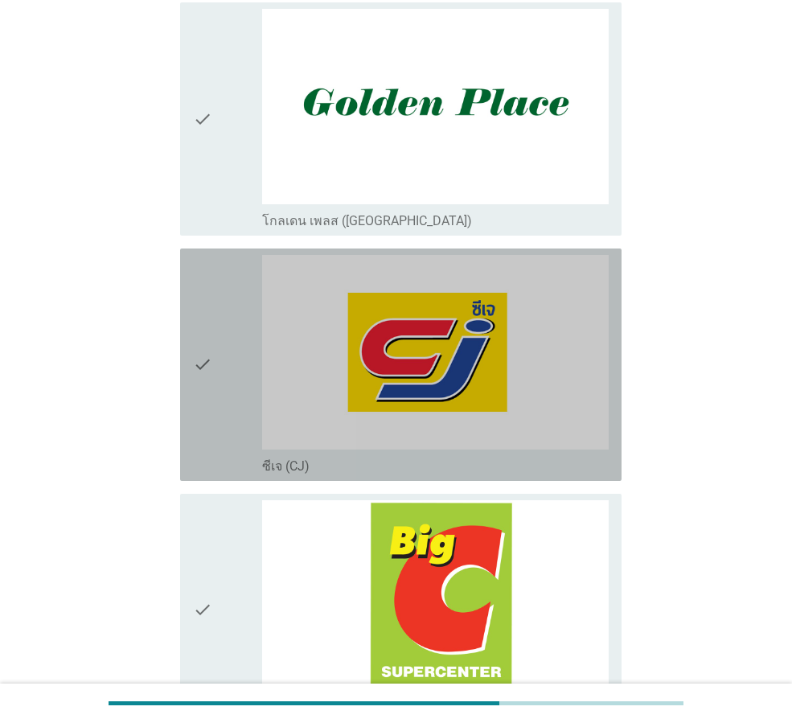
click at [227, 372] on div "check" at bounding box center [227, 365] width 69 height 220
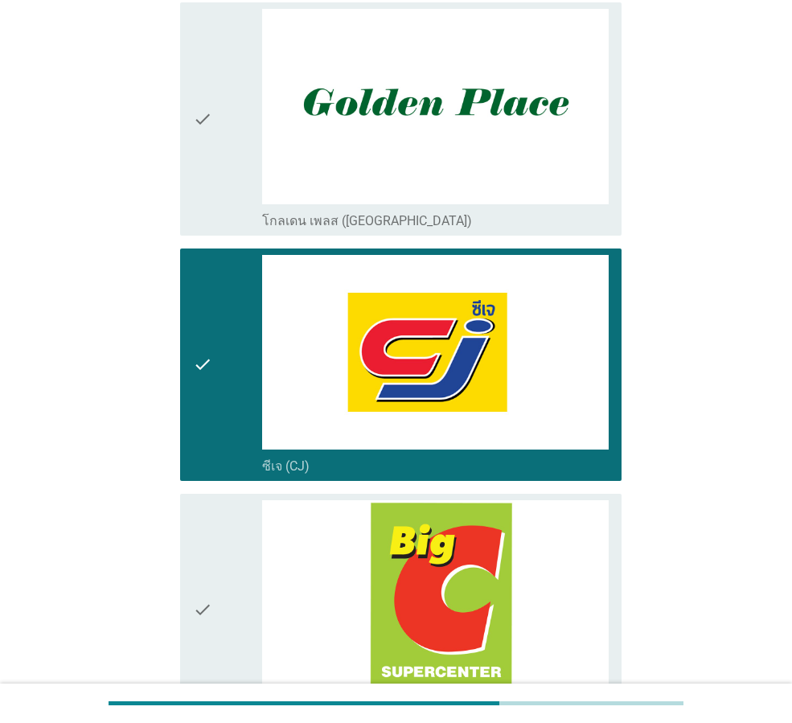
click at [204, 512] on icon "check" at bounding box center [202, 610] width 19 height 220
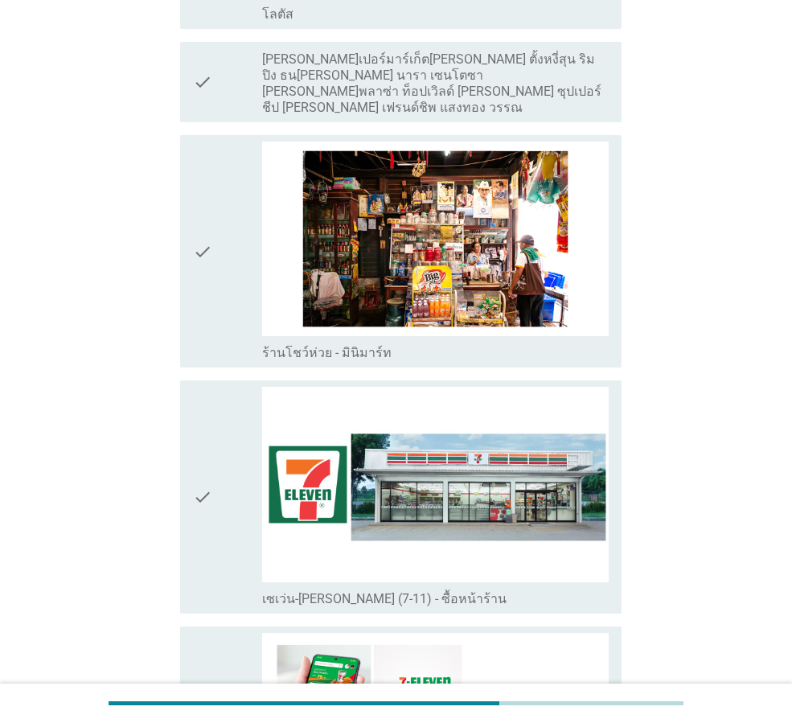
scroll to position [2815, 0]
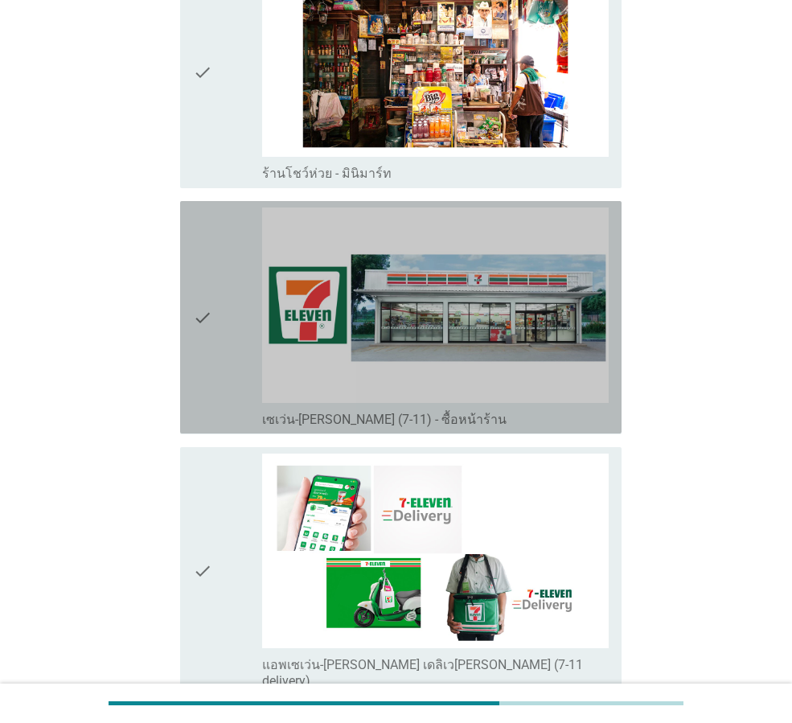
click at [212, 211] on icon "check" at bounding box center [202, 318] width 19 height 220
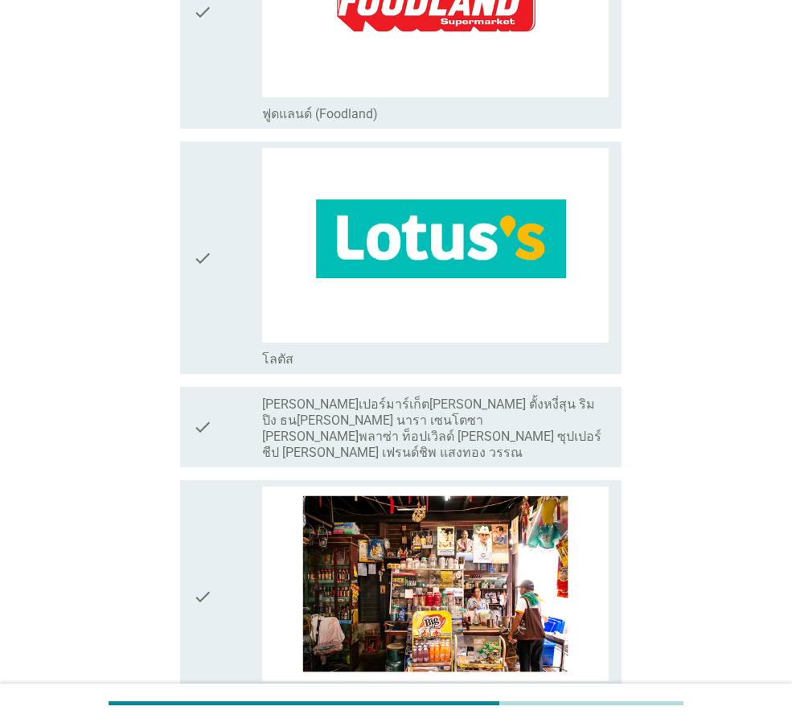
scroll to position [2090, 0]
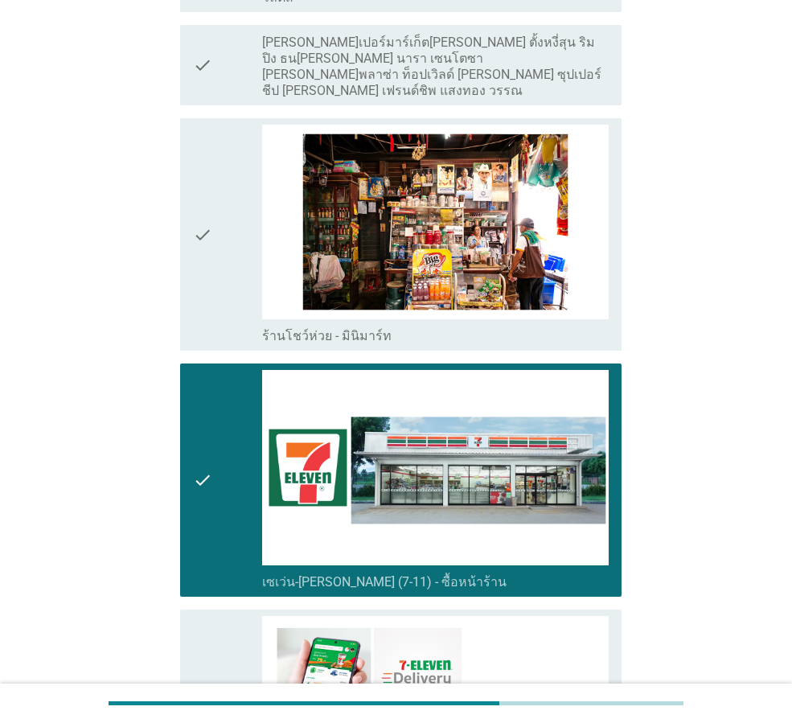
click at [218, 478] on div "check" at bounding box center [227, 480] width 69 height 220
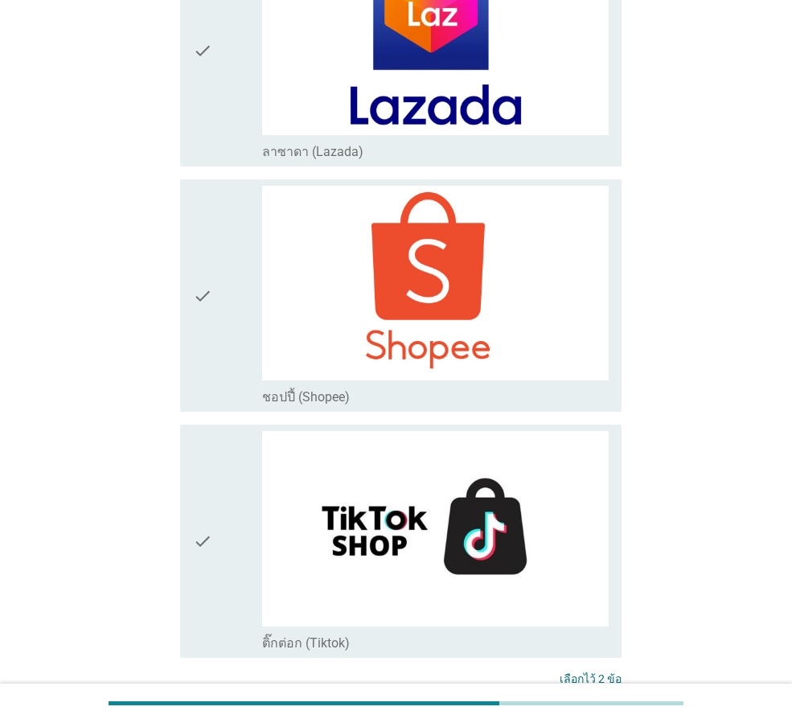
scroll to position [4181, 0]
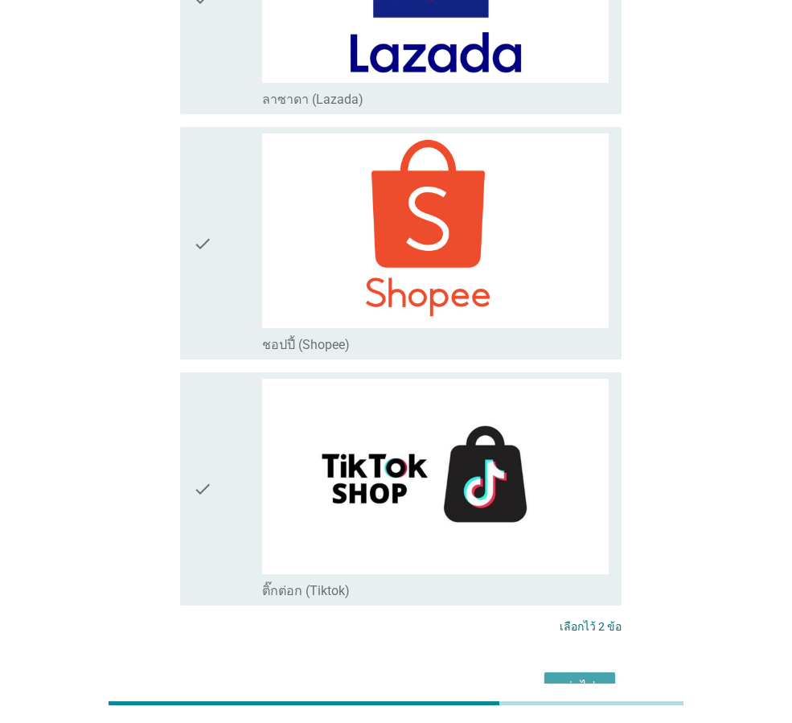
click at [603, 673] on button "ต่อไป" at bounding box center [580, 687] width 71 height 29
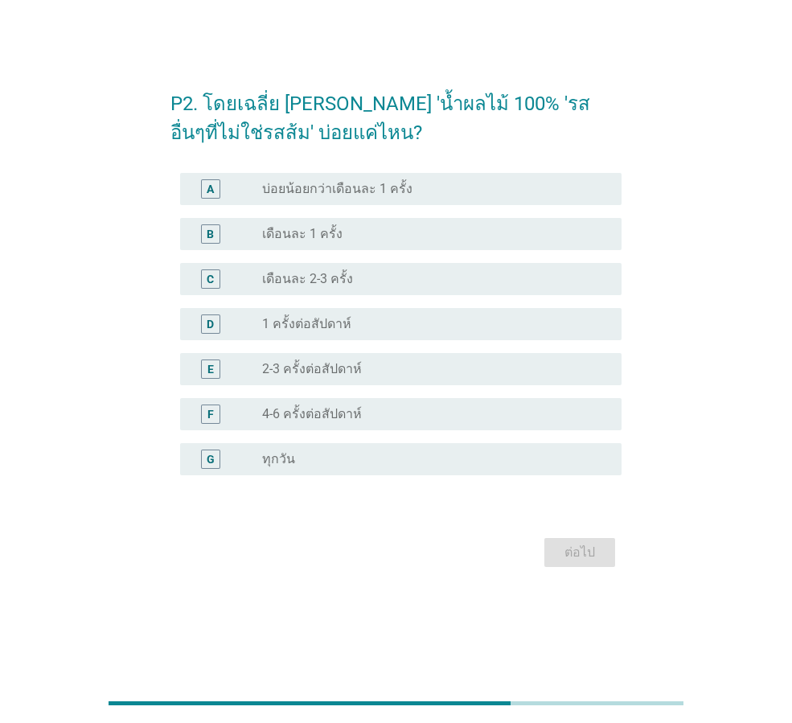
scroll to position [0, 0]
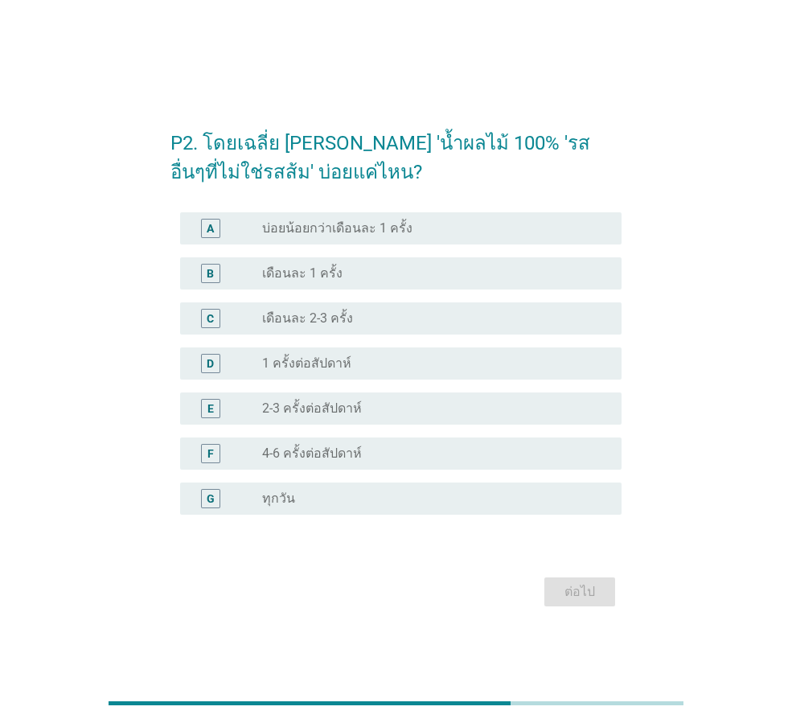
click at [303, 459] on label "4-6 ครั้งต่อสัปดาห์" at bounding box center [312, 454] width 100 height 16
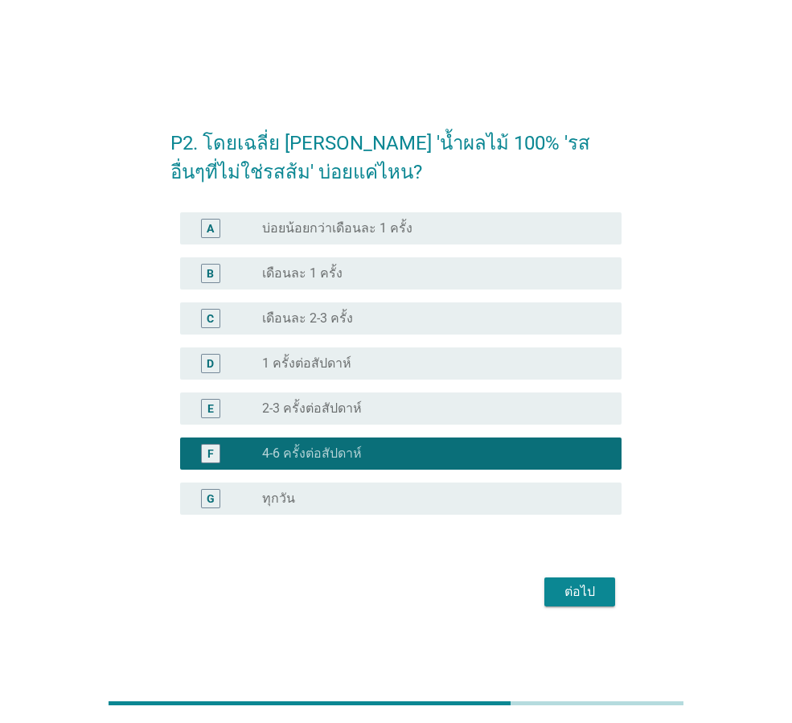
click at [577, 594] on div "ต่อไป" at bounding box center [579, 591] width 45 height 19
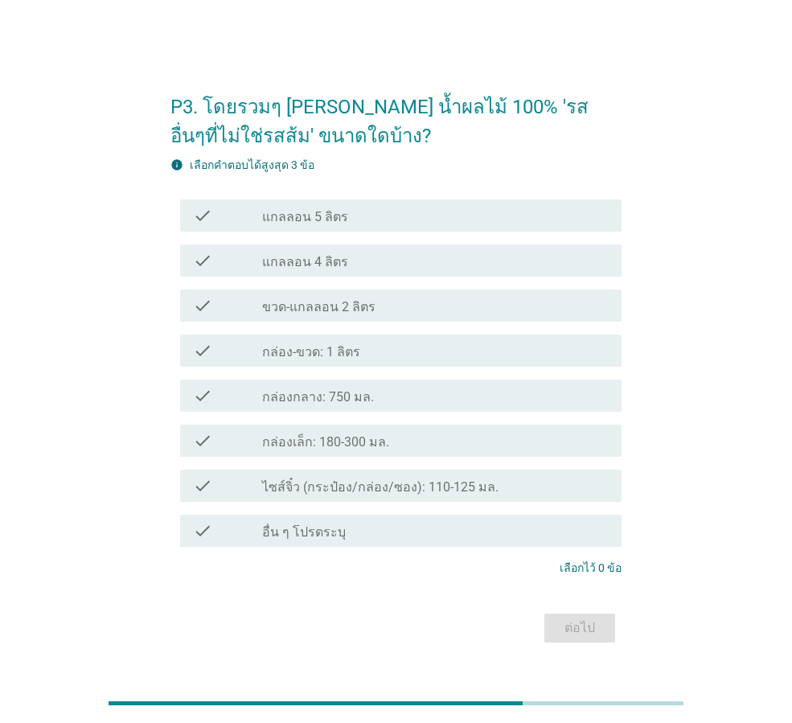
click at [291, 303] on label "ขวด-แกลลอน 2 ลิตร" at bounding box center [318, 307] width 113 height 16
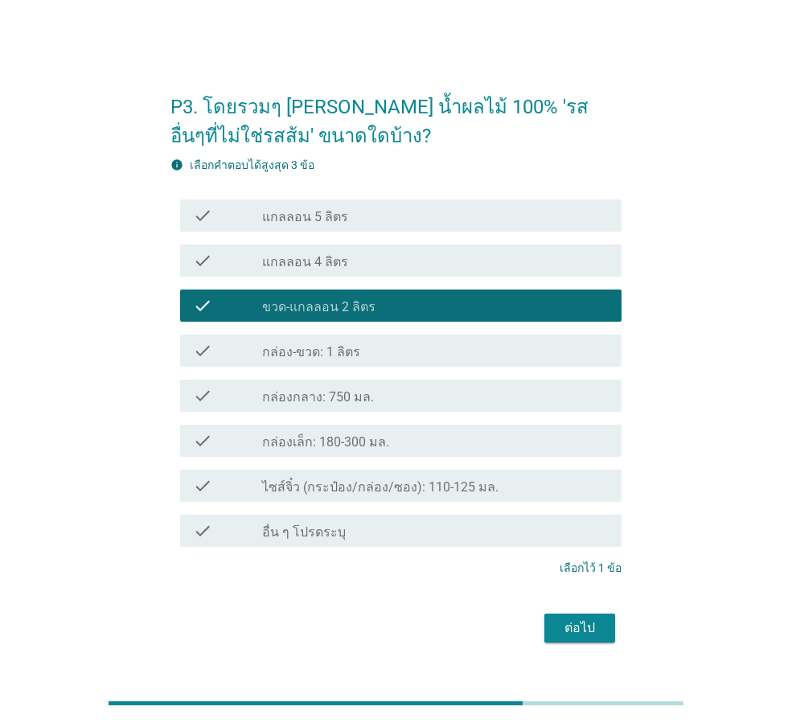
click at [586, 633] on div "ต่อไป" at bounding box center [579, 628] width 45 height 19
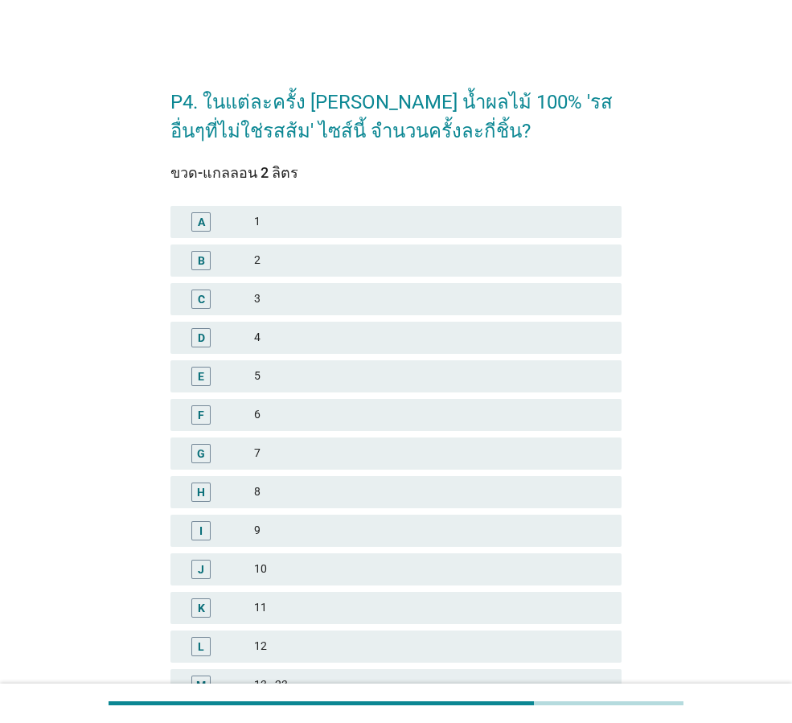
click at [243, 261] on div "B" at bounding box center [218, 260] width 71 height 19
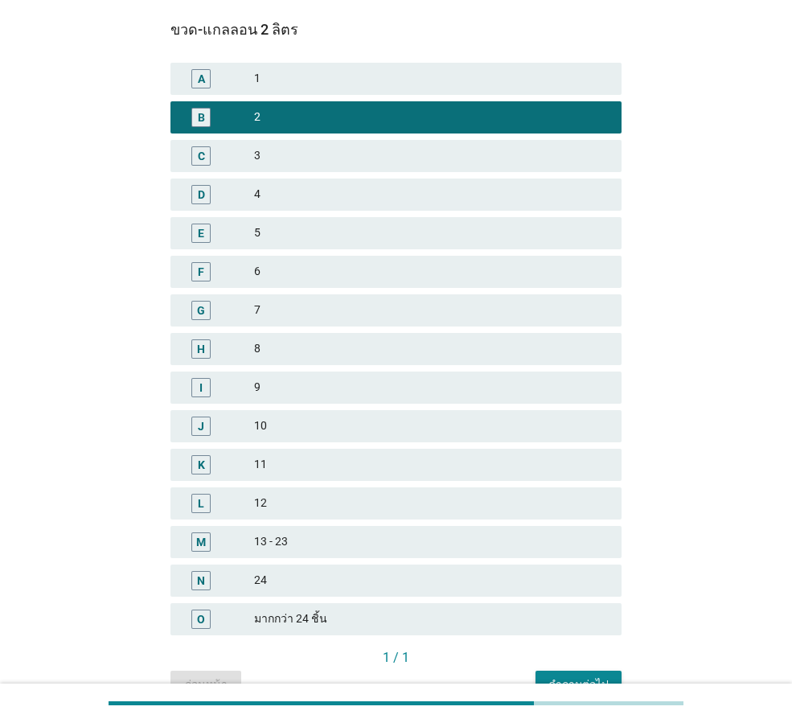
scroll to position [230, 0]
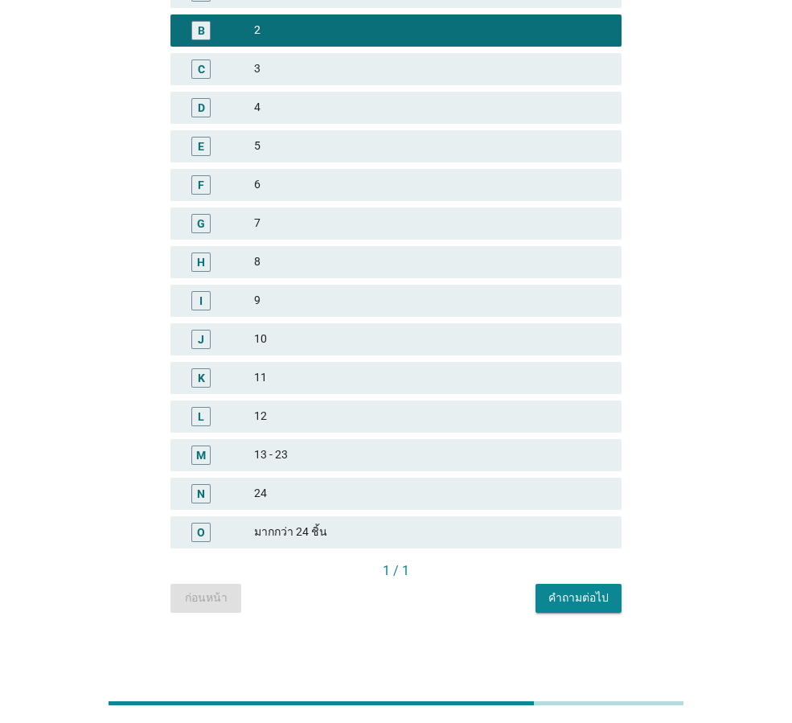
click at [574, 597] on div "คำถามต่อไป" at bounding box center [579, 598] width 60 height 17
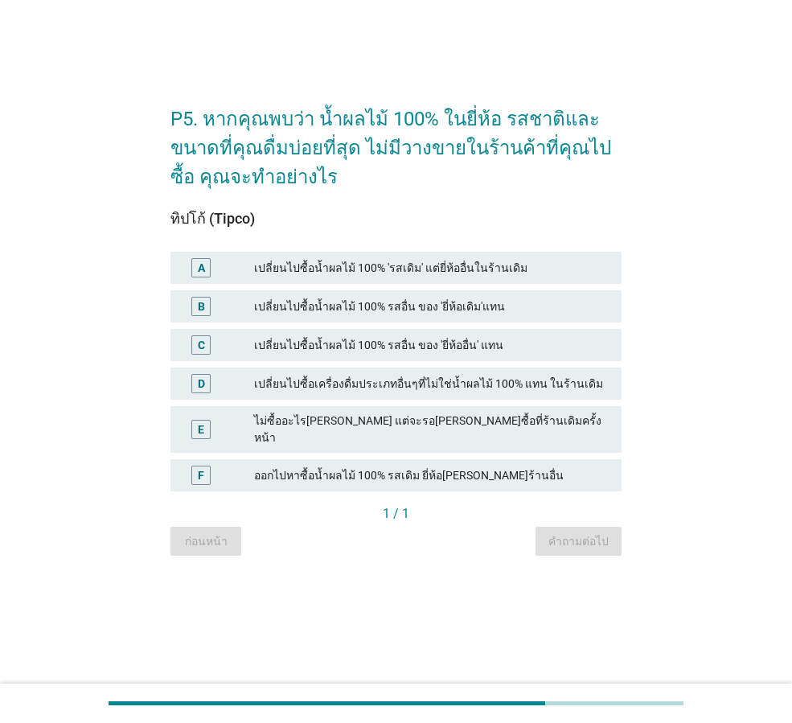
scroll to position [0, 0]
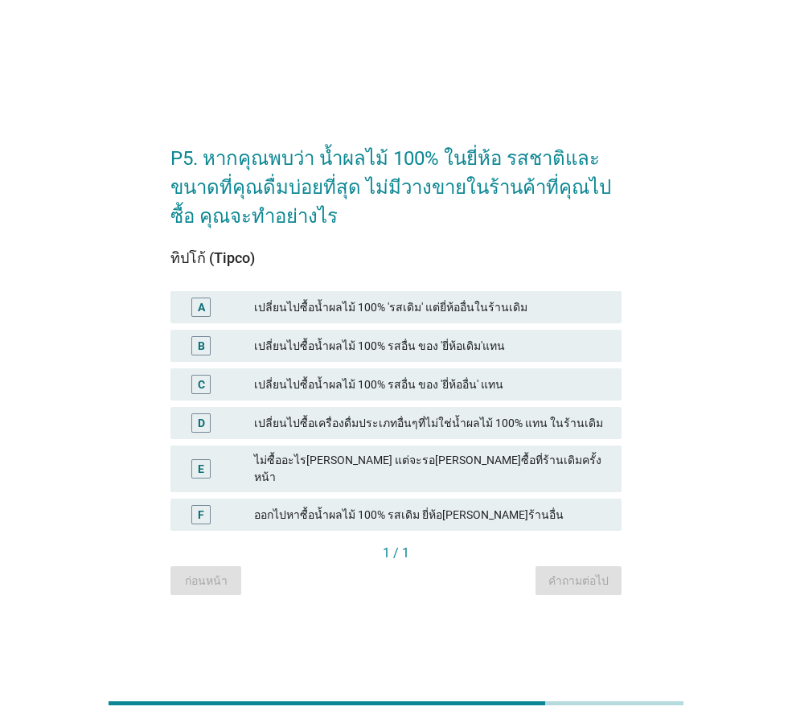
click at [311, 341] on div "B เปลี่ยนไปซื้อน้ำผลไม้ 100% รสอื่น ของ 'ยี่ห้อเดิม'แทน" at bounding box center [396, 346] width 451 height 32
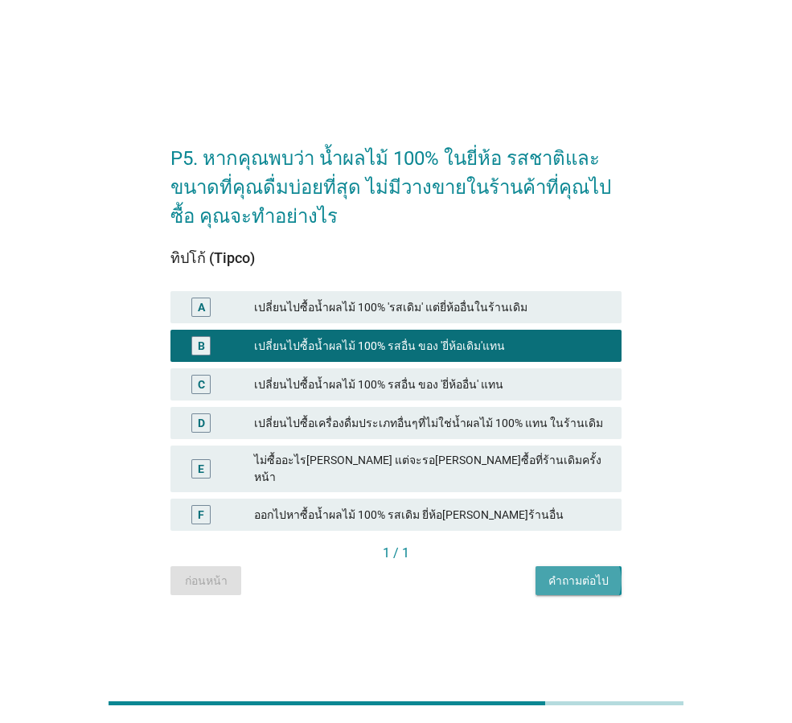
click at [561, 576] on div "คำถามต่อไป" at bounding box center [579, 581] width 60 height 17
